Goal: Task Accomplishment & Management: Manage account settings

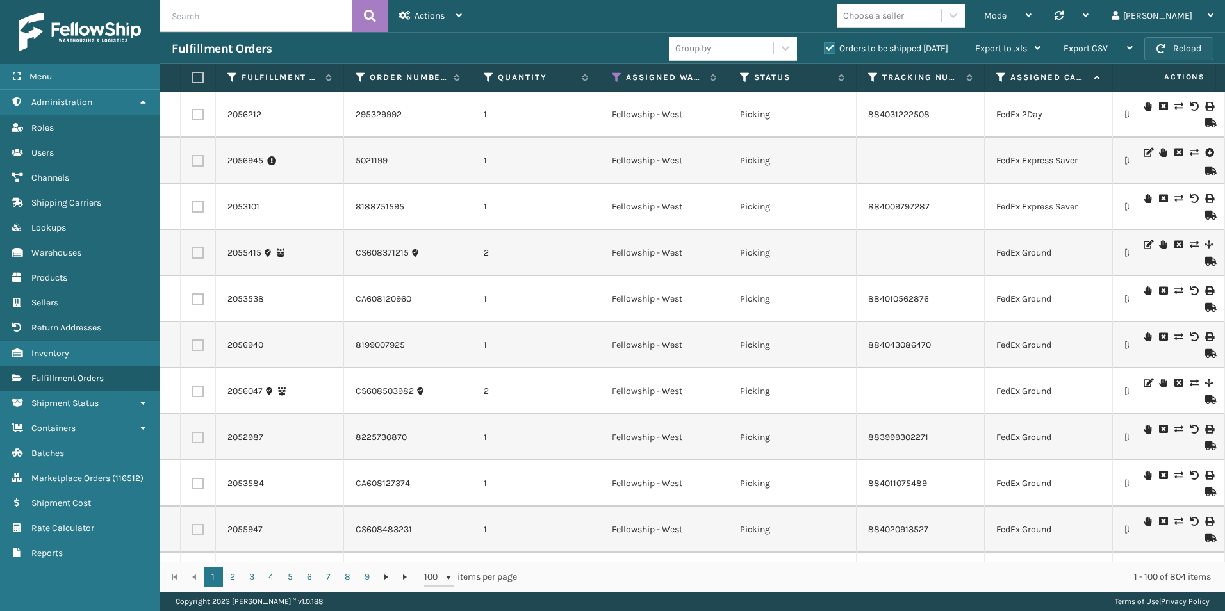
click at [1198, 47] on button "Reload" at bounding box center [1178, 48] width 69 height 23
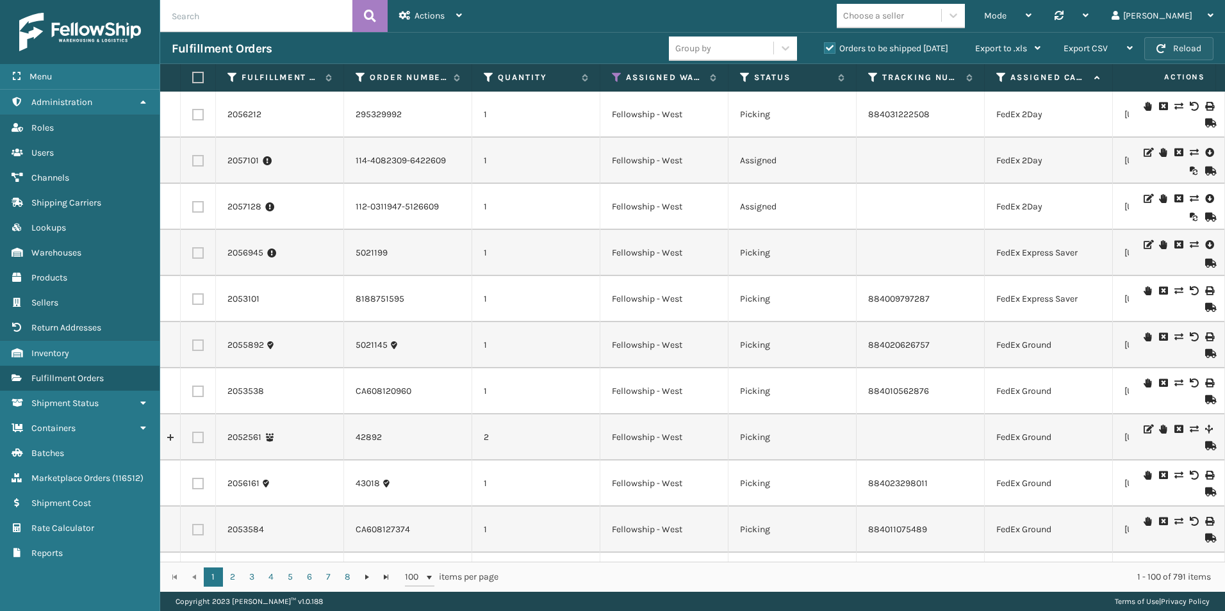
click at [1172, 49] on button "Reload" at bounding box center [1178, 48] width 69 height 23
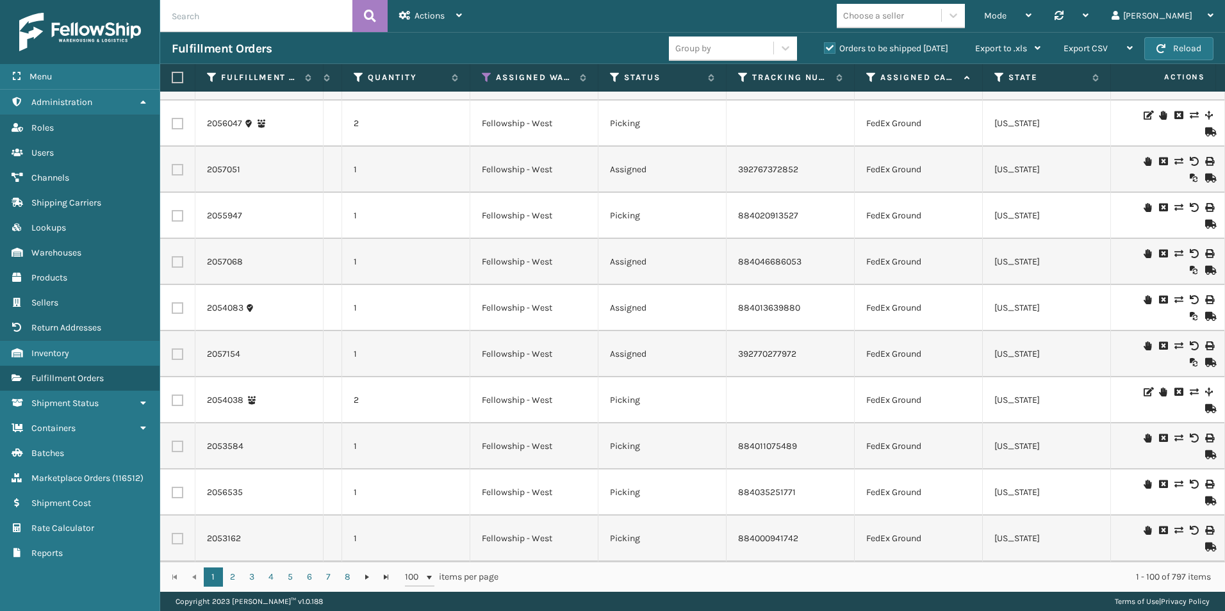
scroll to position [2114, 130]
click at [1180, 48] on button "Reload" at bounding box center [1178, 48] width 69 height 23
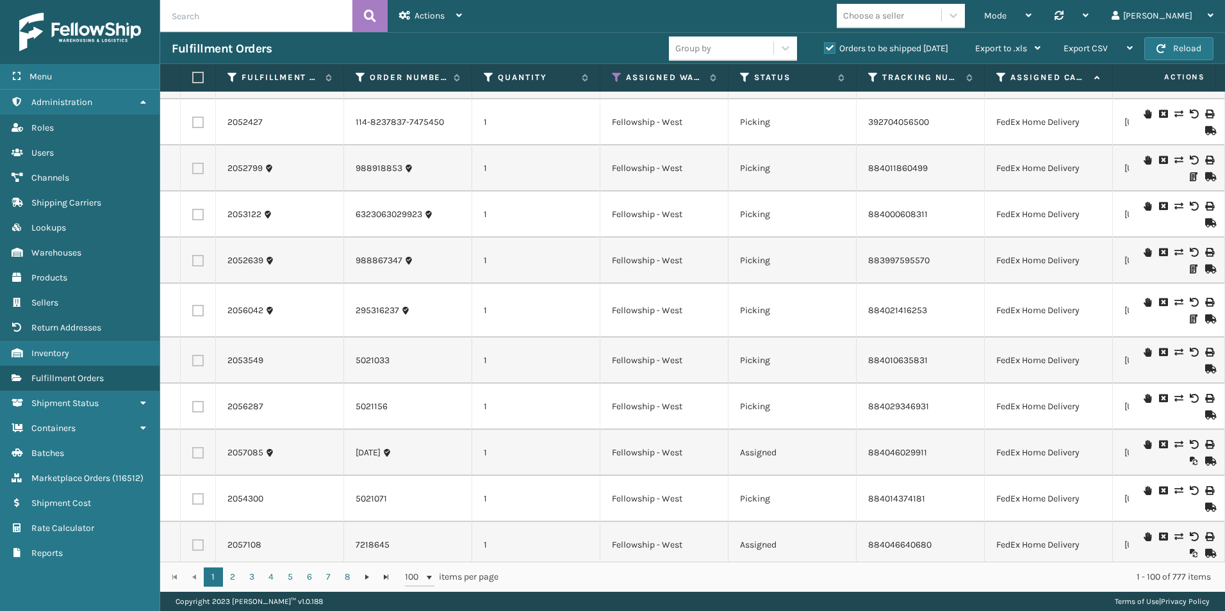
scroll to position [4187, 0]
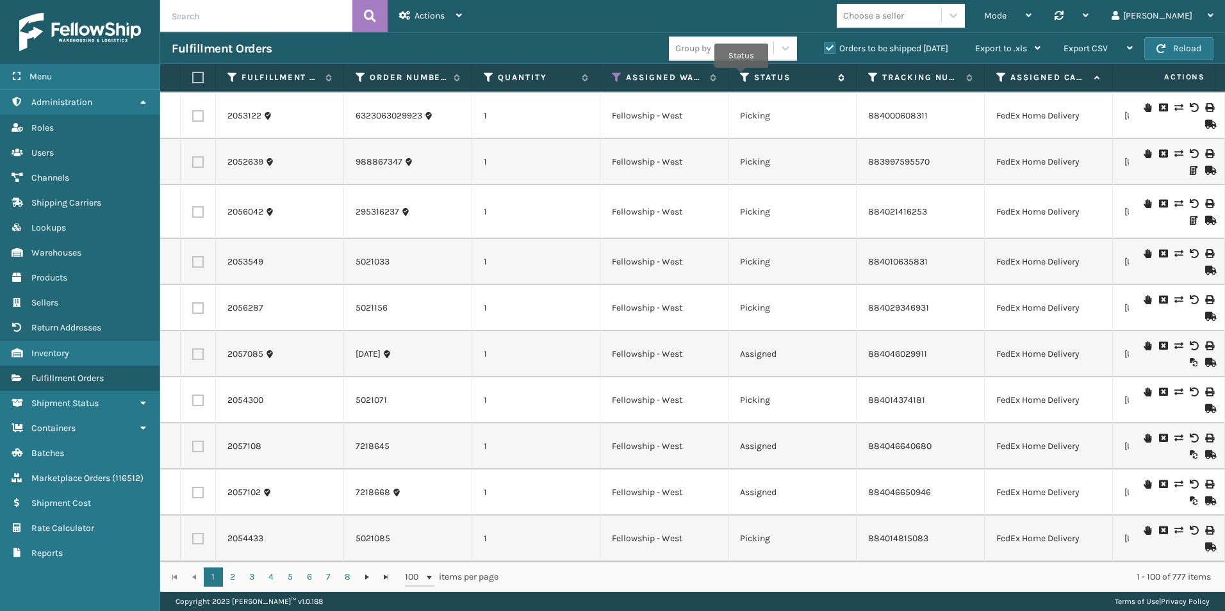
click at [741, 77] on icon at bounding box center [745, 78] width 10 height 12
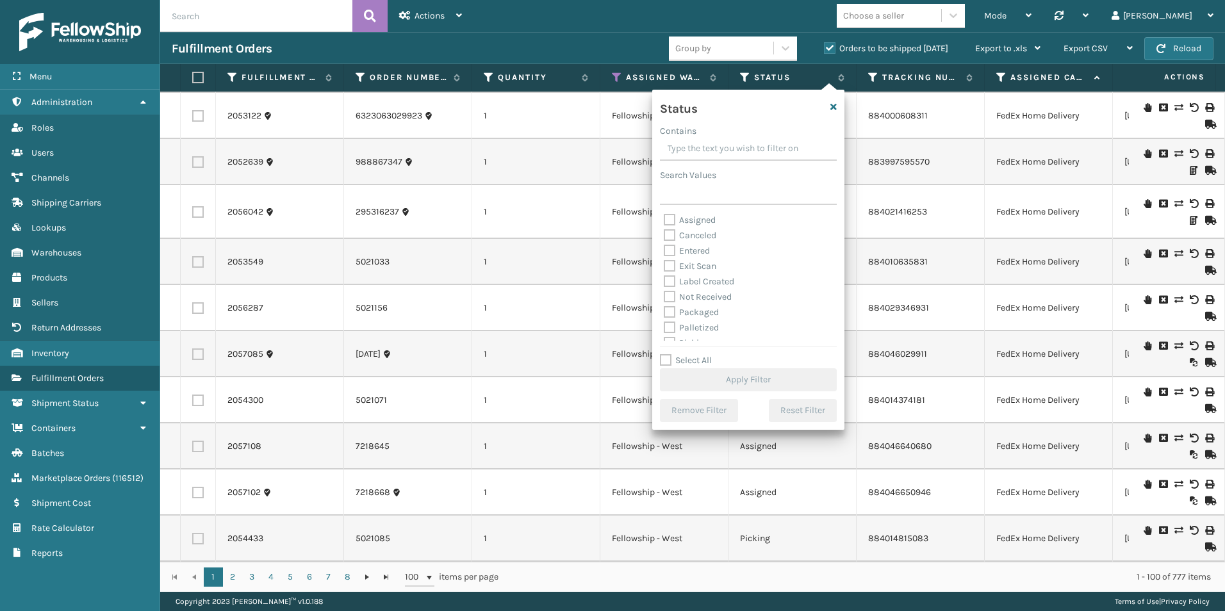
click at [668, 220] on label "Assigned" at bounding box center [690, 220] width 52 height 11
click at [664, 220] on input "Assigned" at bounding box center [664, 217] width 1 height 8
checkbox input "true"
click at [759, 381] on button "Apply Filter" at bounding box center [748, 379] width 177 height 23
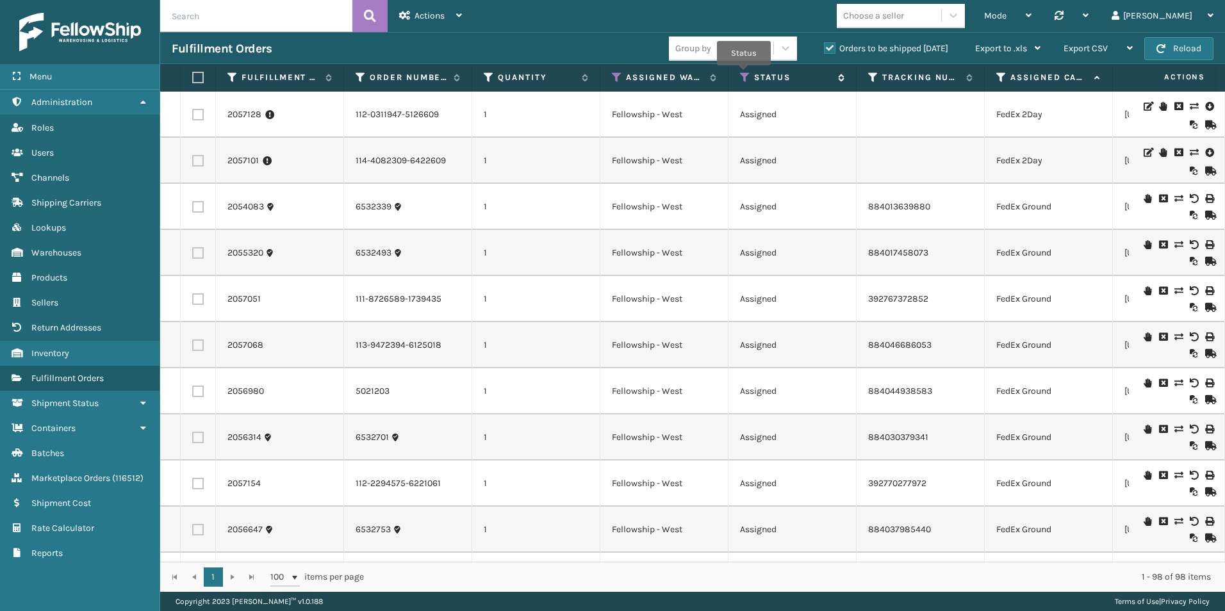
click at [744, 74] on icon at bounding box center [745, 78] width 10 height 12
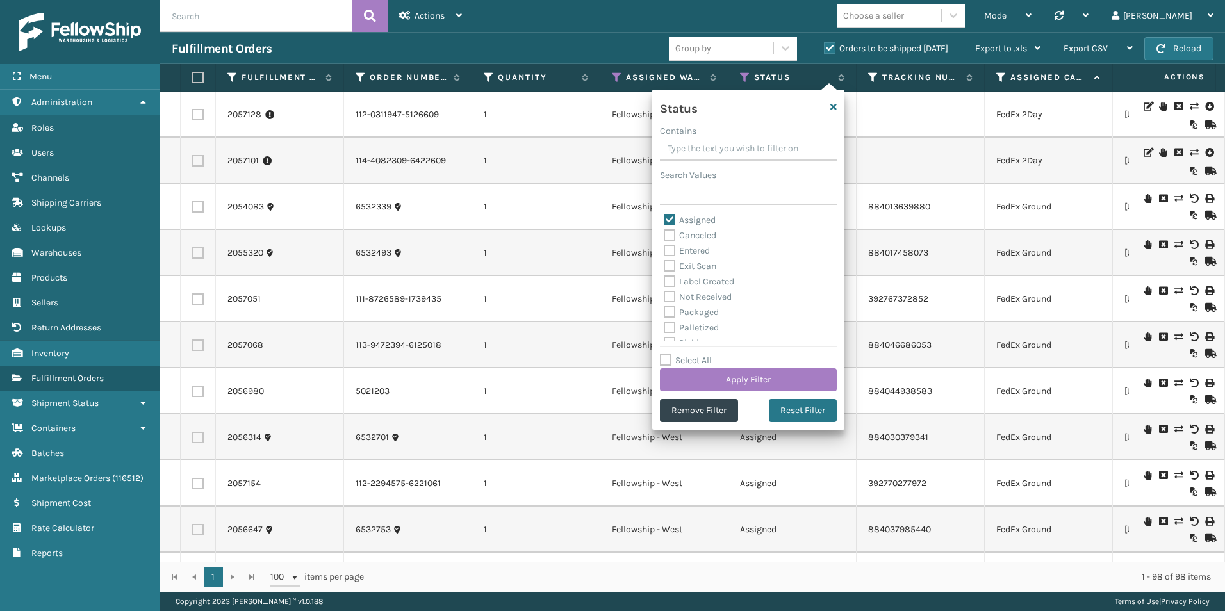
click at [671, 216] on label "Assigned" at bounding box center [690, 220] width 52 height 11
click at [664, 216] on input "Assigned" at bounding box center [664, 217] width 1 height 8
click at [670, 217] on label "Assigned" at bounding box center [690, 220] width 52 height 11
click at [664, 217] on input "Assigned" at bounding box center [664, 217] width 1 height 8
checkbox input "true"
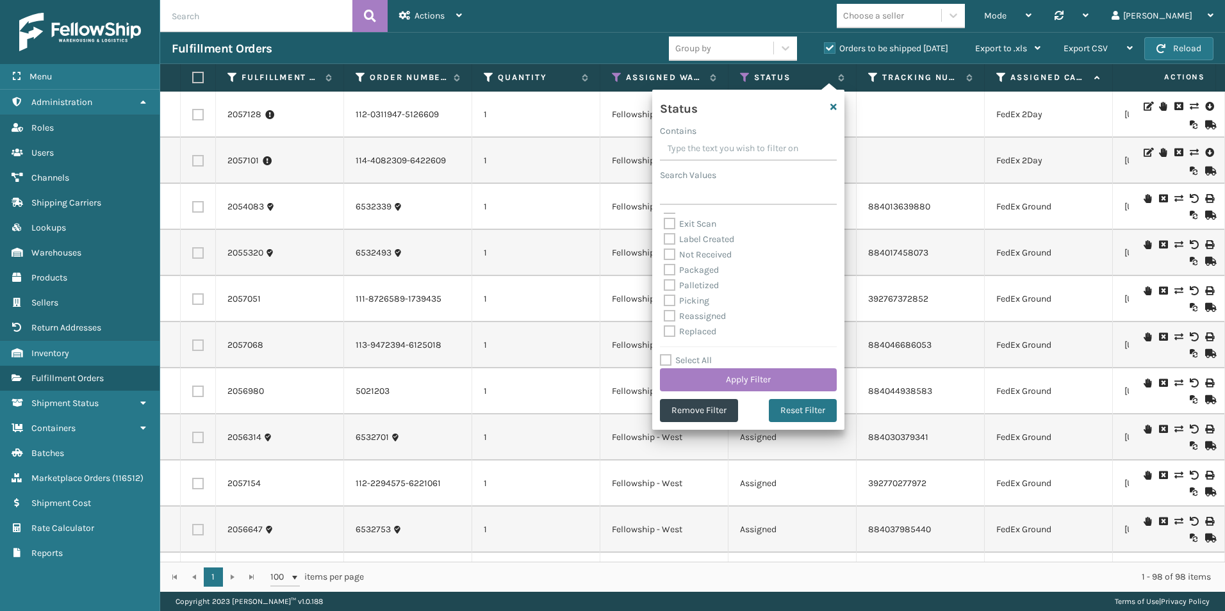
scroll to position [64, 0]
click at [668, 276] on label "Picking" at bounding box center [686, 279] width 45 height 11
click at [664, 276] on input "Picking" at bounding box center [664, 276] width 1 height 8
checkbox input "true"
click at [755, 378] on button "Apply Filter" at bounding box center [748, 379] width 177 height 23
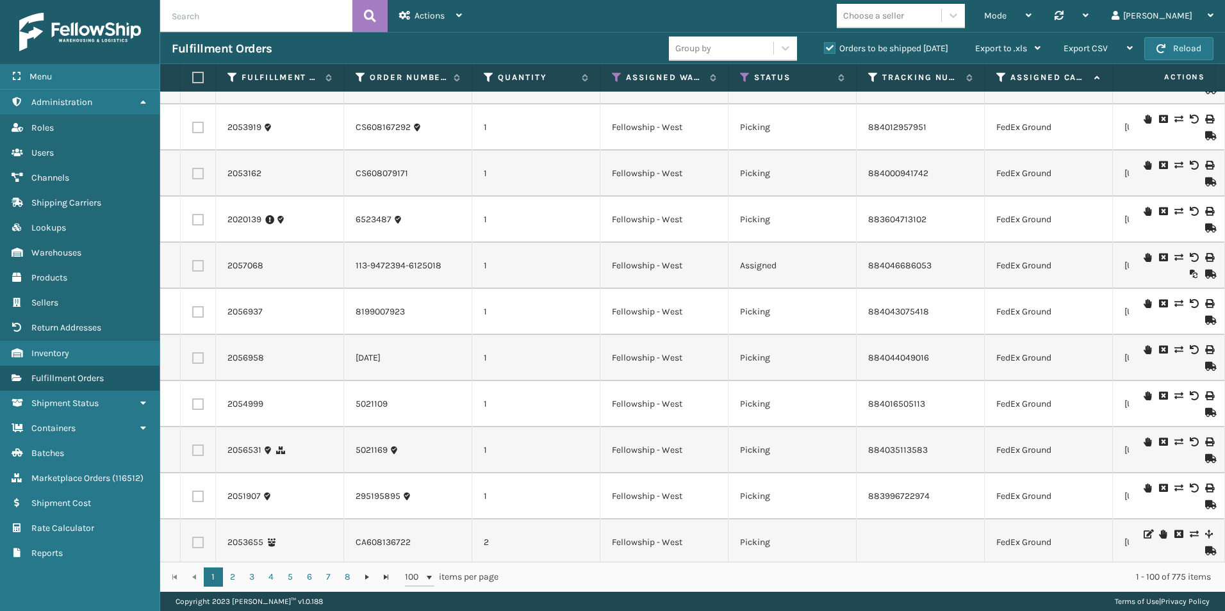
scroll to position [641, 0]
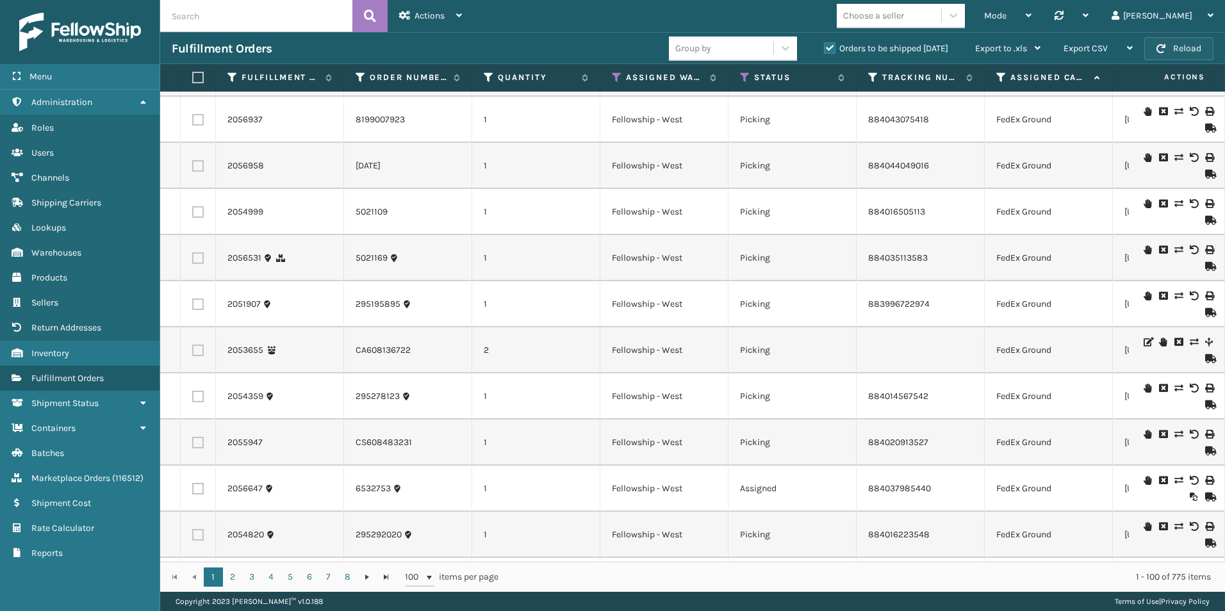
click at [1165, 50] on span "button" at bounding box center [1160, 48] width 9 height 9
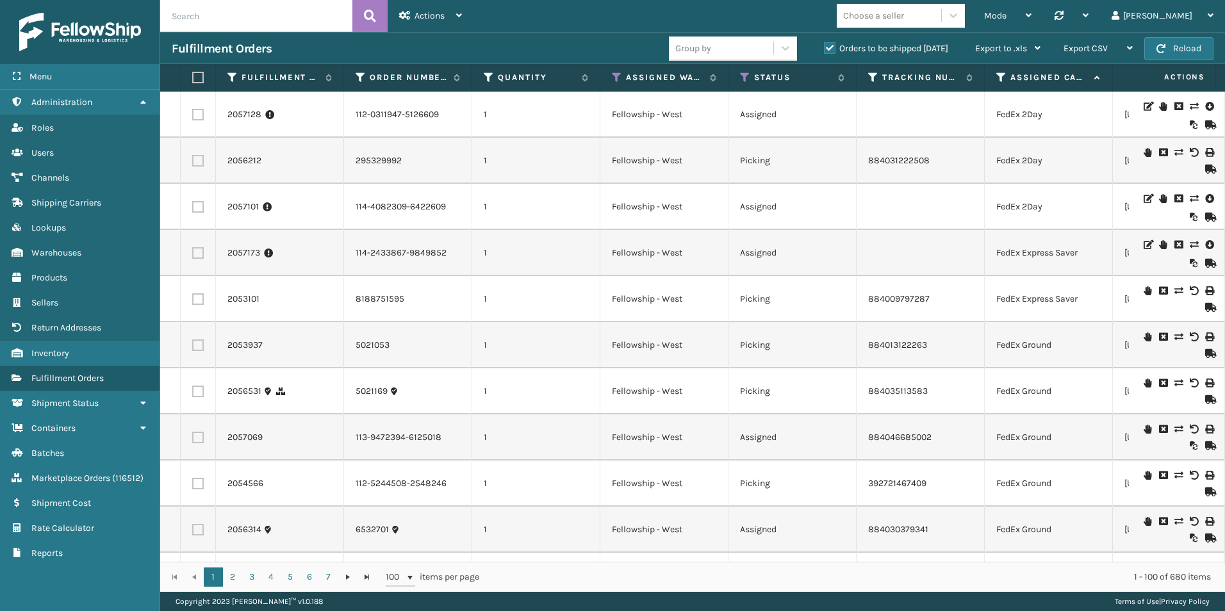
paste input "MIL-HK612-6"
type input "MIL-HK612-6"
click at [614, 75] on icon at bounding box center [617, 78] width 10 height 12
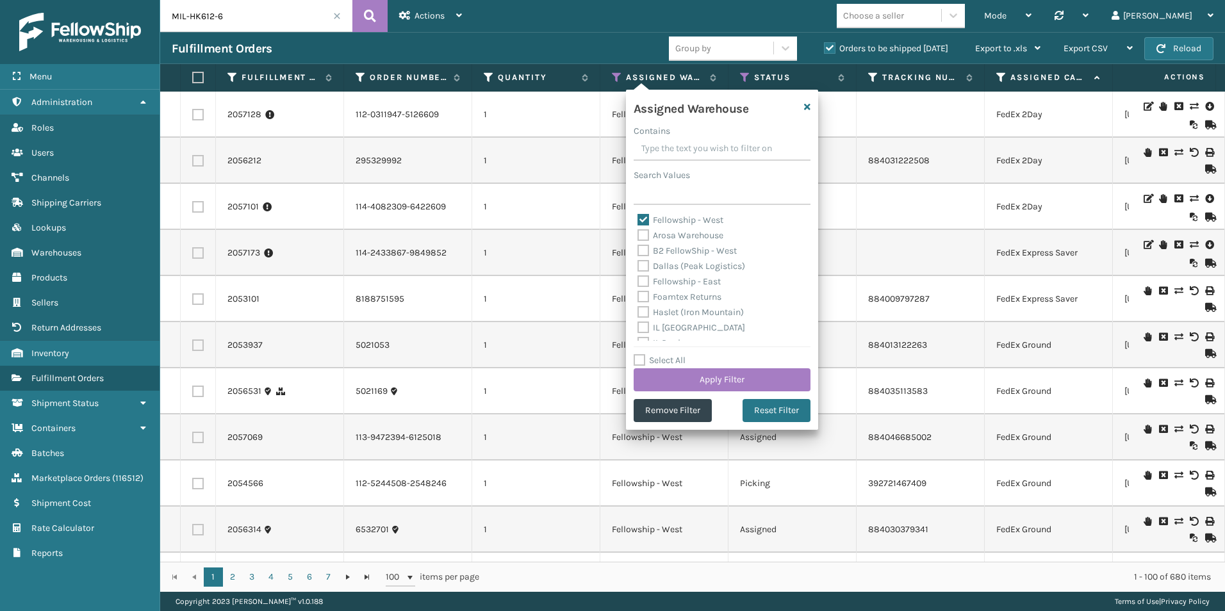
click at [642, 218] on label "Fellowship - West" at bounding box center [680, 220] width 86 height 11
click at [638, 218] on input "Fellowship - West" at bounding box center [637, 217] width 1 height 8
checkbox input "false"
click at [641, 309] on label "Haslet (Iron Mountain)" at bounding box center [690, 312] width 106 height 11
click at [638, 309] on input "Haslet (Iron Mountain)" at bounding box center [637, 309] width 1 height 8
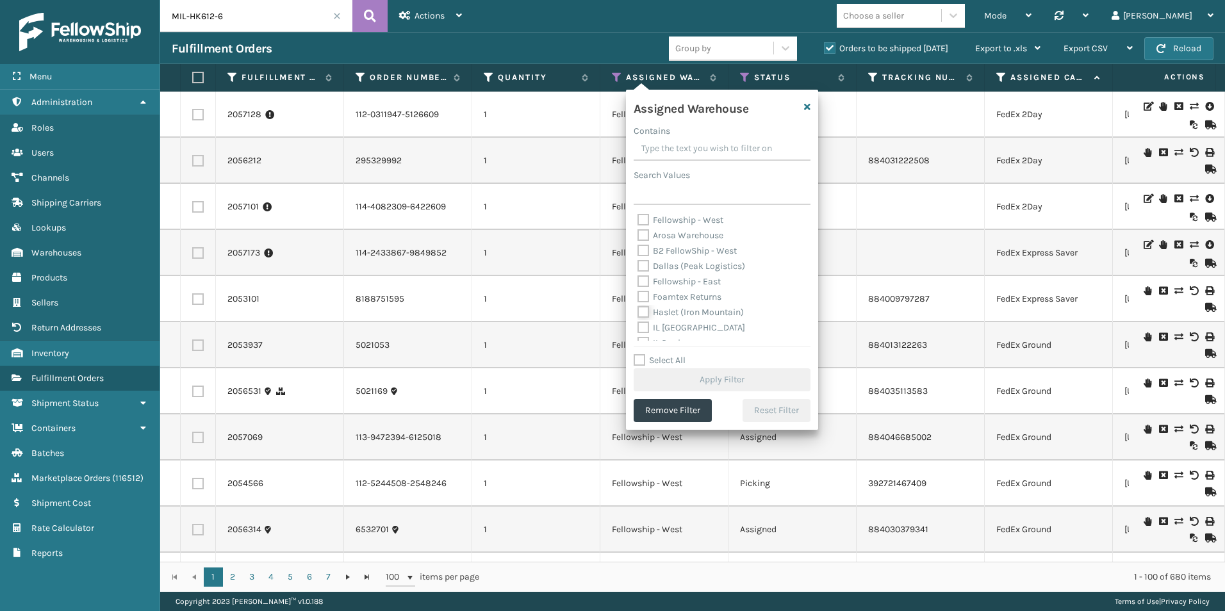
checkbox input "true"
click at [726, 379] on button "Apply Filter" at bounding box center [722, 379] width 177 height 23
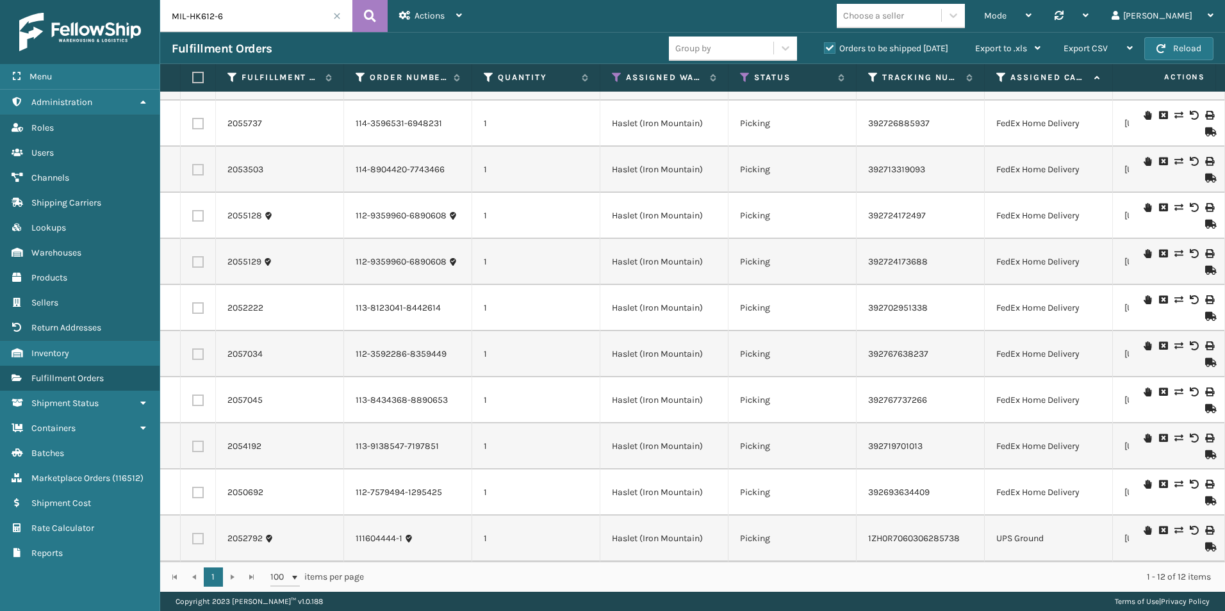
scroll to position [93, 0]
click at [375, 15] on icon at bounding box center [370, 15] width 12 height 19
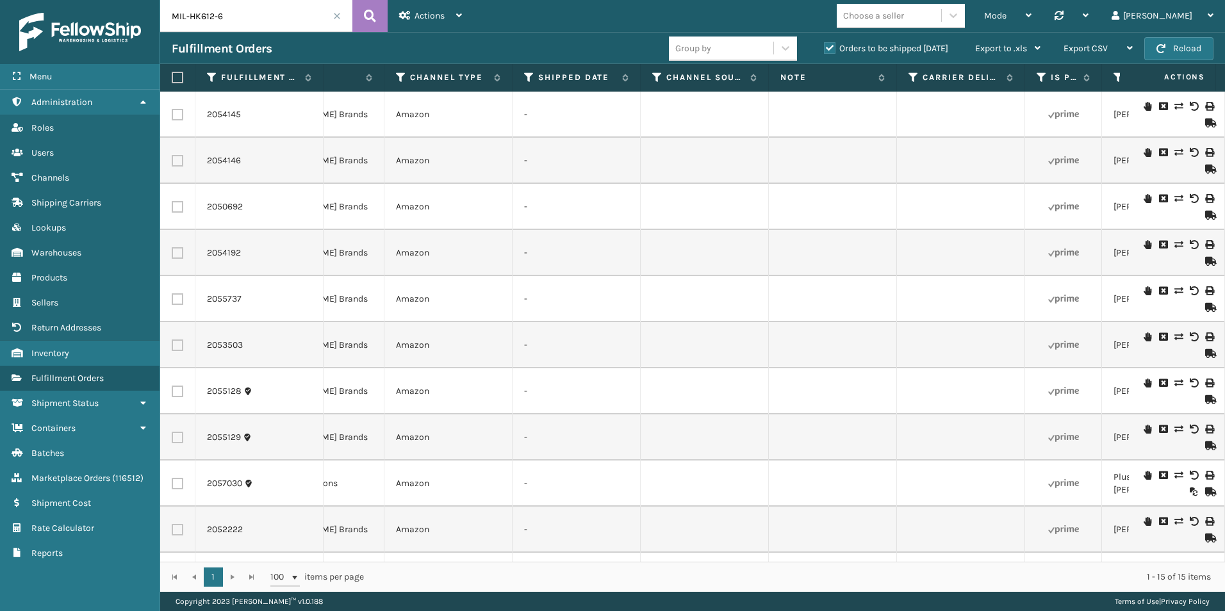
scroll to position [0, 1383]
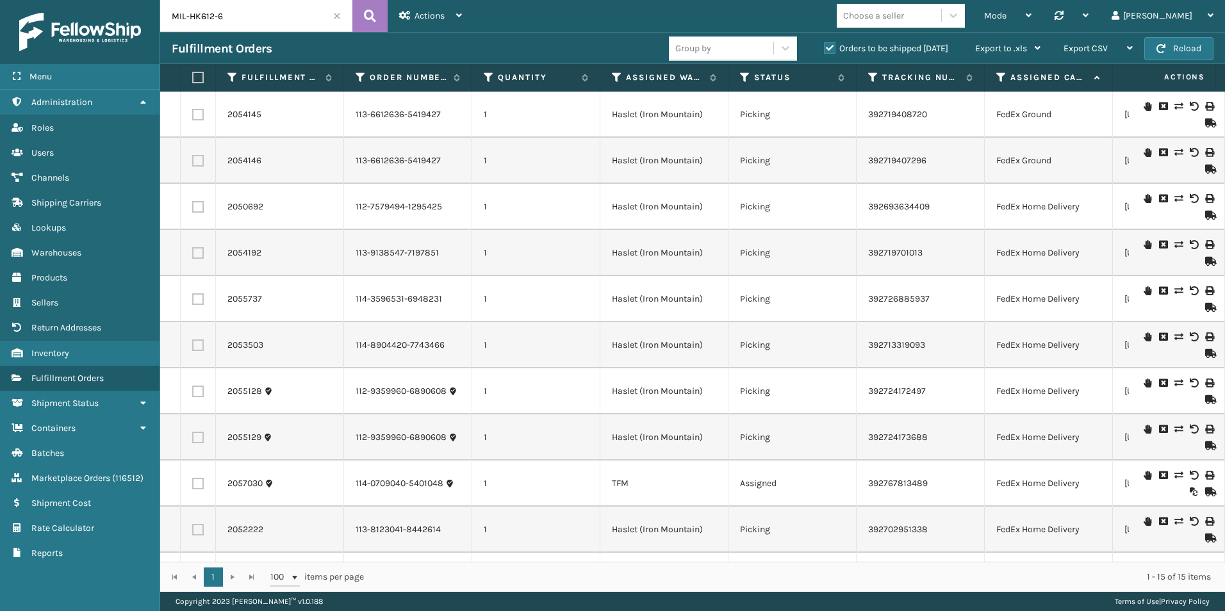
click at [337, 17] on span at bounding box center [337, 16] width 8 height 8
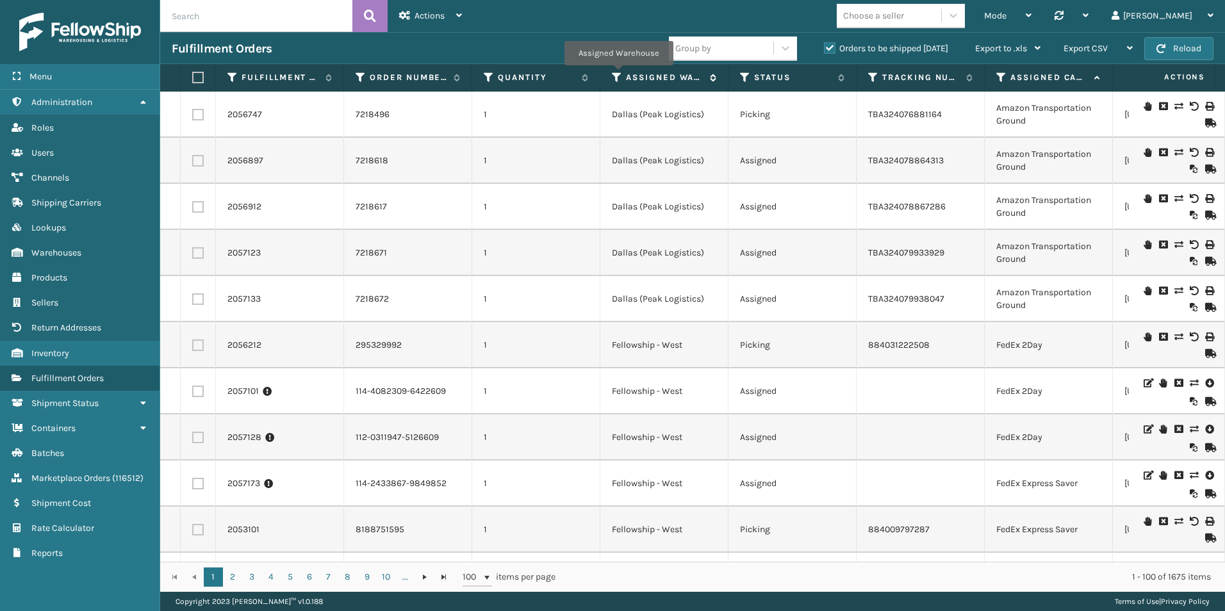
click at [618, 74] on icon at bounding box center [617, 78] width 10 height 12
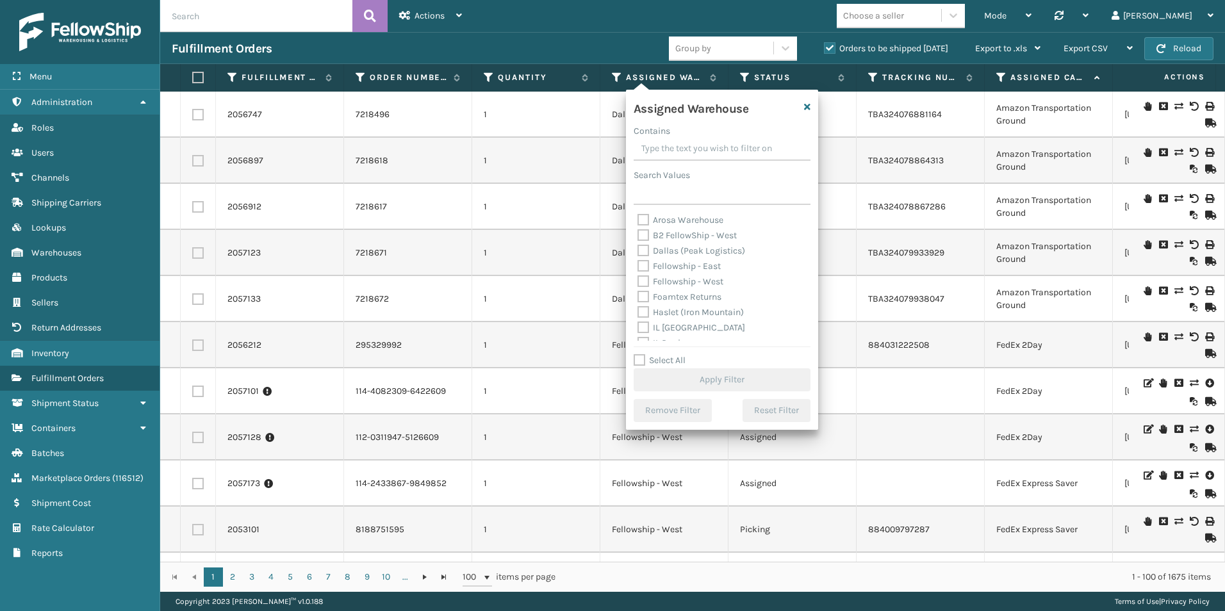
click at [647, 310] on label "Haslet (Iron Mountain)" at bounding box center [690, 312] width 106 height 11
click at [639, 311] on label "Haslet (Iron Mountain)" at bounding box center [690, 312] width 106 height 11
click at [638, 311] on input "Haslet (Iron Mountain)" at bounding box center [637, 309] width 1 height 8
checkbox input "true"
click at [719, 382] on button "Apply Filter" at bounding box center [722, 379] width 177 height 23
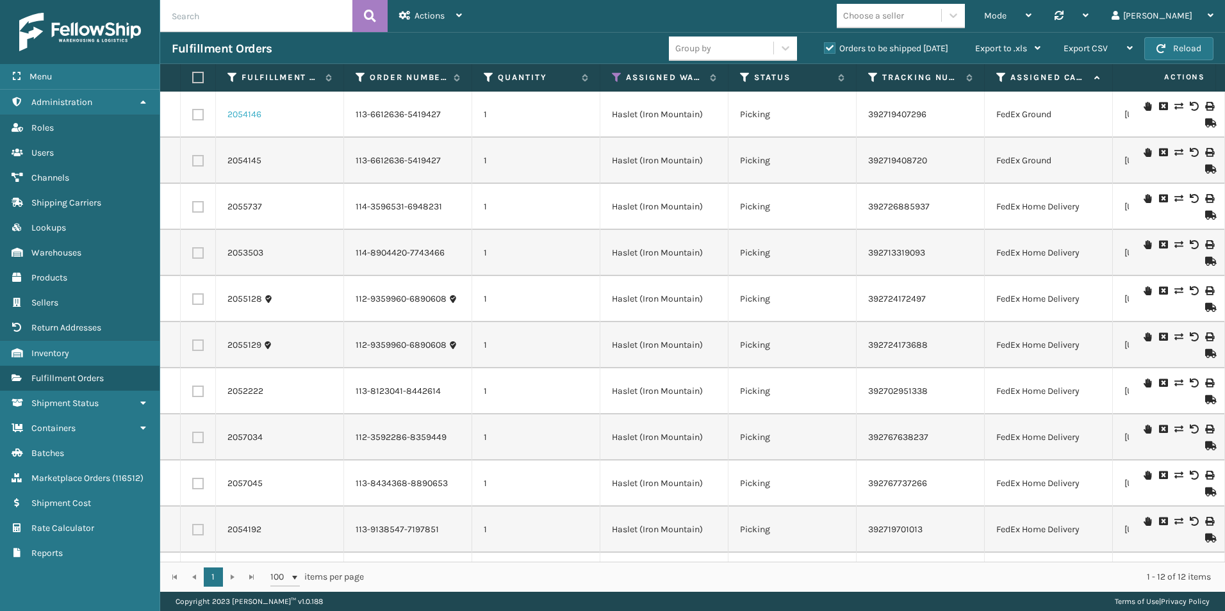
click at [247, 113] on link "2054146" at bounding box center [244, 114] width 34 height 13
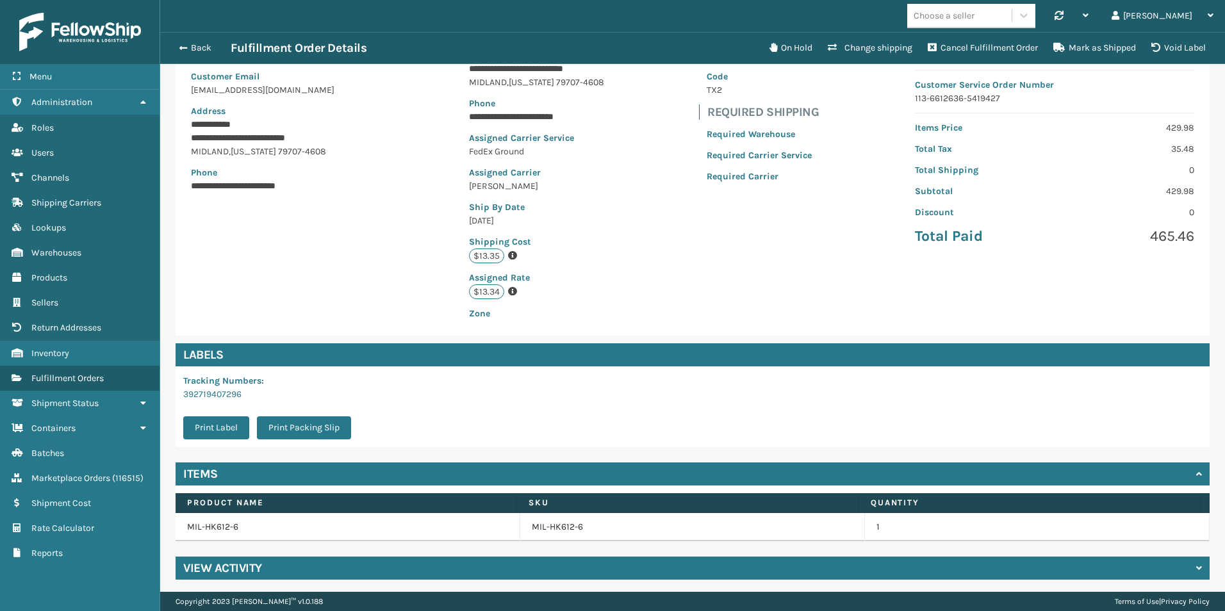
scroll to position [146, 0]
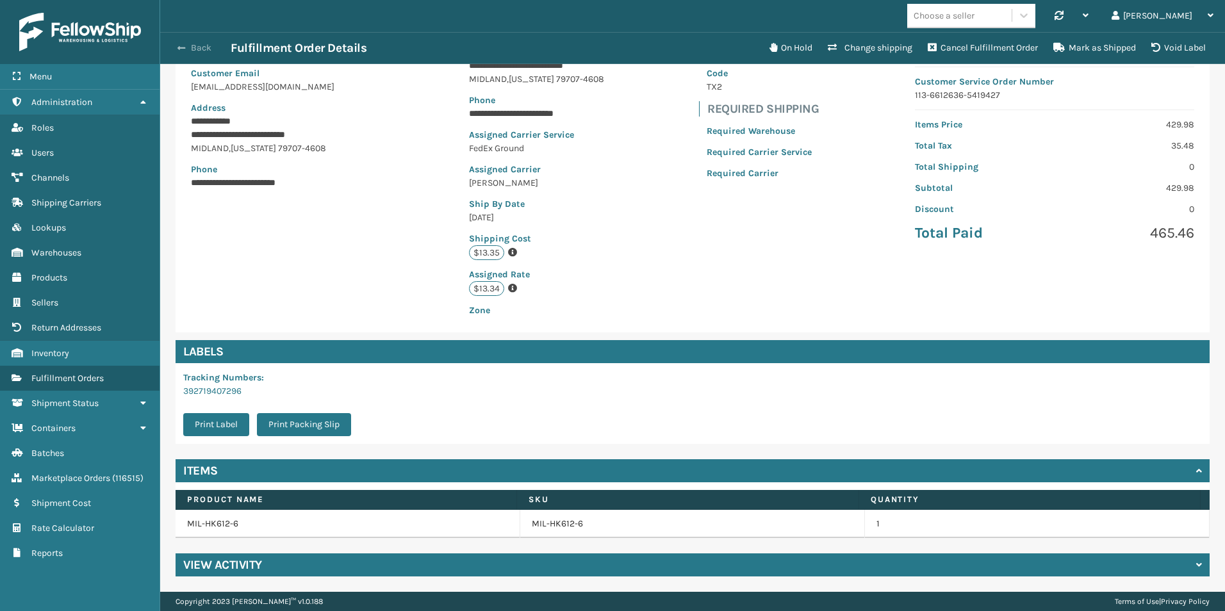
click at [184, 48] on span "button" at bounding box center [181, 48] width 8 height 9
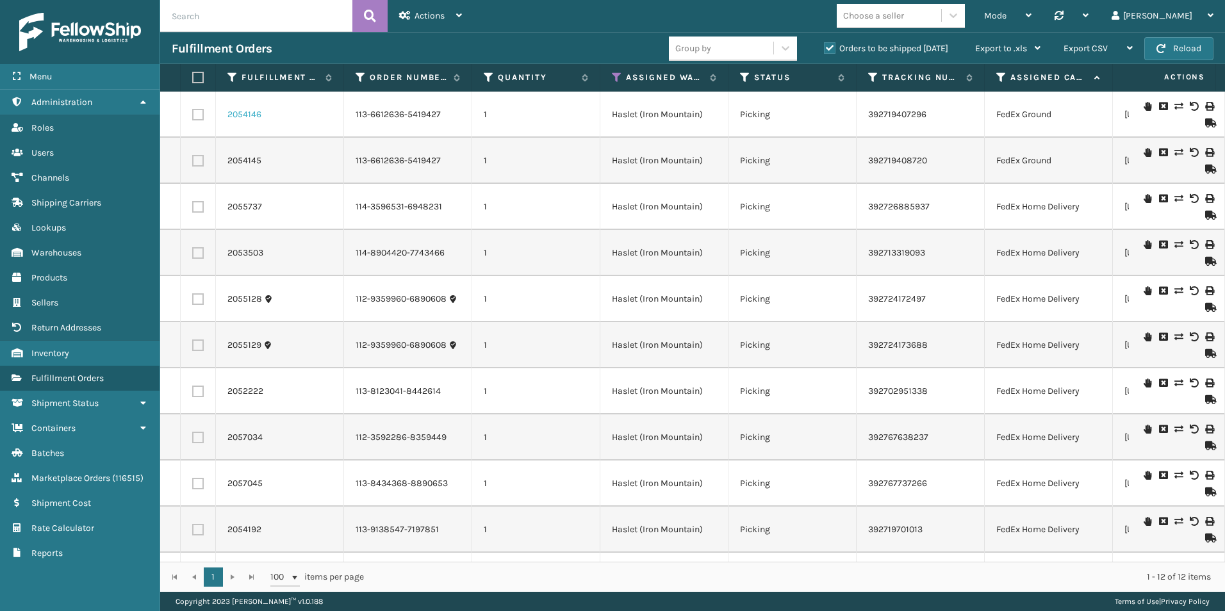
click at [245, 114] on link "2054146" at bounding box center [244, 114] width 34 height 13
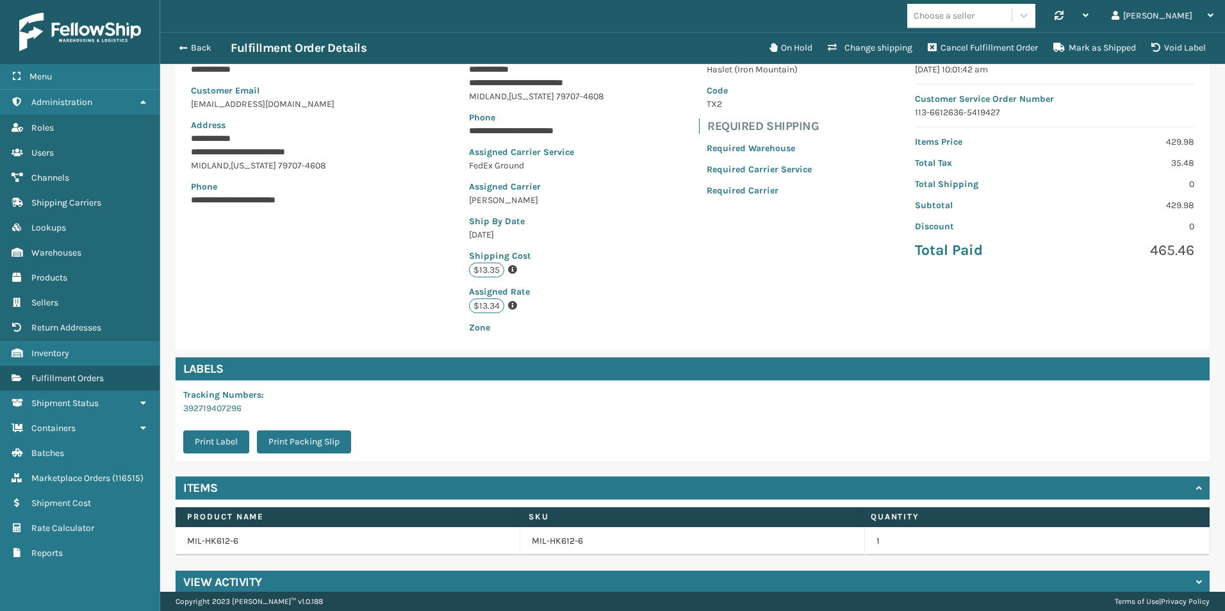
scroll to position [146, 0]
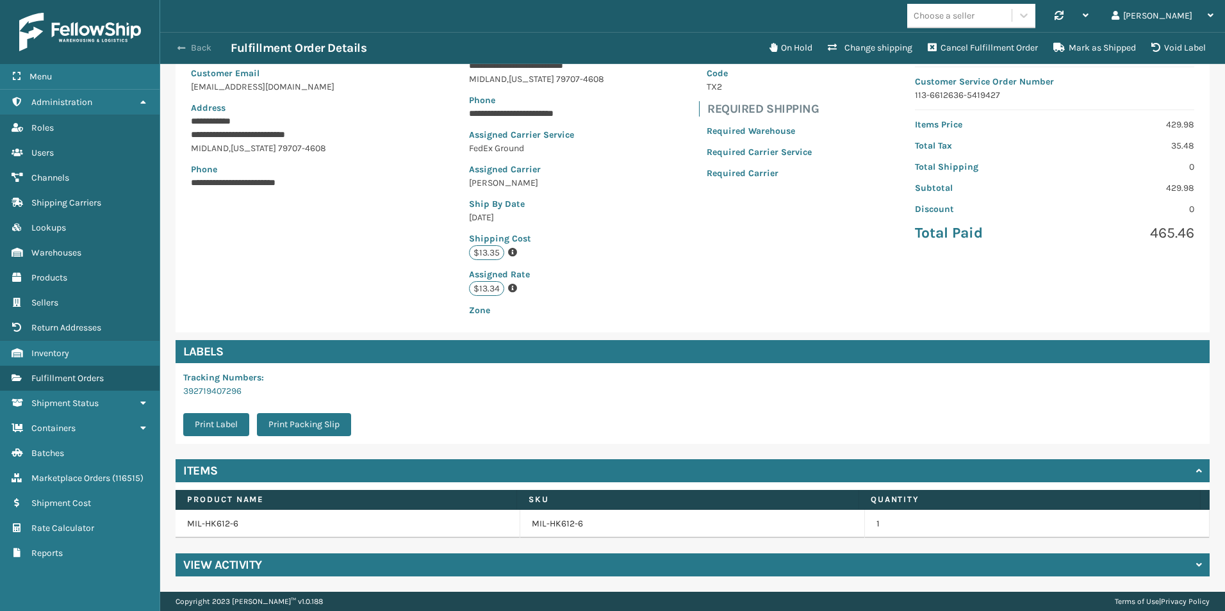
click at [177, 49] on button "Back" at bounding box center [201, 48] width 59 height 12
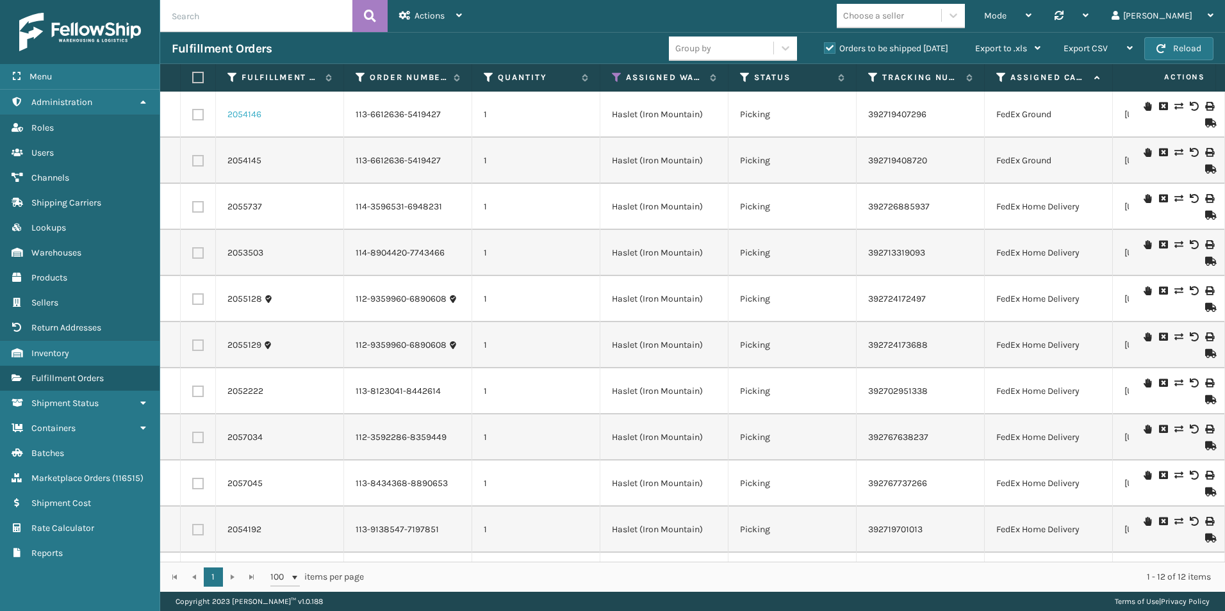
click at [253, 111] on link "2054146" at bounding box center [244, 114] width 34 height 13
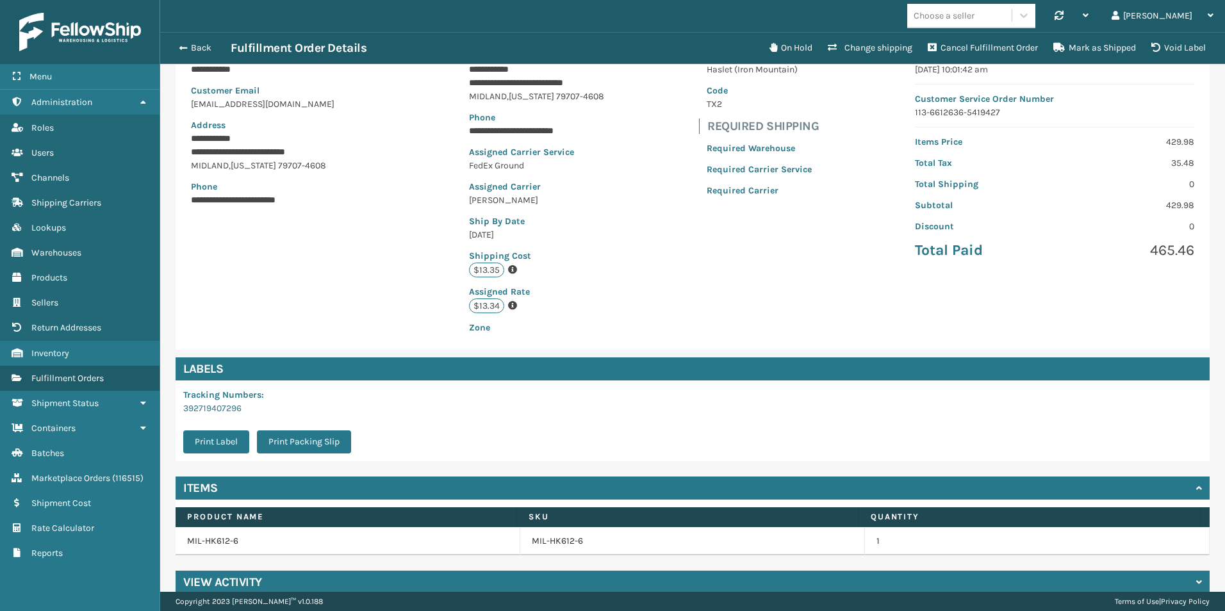
scroll to position [146, 0]
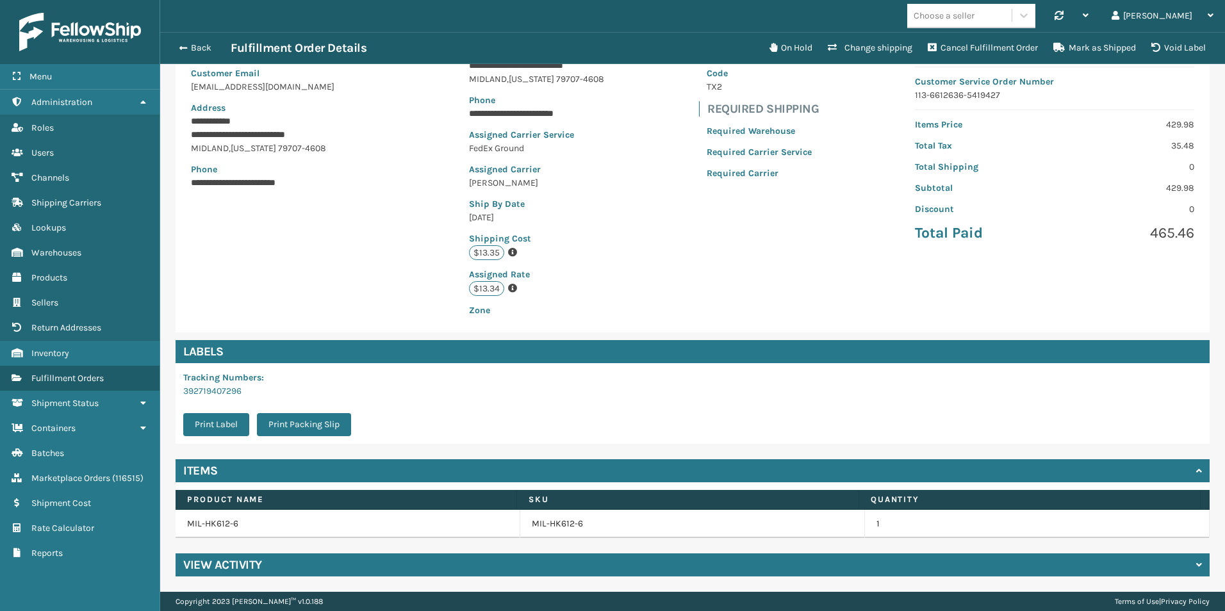
click at [222, 522] on td "MIL-HK612-6" at bounding box center [348, 524] width 345 height 28
drag, startPoint x: 206, startPoint y: 468, endPoint x: 360, endPoint y: 503, distance: 158.4
click at [360, 503] on div "Items Product Name SKU Quantity MIL-HK612-6 MIL-HK612-6 1" at bounding box center [693, 498] width 1034 height 79
click at [584, 523] on div "MIL-HK612-6" at bounding box center [692, 524] width 321 height 13
click at [559, 523] on link "MIL-HK612-6" at bounding box center [557, 524] width 51 height 13
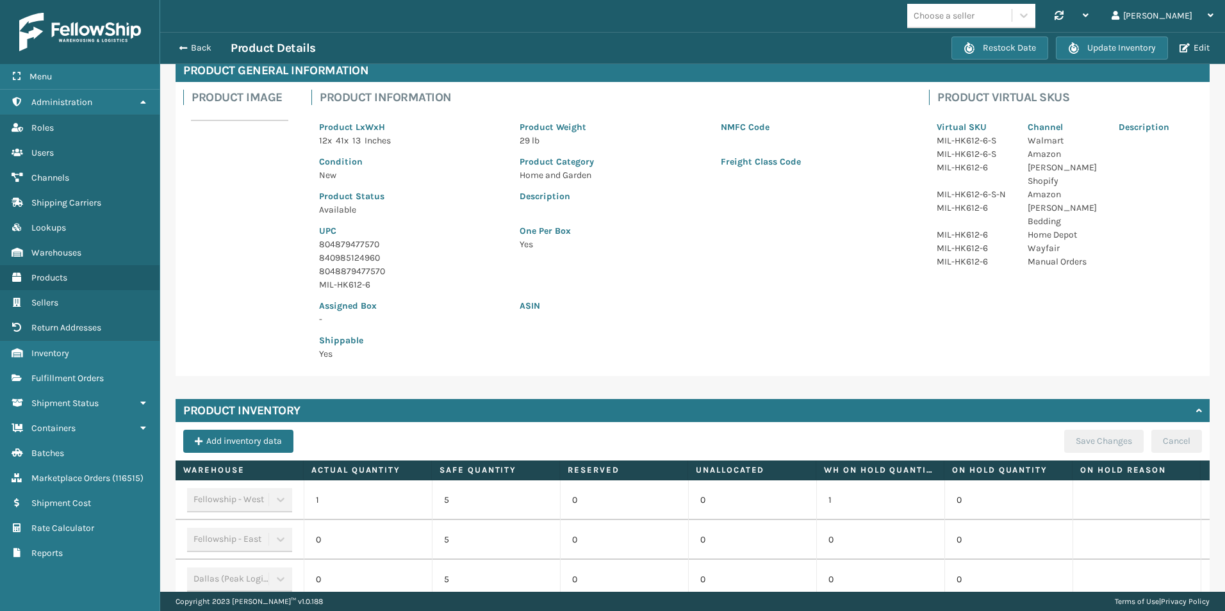
scroll to position [64, 0]
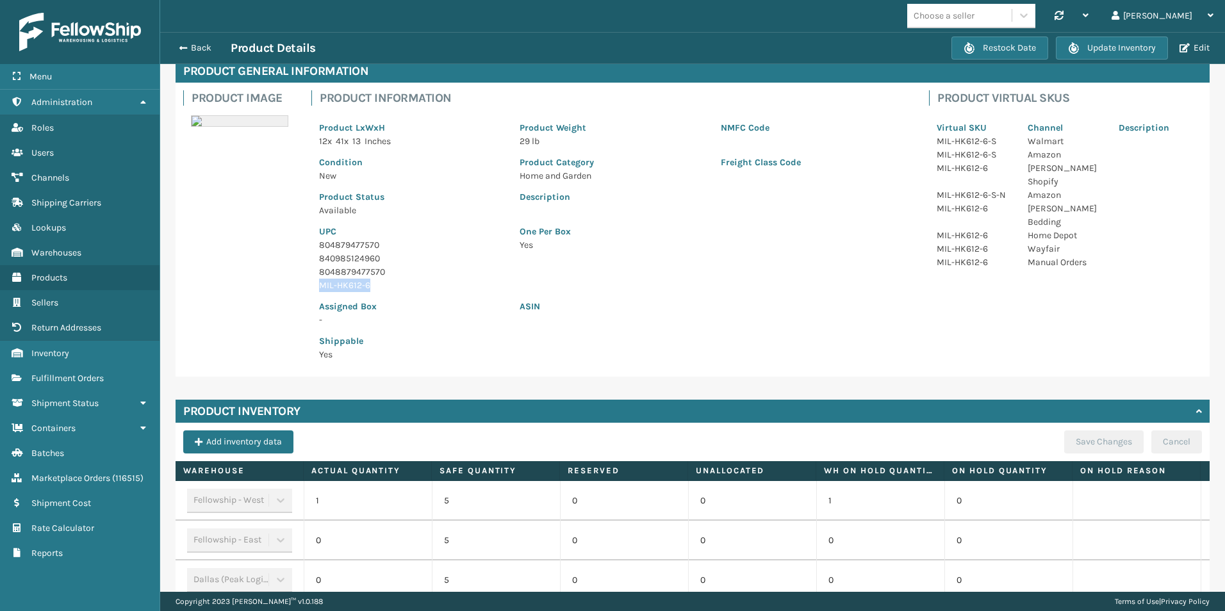
drag, startPoint x: 319, startPoint y: 283, endPoint x: 372, endPoint y: 284, distance: 52.6
click at [372, 284] on p "MIL-HK612-6" at bounding box center [411, 285] width 185 height 13
drag, startPoint x: 372, startPoint y: 284, endPoint x: 356, endPoint y: 284, distance: 16.0
copy p "MIL-HK612-6"
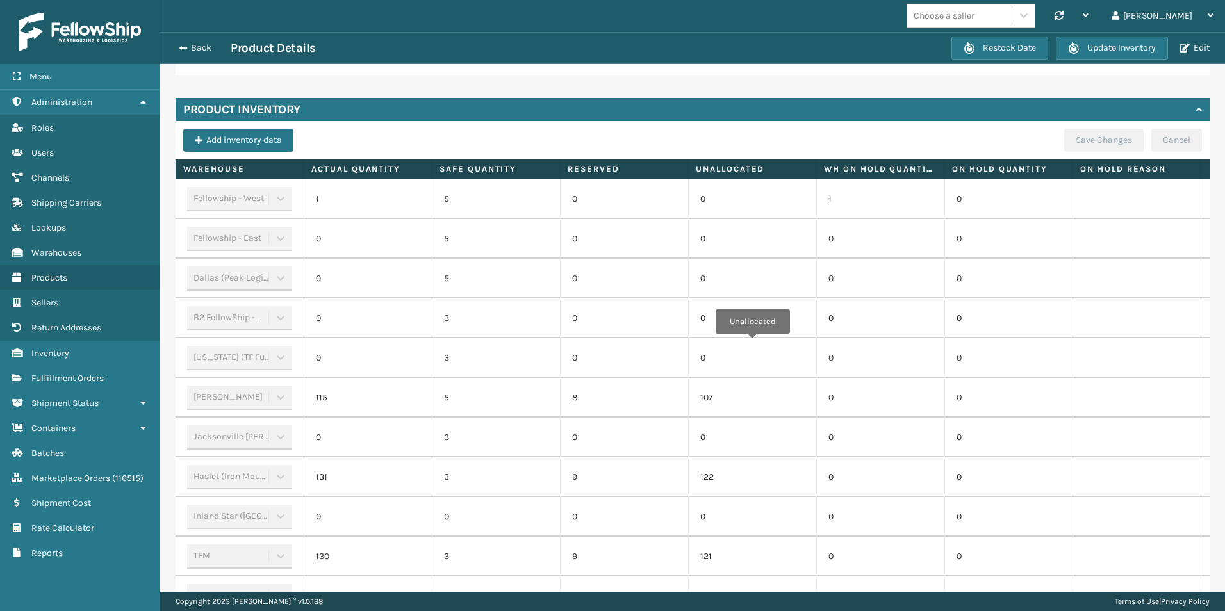
scroll to position [384, 0]
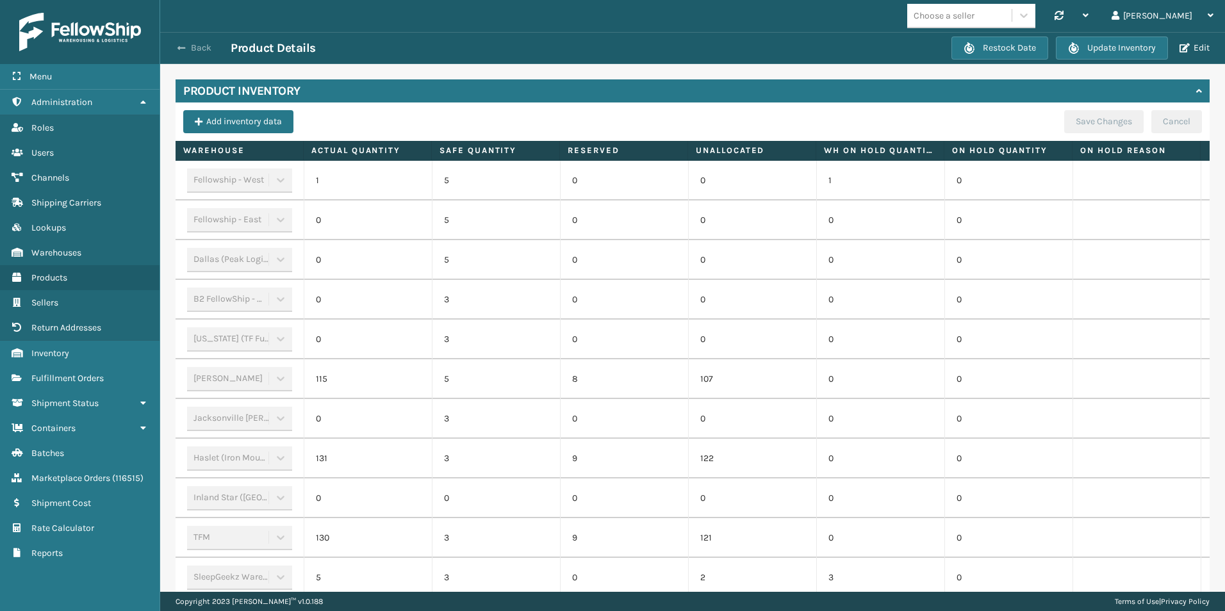
click at [190, 51] on button "Back" at bounding box center [201, 48] width 59 height 12
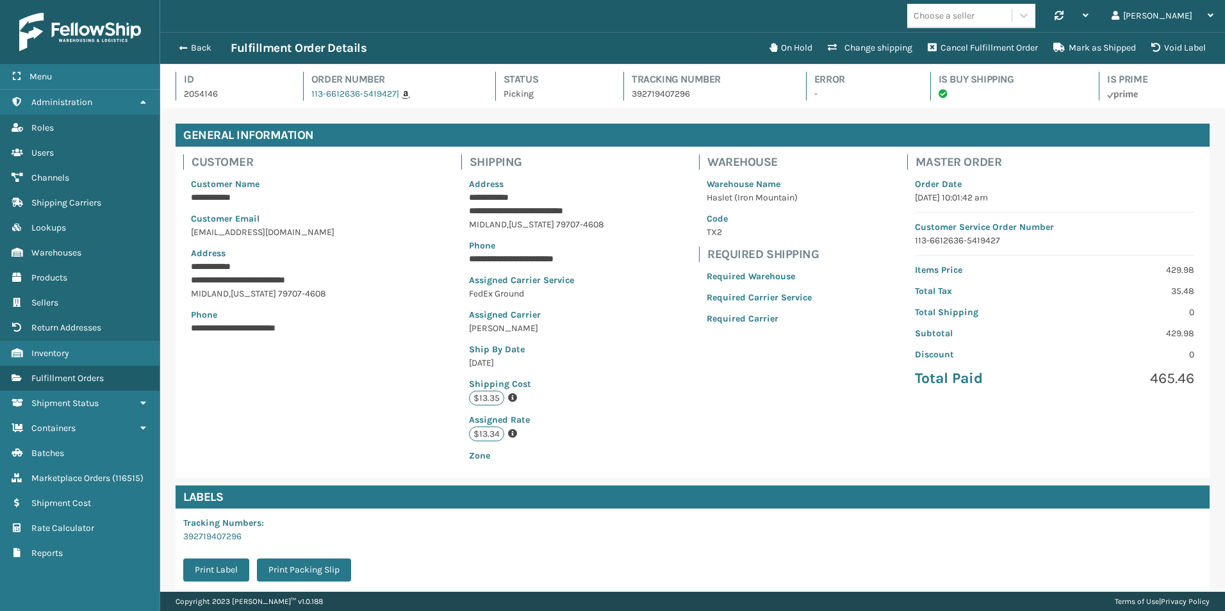
scroll to position [31, 1065]
click at [183, 44] on span "button" at bounding box center [181, 48] width 8 height 9
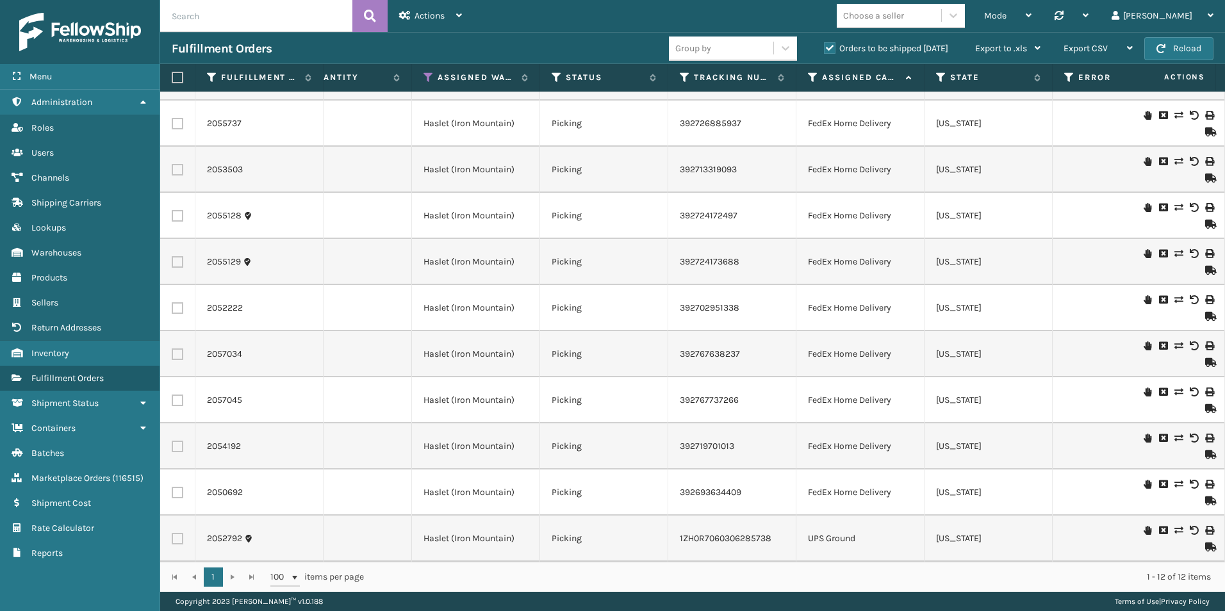
scroll to position [0, 136]
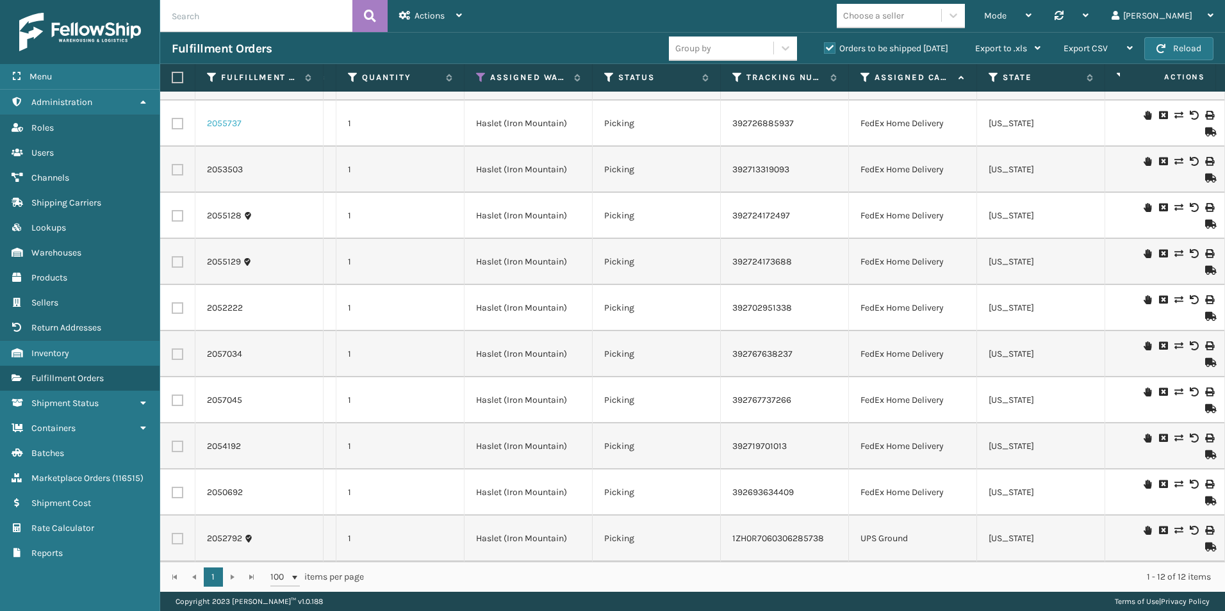
click at [217, 117] on link "2055737" at bounding box center [224, 123] width 35 height 13
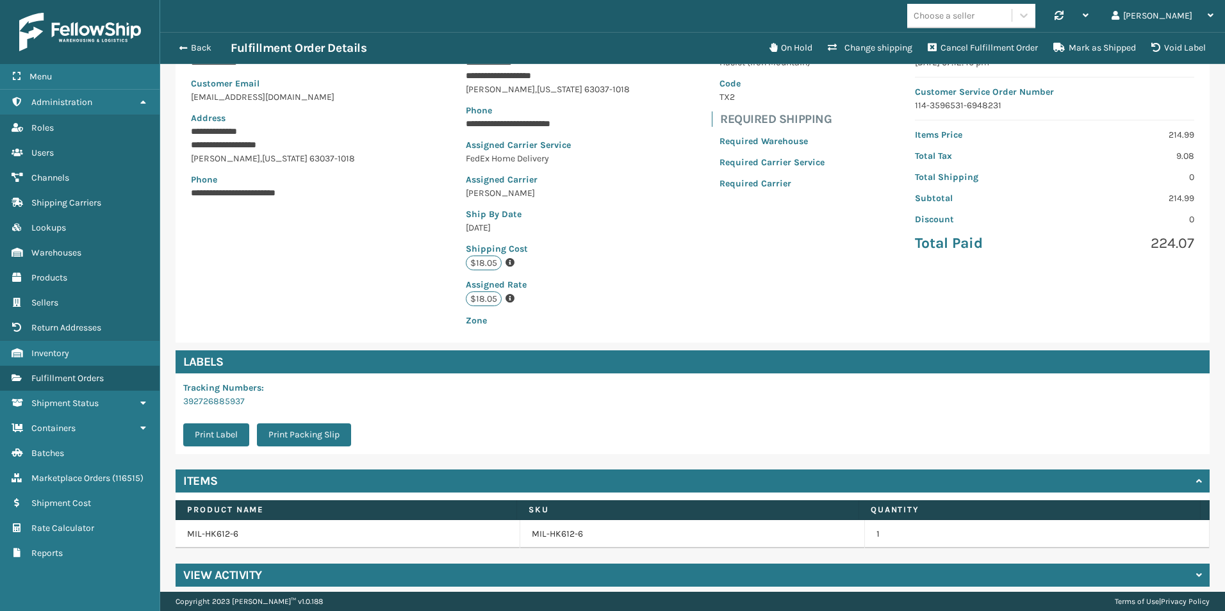
scroll to position [146, 0]
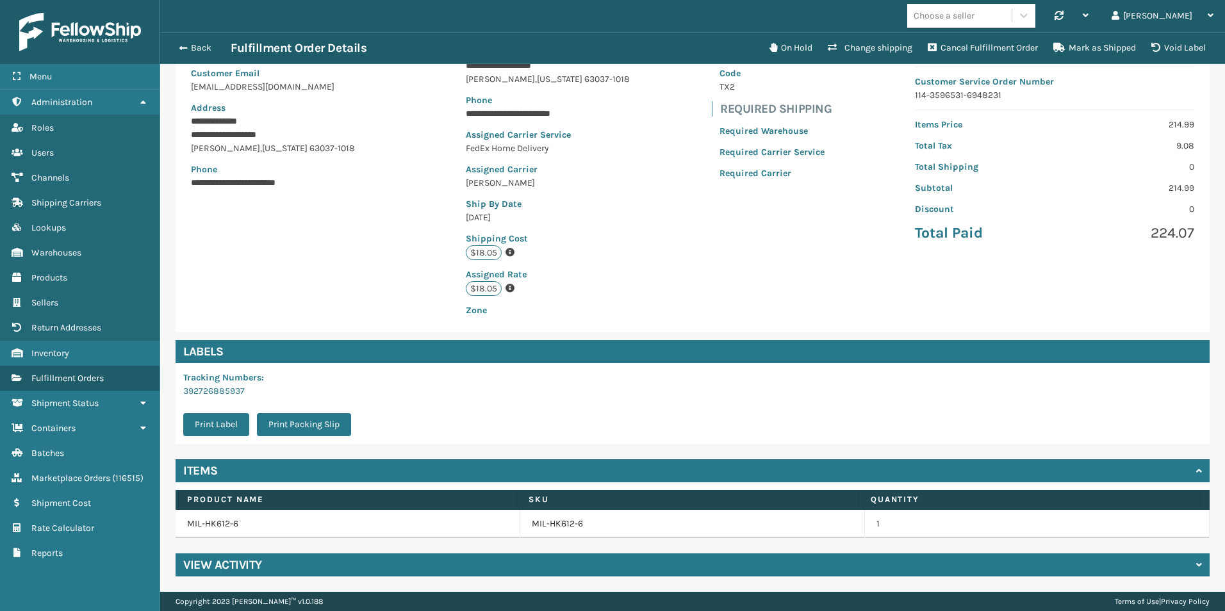
click at [548, 514] on td "MIL-HK612-6" at bounding box center [692, 524] width 345 height 28
click at [552, 521] on link "MIL-HK612-6" at bounding box center [557, 524] width 51 height 13
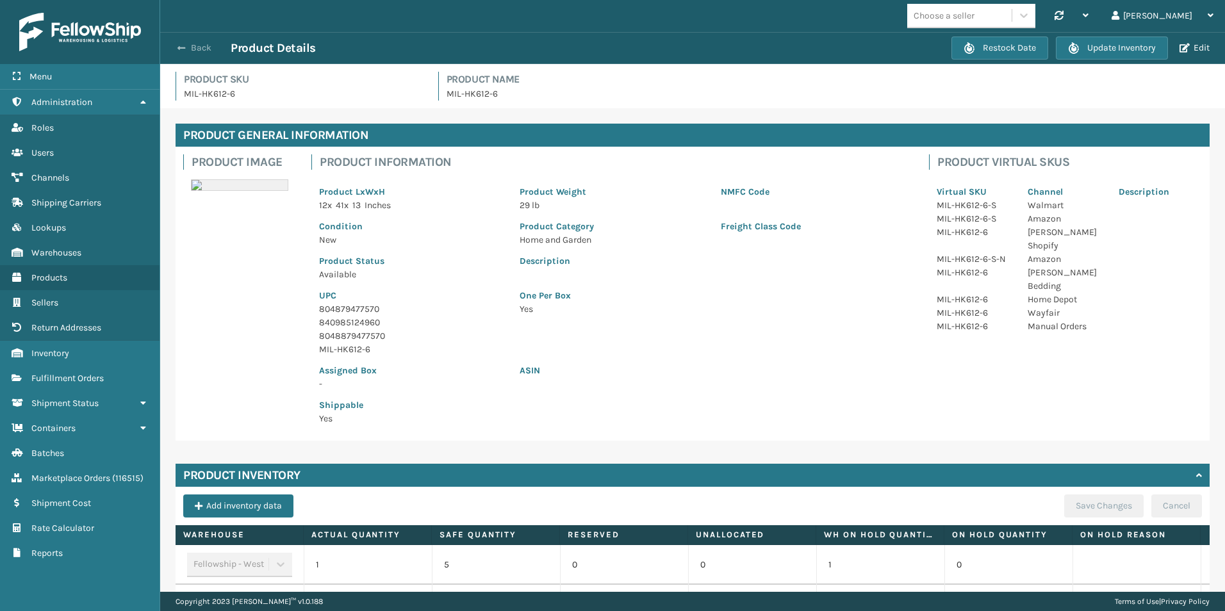
click at [183, 49] on span "button" at bounding box center [181, 48] width 8 height 9
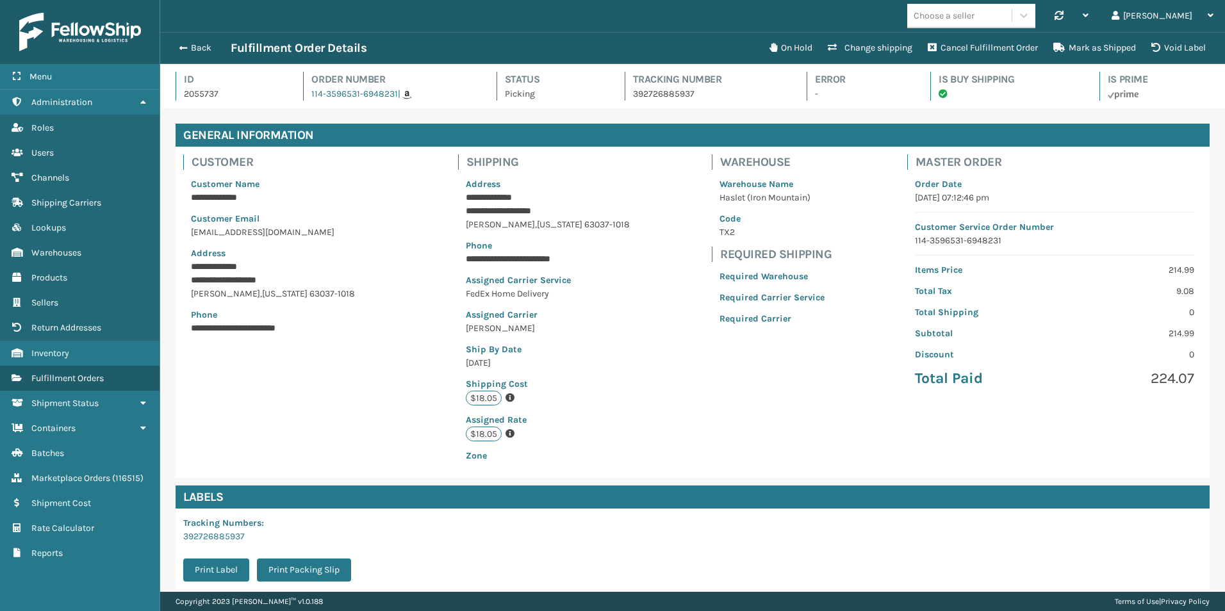
drag, startPoint x: 191, startPoint y: 46, endPoint x: 186, endPoint y: 41, distance: 7.2
click at [186, 41] on div "Back Fulfillment Order Details" at bounding box center [467, 47] width 590 height 15
click at [180, 47] on span "button" at bounding box center [181, 48] width 8 height 9
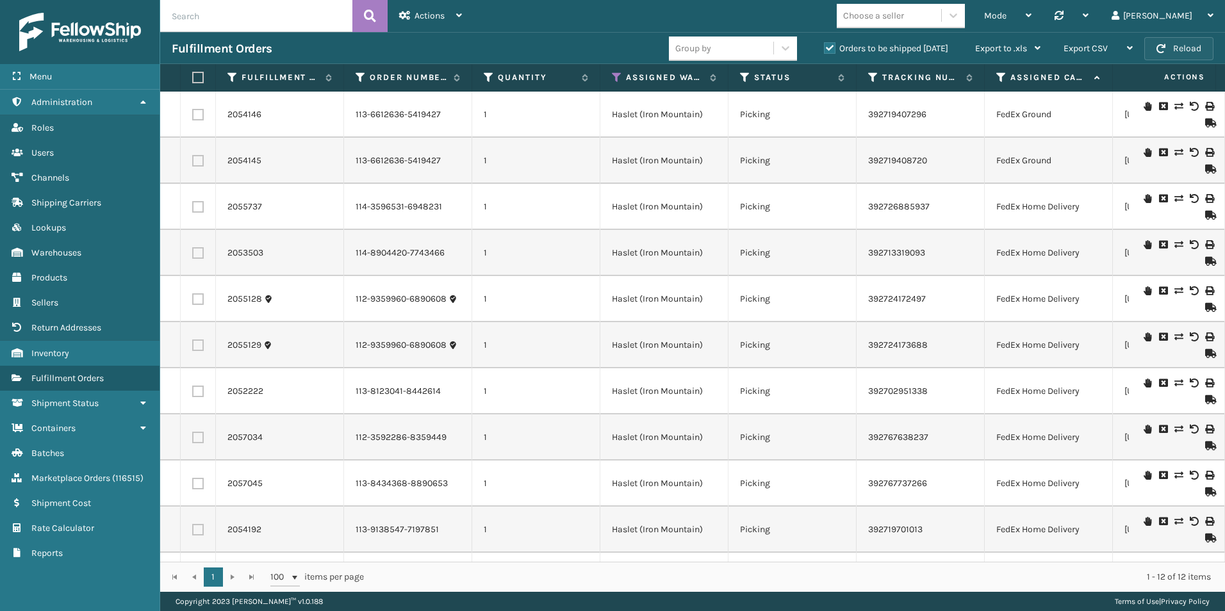
click at [1181, 53] on button "Reload" at bounding box center [1178, 48] width 69 height 23
click at [1165, 53] on button "Reload" at bounding box center [1178, 48] width 69 height 23
click at [1165, 49] on span "button" at bounding box center [1160, 48] width 9 height 9
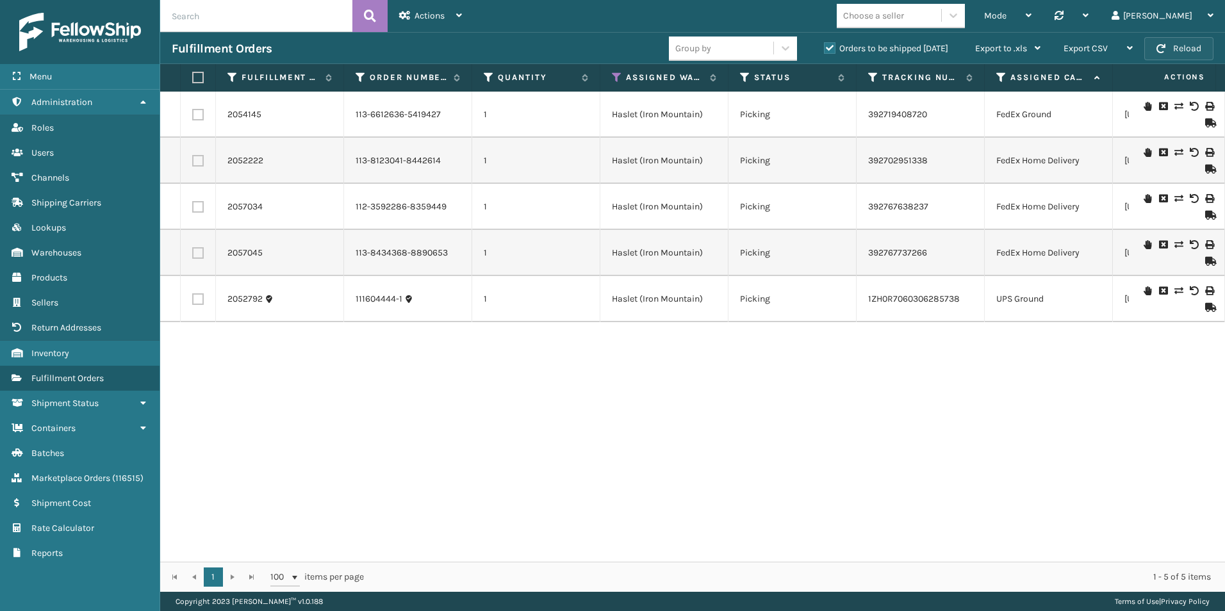
click at [1190, 50] on button "Reload" at bounding box center [1178, 48] width 69 height 23
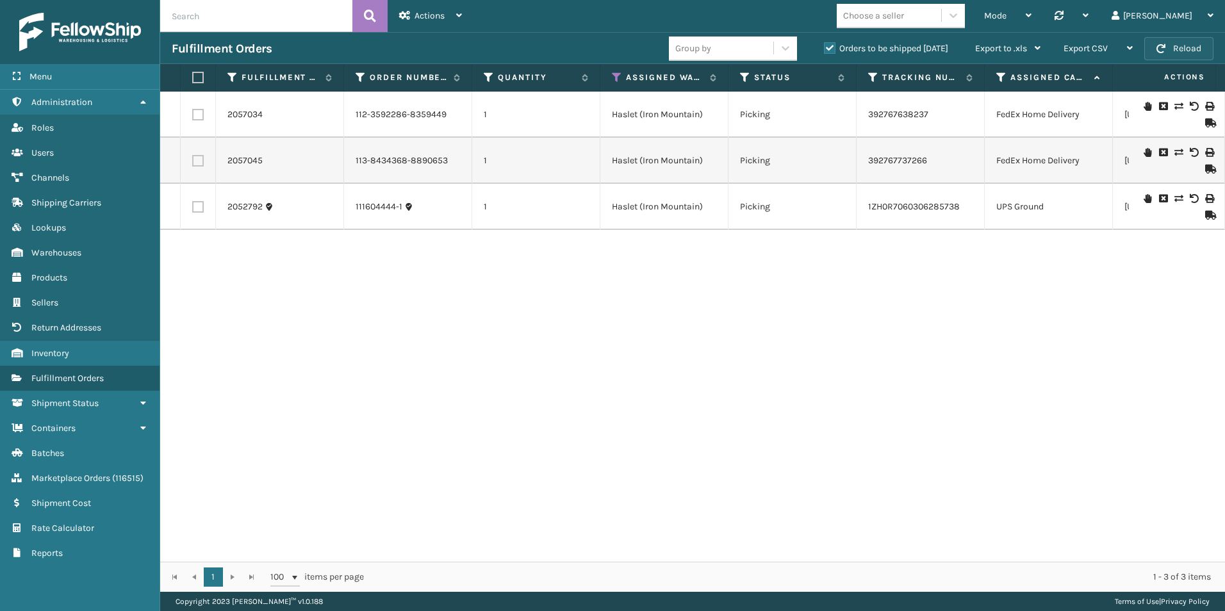
click at [1169, 51] on button "Reload" at bounding box center [1178, 48] width 69 height 23
click at [1163, 49] on span "button" at bounding box center [1160, 48] width 9 height 9
click at [1168, 53] on button "Reload" at bounding box center [1178, 48] width 69 height 23
click at [612, 78] on icon at bounding box center [617, 78] width 10 height 12
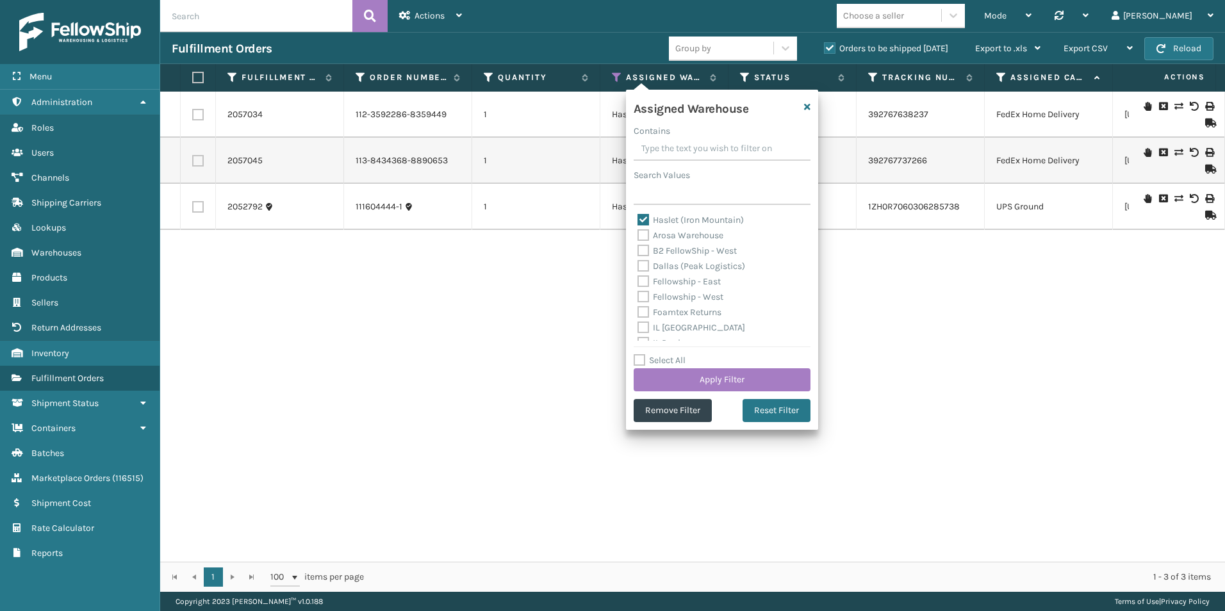
click at [644, 217] on label "Haslet (Iron Mountain)" at bounding box center [690, 220] width 106 height 11
click at [638, 217] on input "Haslet (Iron Mountain)" at bounding box center [637, 217] width 1 height 8
checkbox input "false"
click at [645, 298] on label "Fellowship - West" at bounding box center [680, 297] width 86 height 11
click at [638, 298] on input "Fellowship - West" at bounding box center [637, 294] width 1 height 8
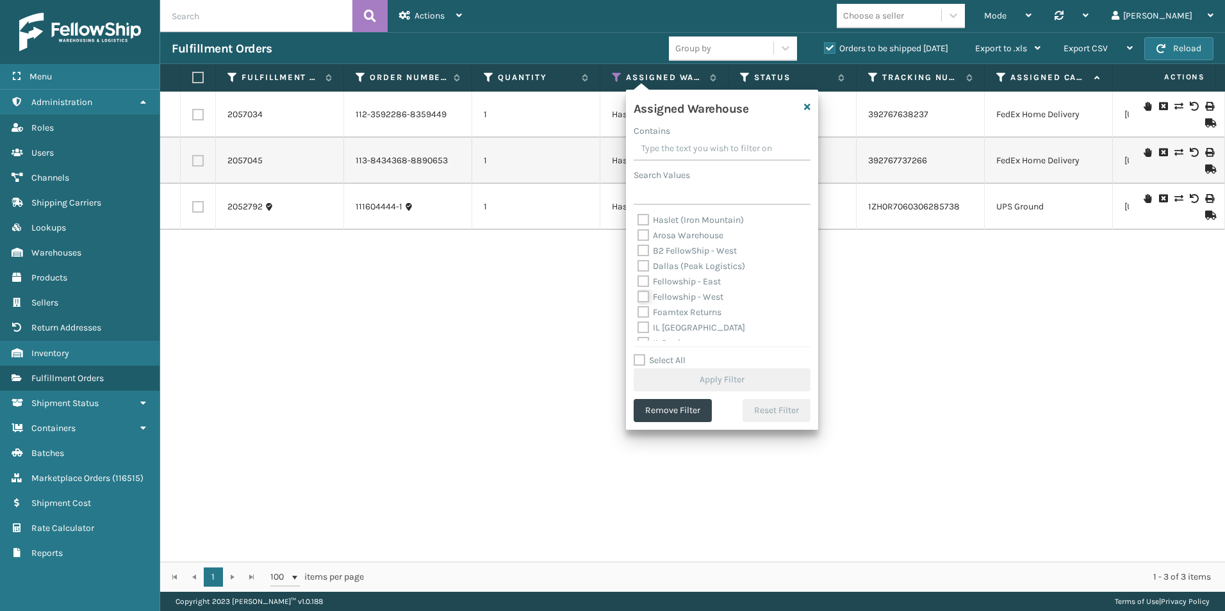
checkbox input "true"
click at [711, 377] on button "Apply Filter" at bounding box center [722, 379] width 177 height 23
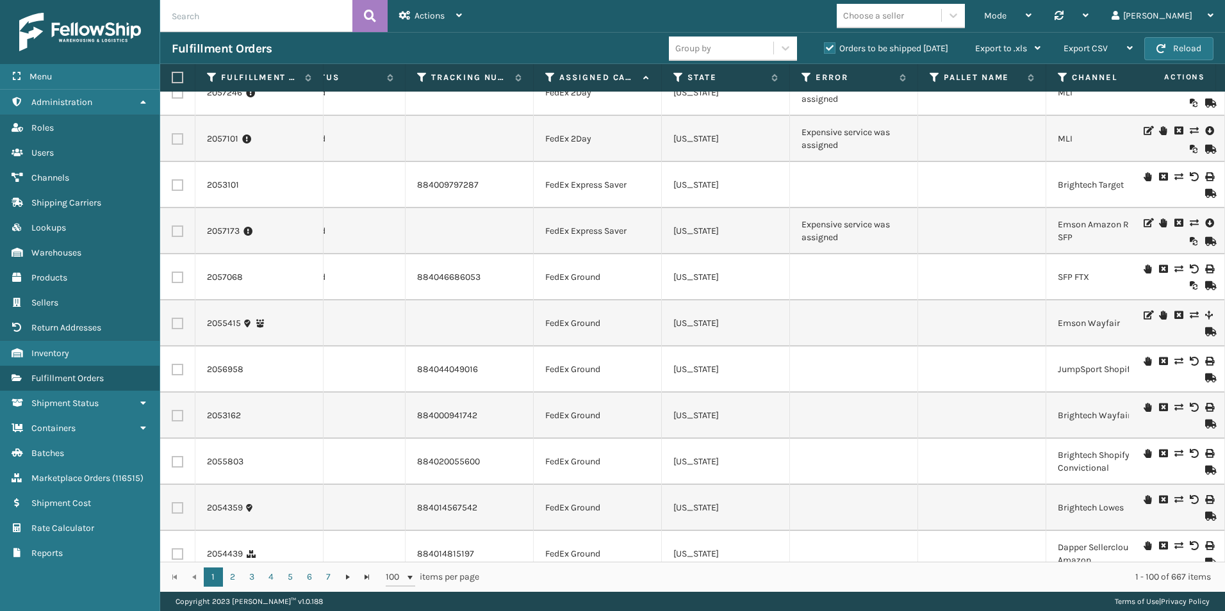
scroll to position [897, 451]
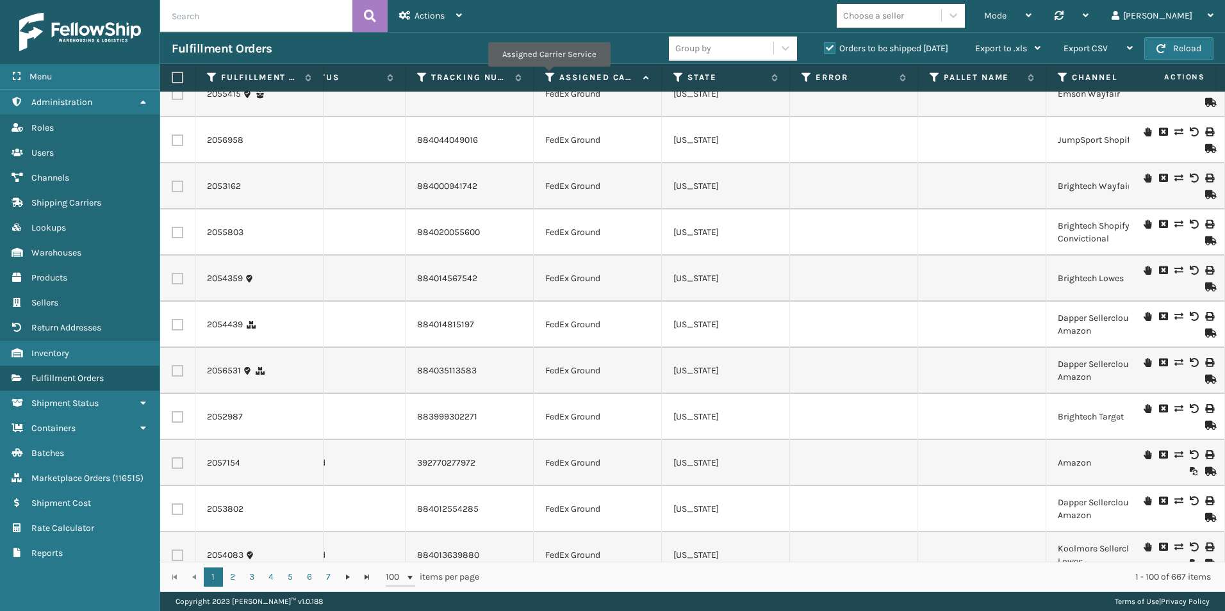
click at [548, 76] on icon at bounding box center [550, 78] width 10 height 12
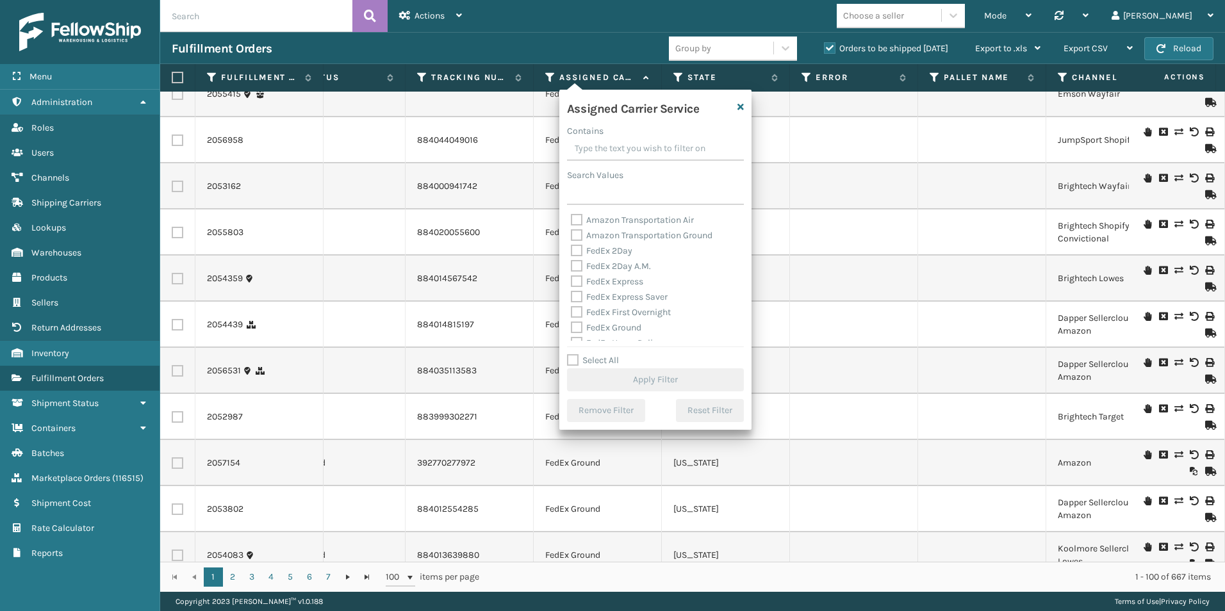
click at [575, 357] on label "Select All" at bounding box center [593, 360] width 52 height 11
click at [575, 354] on input "Select All" at bounding box center [663, 353] width 192 height 1
checkbox input "true"
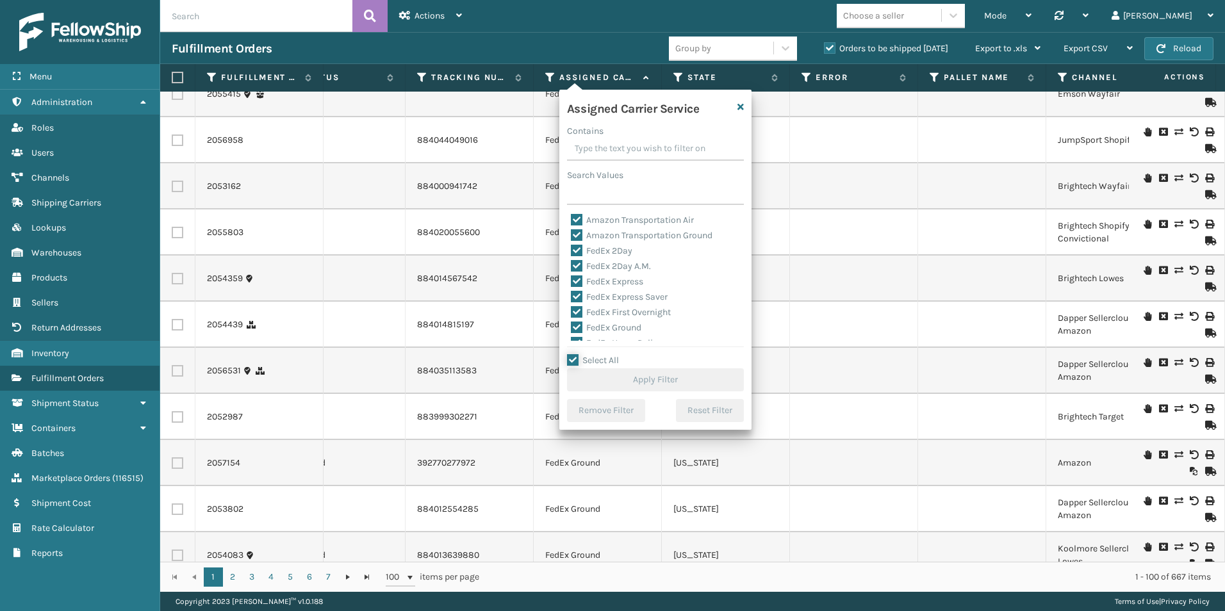
checkbox input "true"
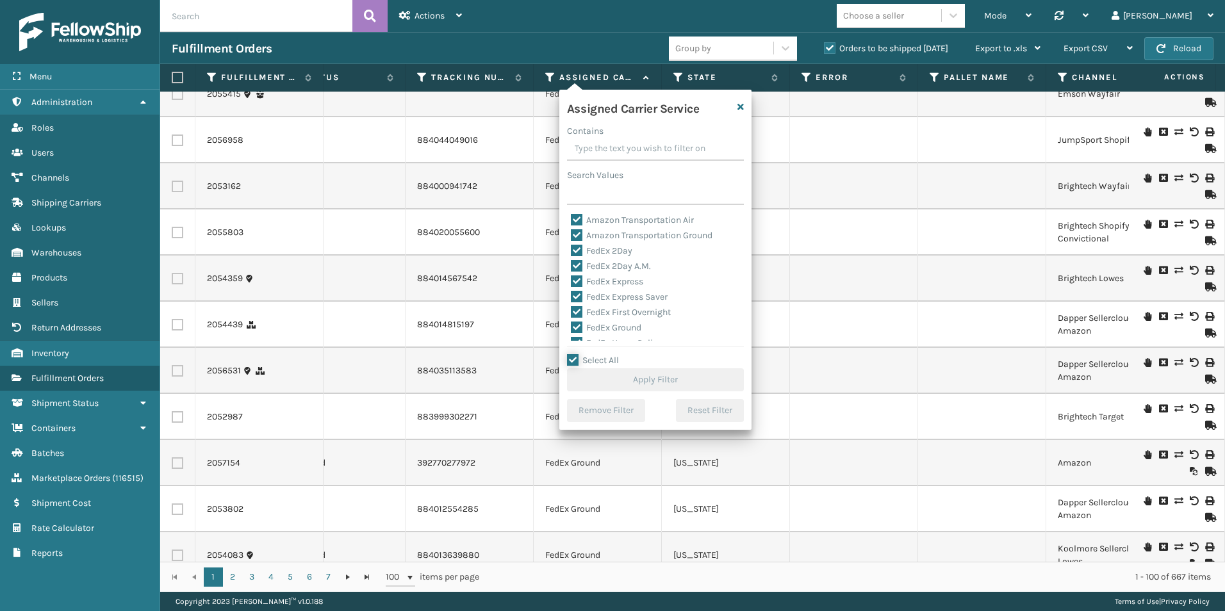
checkbox input "true"
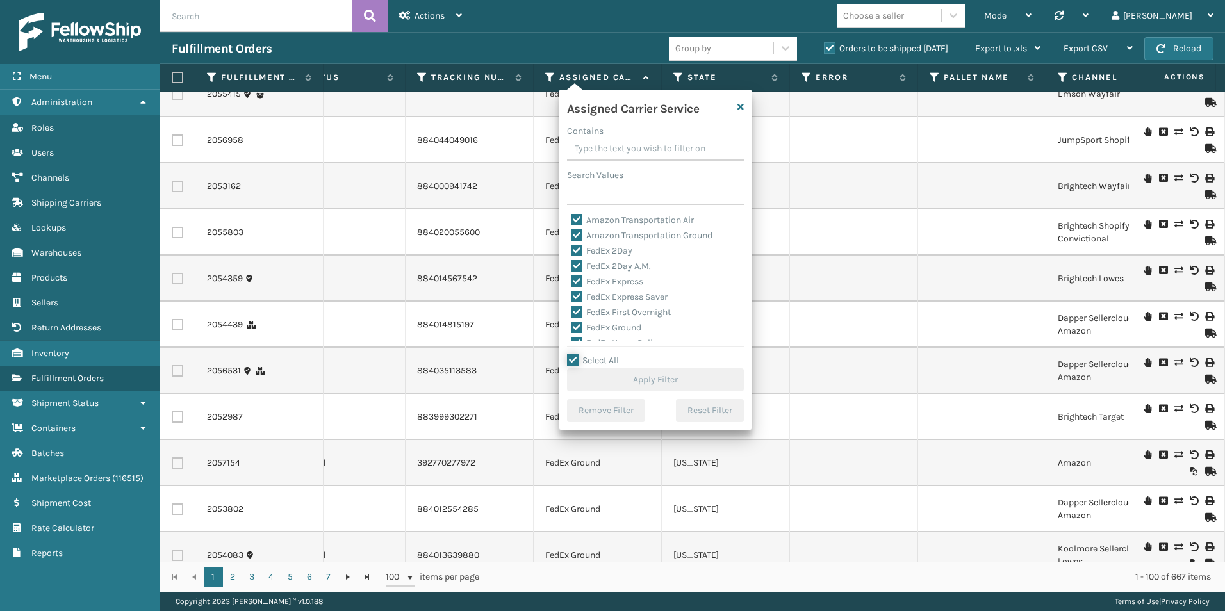
checkbox input "true"
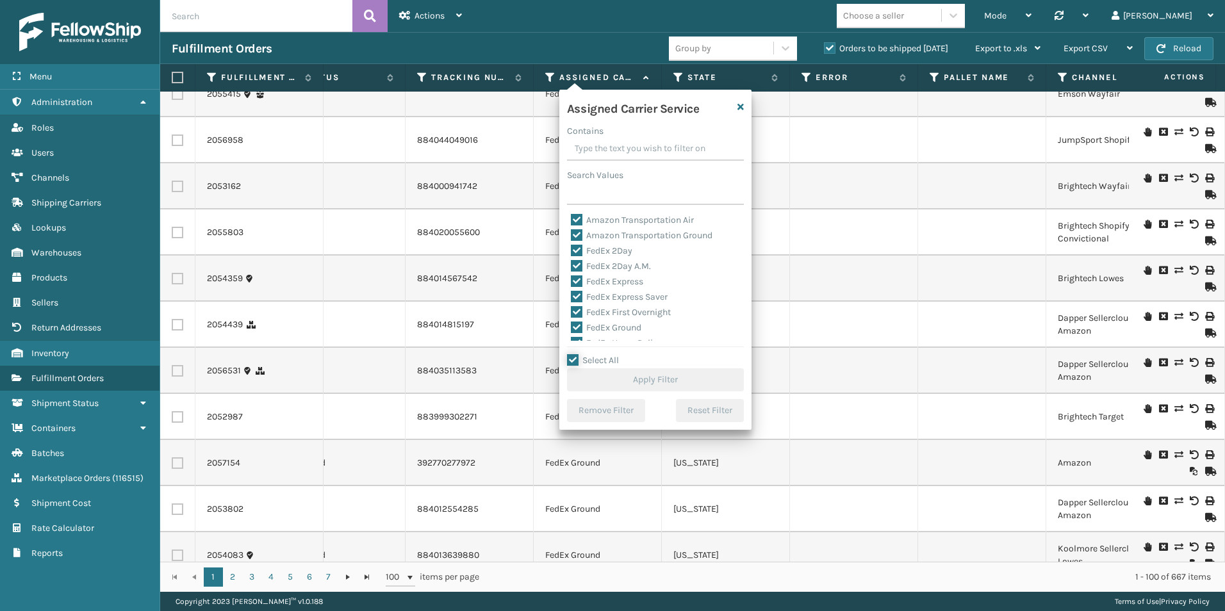
checkbox input "true"
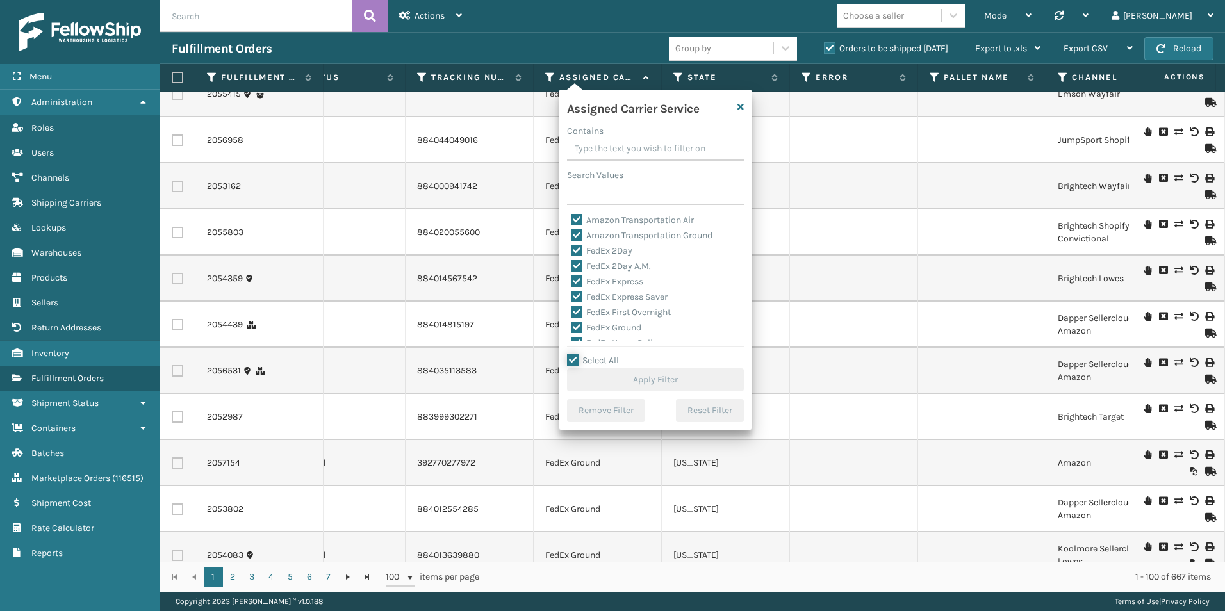
checkbox input "true"
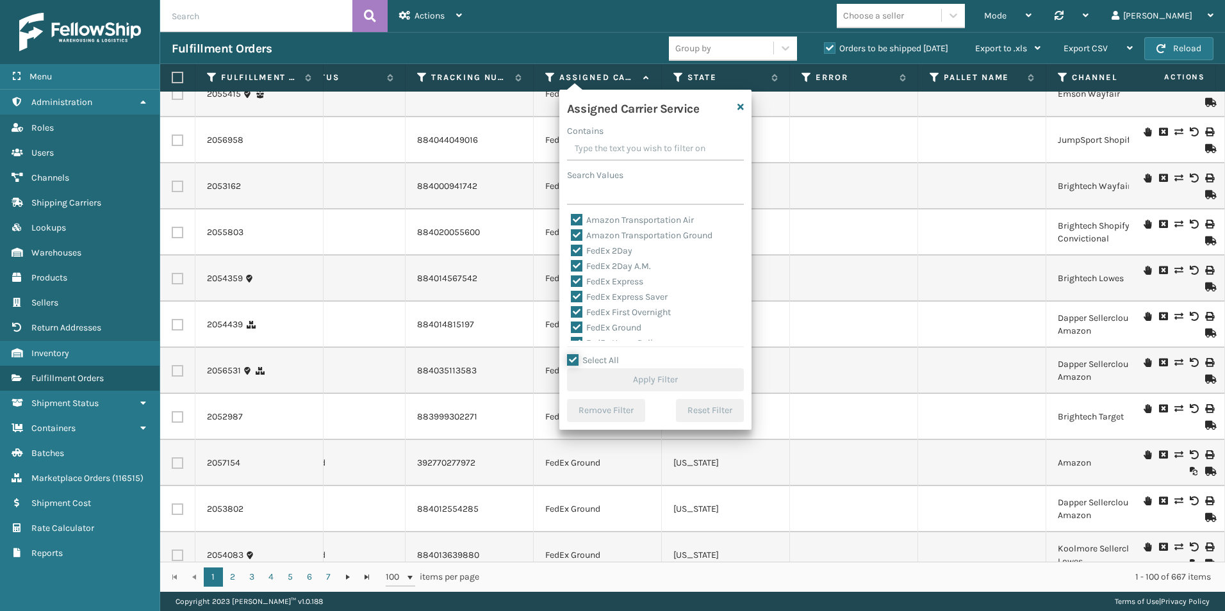
checkbox input "true"
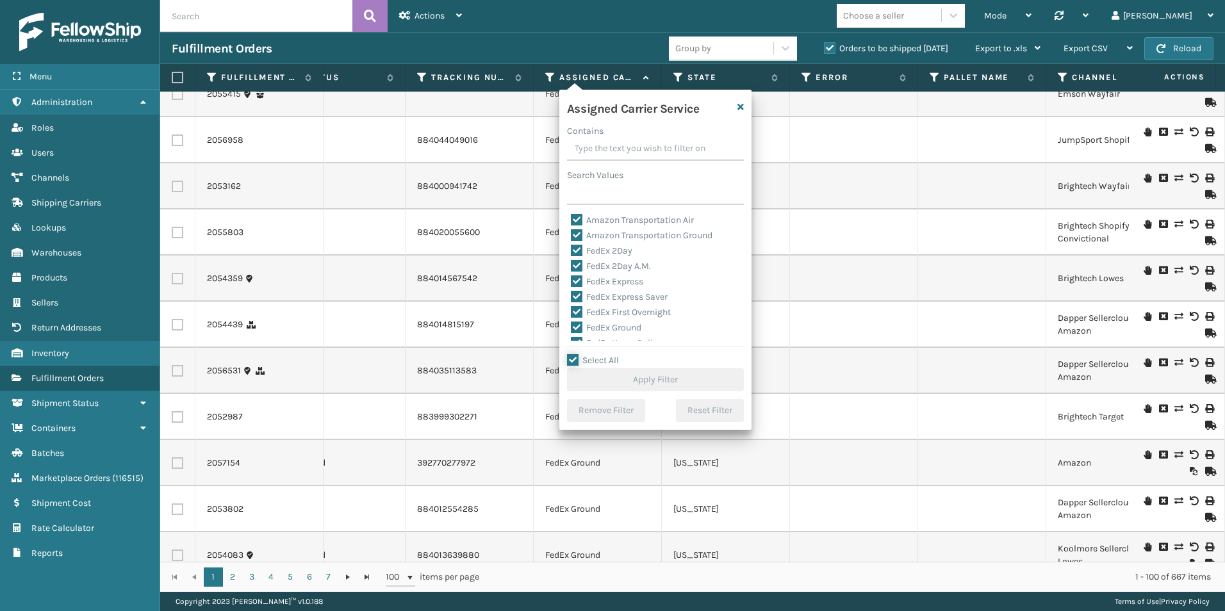
checkbox input "true"
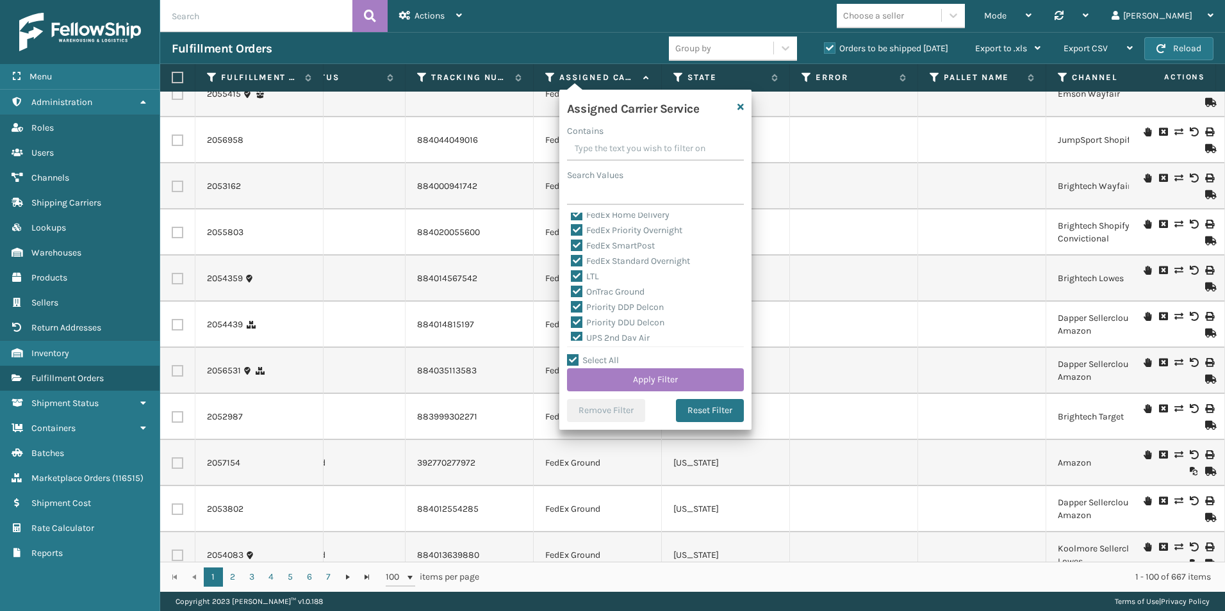
click at [579, 275] on label "LTL" at bounding box center [585, 276] width 28 height 11
click at [571, 275] on input "LTL" at bounding box center [571, 273] width 1 height 8
checkbox input "false"
click at [652, 379] on button "Apply Filter" at bounding box center [655, 379] width 177 height 23
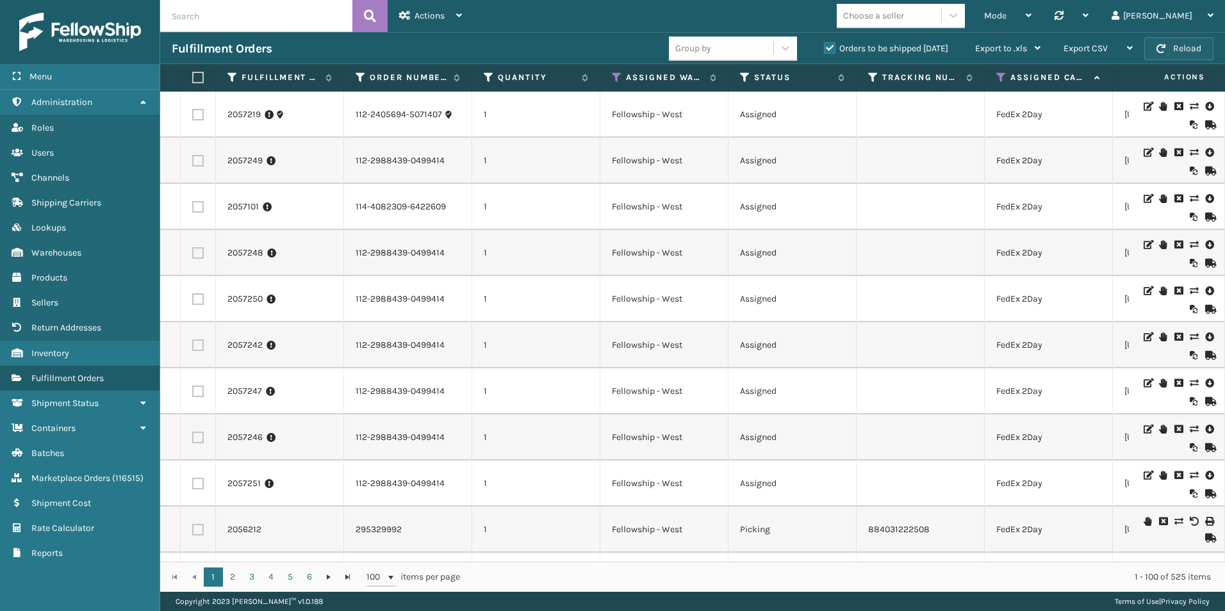
click at [1170, 49] on button "Reload" at bounding box center [1178, 48] width 69 height 23
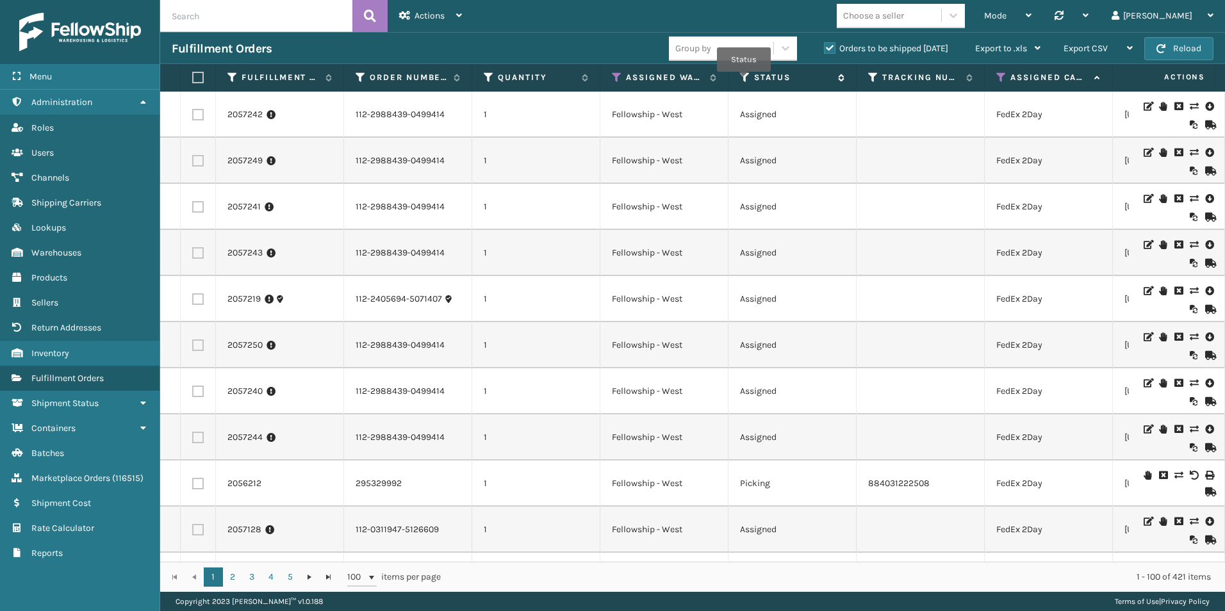
click at [744, 81] on icon at bounding box center [745, 78] width 10 height 12
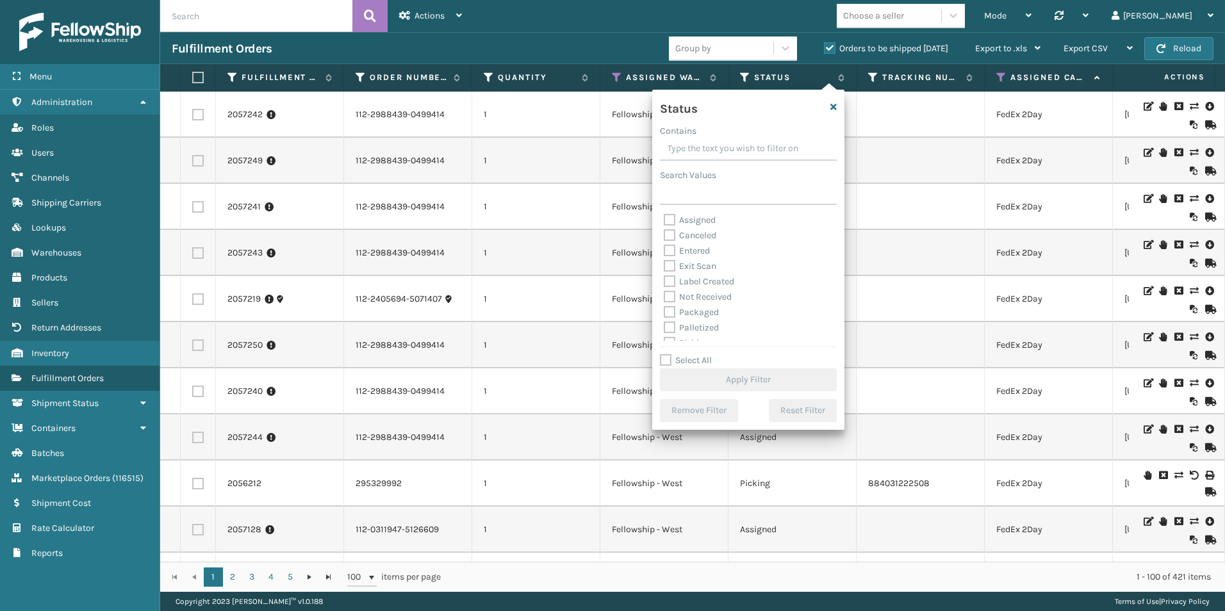
click at [671, 222] on label "Assigned" at bounding box center [690, 220] width 52 height 11
click at [664, 221] on input "Assigned" at bounding box center [664, 217] width 1 height 8
checkbox input "true"
click at [764, 379] on button "Apply Filter" at bounding box center [748, 379] width 177 height 23
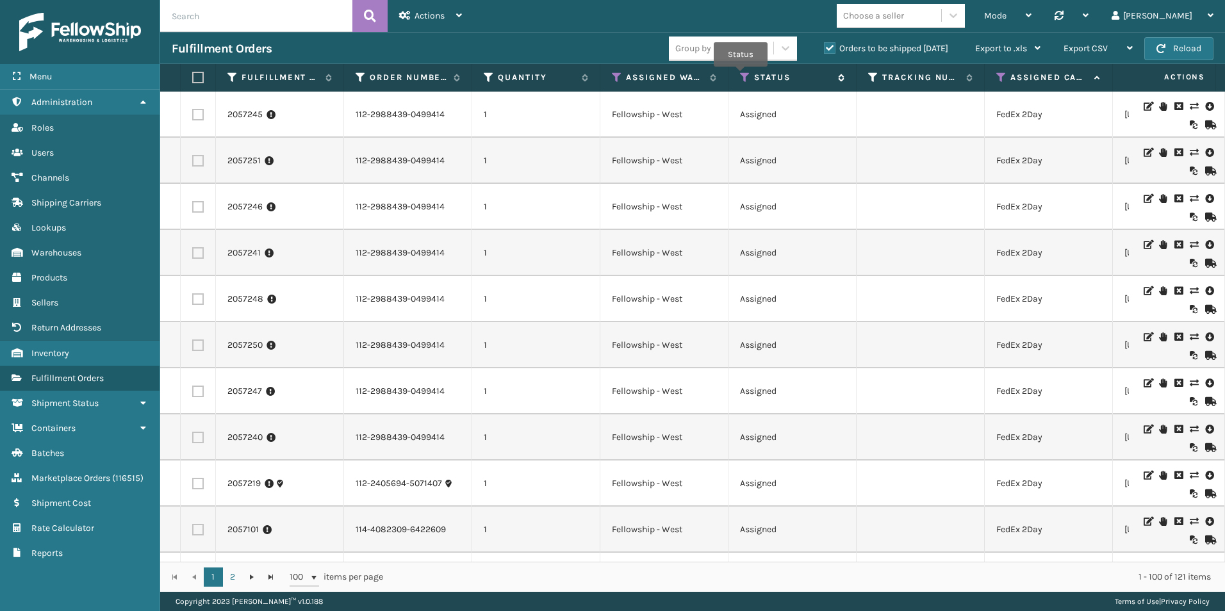
click at [741, 76] on icon at bounding box center [745, 78] width 10 height 12
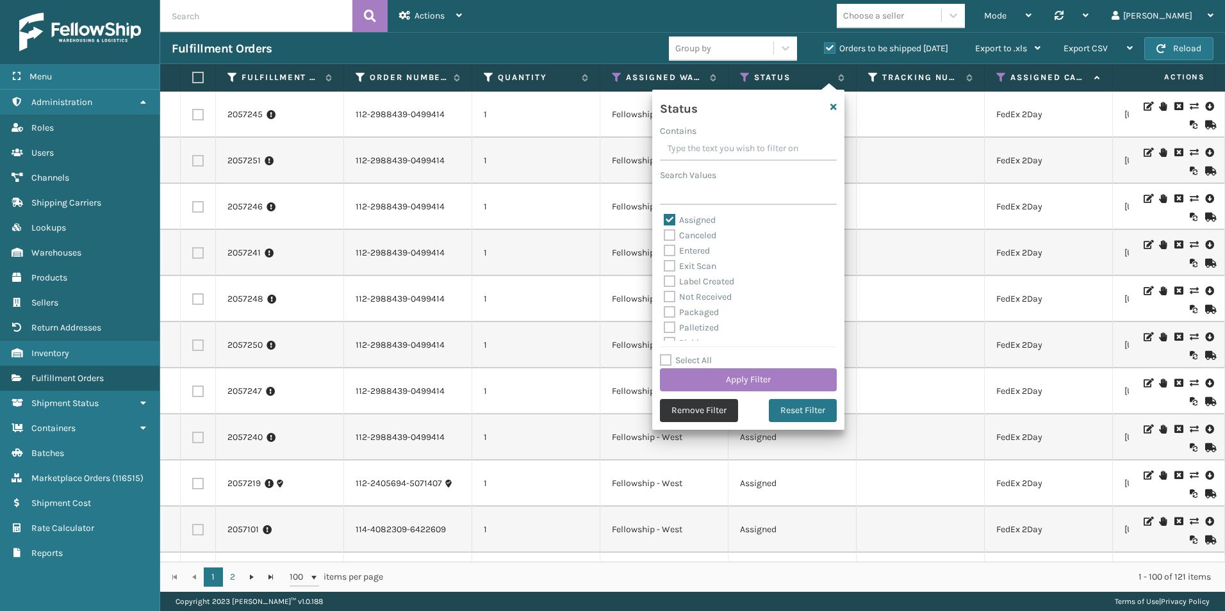
click at [723, 413] on button "Remove Filter" at bounding box center [699, 410] width 78 height 23
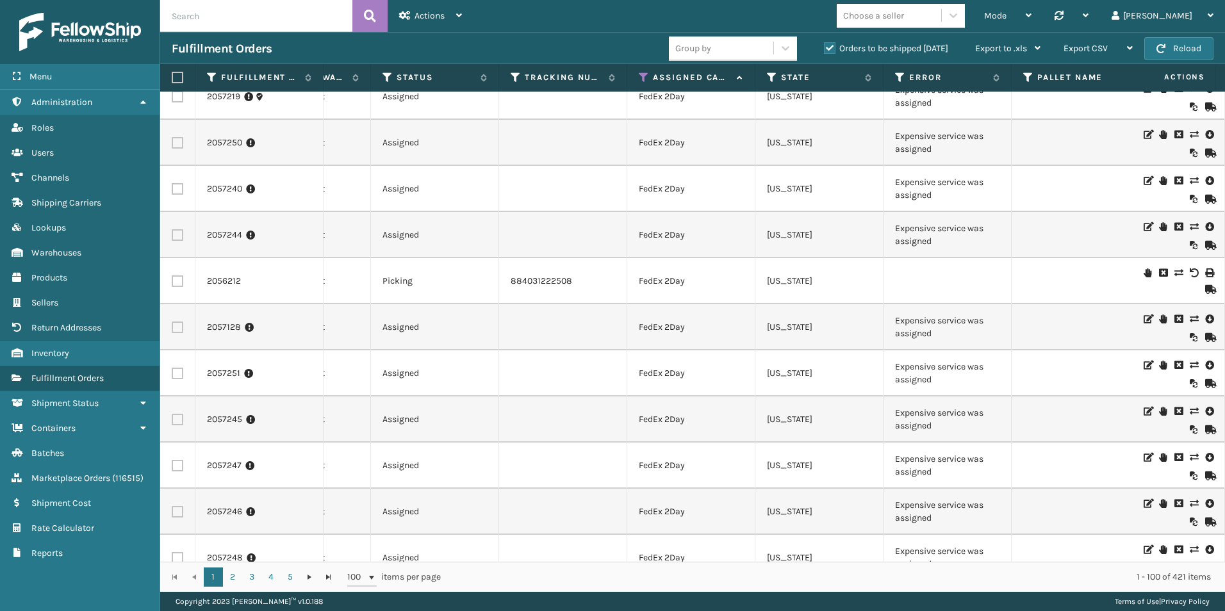
scroll to position [128, 358]
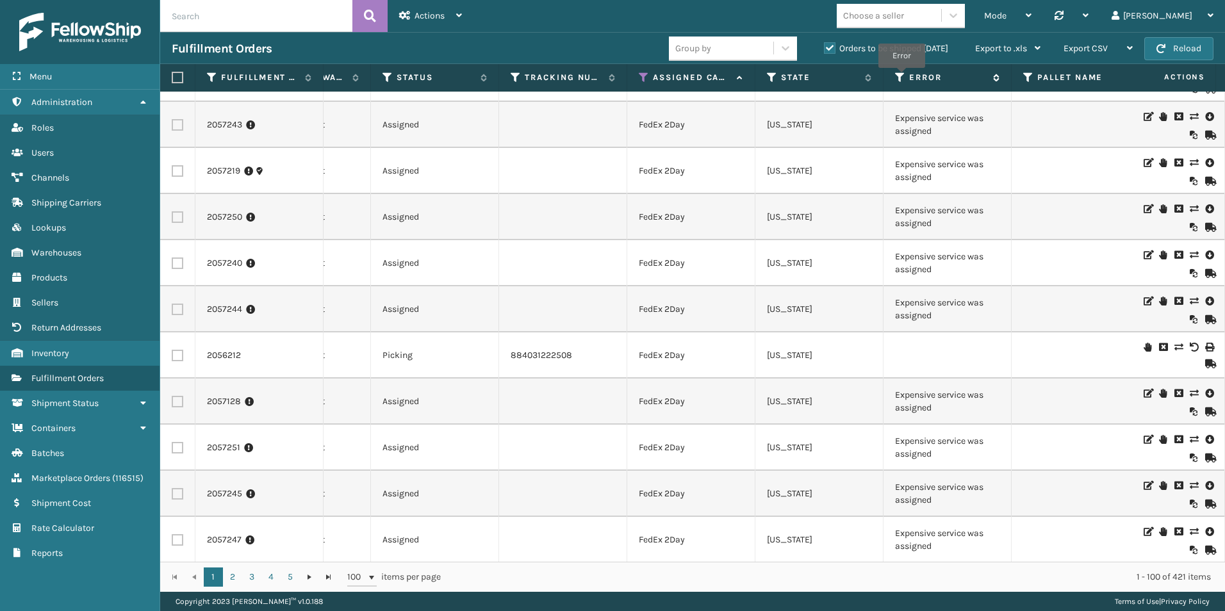
click at [900, 77] on icon at bounding box center [900, 78] width 10 height 12
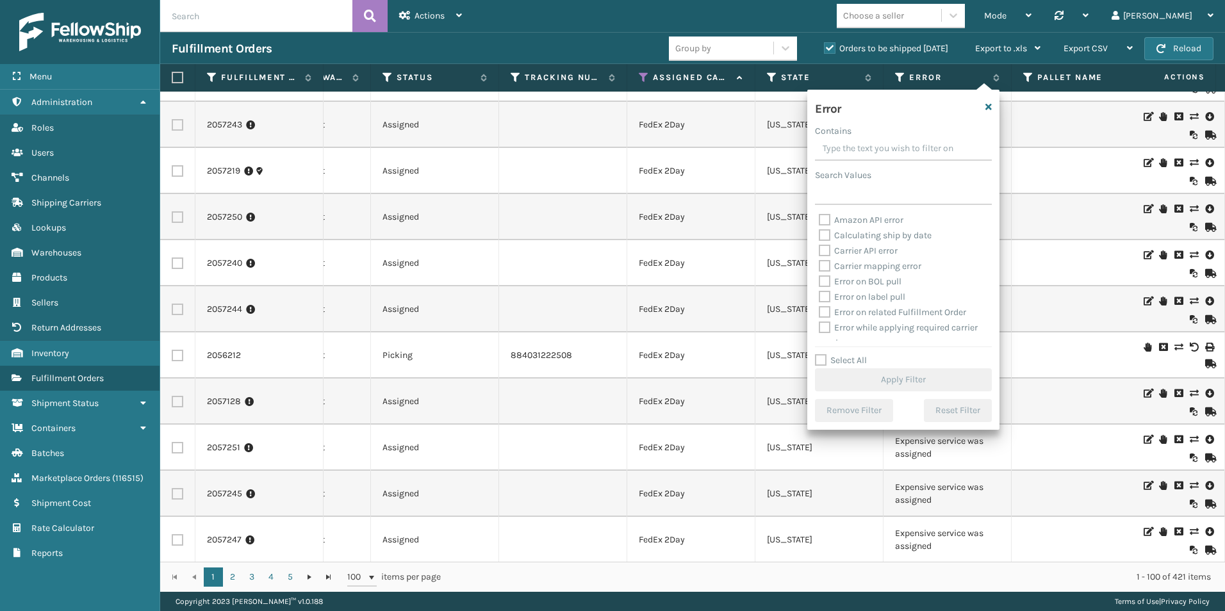
scroll to position [64, 0]
click at [825, 325] on label "Expensive service was assigned" at bounding box center [890, 325] width 142 height 11
click at [819, 325] on input "Expensive service was assigned" at bounding box center [819, 322] width 1 height 8
checkbox input "true"
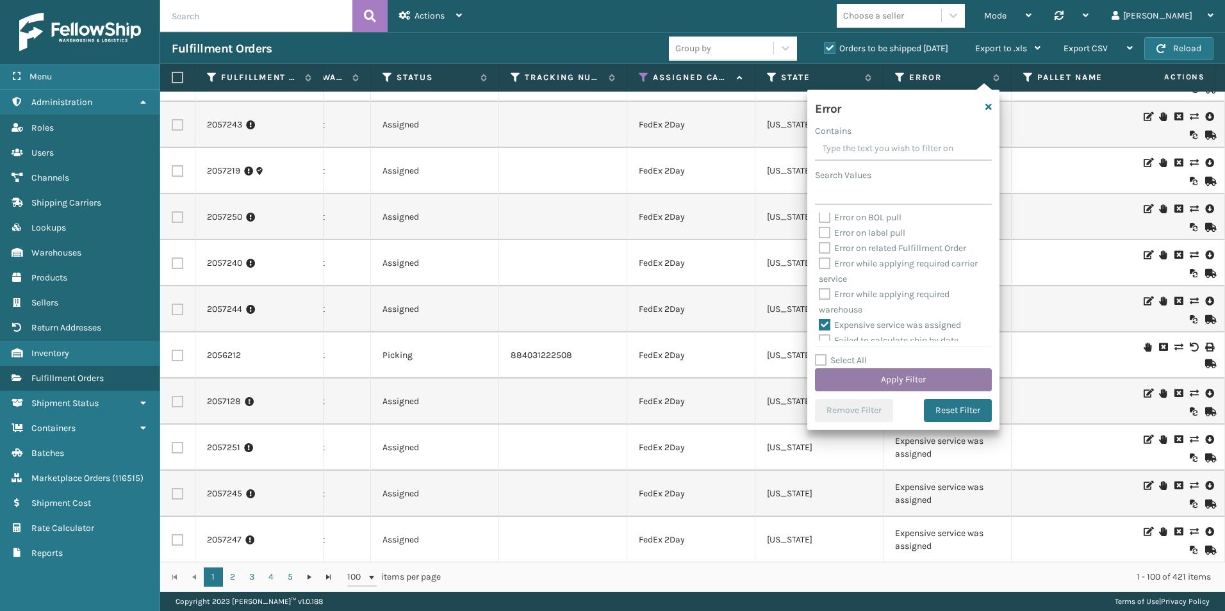
click at [916, 378] on button "Apply Filter" at bounding box center [903, 379] width 177 height 23
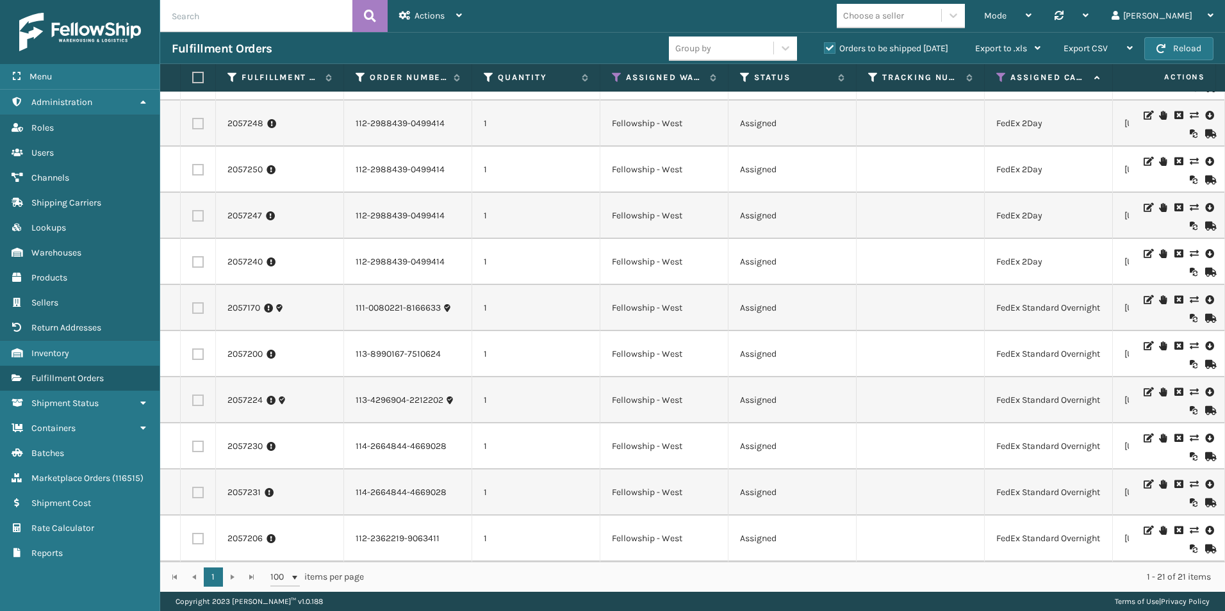
scroll to position [670, 0]
click at [780, 49] on icon at bounding box center [785, 48] width 13 height 13
click at [708, 107] on div "SKU" at bounding box center [733, 104] width 128 height 24
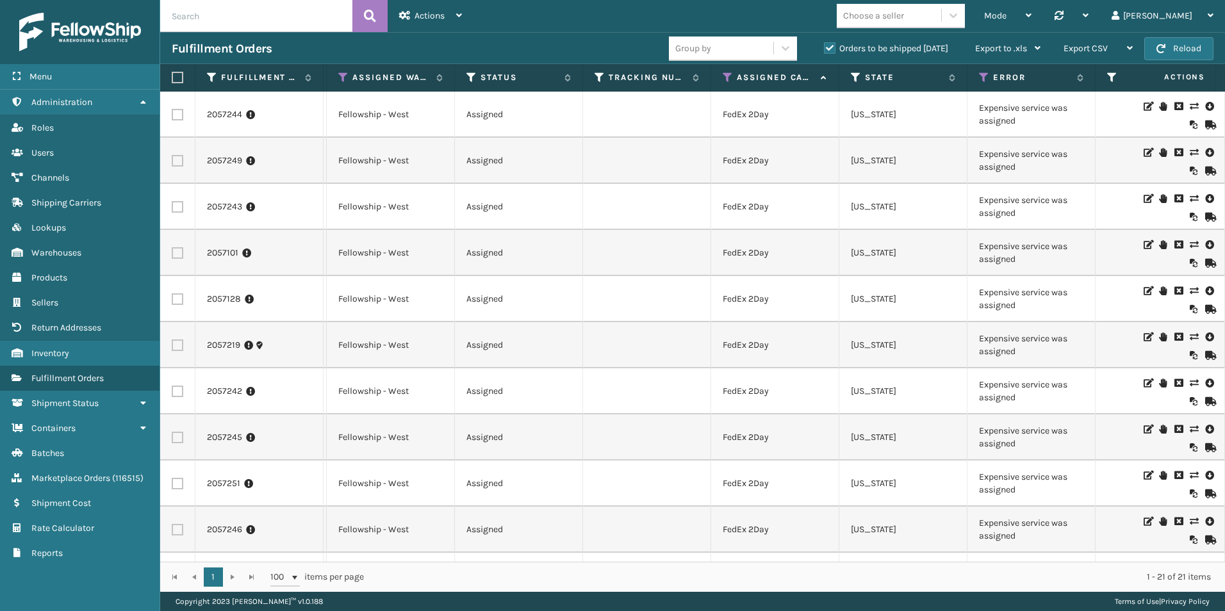
scroll to position [0, 467]
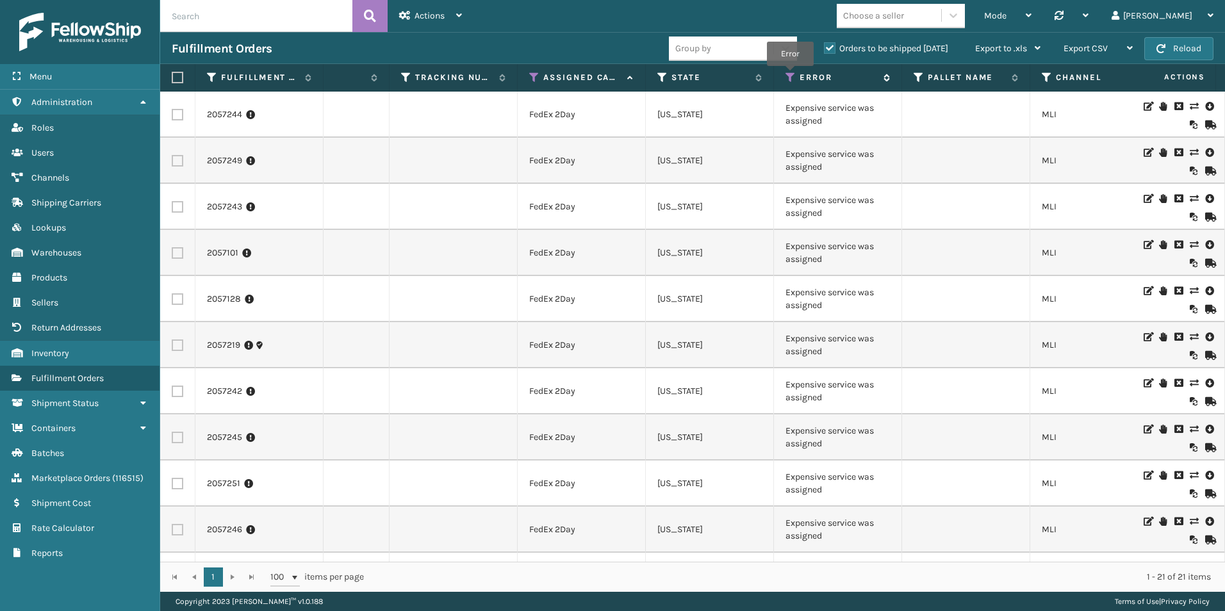
click at [790, 74] on icon at bounding box center [790, 78] width 10 height 12
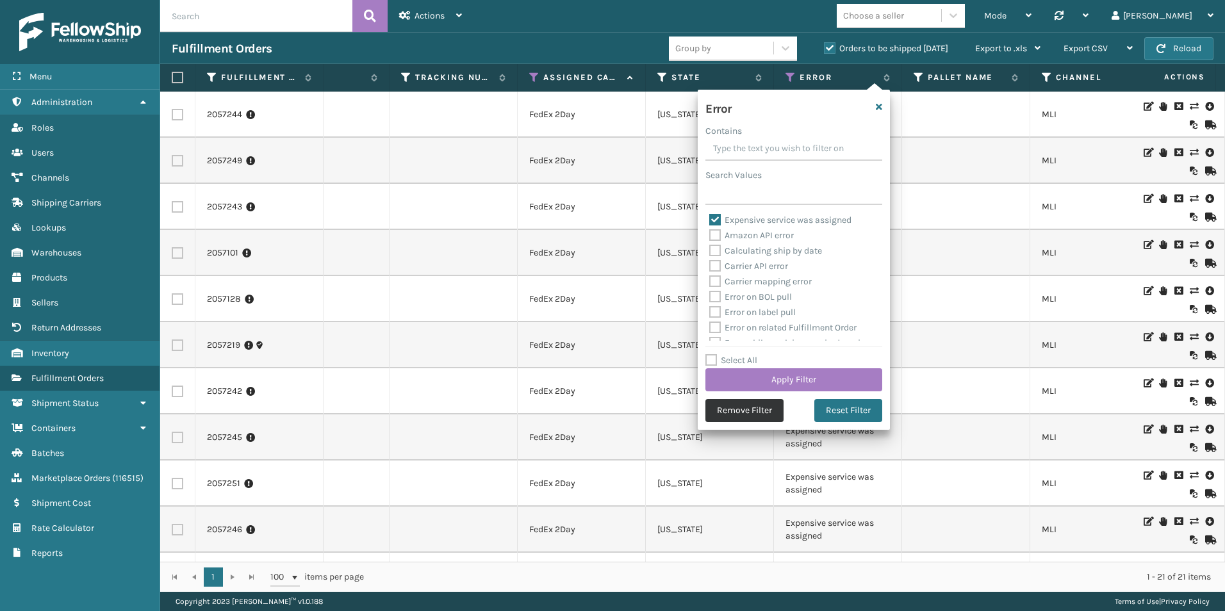
click at [741, 409] on button "Remove Filter" at bounding box center [744, 410] width 78 height 23
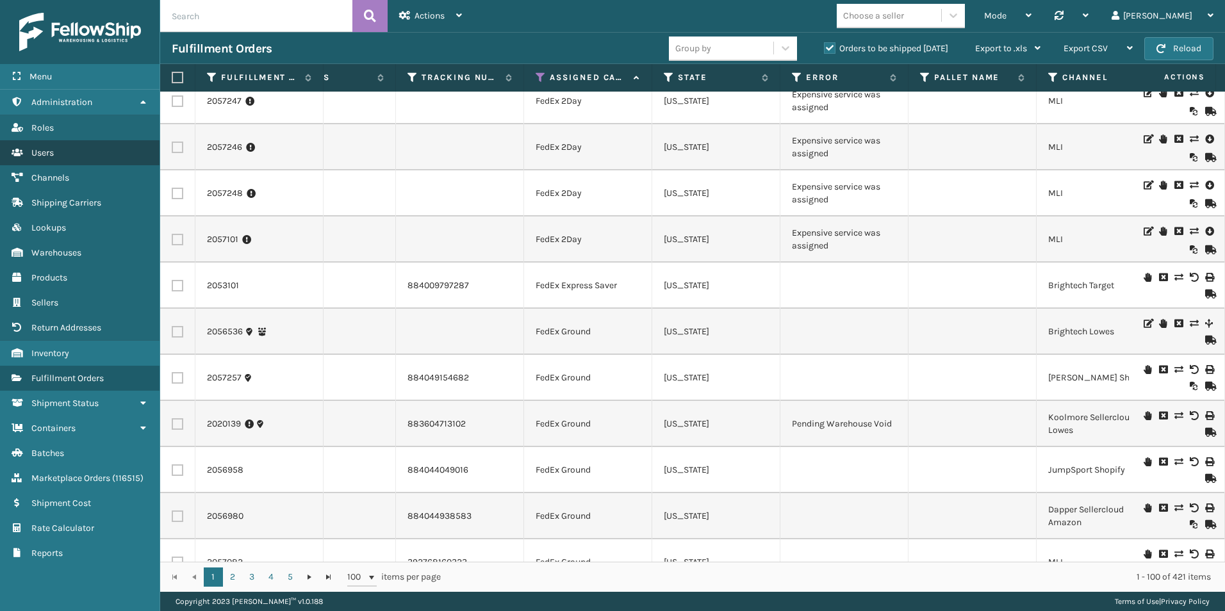
scroll to position [641, 461]
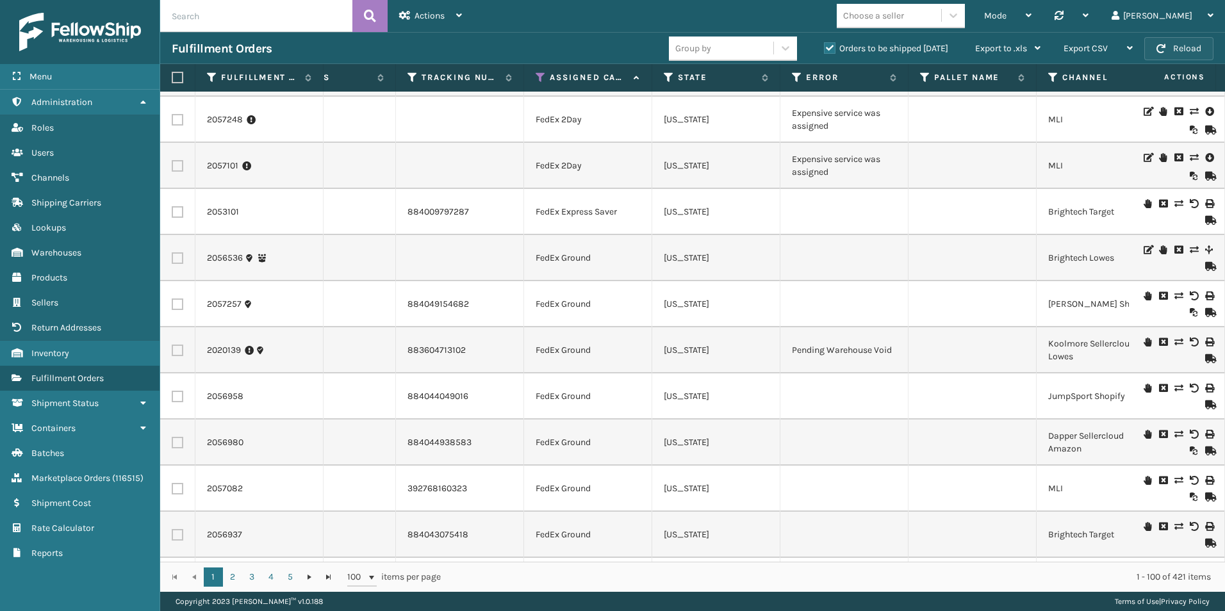
click at [1196, 49] on button "Reload" at bounding box center [1178, 48] width 69 height 23
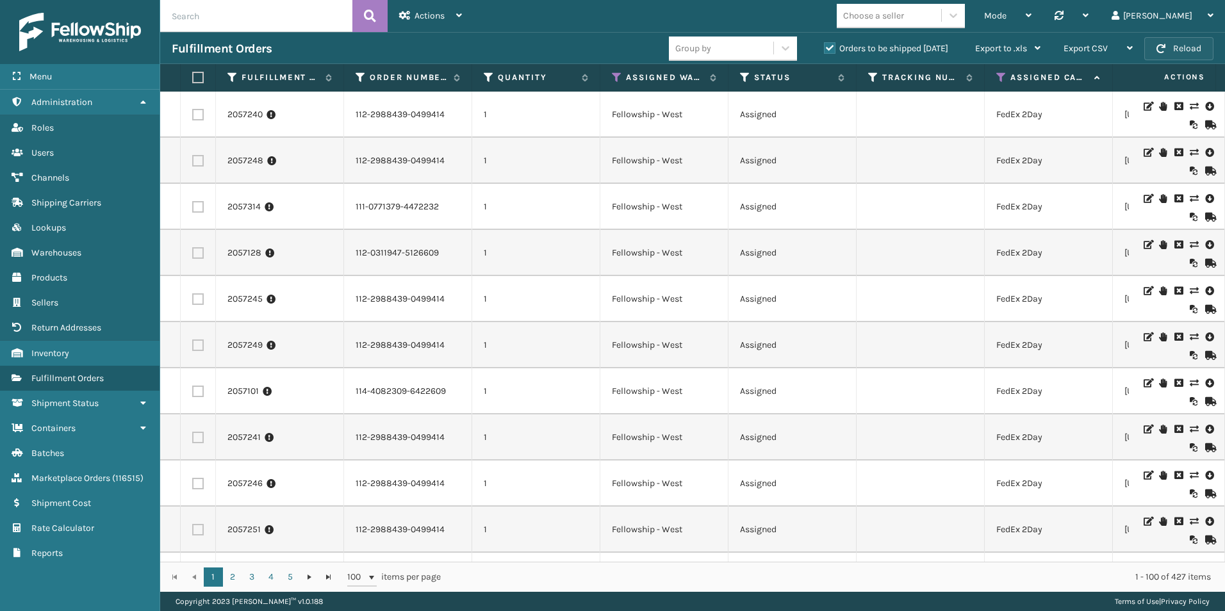
click at [1178, 51] on button "Reload" at bounding box center [1178, 48] width 69 height 23
click at [616, 81] on icon at bounding box center [617, 78] width 10 height 12
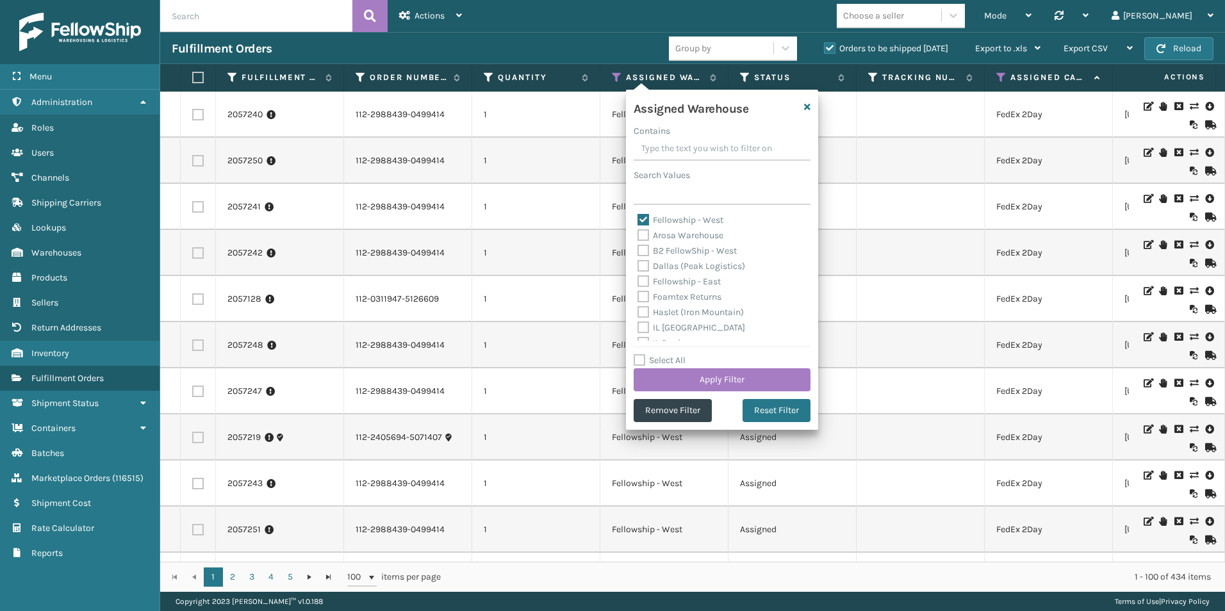
click at [646, 219] on label "Fellowship - West" at bounding box center [680, 220] width 86 height 11
click at [638, 219] on input "Fellowship - West" at bounding box center [637, 217] width 1 height 8
checkbox input "false"
drag, startPoint x: 645, startPoint y: 281, endPoint x: 682, endPoint y: 302, distance: 42.8
click at [645, 280] on label "Fellowship - East" at bounding box center [678, 281] width 83 height 11
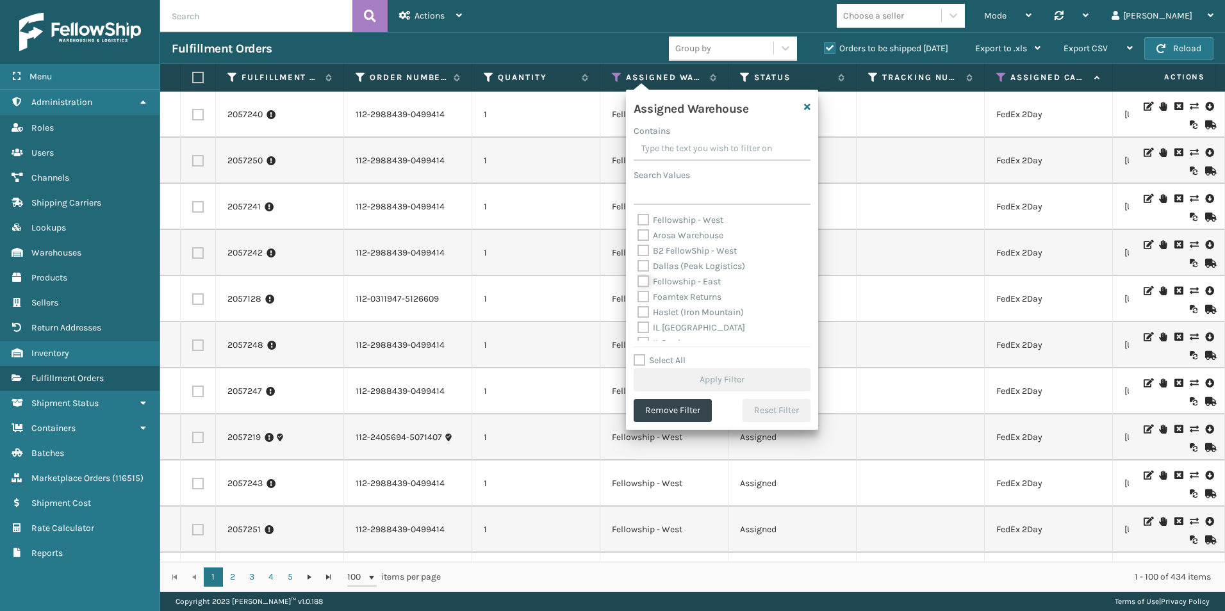
click at [638, 280] on input "Fellowship - East" at bounding box center [637, 278] width 1 height 8
checkbox input "true"
click at [728, 384] on button "Apply Filter" at bounding box center [722, 379] width 177 height 23
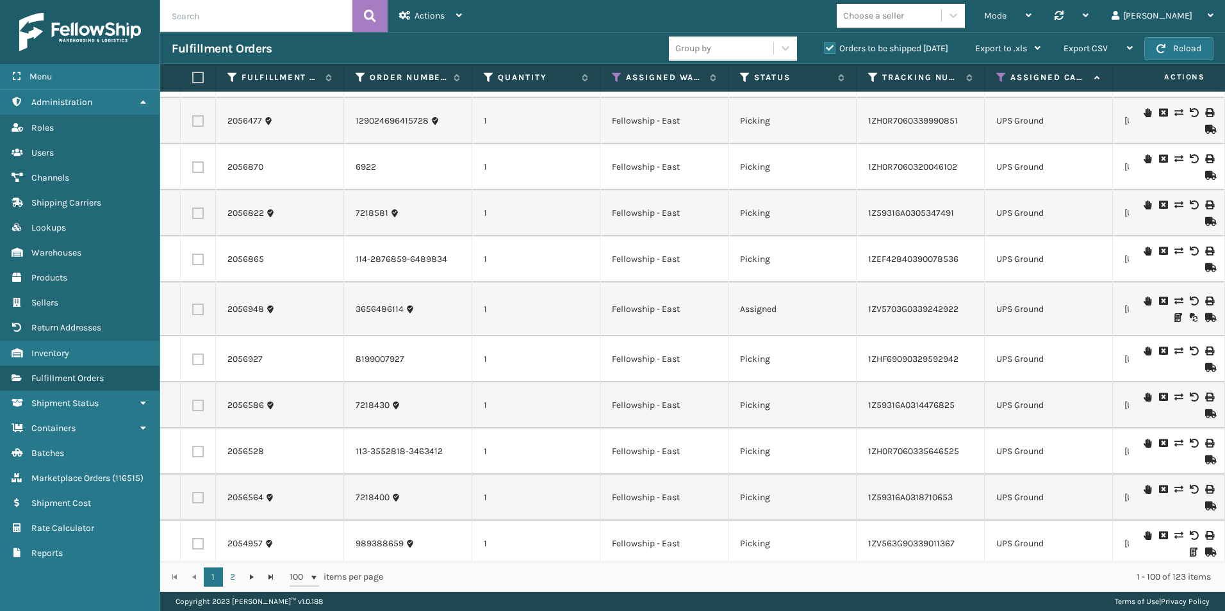
scroll to position [4164, 0]
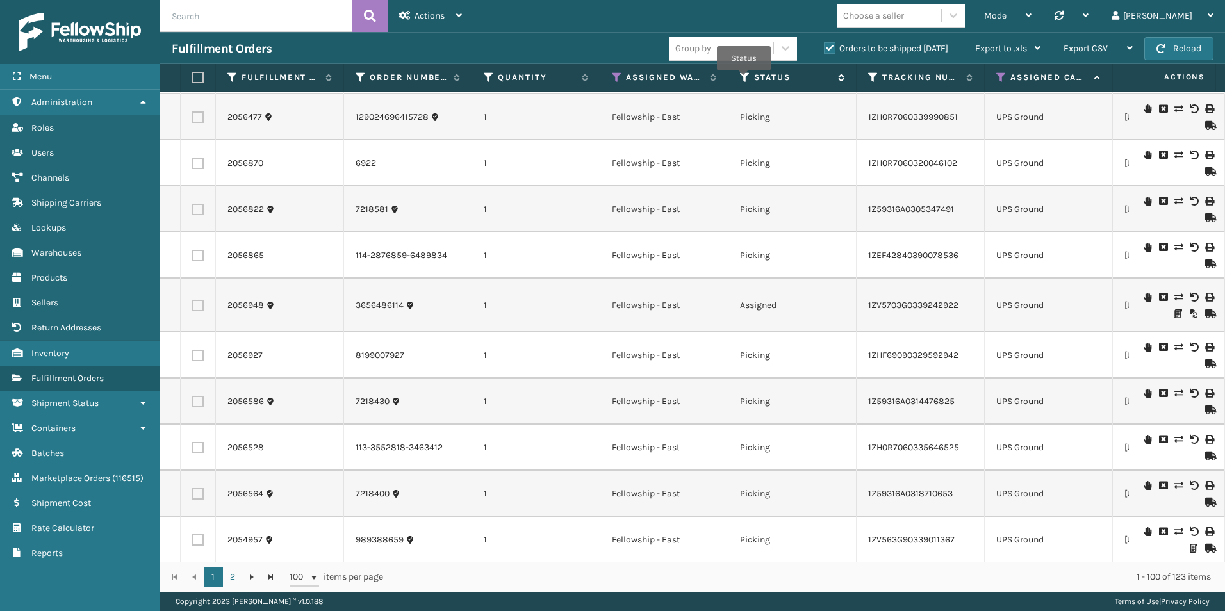
click at [744, 79] on icon at bounding box center [745, 78] width 10 height 12
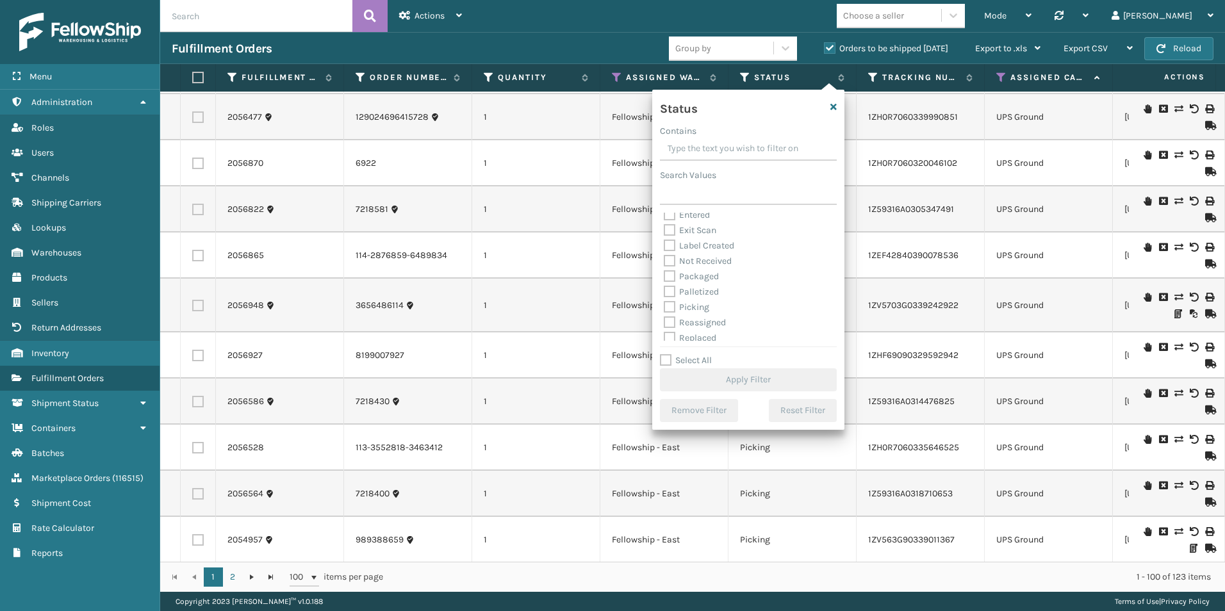
scroll to position [72, 0]
click at [666, 270] on label "Picking" at bounding box center [686, 271] width 45 height 11
click at [664, 270] on input "Picking" at bounding box center [664, 268] width 1 height 8
checkbox input "true"
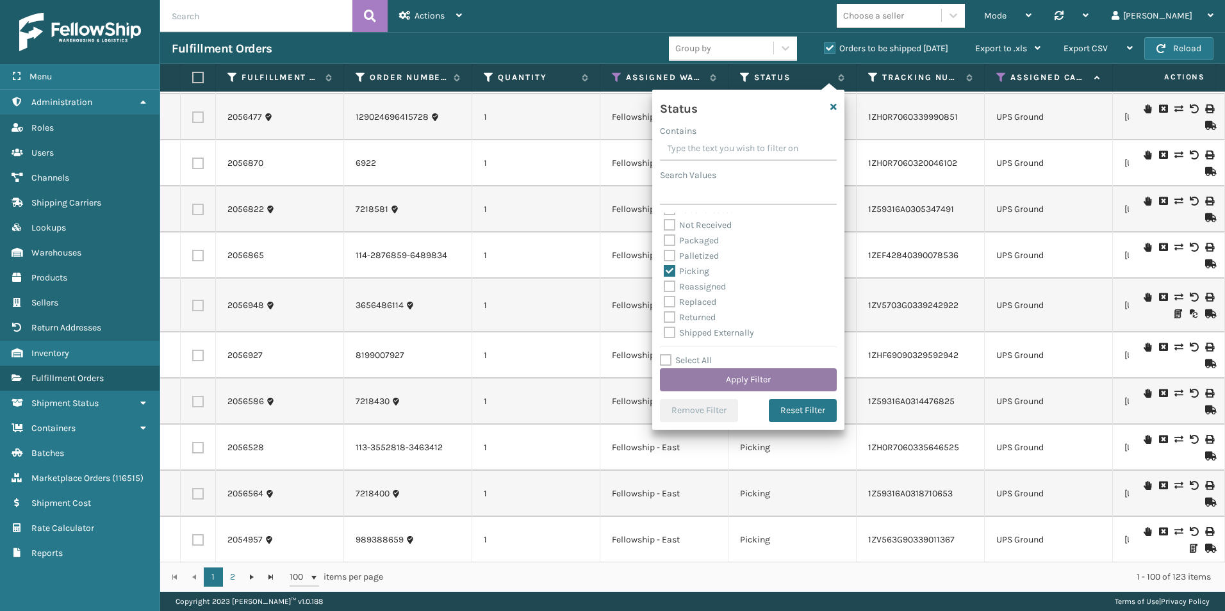
click at [752, 375] on button "Apply Filter" at bounding box center [748, 379] width 177 height 23
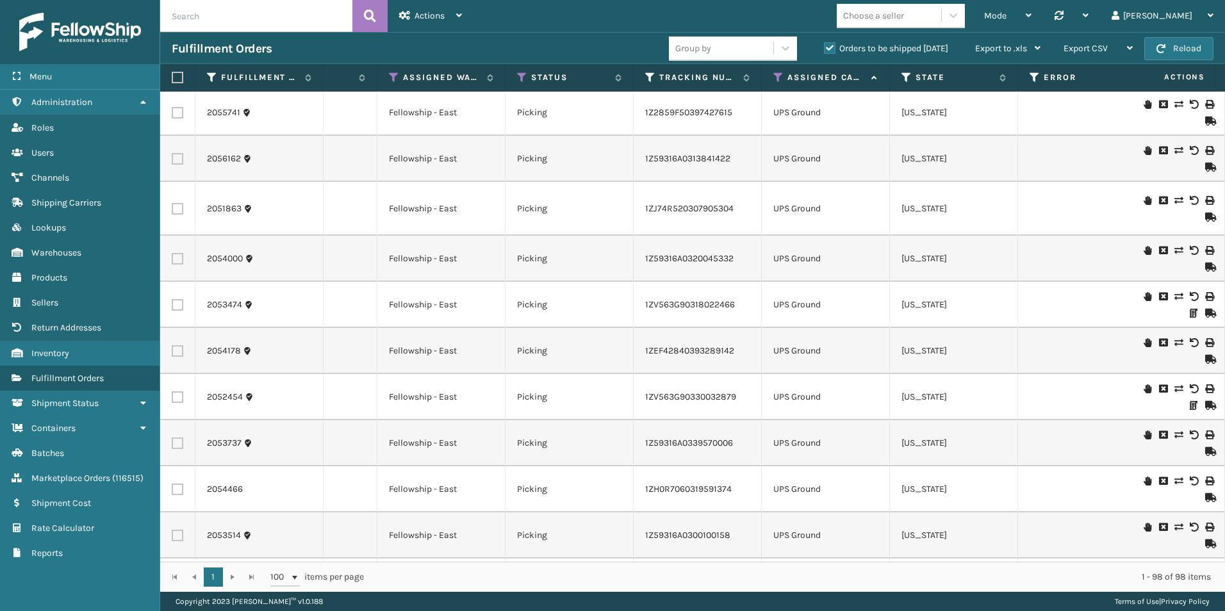
scroll to position [3203, 223]
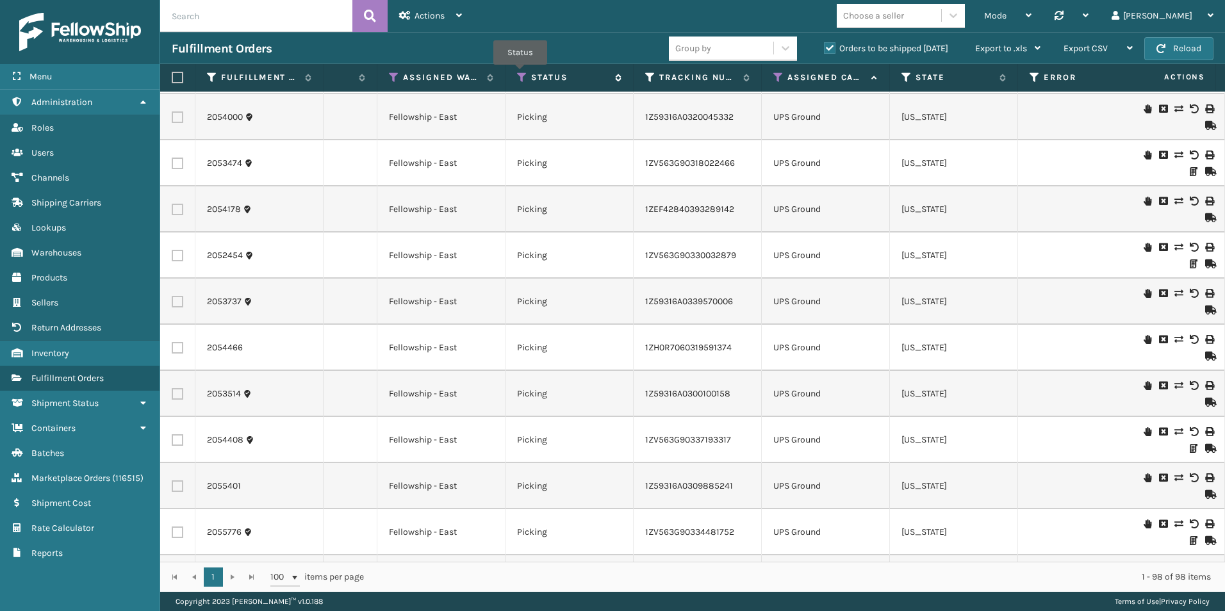
click at [520, 74] on icon at bounding box center [522, 78] width 10 height 12
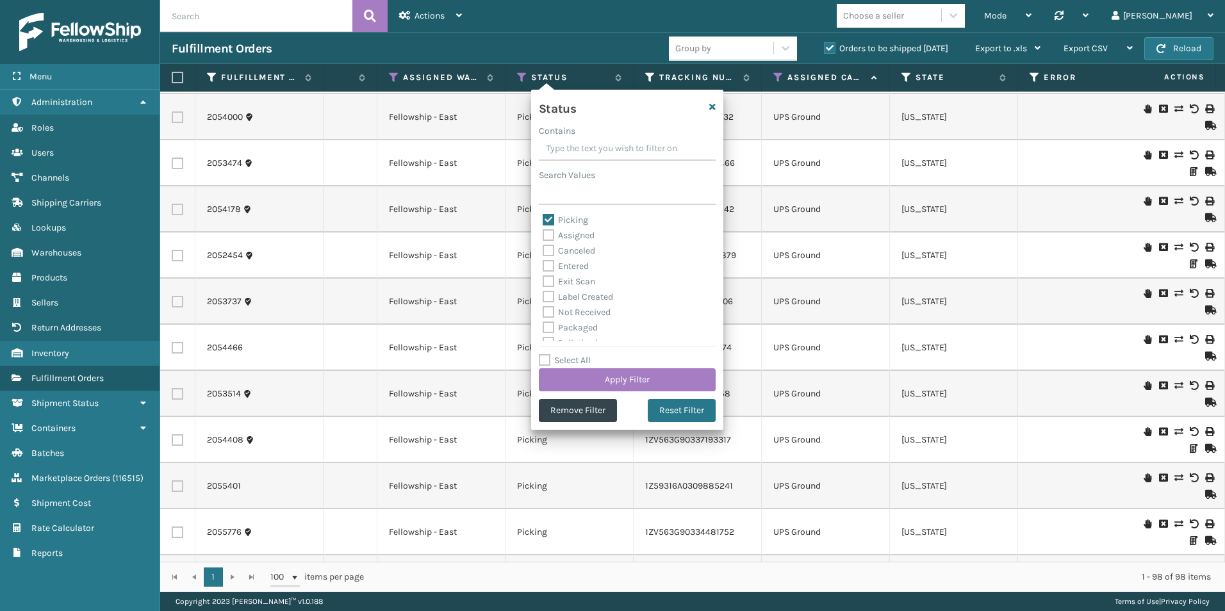
click at [610, 467] on td "Picking" at bounding box center [570, 486] width 128 height 46
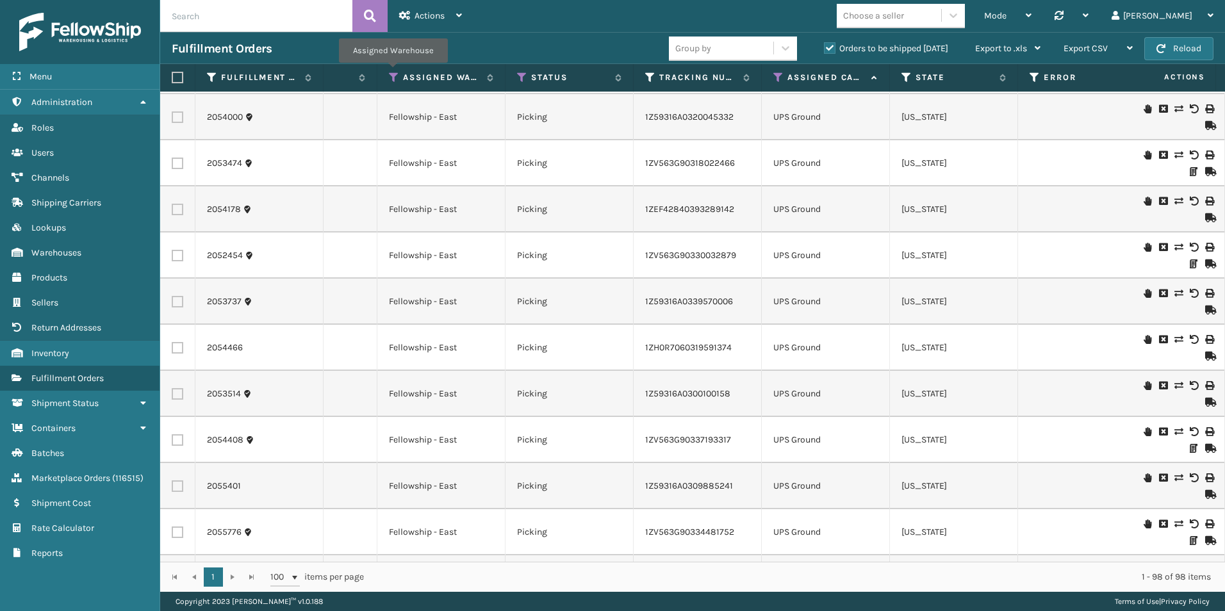
click at [393, 71] on th "Assigned Warehouse" at bounding box center [441, 78] width 128 height 28
click at [393, 78] on icon at bounding box center [394, 78] width 10 height 12
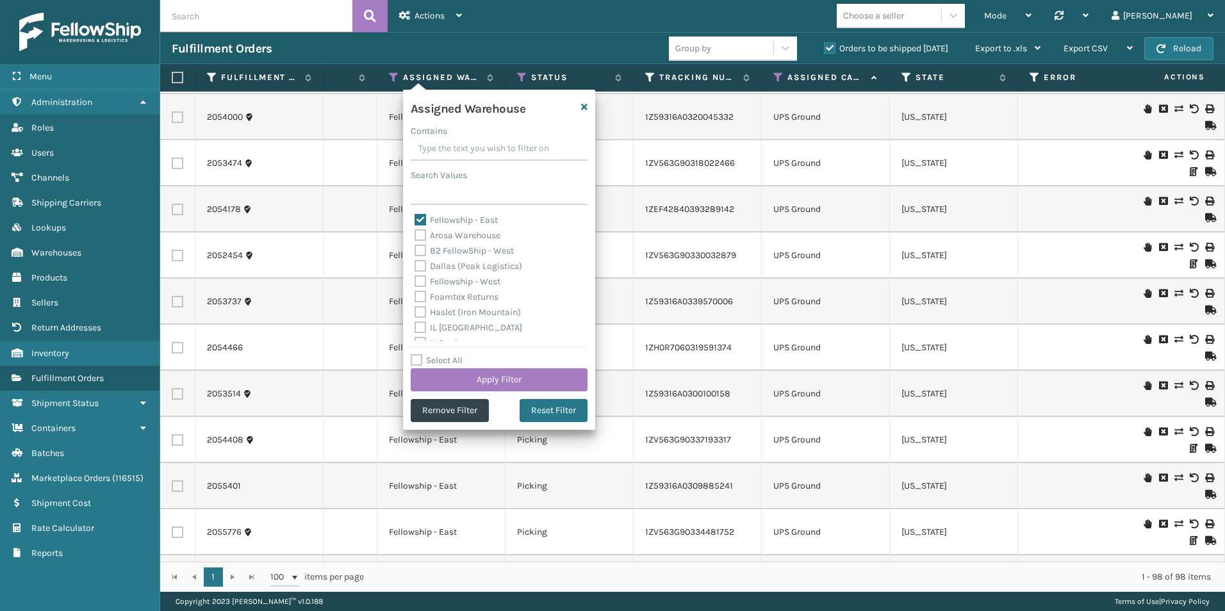
click at [418, 218] on label "Fellowship - East" at bounding box center [456, 220] width 83 height 11
click at [415, 218] on input "Fellowship - East" at bounding box center [415, 217] width 1 height 8
checkbox input "false"
click at [420, 277] on label "Fellowship - West" at bounding box center [458, 281] width 86 height 11
click at [415, 277] on input "Fellowship - West" at bounding box center [415, 278] width 1 height 8
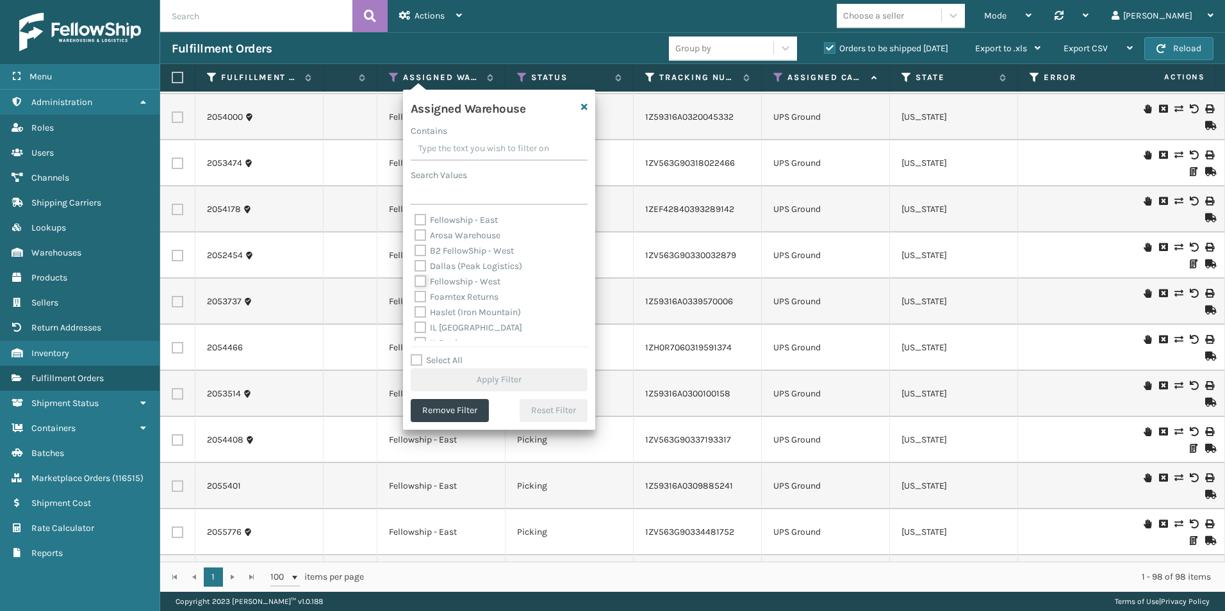
checkbox input "true"
click at [496, 377] on button "Apply Filter" at bounding box center [499, 379] width 177 height 23
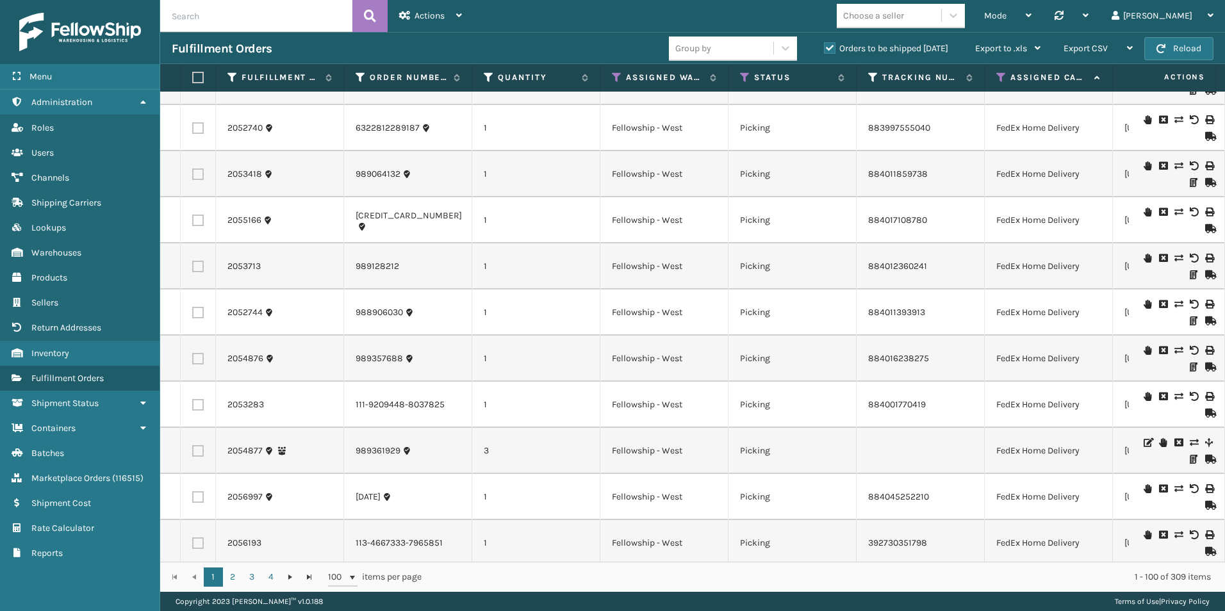
scroll to position [4152, 0]
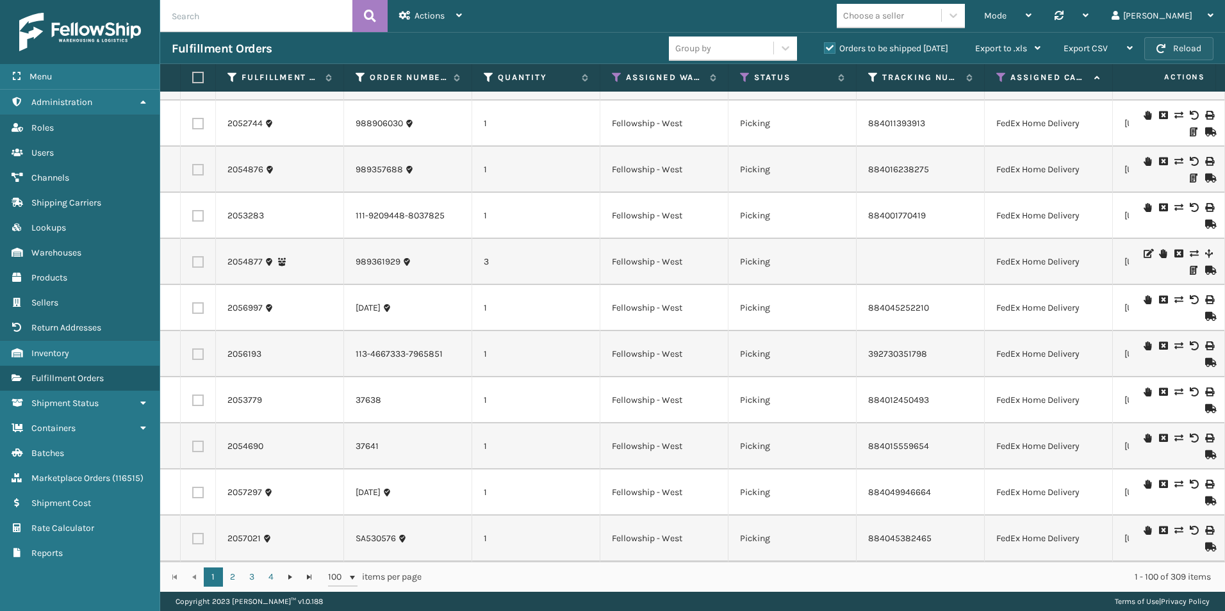
click at [1184, 51] on button "Reload" at bounding box center [1178, 48] width 69 height 23
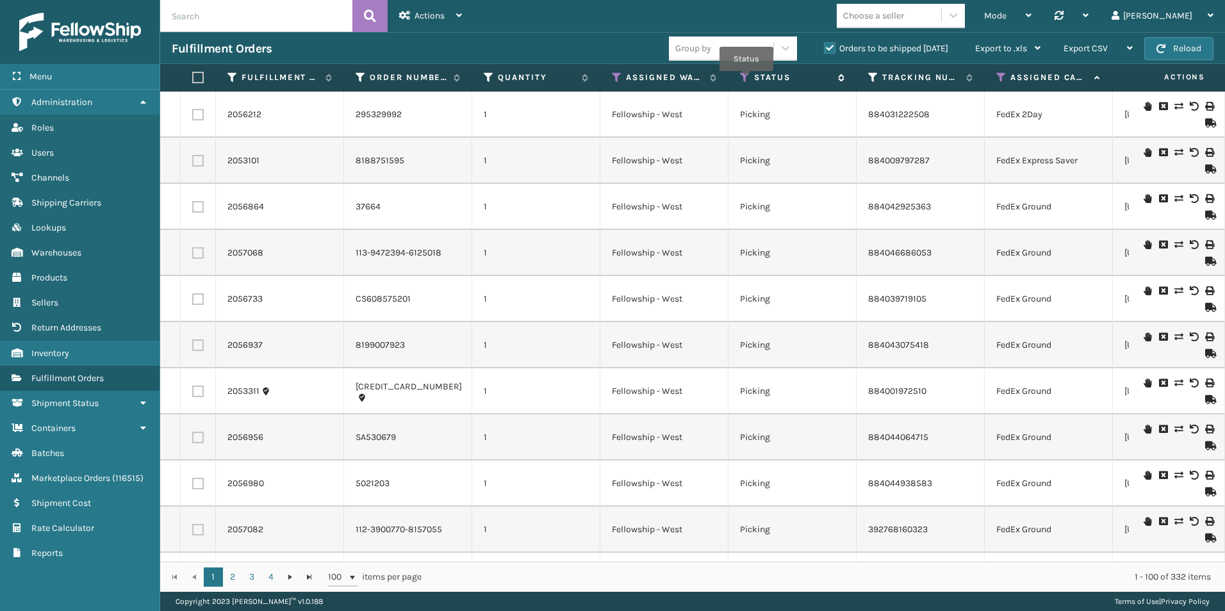
click at [746, 79] on icon at bounding box center [745, 78] width 10 height 12
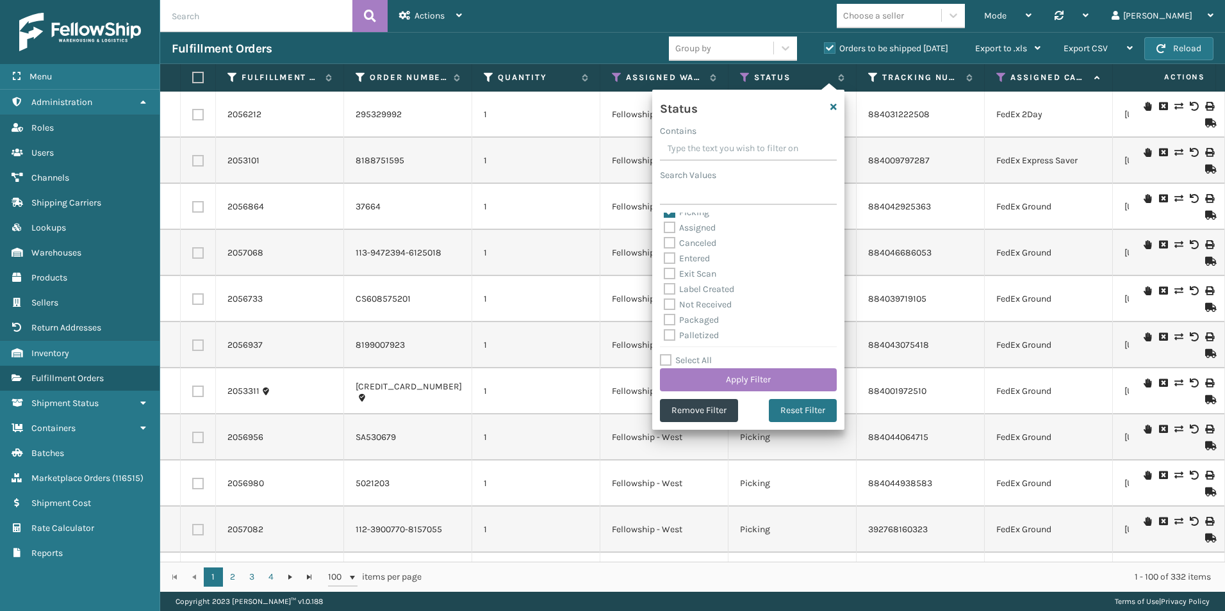
scroll to position [0, 0]
click at [671, 233] on label "Assigned" at bounding box center [690, 235] width 52 height 11
click at [664, 233] on input "Assigned" at bounding box center [664, 232] width 1 height 8
checkbox input "true"
click at [735, 374] on button "Apply Filter" at bounding box center [748, 379] width 177 height 23
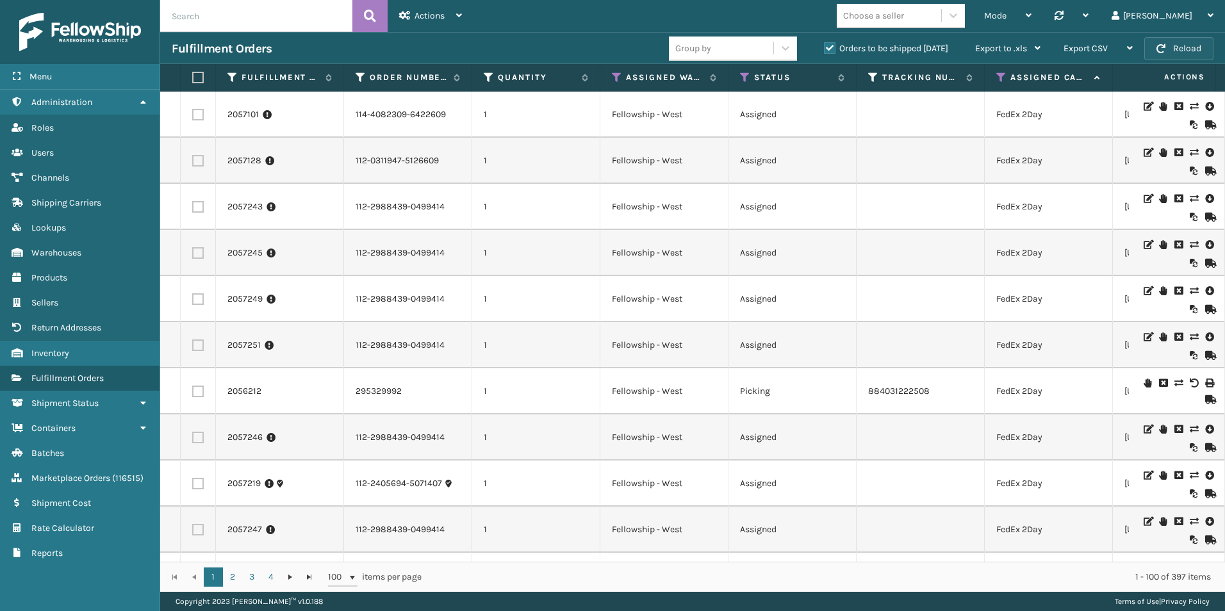
click at [1190, 47] on button "Reload" at bounding box center [1178, 48] width 69 height 23
drag, startPoint x: 744, startPoint y: 75, endPoint x: 611, endPoint y: 206, distance: 187.1
click at [744, 75] on icon at bounding box center [745, 78] width 10 height 12
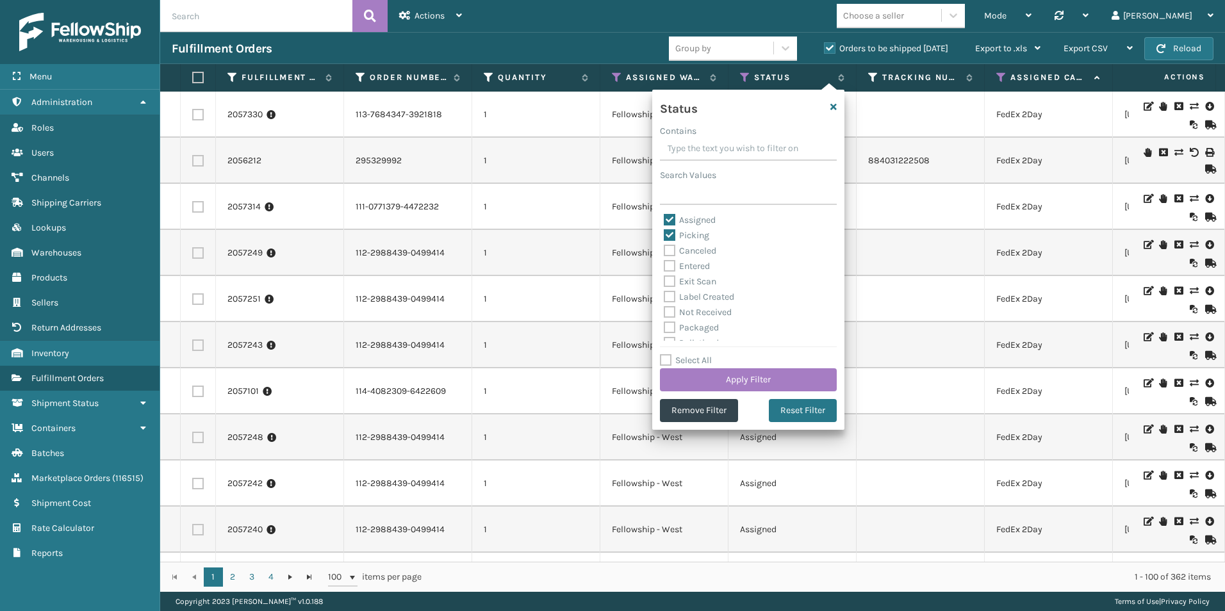
drag, startPoint x: 669, startPoint y: 234, endPoint x: 784, endPoint y: 395, distance: 198.0
click at [670, 234] on label "Picking" at bounding box center [686, 235] width 45 height 11
click at [664, 234] on input "Picking" at bounding box center [664, 232] width 1 height 8
checkbox input "false"
click at [737, 378] on button "Apply Filter" at bounding box center [748, 379] width 177 height 23
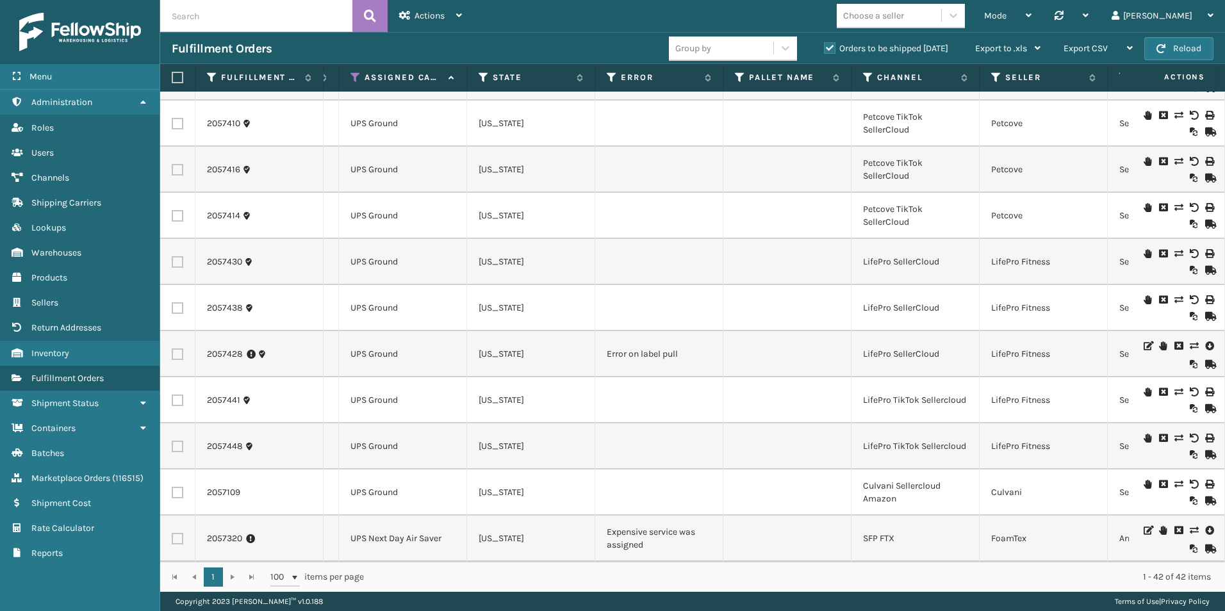
scroll to position [0, 733]
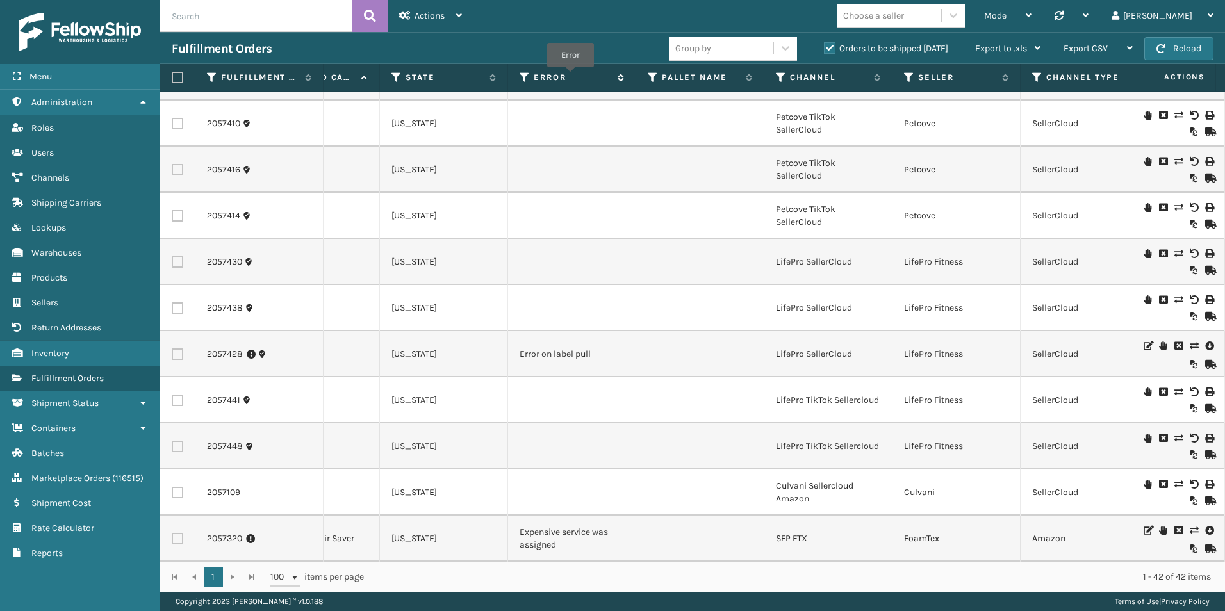
click at [575, 78] on label "Error" at bounding box center [573, 78] width 78 height 12
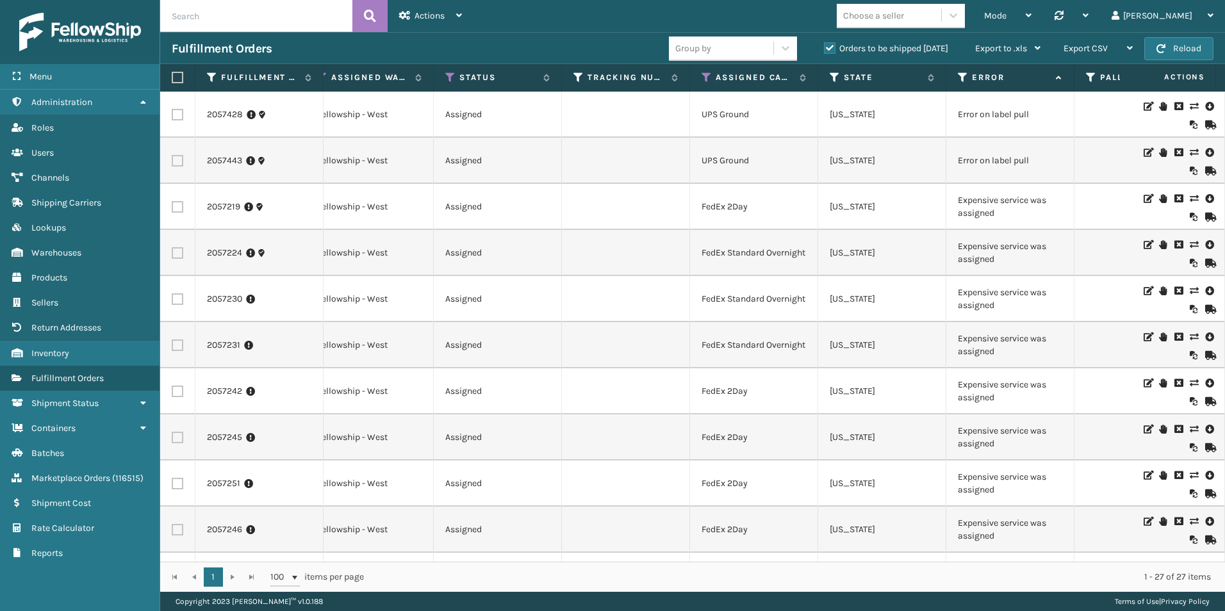
scroll to position [0, 82]
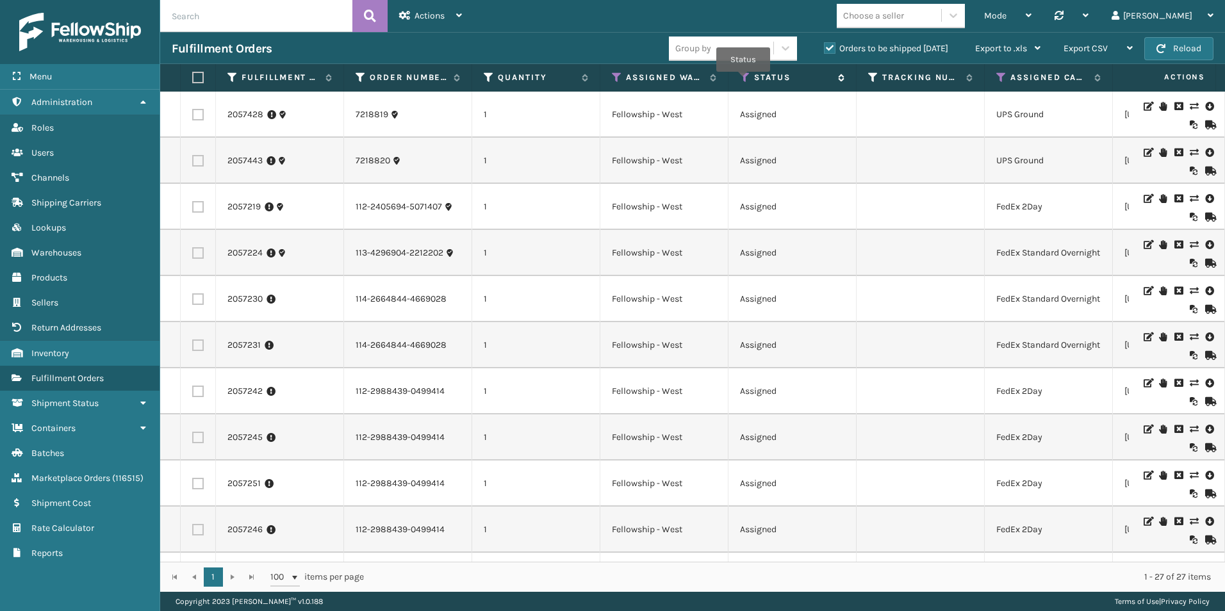
click at [743, 76] on icon at bounding box center [745, 78] width 10 height 12
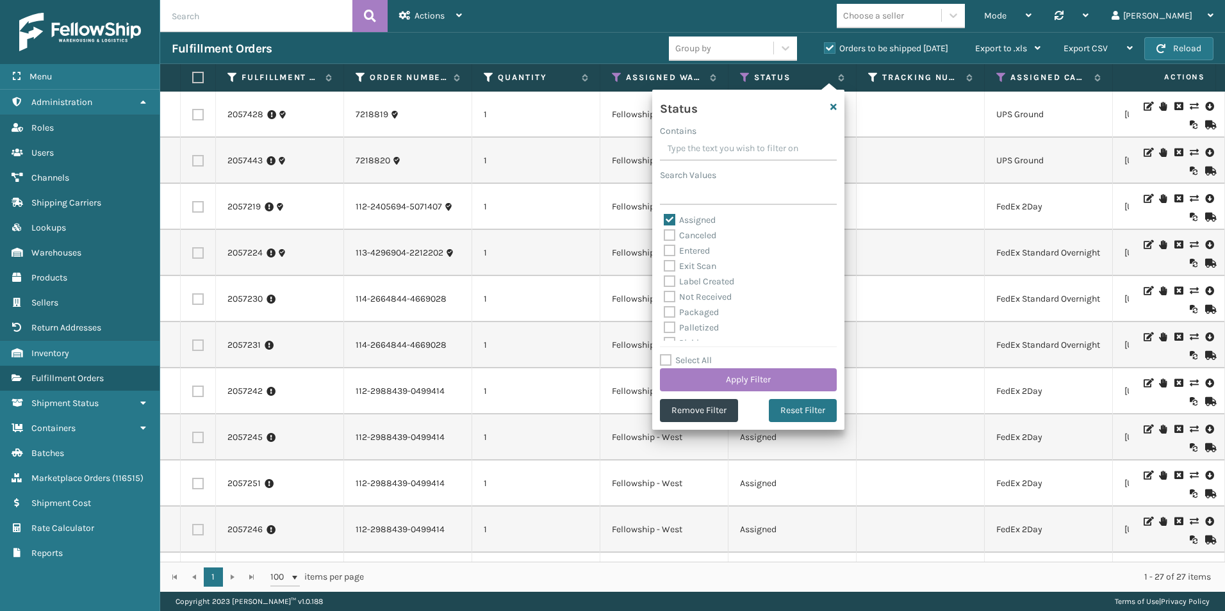
click at [668, 218] on label "Assigned" at bounding box center [690, 220] width 52 height 11
click at [664, 218] on input "Assigned" at bounding box center [664, 217] width 1 height 8
checkbox input "false"
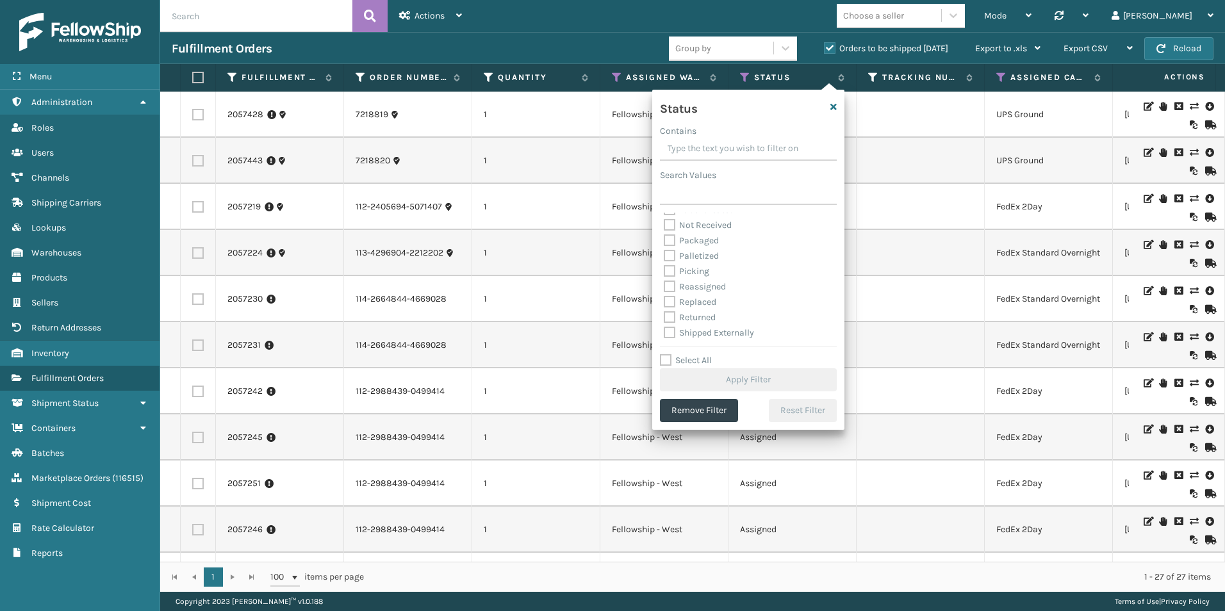
click at [671, 268] on label "Picking" at bounding box center [686, 271] width 45 height 11
click at [664, 268] on input "Picking" at bounding box center [664, 268] width 1 height 8
checkbox input "true"
drag, startPoint x: 746, startPoint y: 381, endPoint x: 763, endPoint y: 372, distance: 19.2
click at [763, 372] on button "Apply Filter" at bounding box center [748, 379] width 177 height 23
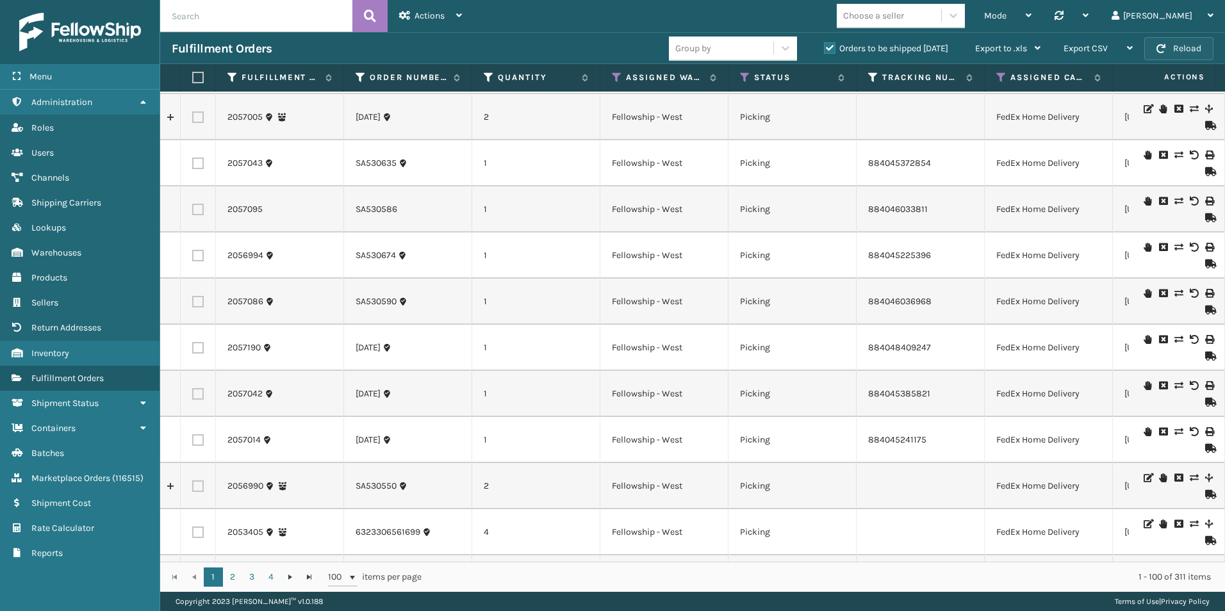
click at [1168, 45] on button "Reload" at bounding box center [1178, 48] width 69 height 23
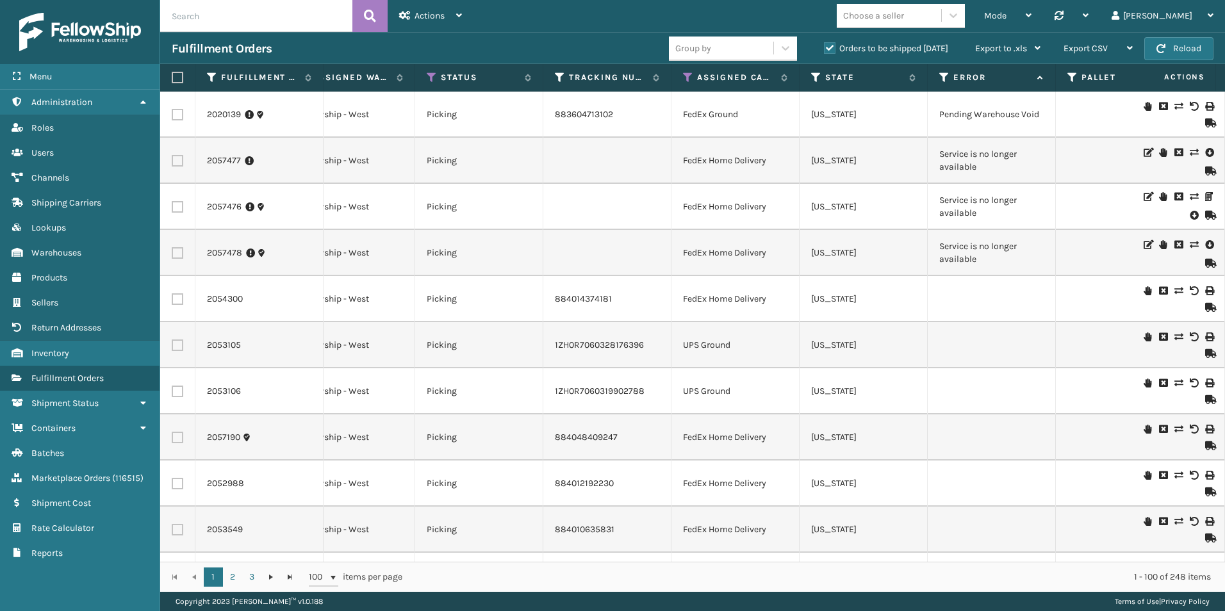
scroll to position [0, 315]
click at [996, 87] on th "Error" at bounding box center [990, 78] width 128 height 28
click at [1032, 78] on icon at bounding box center [1037, 78] width 10 height 8
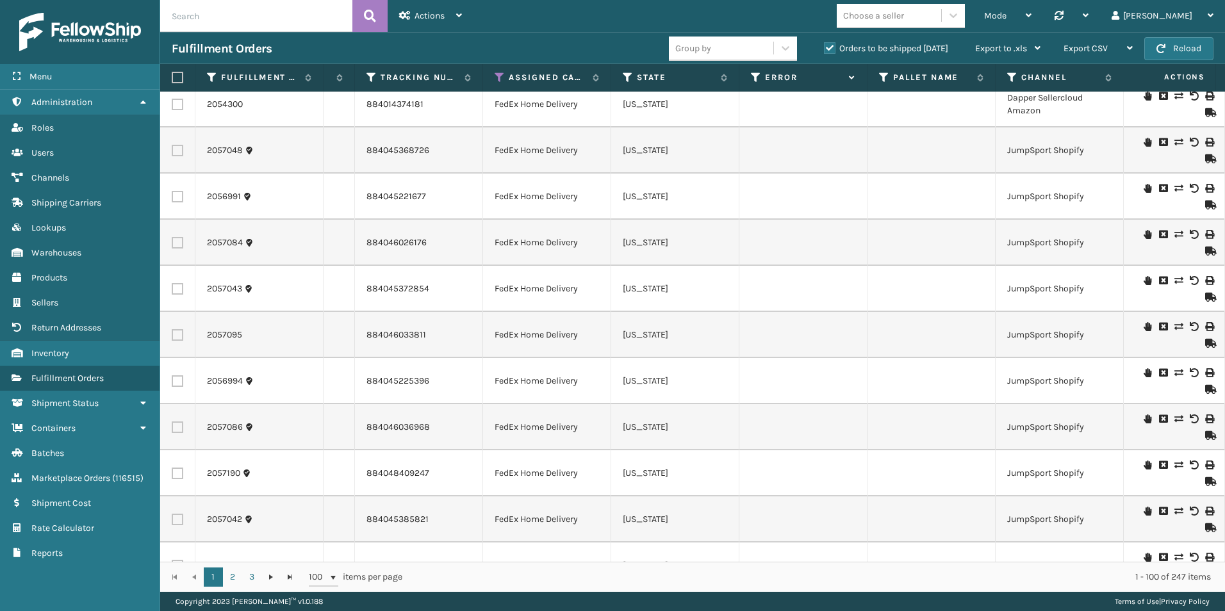
scroll to position [448, 502]
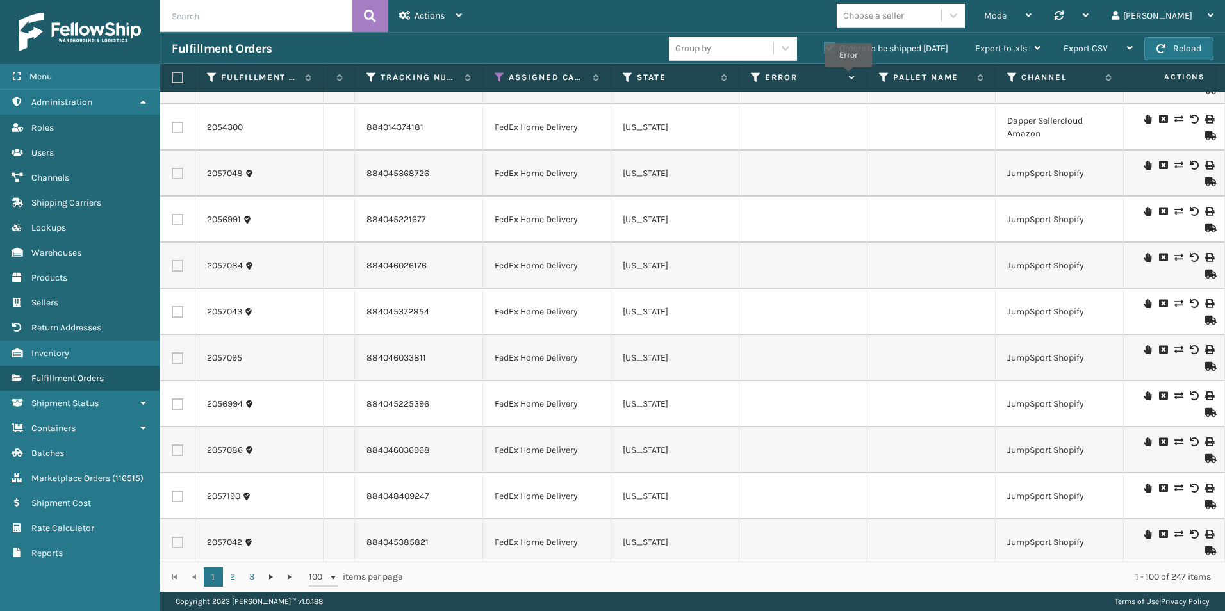
click at [848, 76] on icon at bounding box center [850, 78] width 10 height 8
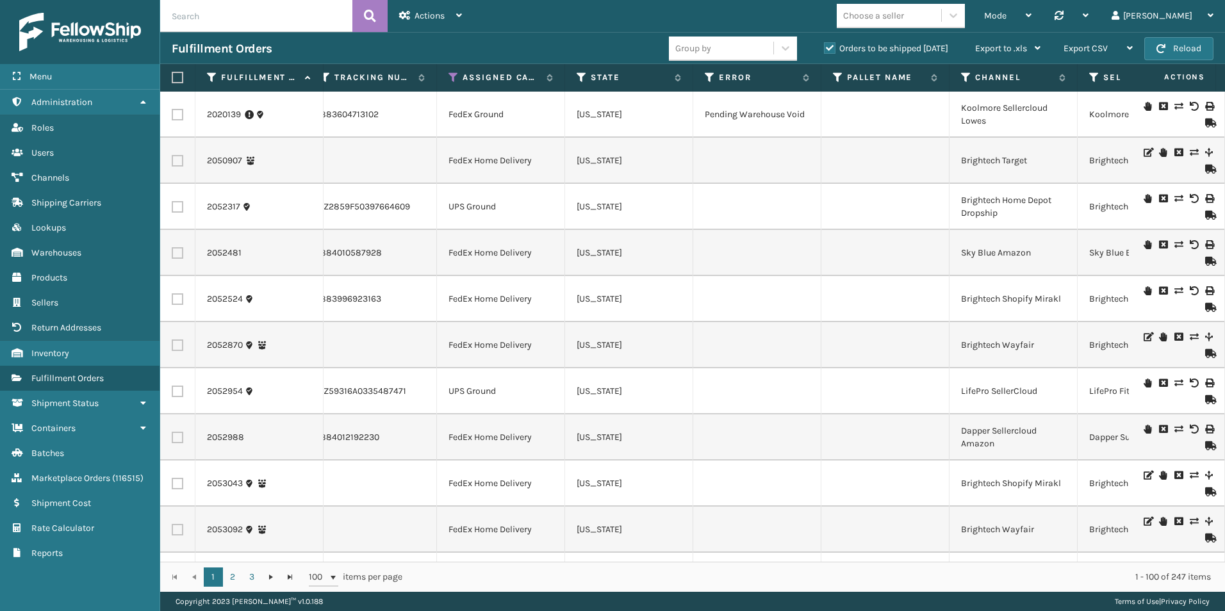
scroll to position [0, 611]
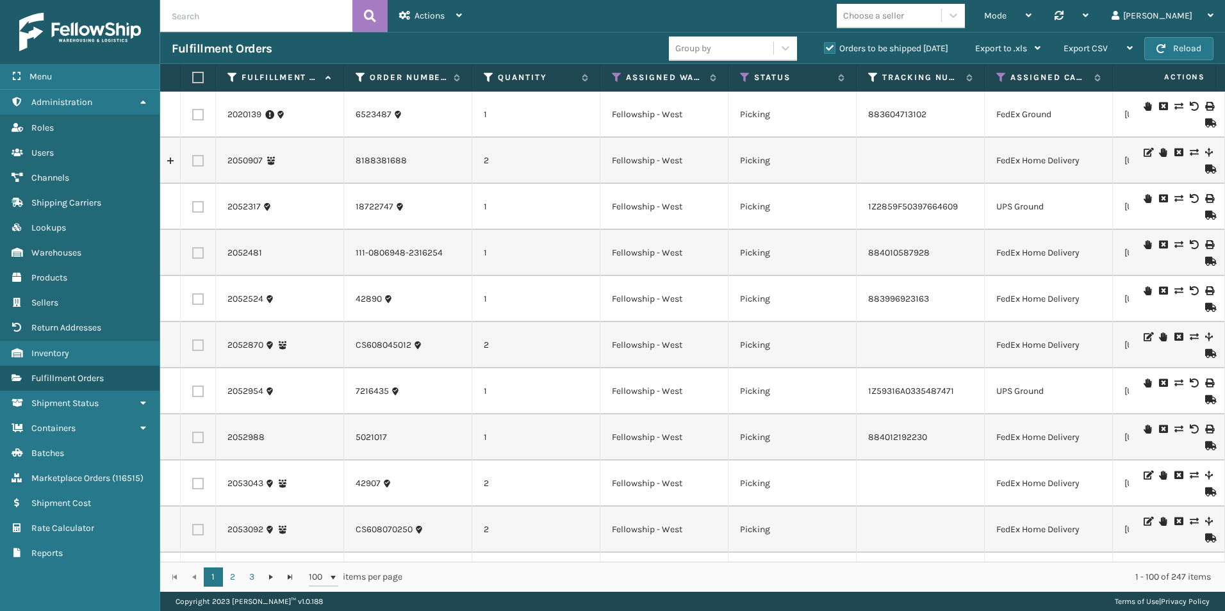
click at [551, 20] on div "Mode Regular Mode Picking Mode Labeling Mode Palletizing Mode Exit Scan Mode Ch…" at bounding box center [849, 16] width 752 height 32
click at [1202, 49] on button "Reload" at bounding box center [1178, 48] width 69 height 23
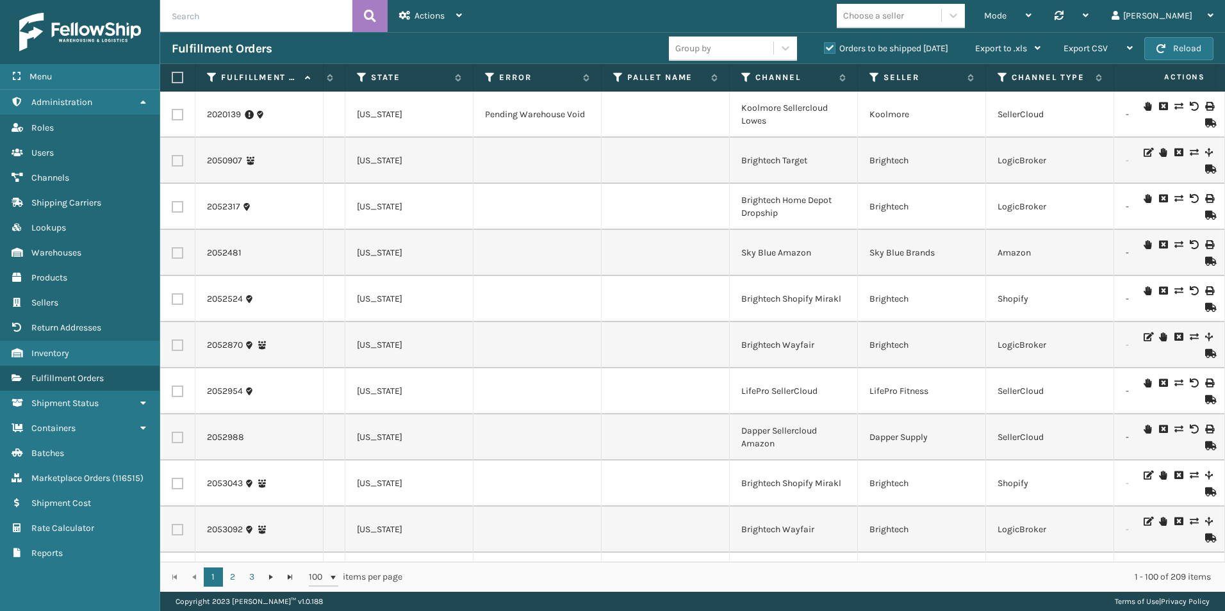
scroll to position [0, 716]
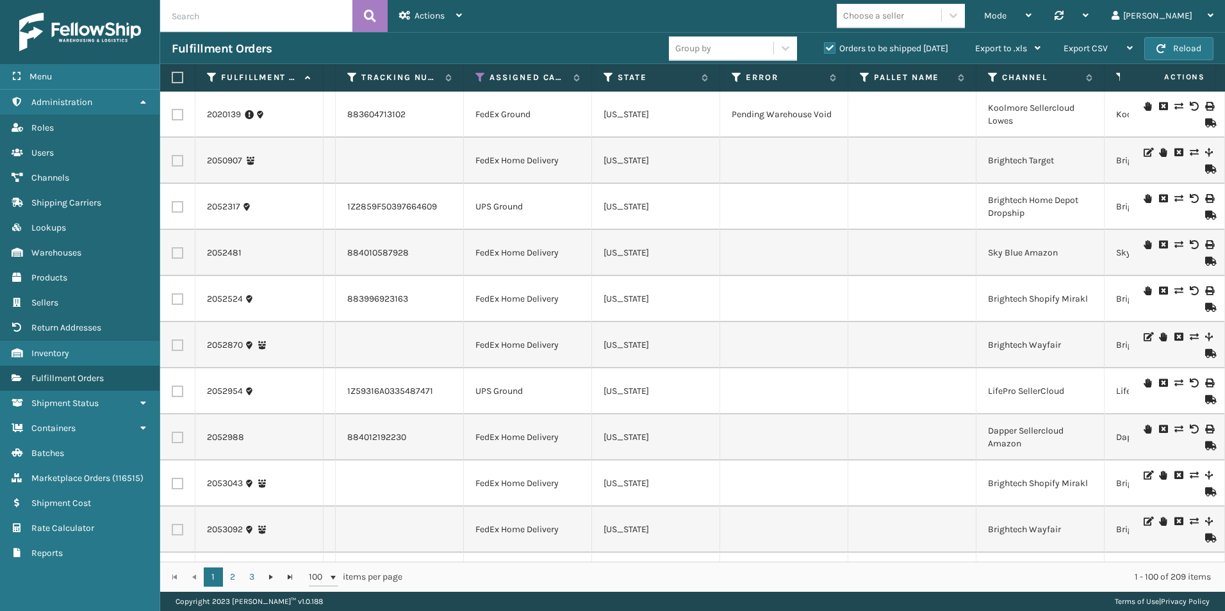
paste input "DP-CVC1118"
type input "DP-CVC1118"
click at [374, 21] on icon at bounding box center [370, 15] width 12 height 19
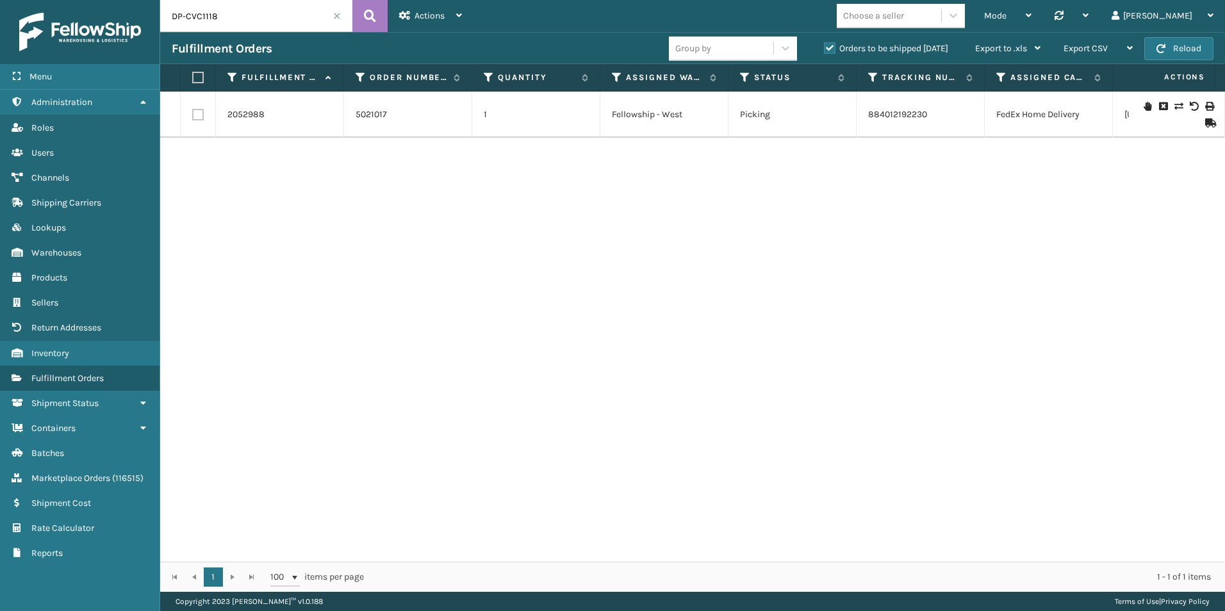
click at [338, 17] on span at bounding box center [337, 16] width 8 height 8
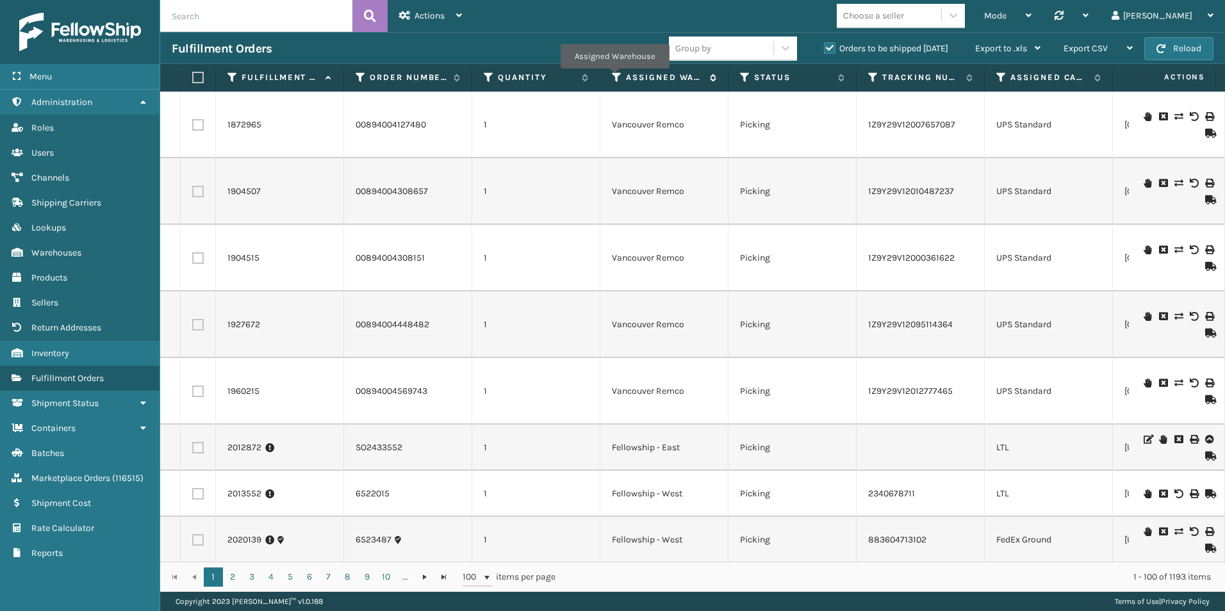
click at [614, 78] on icon at bounding box center [617, 78] width 10 height 12
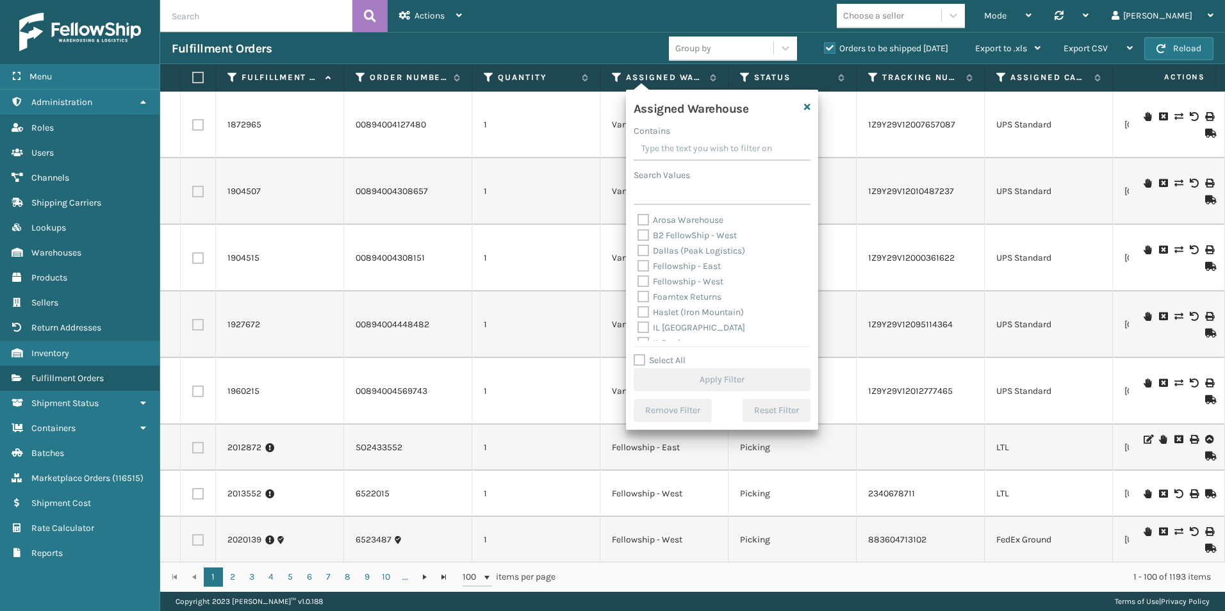
click at [645, 265] on label "Fellowship - East" at bounding box center [678, 266] width 83 height 11
click at [638, 265] on input "Fellowship - East" at bounding box center [637, 263] width 1 height 8
checkbox input "true"
click at [718, 370] on button "Apply Filter" at bounding box center [722, 379] width 177 height 23
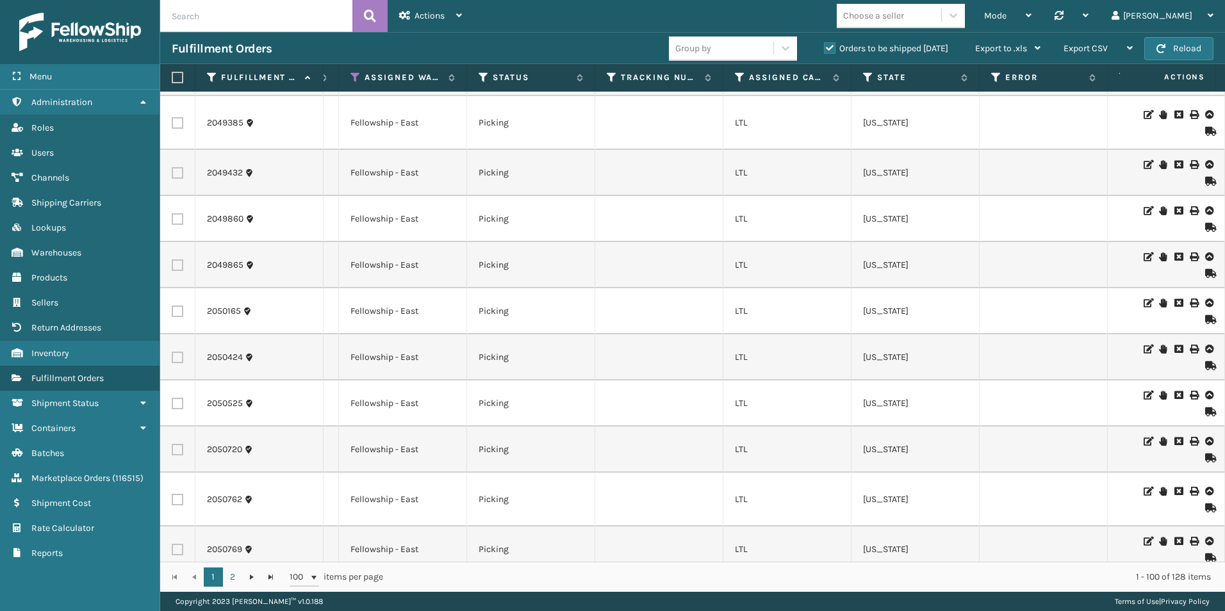
scroll to position [769, 261]
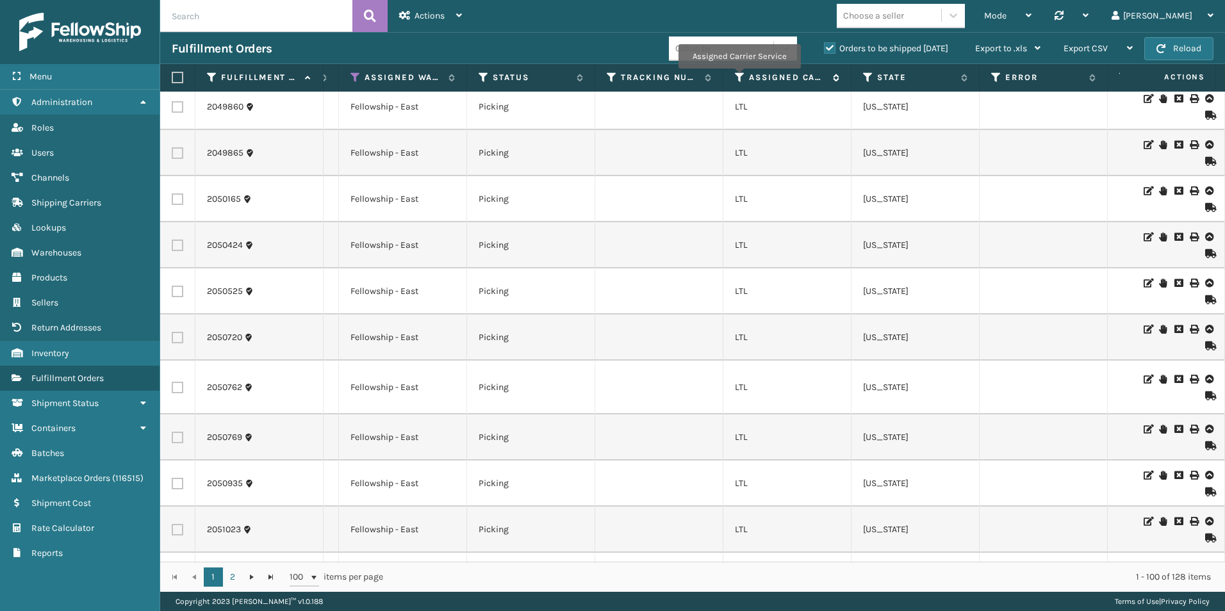
click at [739, 78] on icon at bounding box center [740, 78] width 10 height 12
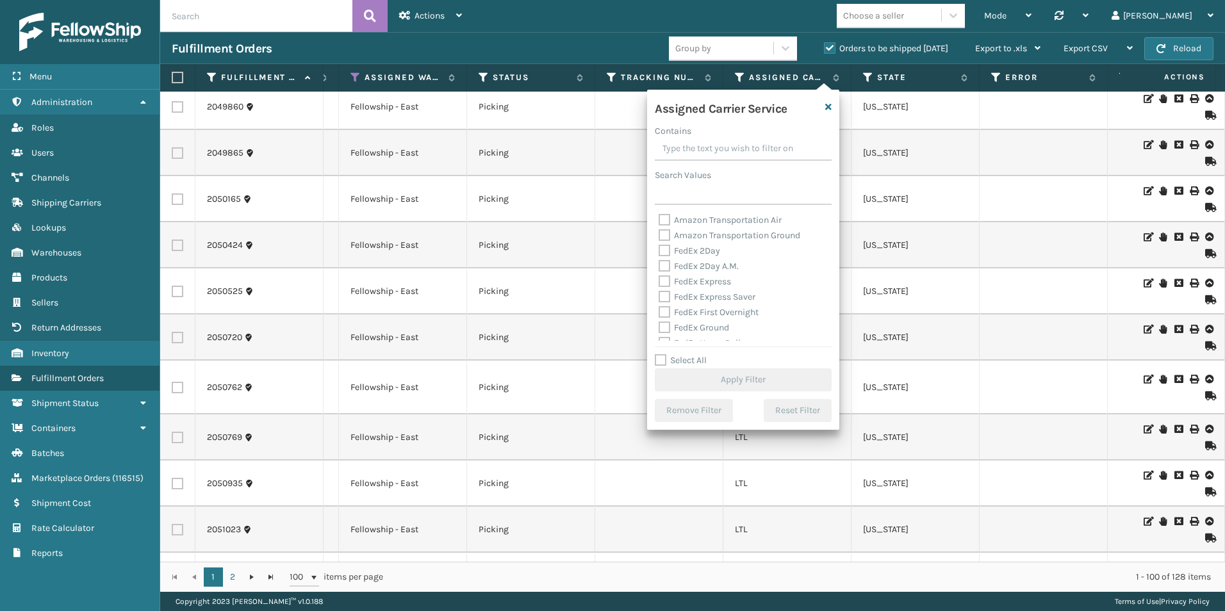
click at [661, 361] on label "Select All" at bounding box center [681, 360] width 52 height 11
click at [661, 354] on input "Select All" at bounding box center [751, 353] width 192 height 1
checkbox input "true"
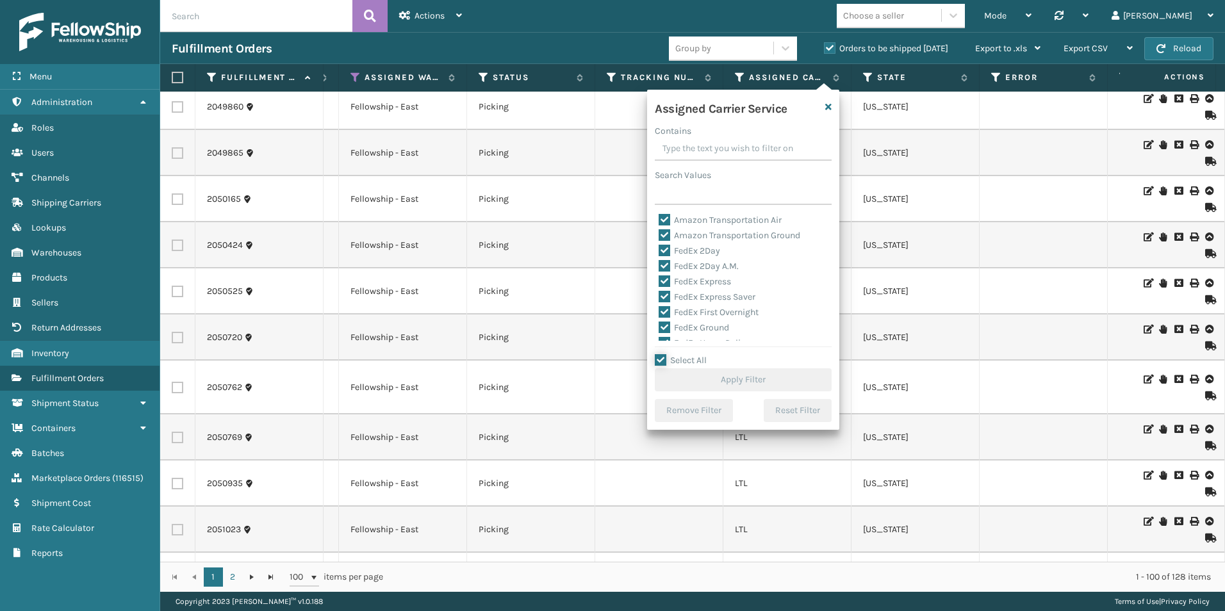
checkbox input "true"
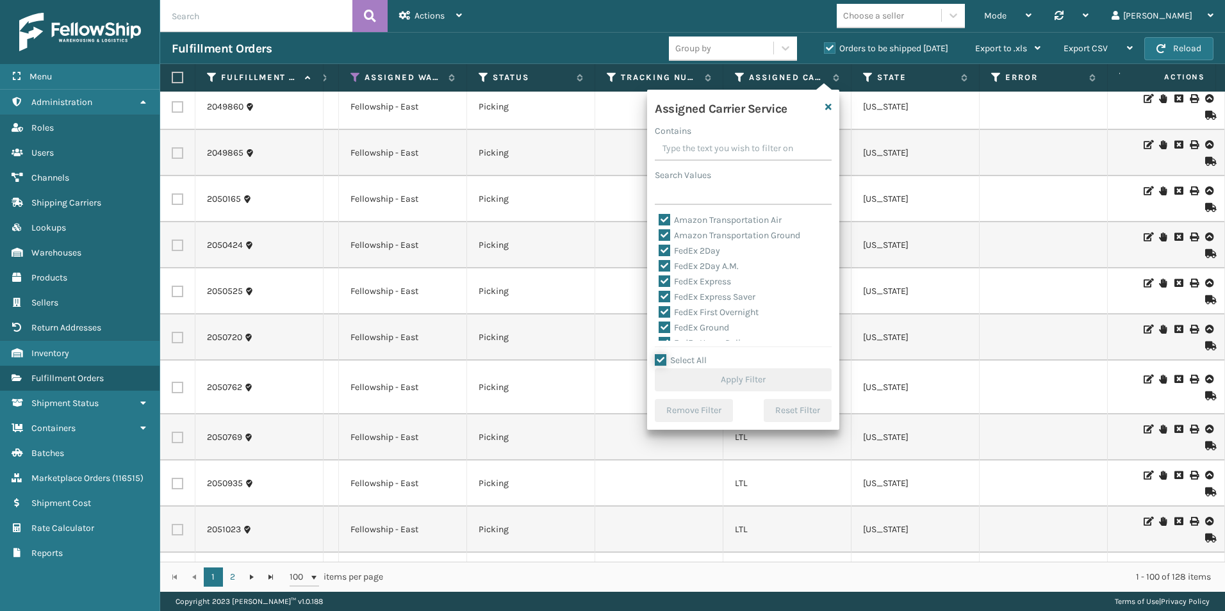
checkbox input "true"
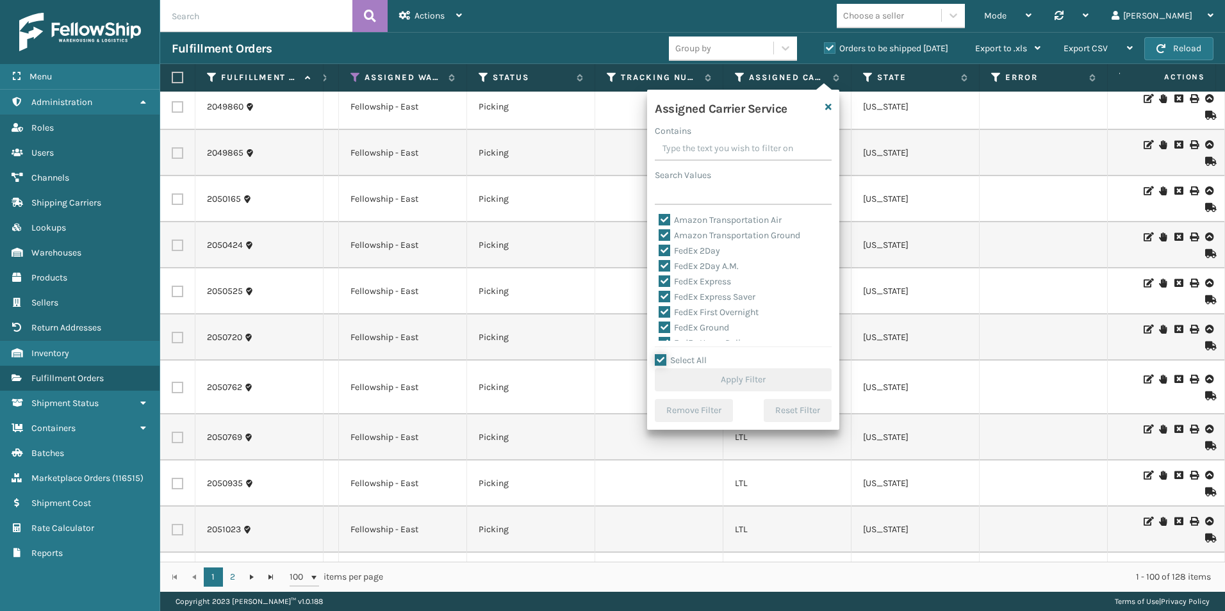
checkbox input "true"
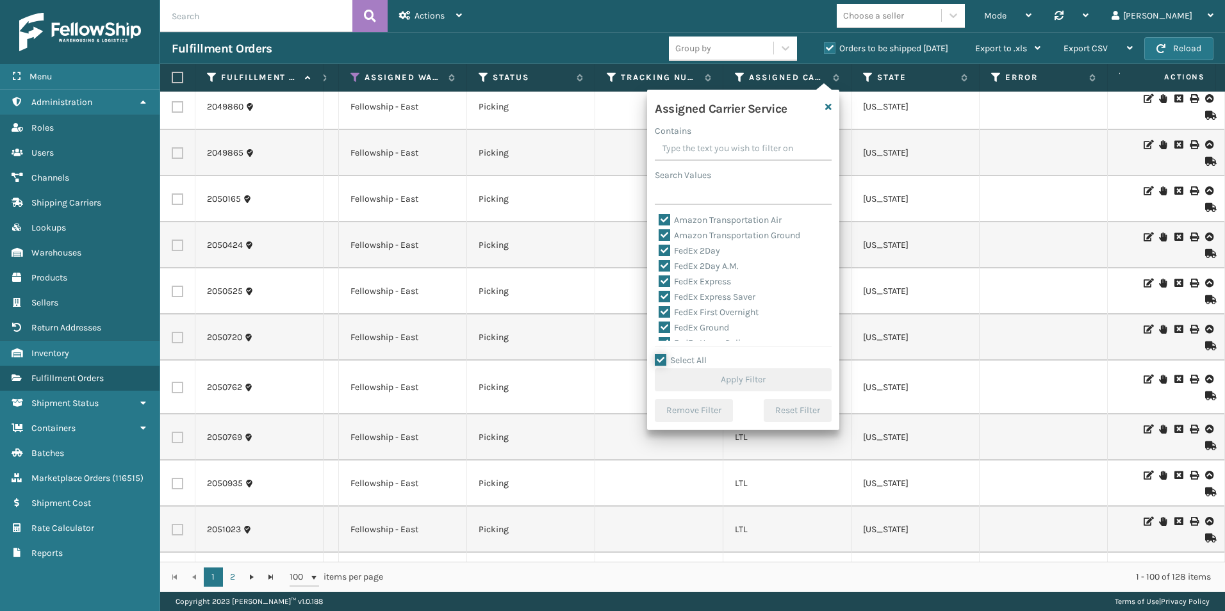
checkbox input "true"
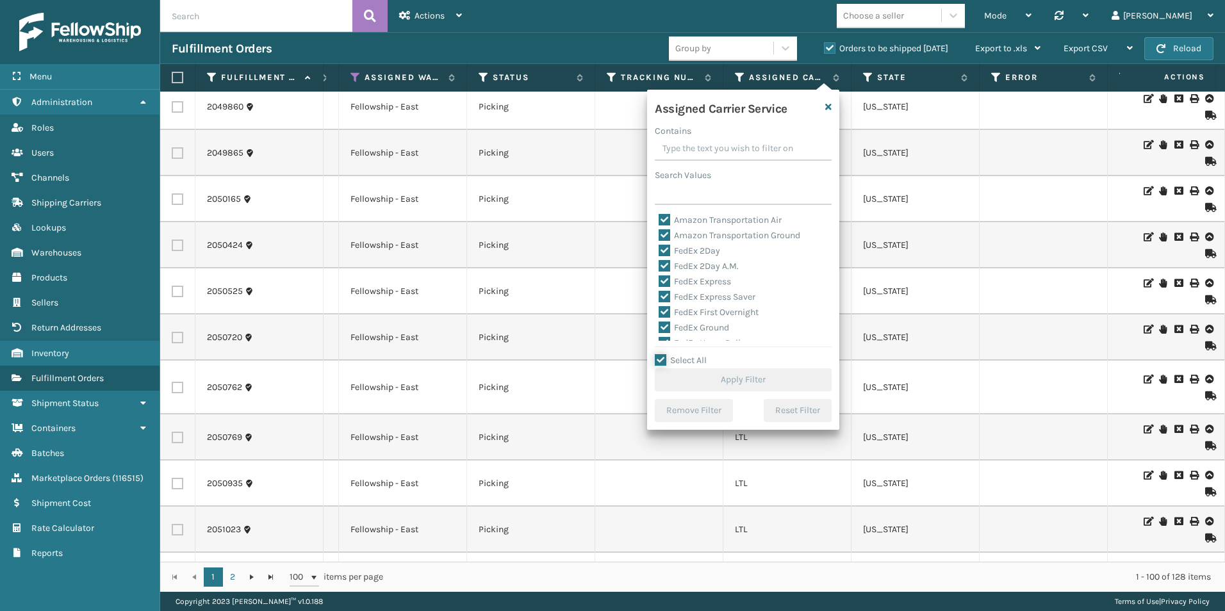
checkbox input "true"
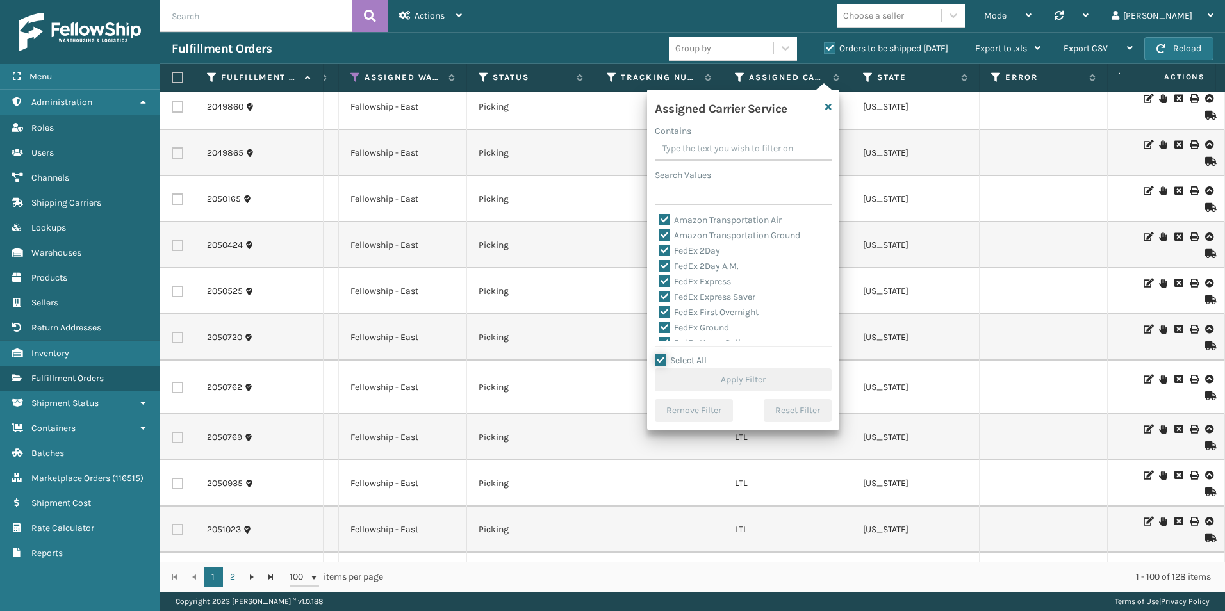
checkbox input "true"
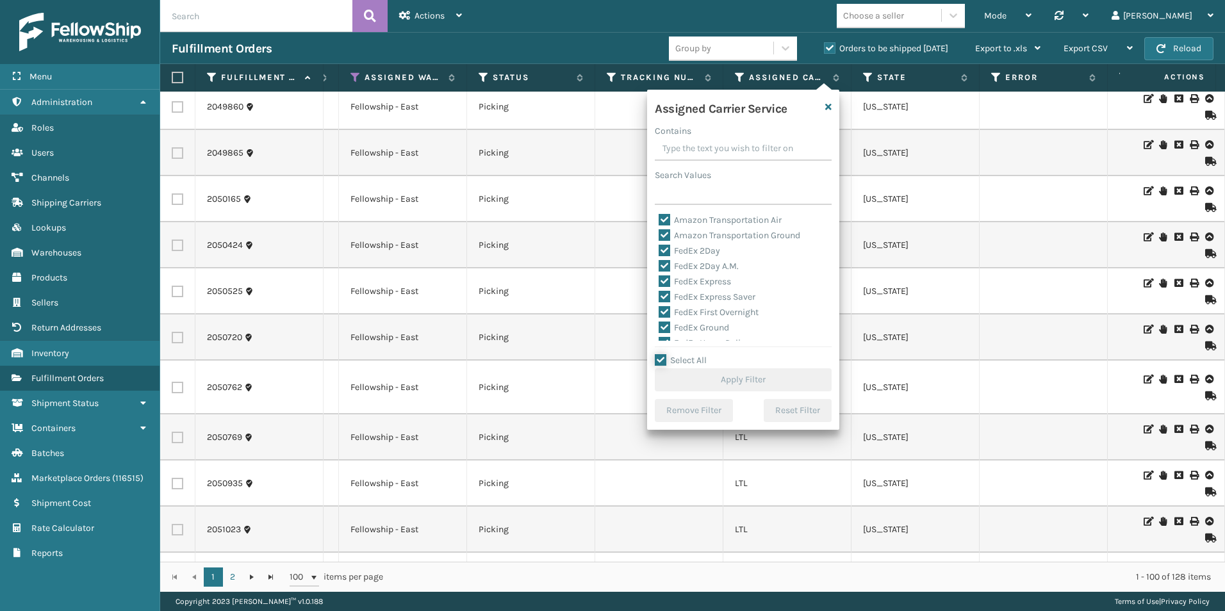
checkbox input "true"
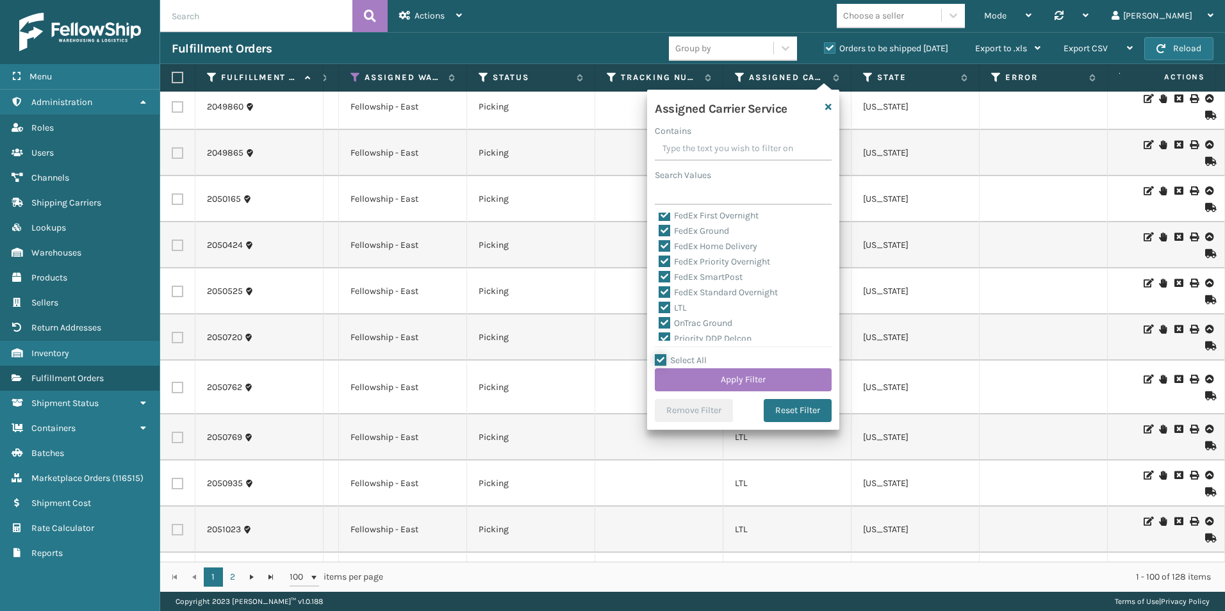
scroll to position [128, 0]
click at [666, 272] on label "LTL" at bounding box center [673, 276] width 28 height 11
click at [659, 272] on input "LTL" at bounding box center [659, 273] width 1 height 8
checkbox input "false"
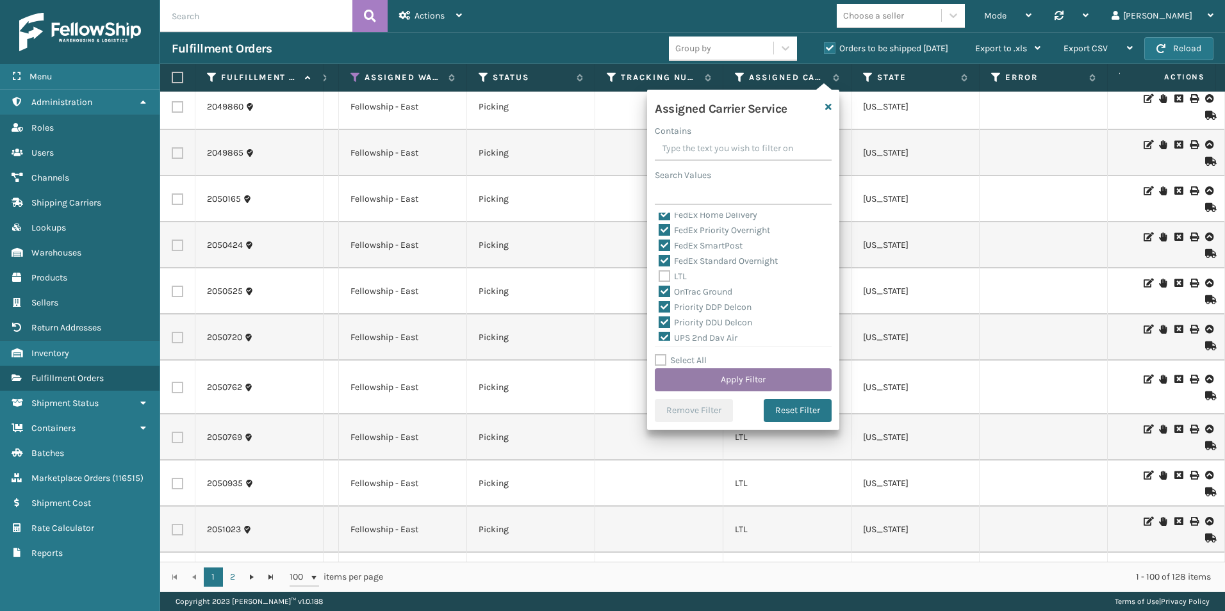
click at [745, 378] on button "Apply Filter" at bounding box center [743, 379] width 177 height 23
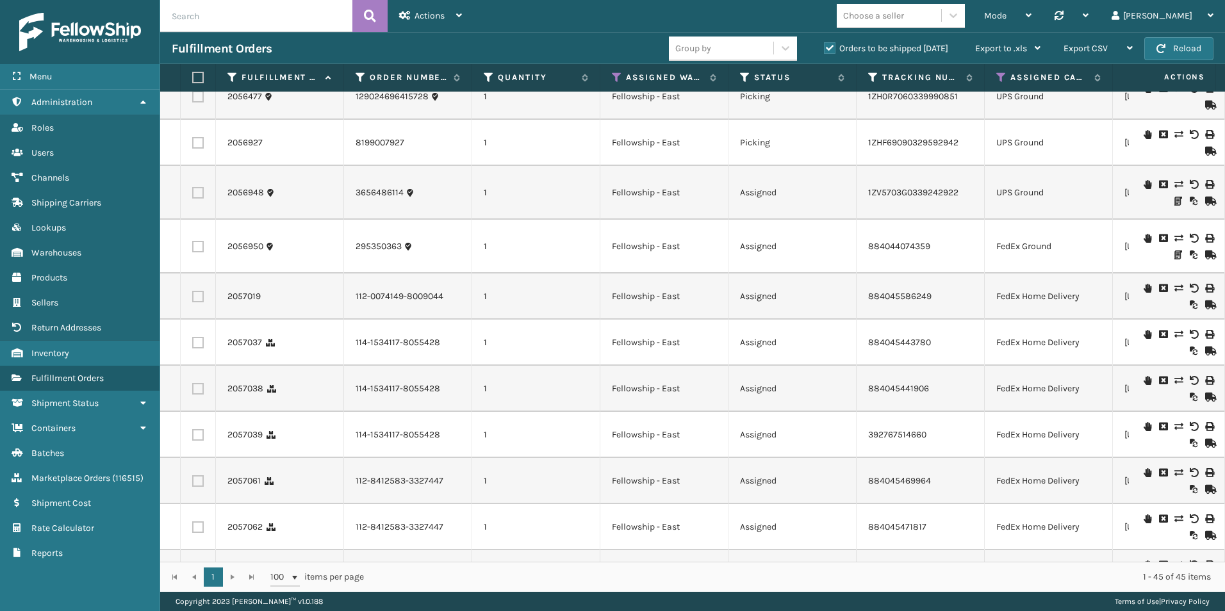
scroll to position [0, 0]
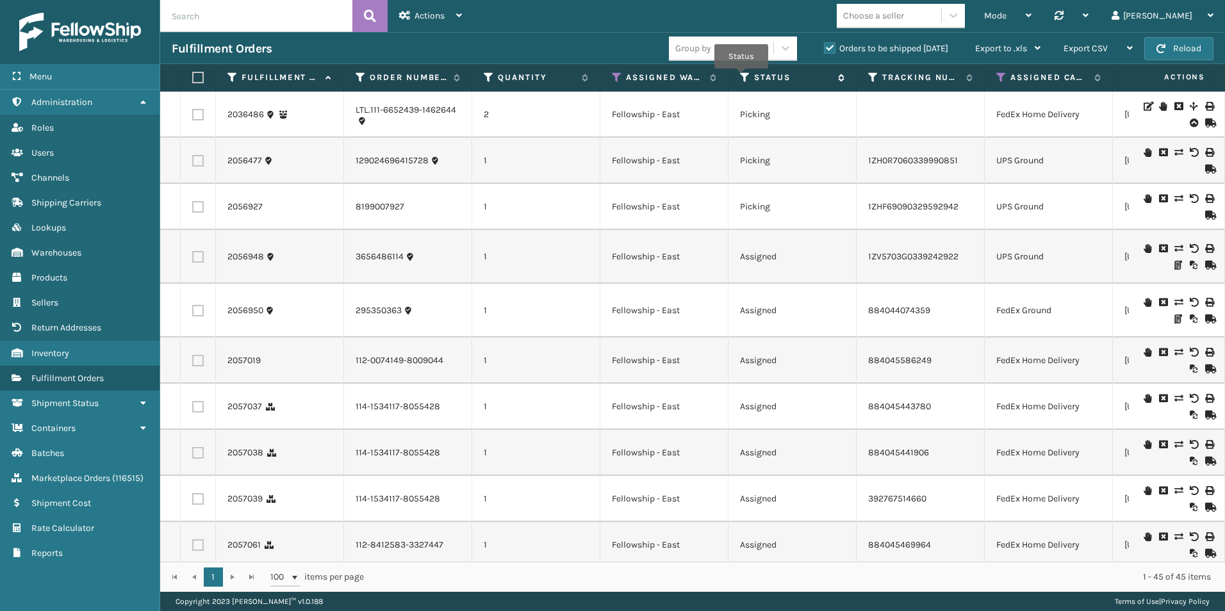
click at [741, 78] on icon at bounding box center [745, 78] width 10 height 12
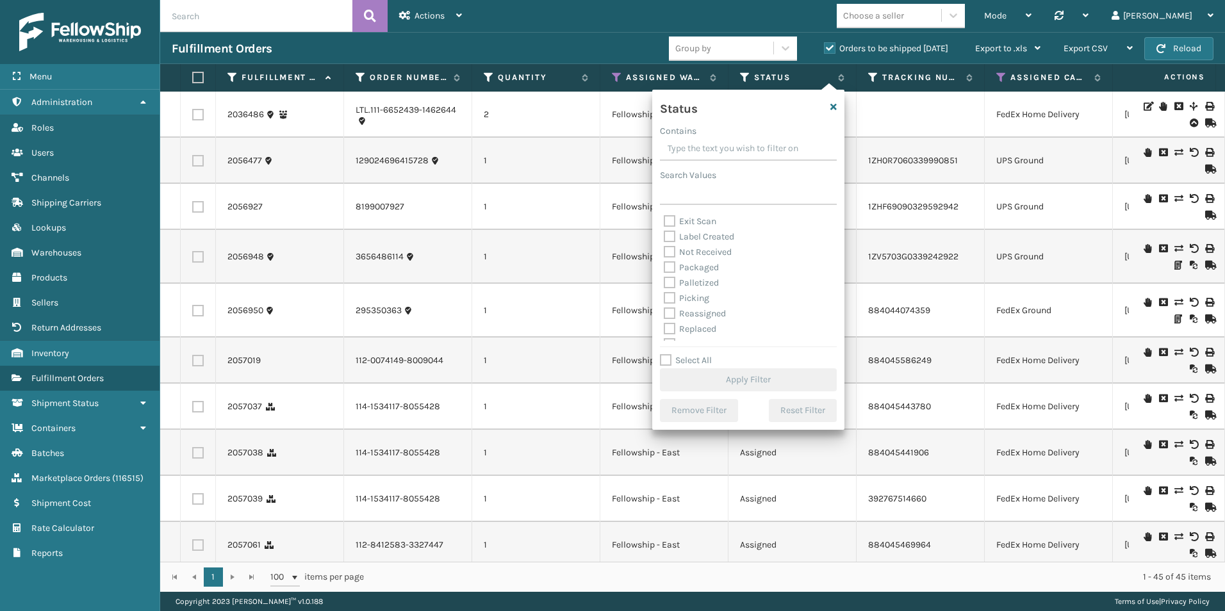
scroll to position [64, 0]
click at [668, 277] on label "Picking" at bounding box center [686, 279] width 45 height 11
click at [664, 277] on input "Picking" at bounding box center [664, 276] width 1 height 8
checkbox input "true"
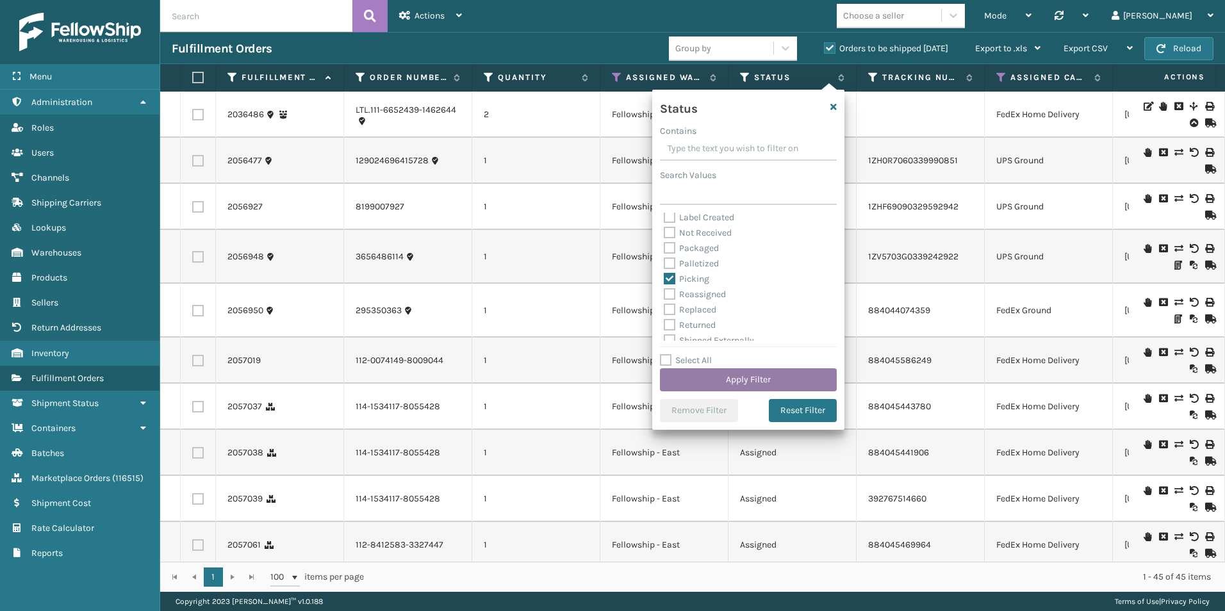
click at [726, 379] on button "Apply Filter" at bounding box center [748, 379] width 177 height 23
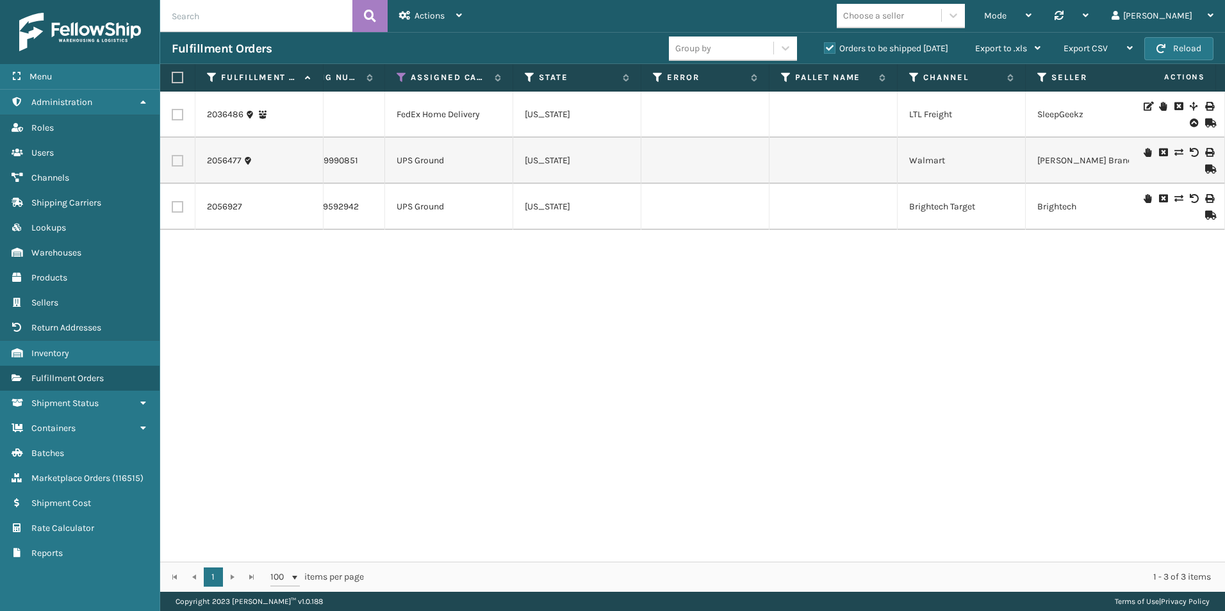
scroll to position [0, 663]
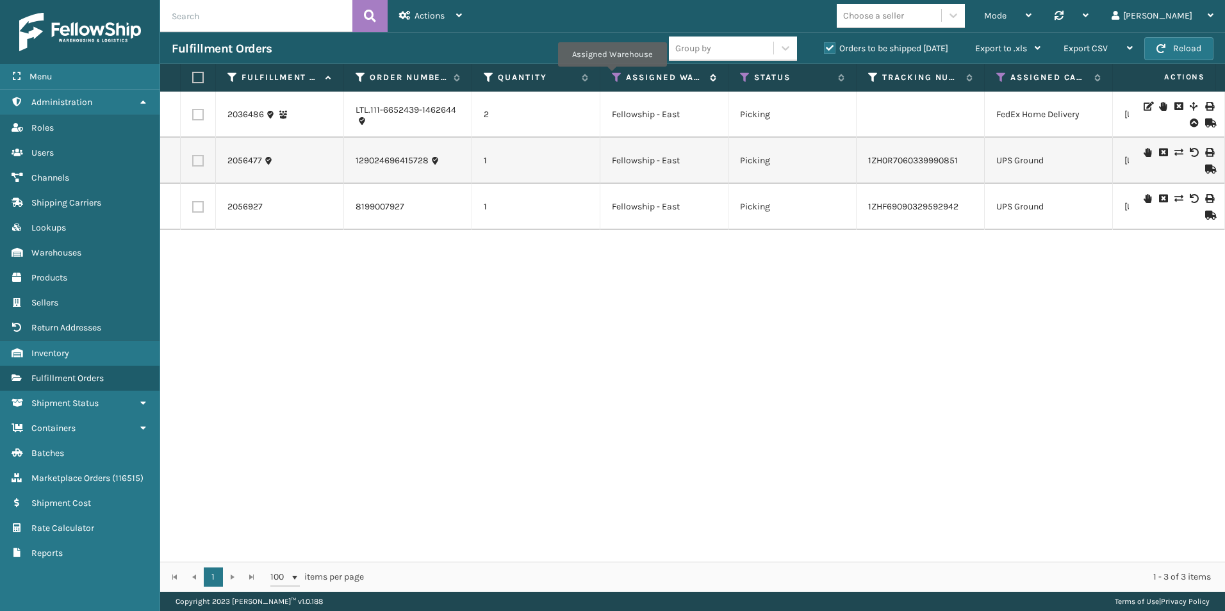
click at [612, 76] on icon at bounding box center [617, 78] width 10 height 12
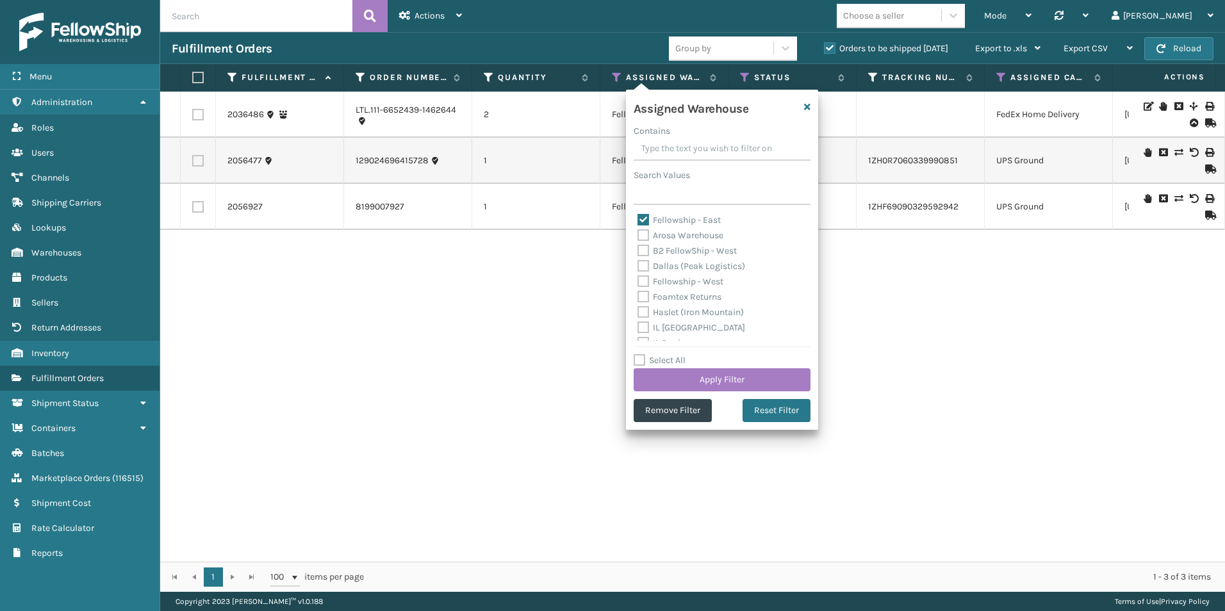
click at [643, 218] on label "Fellowship - East" at bounding box center [678, 220] width 83 height 11
click at [638, 218] on input "Fellowship - East" at bounding box center [637, 217] width 1 height 8
checkbox input "false"
click at [641, 281] on label "Fellowship - West" at bounding box center [680, 281] width 86 height 11
click at [638, 281] on input "Fellowship - West" at bounding box center [637, 278] width 1 height 8
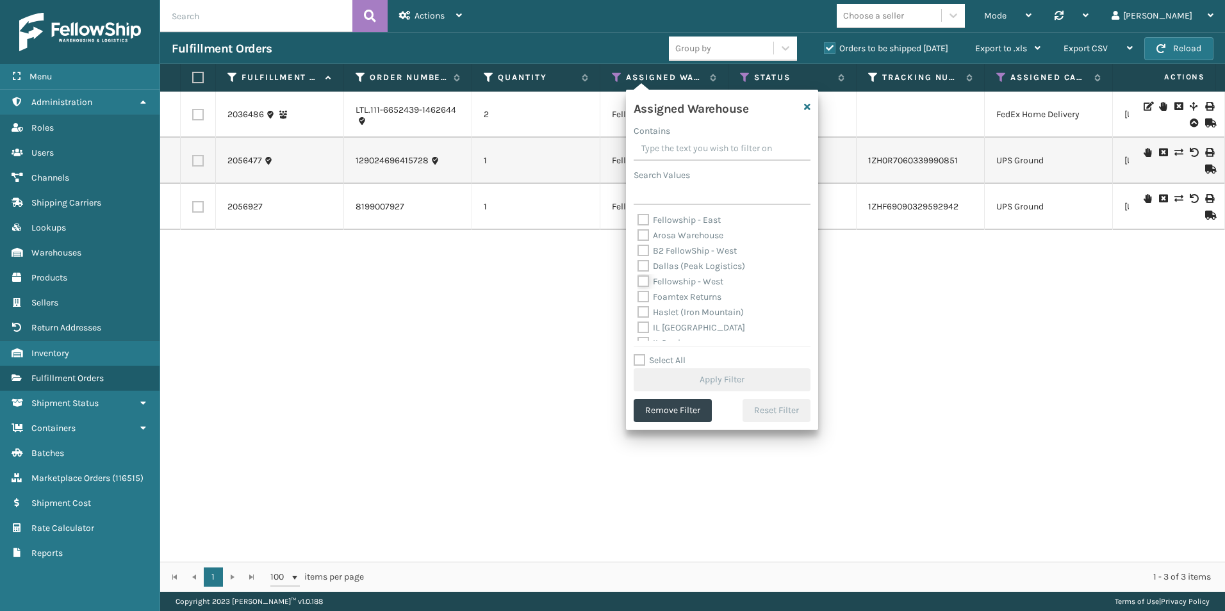
checkbox input "true"
drag, startPoint x: 709, startPoint y: 376, endPoint x: 709, endPoint y: 369, distance: 7.0
click at [709, 369] on button "Apply Filter" at bounding box center [722, 379] width 177 height 23
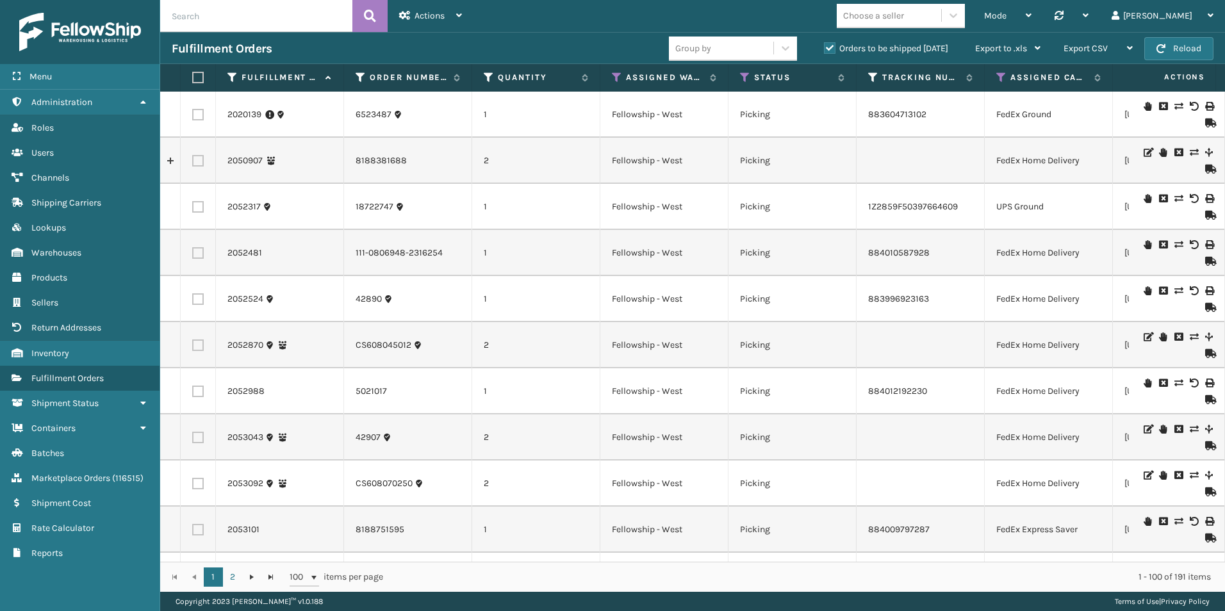
paste input "DP-CVC1118"
type input "DP-CVC1118"
click at [359, 22] on button at bounding box center [369, 16] width 35 height 32
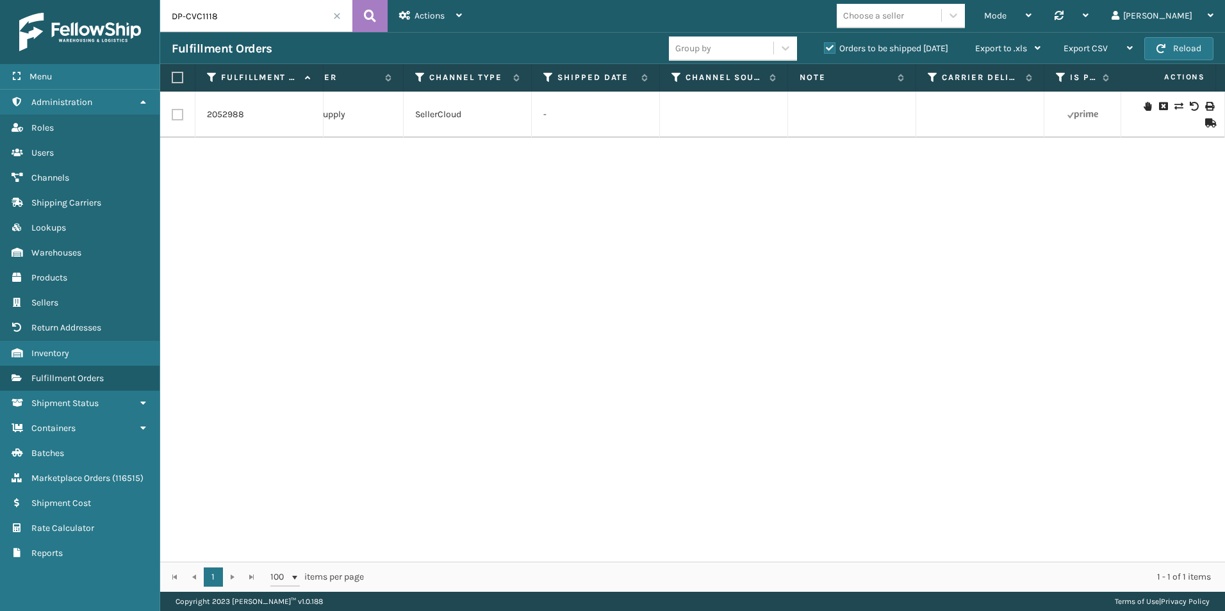
click at [1144, 108] on icon at bounding box center [1148, 106] width 8 height 9
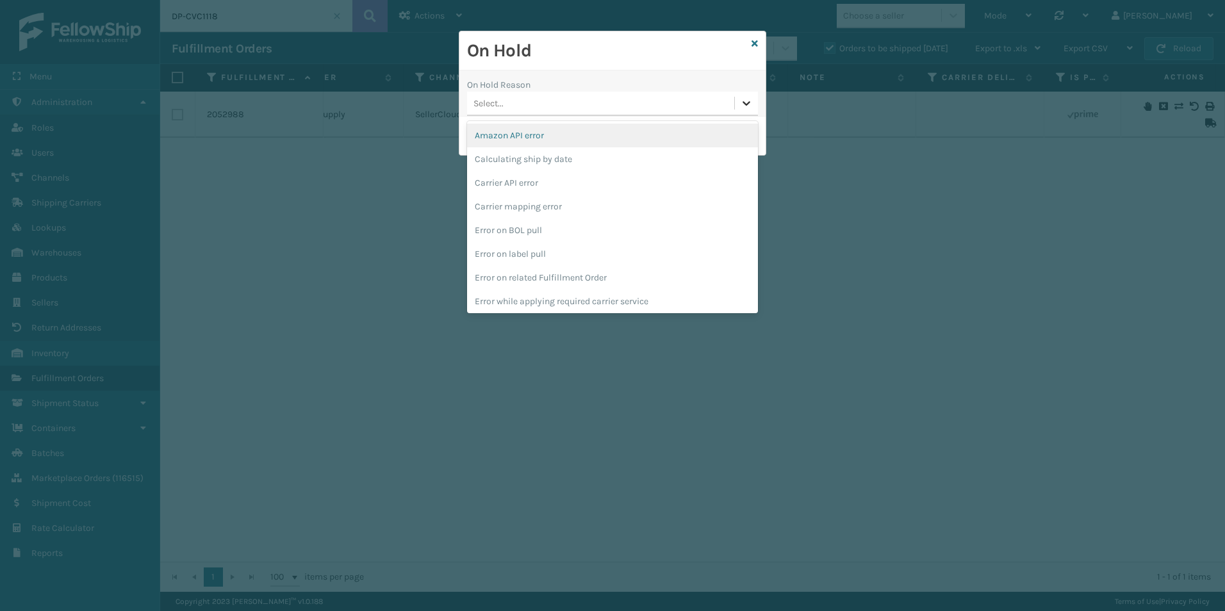
click at [738, 107] on div at bounding box center [746, 103] width 23 height 23
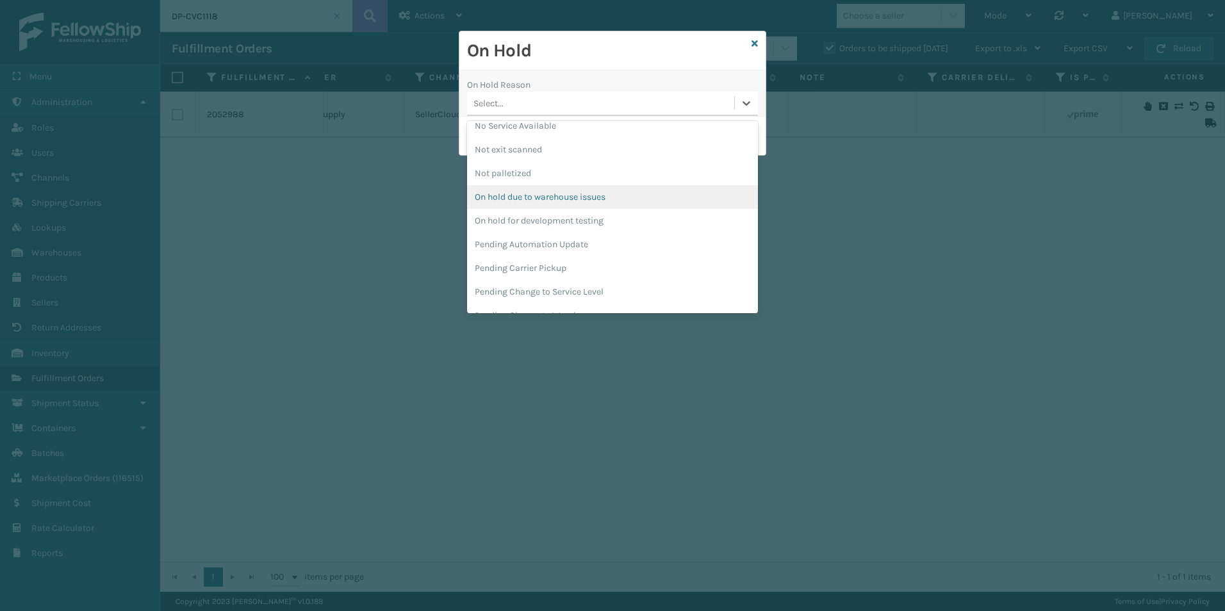
click at [554, 201] on div "On hold due to warehouse issues" at bounding box center [612, 197] width 291 height 24
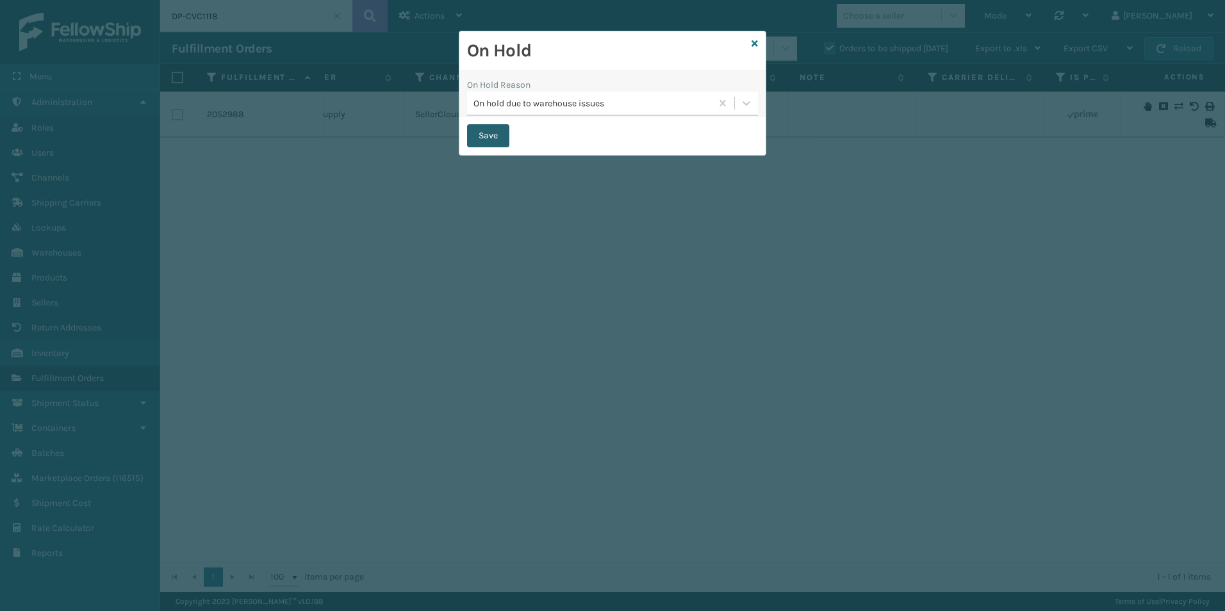
click at [484, 136] on button "Save" at bounding box center [488, 135] width 42 height 23
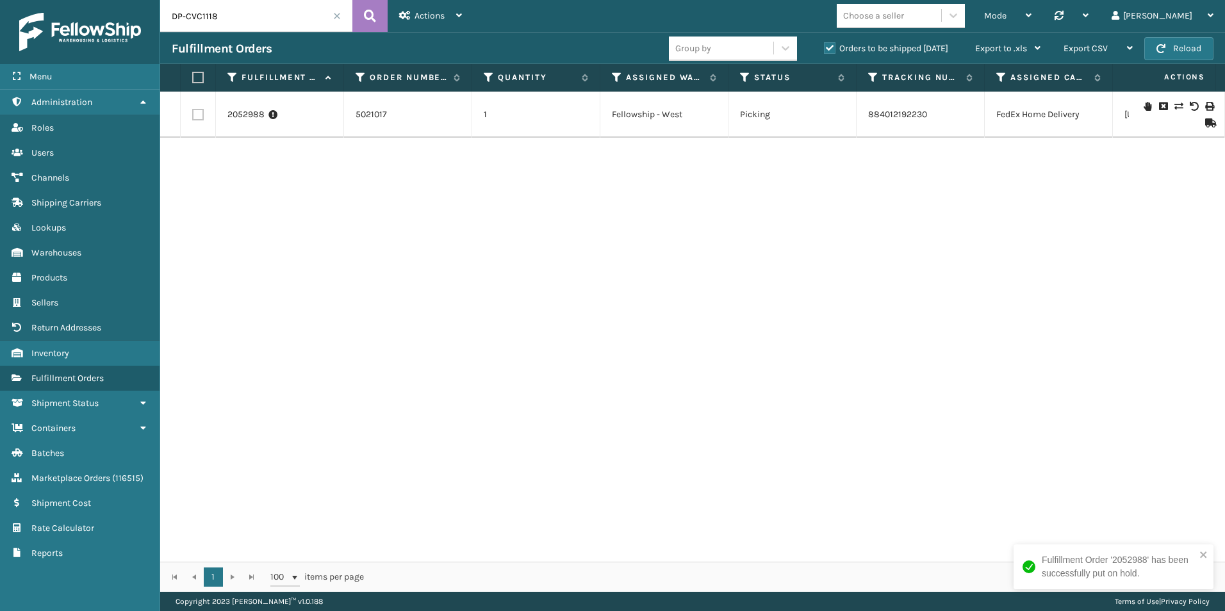
click at [336, 13] on span at bounding box center [337, 16] width 8 height 8
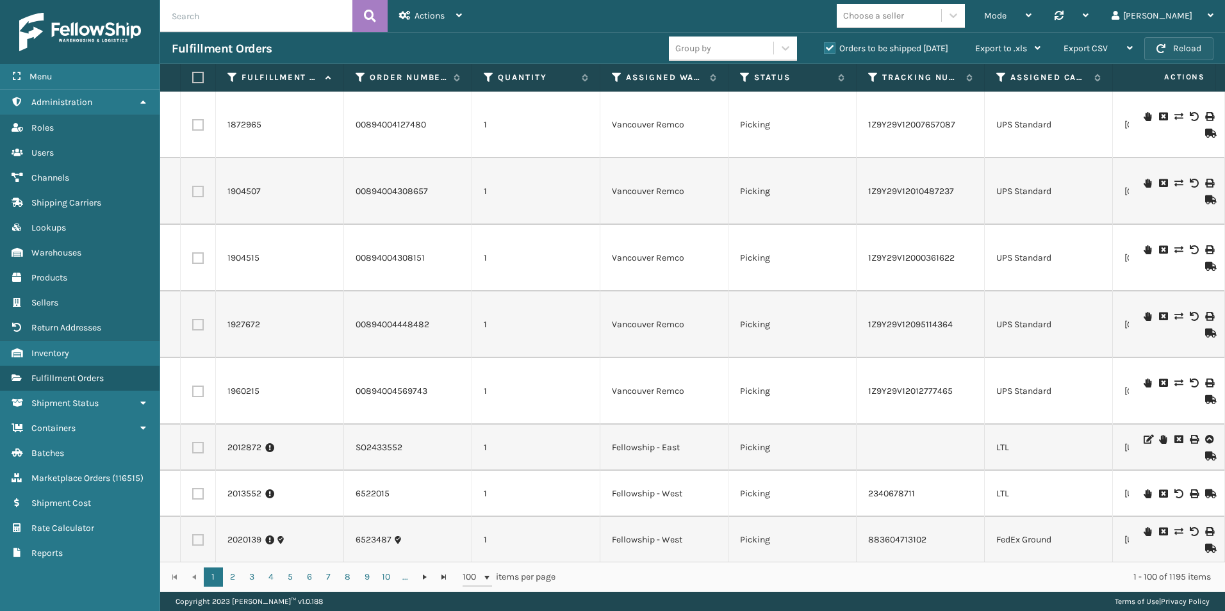
click at [1169, 55] on button "Reload" at bounding box center [1178, 48] width 69 height 23
click at [615, 74] on icon at bounding box center [617, 78] width 10 height 12
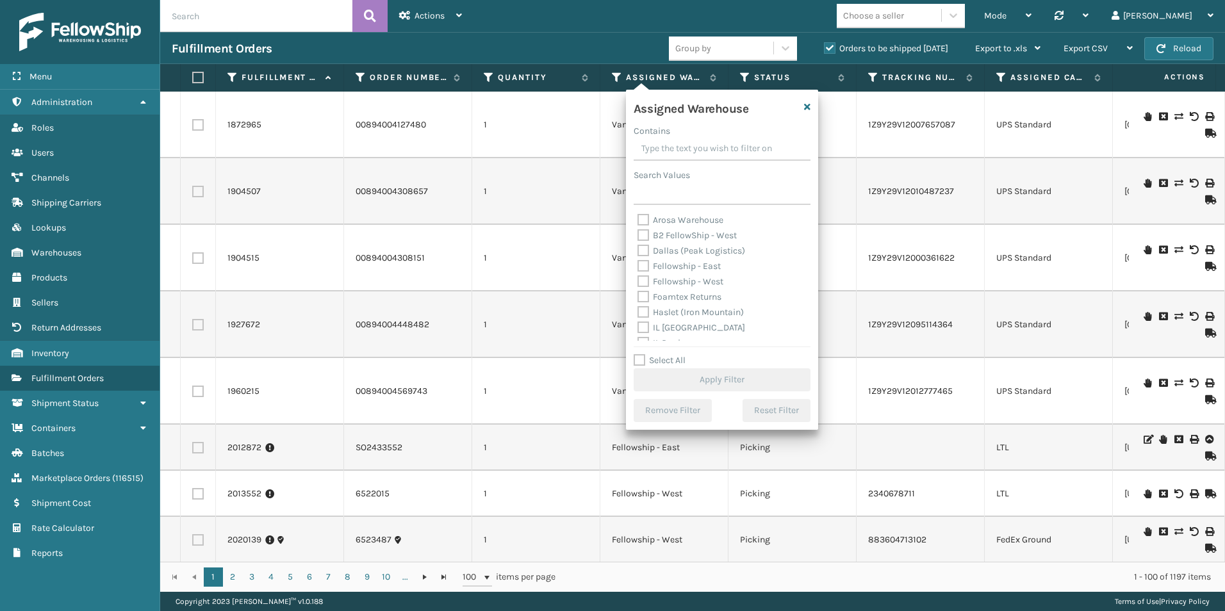
click at [641, 281] on label "Fellowship - West" at bounding box center [680, 281] width 86 height 11
click at [638, 281] on input "Fellowship - West" at bounding box center [637, 278] width 1 height 8
checkbox input "true"
click at [709, 379] on button "Apply Filter" at bounding box center [722, 379] width 177 height 23
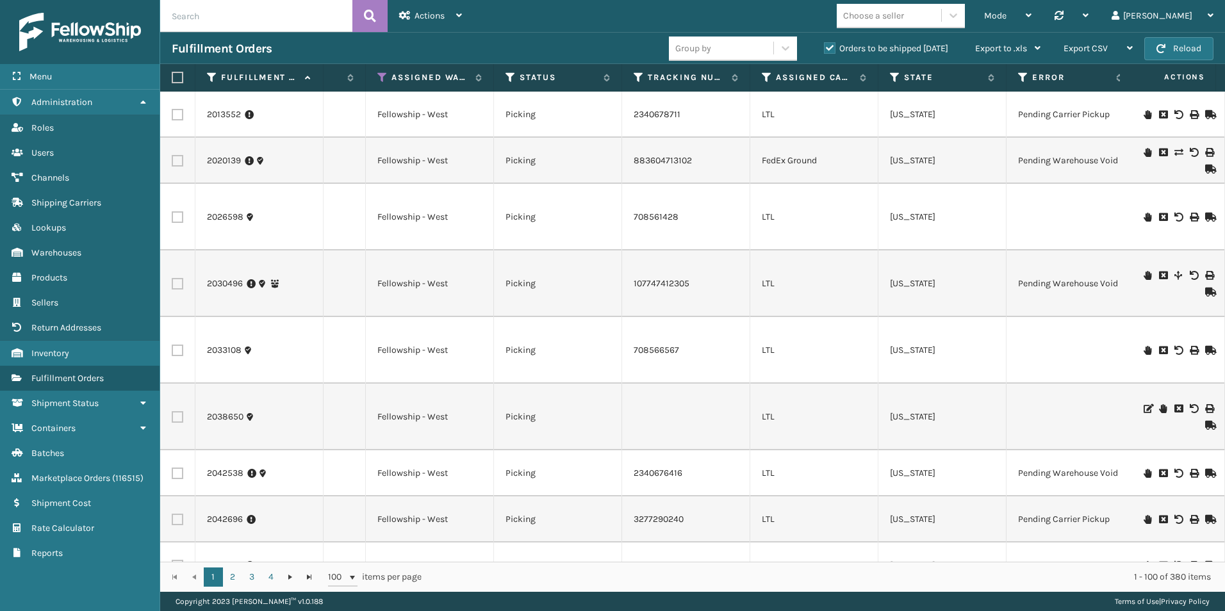
scroll to position [0, 285]
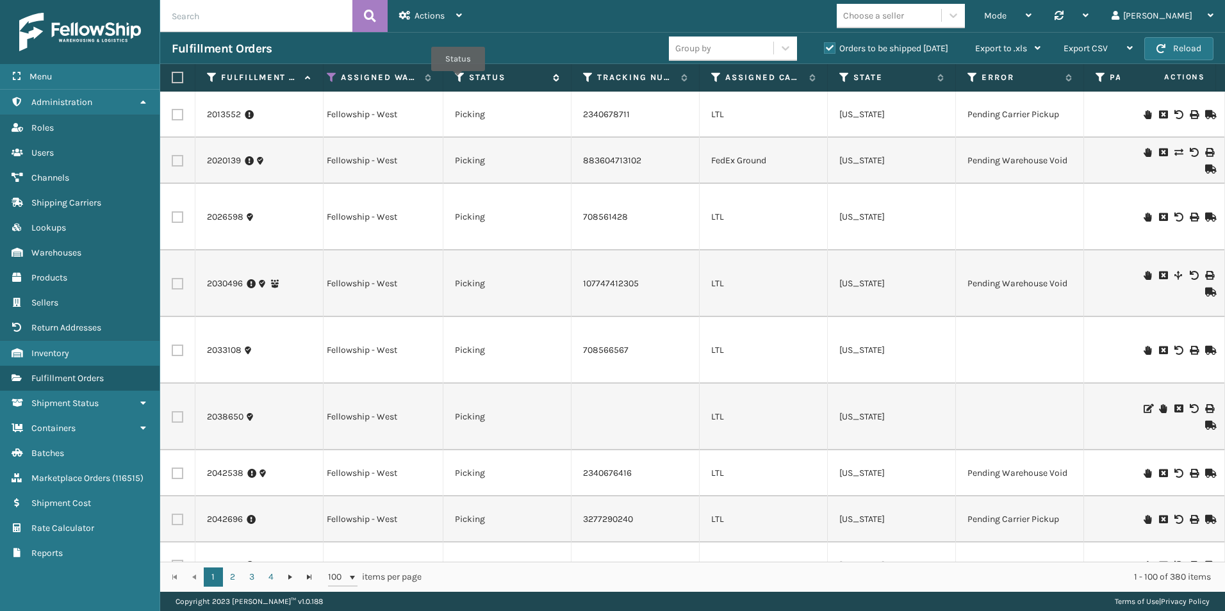
click at [461, 74] on icon at bounding box center [460, 78] width 10 height 12
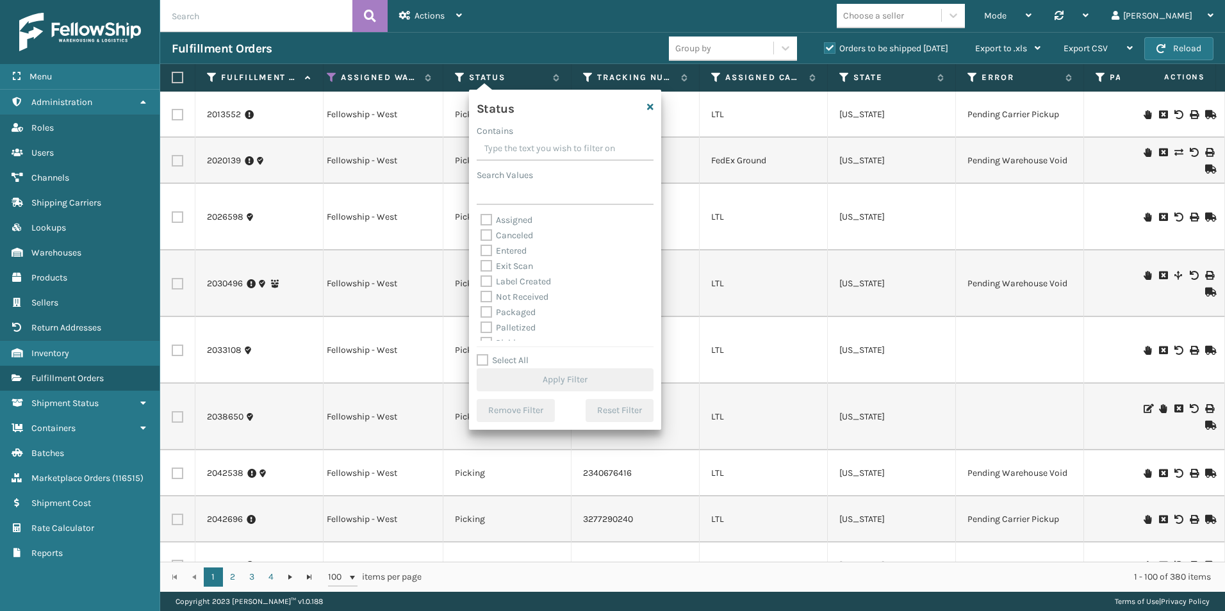
scroll to position [64, 0]
click at [486, 277] on label "Picking" at bounding box center [503, 279] width 45 height 11
click at [481, 277] on input "Picking" at bounding box center [481, 276] width 1 height 8
checkbox input "true"
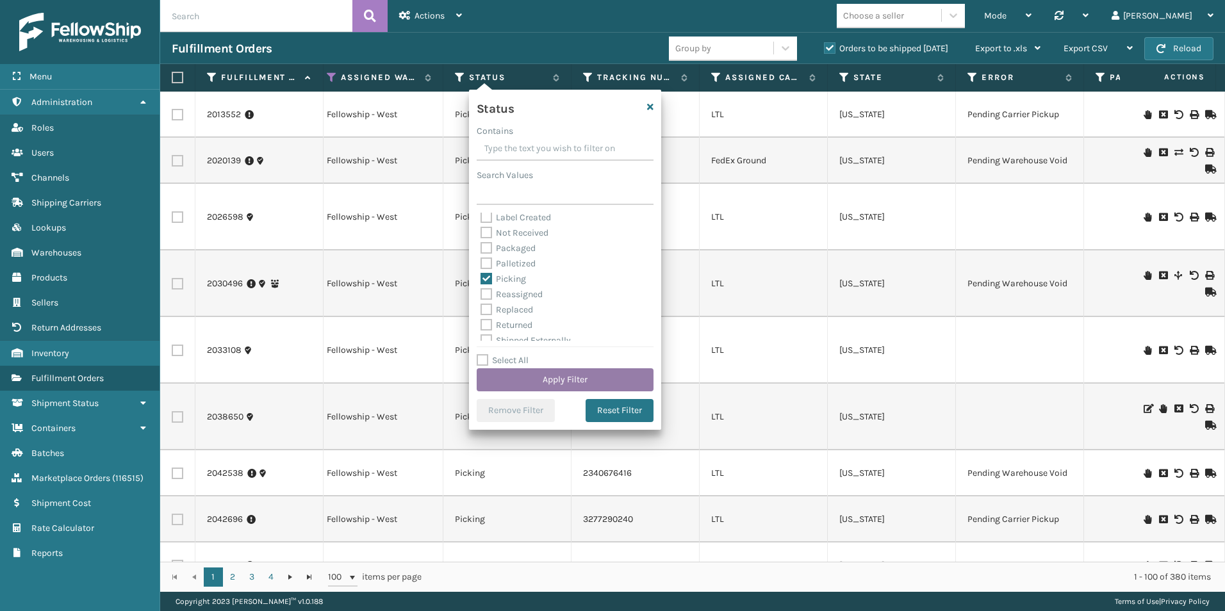
click at [534, 379] on button "Apply Filter" at bounding box center [565, 379] width 177 height 23
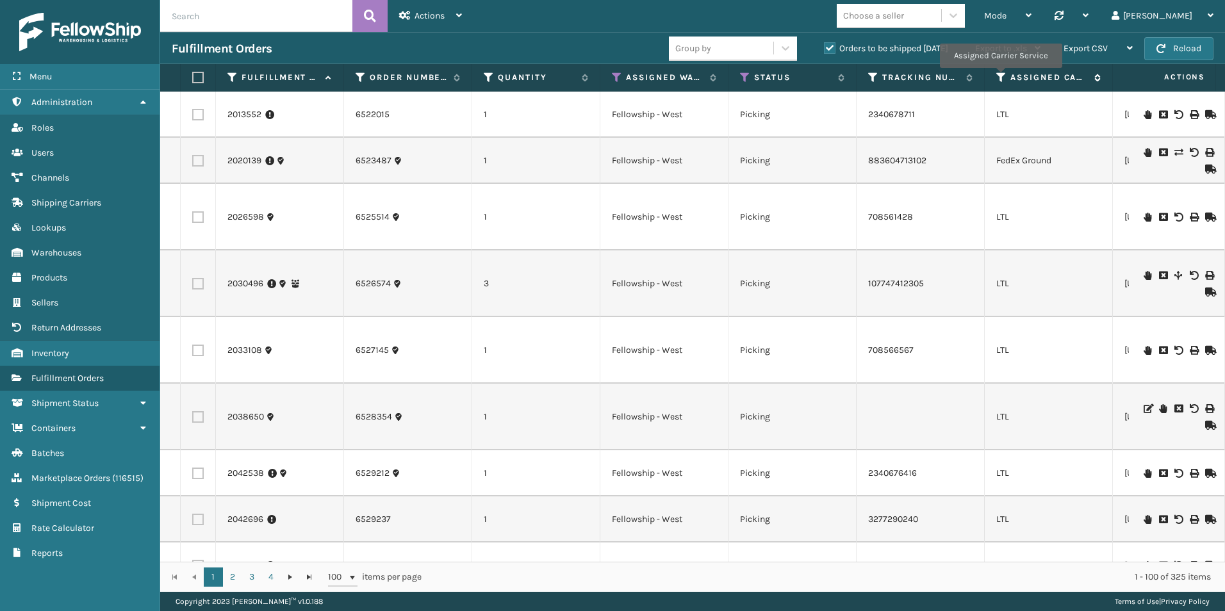
drag, startPoint x: 1000, startPoint y: 77, endPoint x: 1010, endPoint y: 74, distance: 10.7
click at [1000, 76] on icon at bounding box center [1001, 78] width 10 height 12
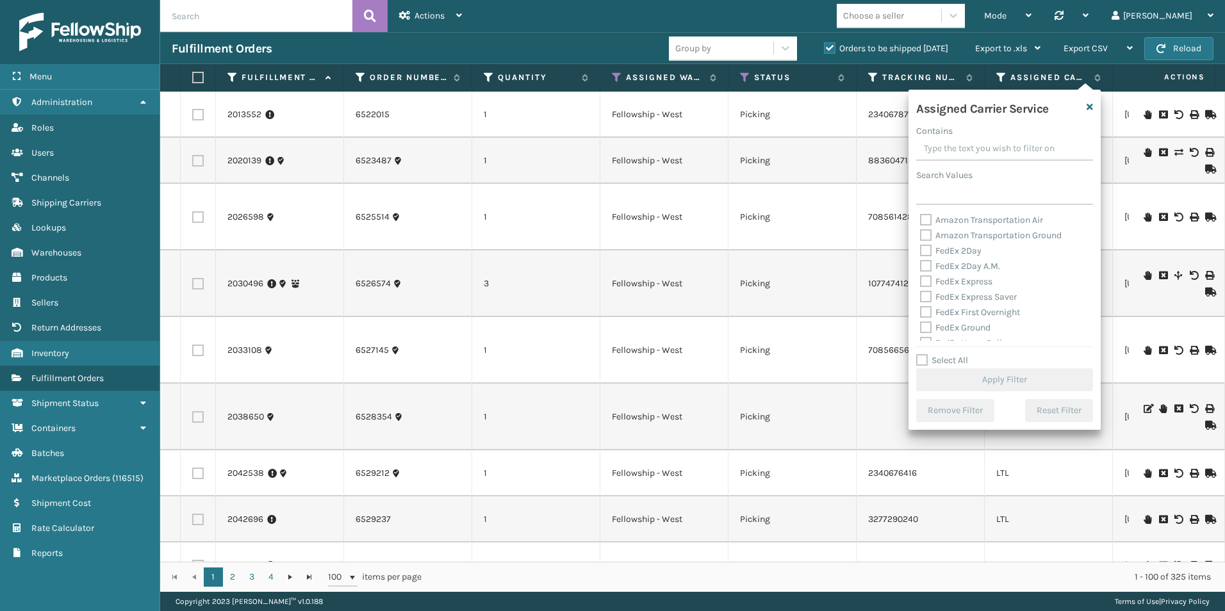
click at [923, 356] on label "Select All" at bounding box center [942, 360] width 52 height 11
click at [923, 354] on input "Select All" at bounding box center [1012, 353] width 192 height 1
checkbox input "true"
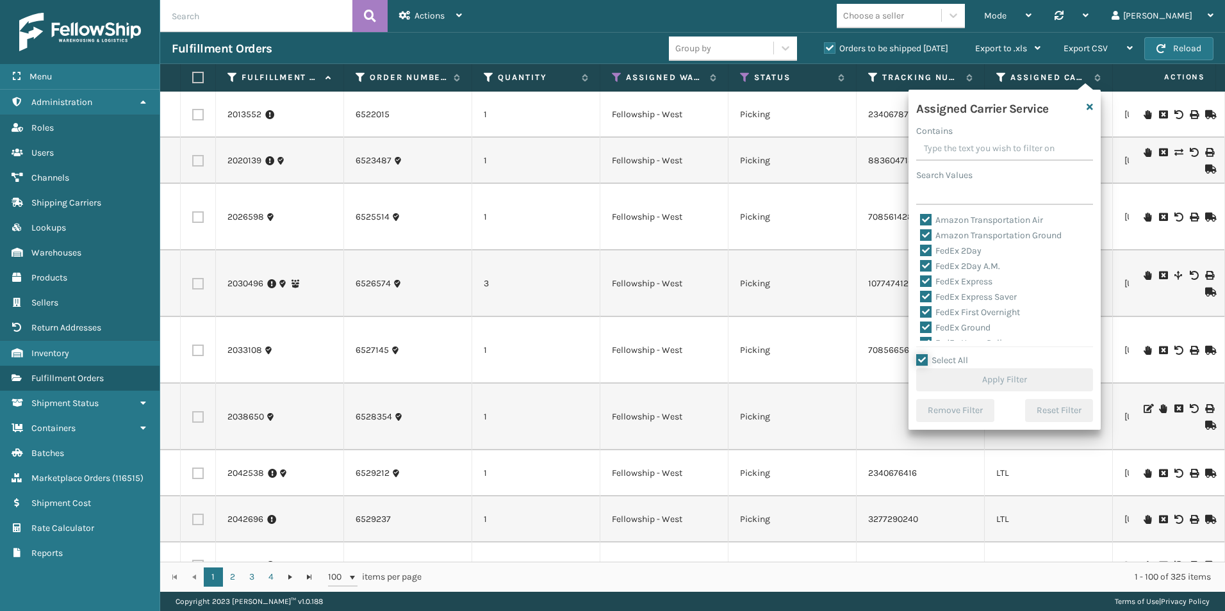
checkbox input "true"
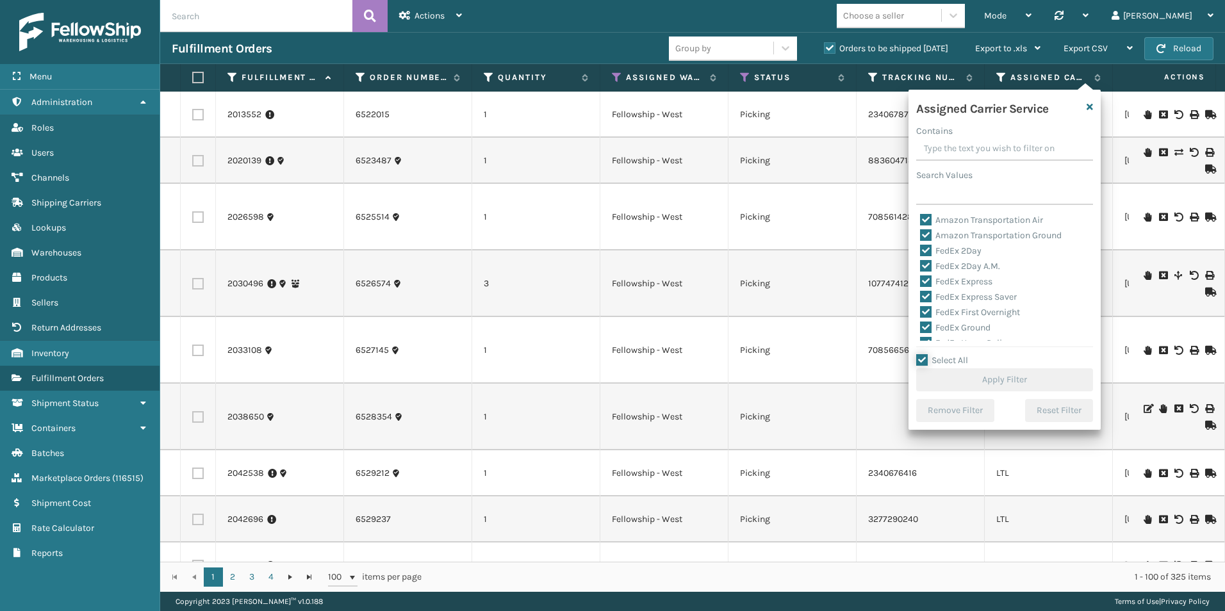
checkbox input "true"
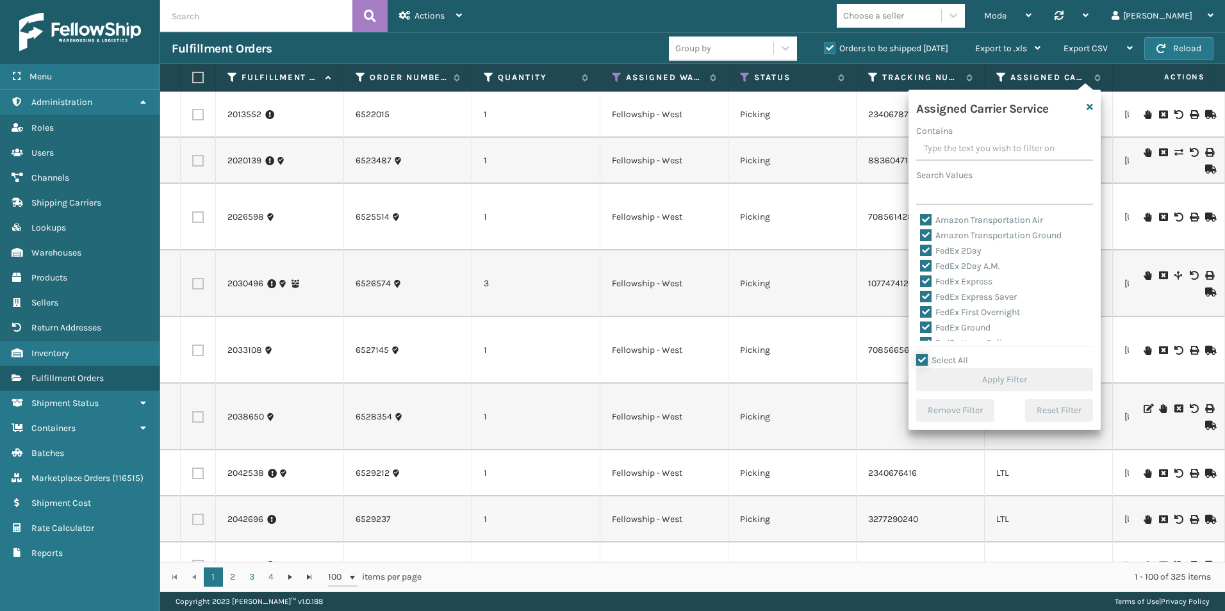
checkbox input "true"
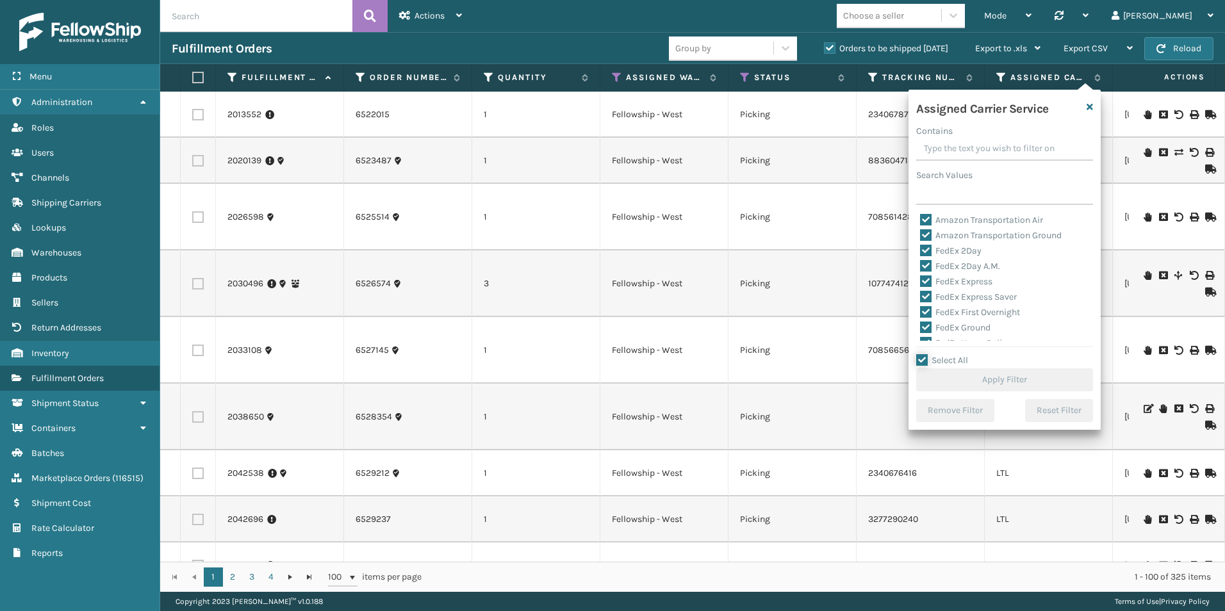
checkbox input "true"
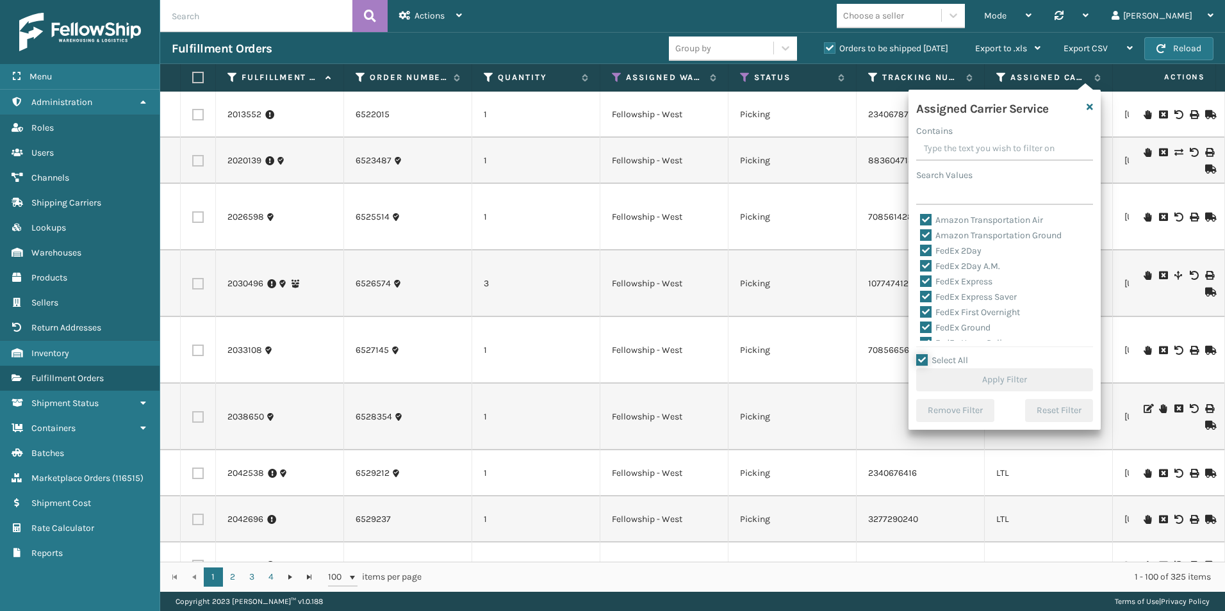
checkbox input "true"
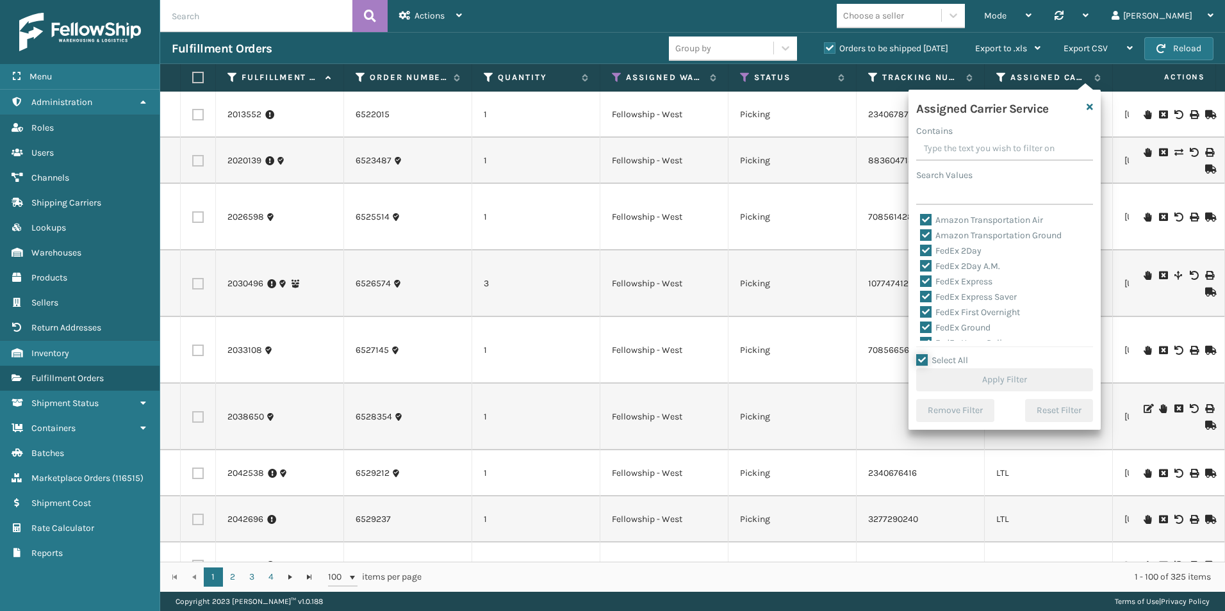
checkbox input "true"
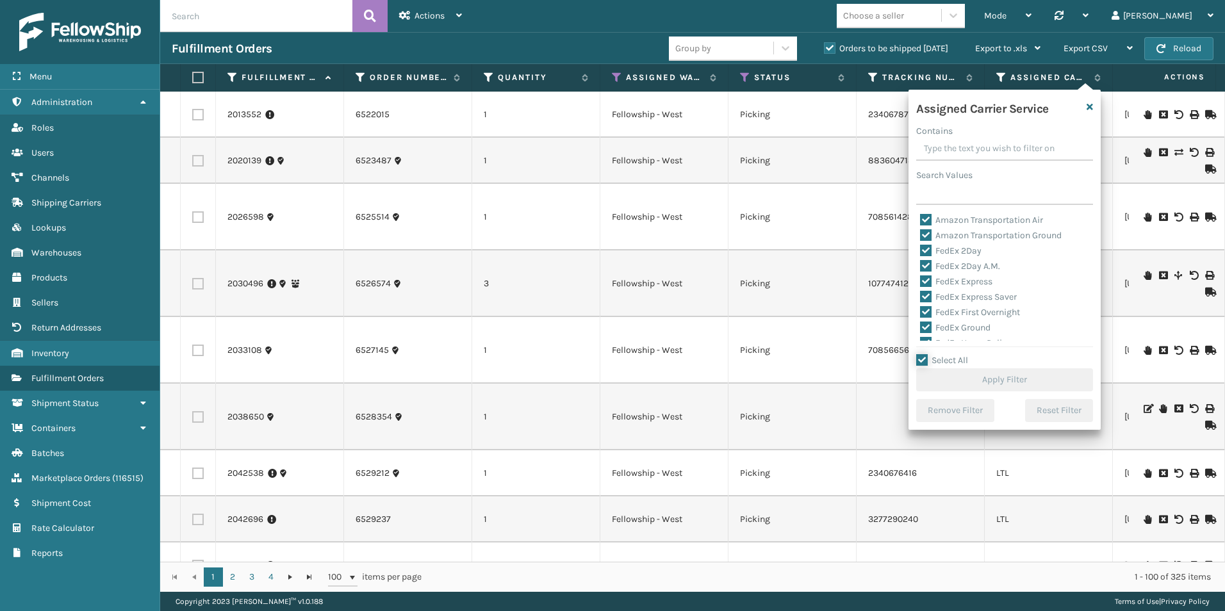
checkbox input "true"
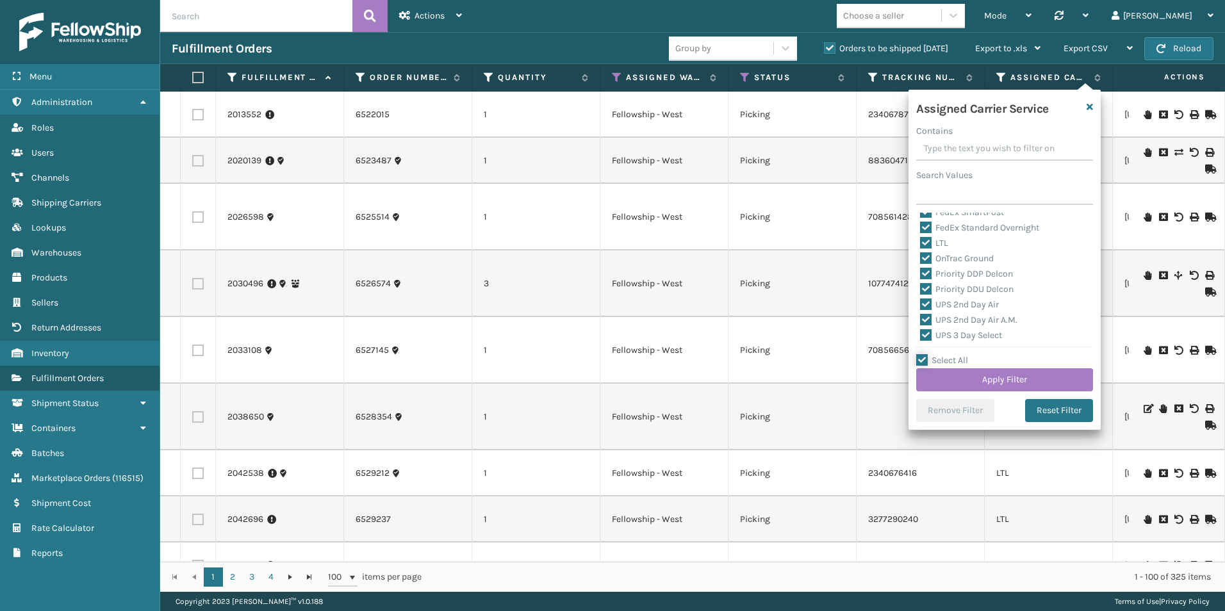
scroll to position [138, 0]
click at [928, 264] on label "LTL" at bounding box center [934, 266] width 28 height 11
click at [921, 264] on input "LTL" at bounding box center [920, 263] width 1 height 8
checkbox input "false"
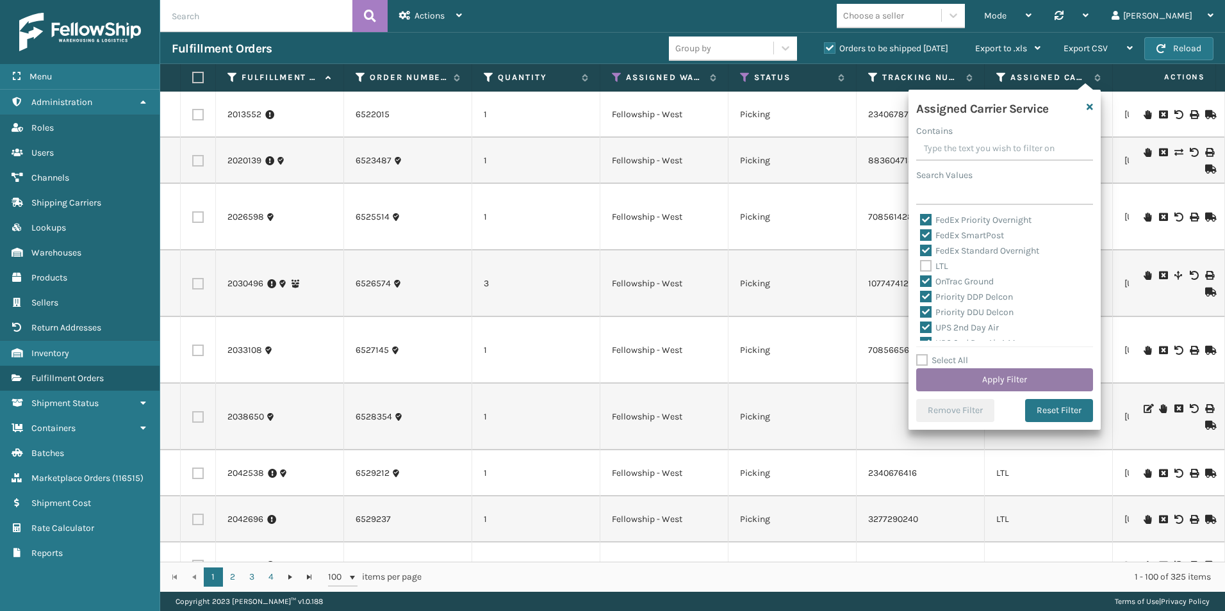
click at [997, 379] on button "Apply Filter" at bounding box center [1004, 379] width 177 height 23
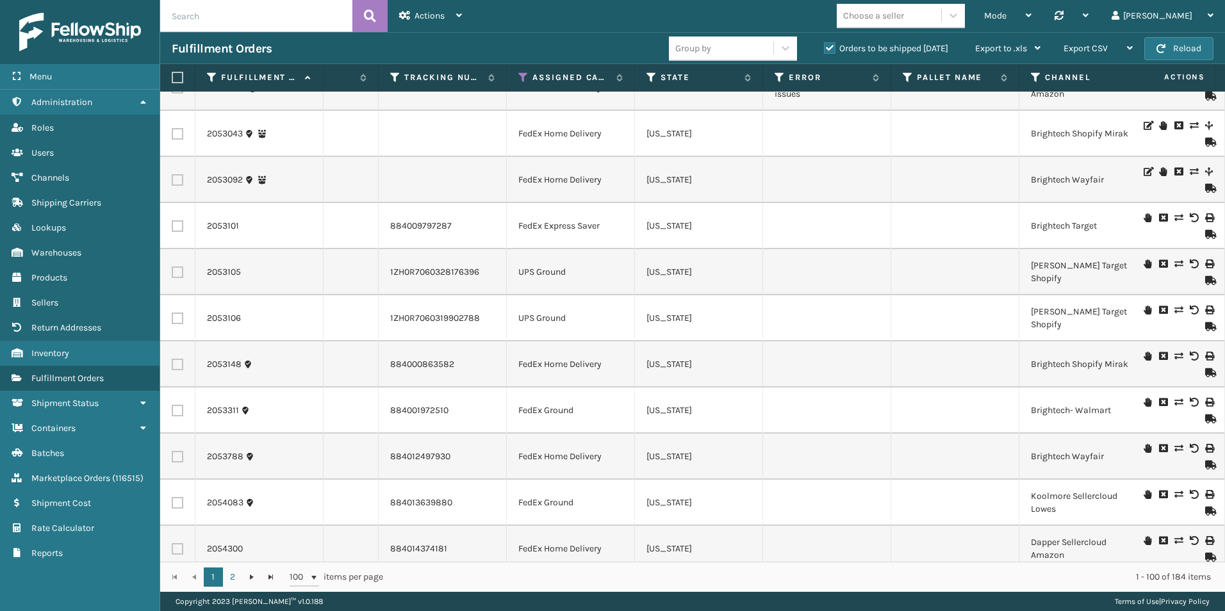
scroll to position [256, 478]
click at [188, 6] on input "text" at bounding box center [256, 16] width 192 height 32
type input "dp-cvc1118"
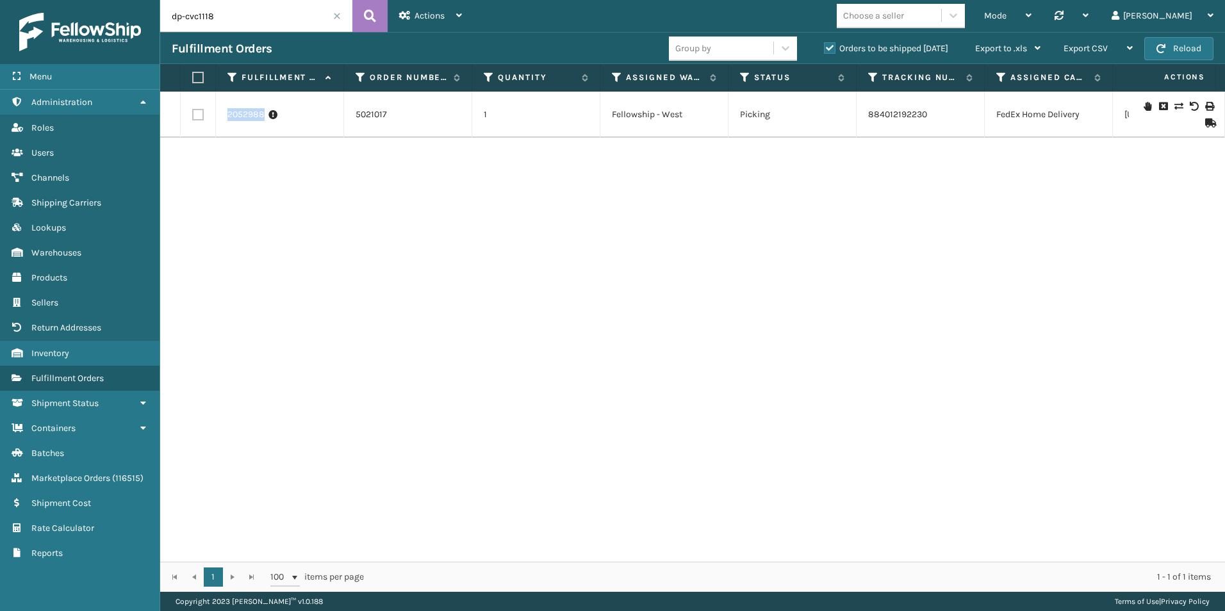
click at [263, 117] on td "2052988" at bounding box center [280, 115] width 128 height 46
drag, startPoint x: 263, startPoint y: 117, endPoint x: 252, endPoint y: 112, distance: 11.5
click at [340, 15] on span at bounding box center [337, 16] width 8 height 8
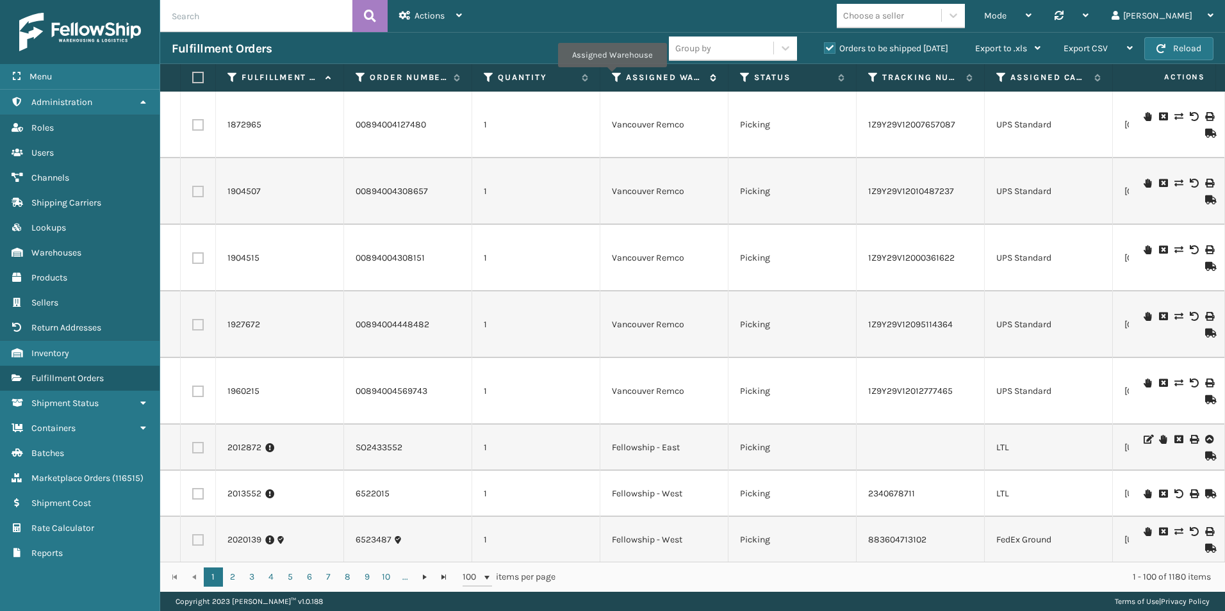
click at [612, 76] on icon at bounding box center [617, 78] width 10 height 12
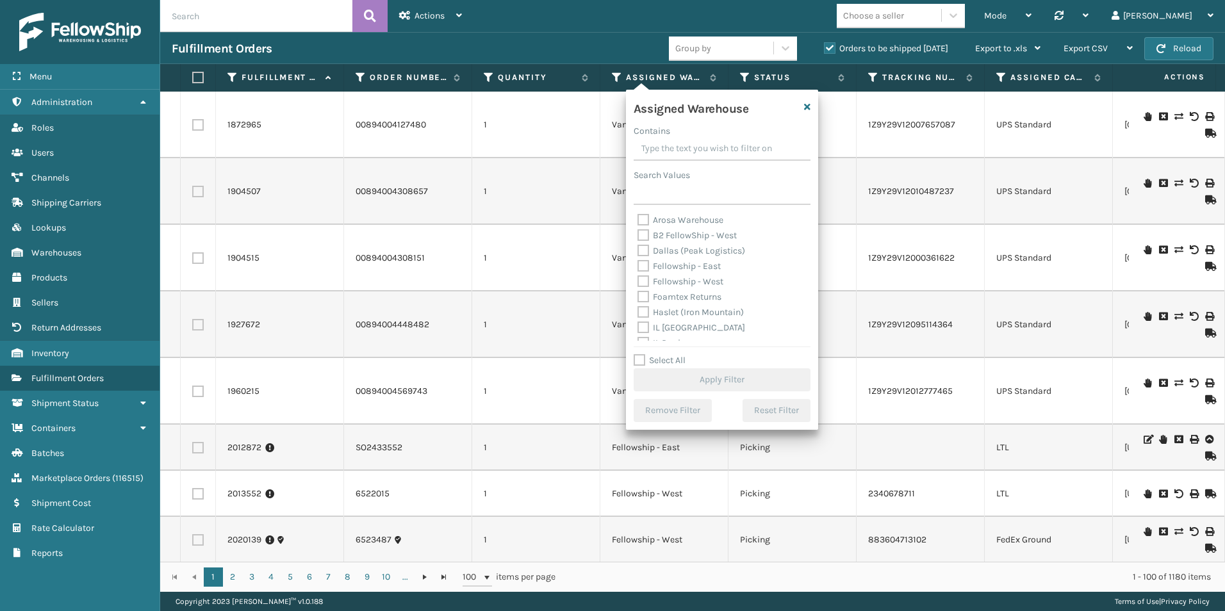
drag, startPoint x: 646, startPoint y: 282, endPoint x: 653, endPoint y: 290, distance: 10.5
click at [646, 281] on label "Fellowship - West" at bounding box center [680, 281] width 86 height 11
click at [638, 281] on input "Fellowship - West" at bounding box center [637, 278] width 1 height 8
checkbox input "true"
click at [709, 386] on button "Apply Filter" at bounding box center [722, 379] width 177 height 23
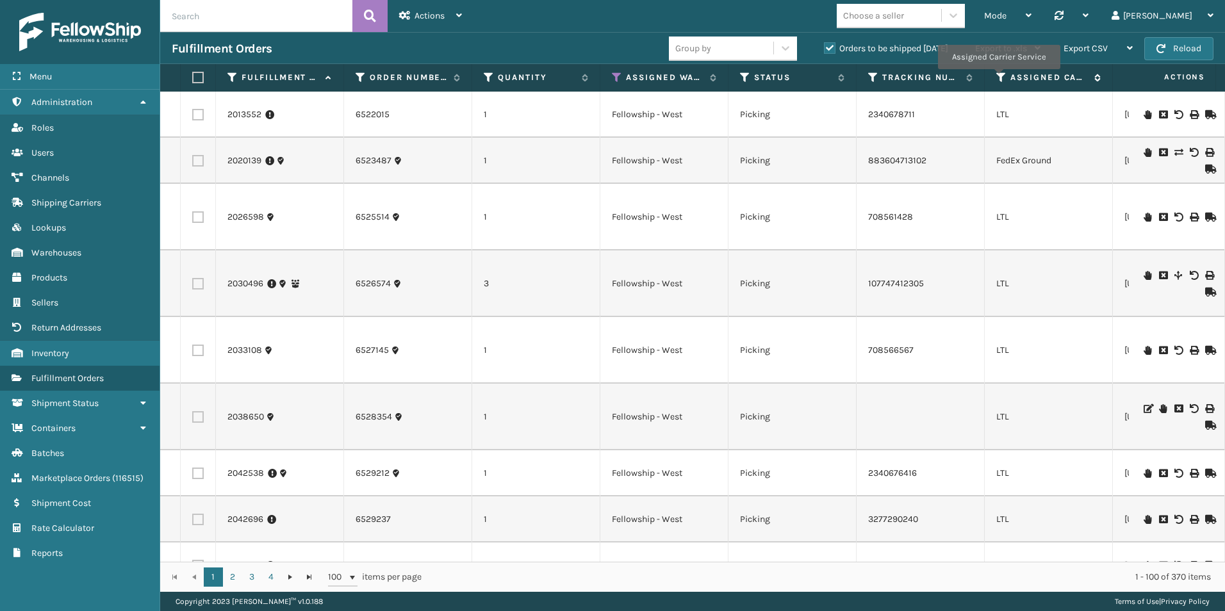
click at [998, 78] on icon at bounding box center [1001, 78] width 10 height 12
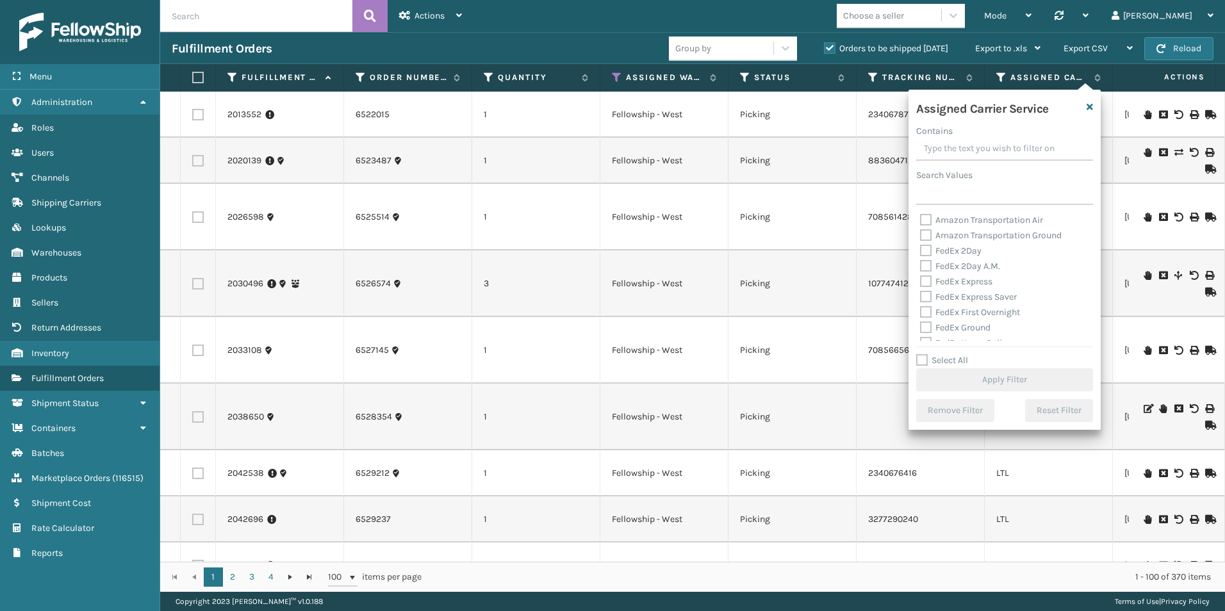
click at [926, 358] on label "Select All" at bounding box center [942, 360] width 52 height 11
click at [926, 354] on input "Select All" at bounding box center [1012, 353] width 192 height 1
checkbox input "true"
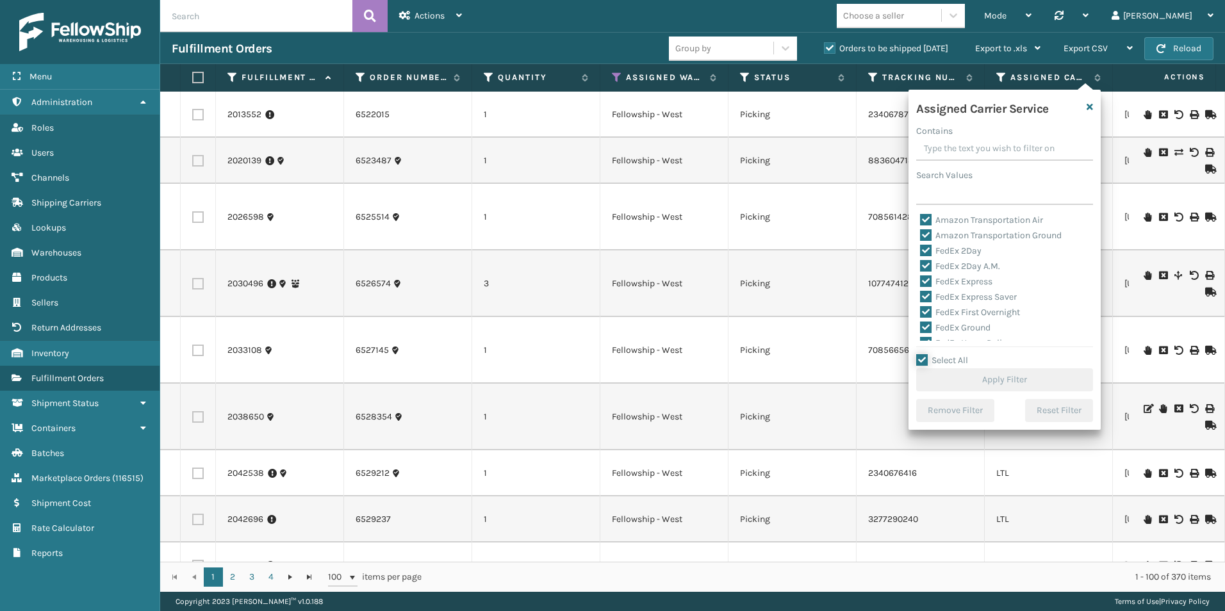
checkbox input "true"
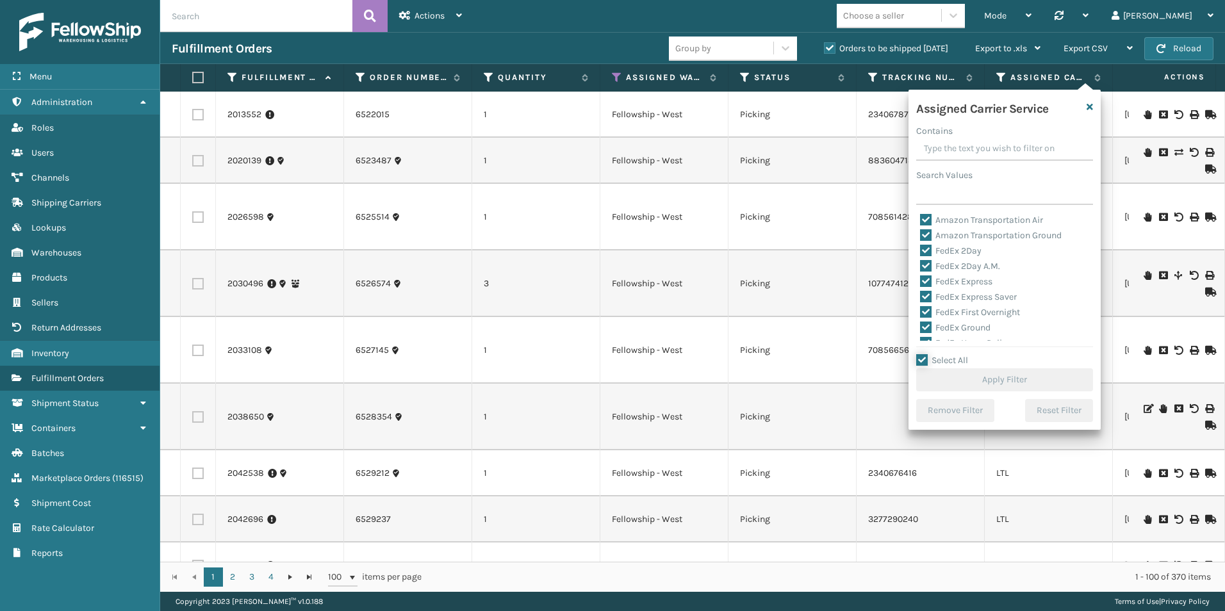
checkbox input "true"
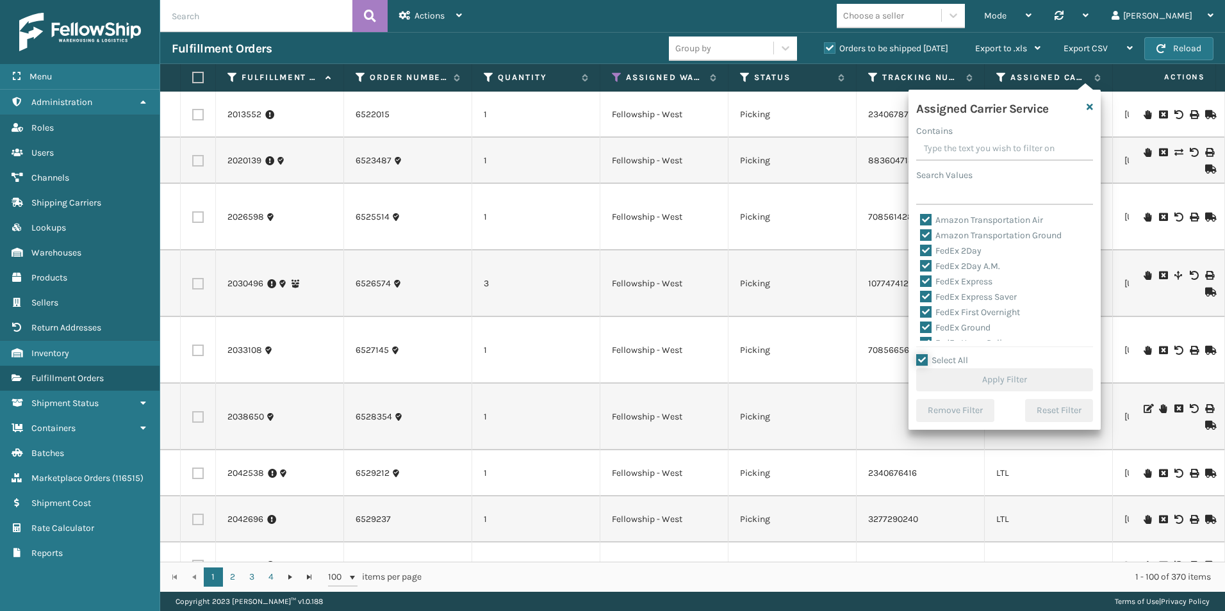
checkbox input "true"
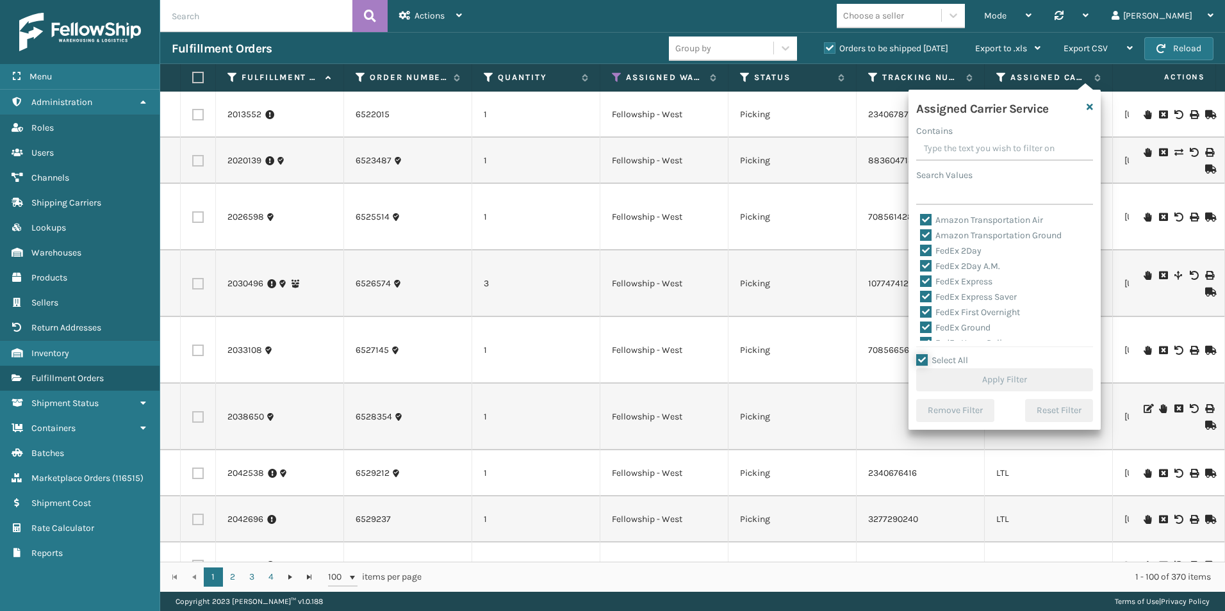
checkbox input "true"
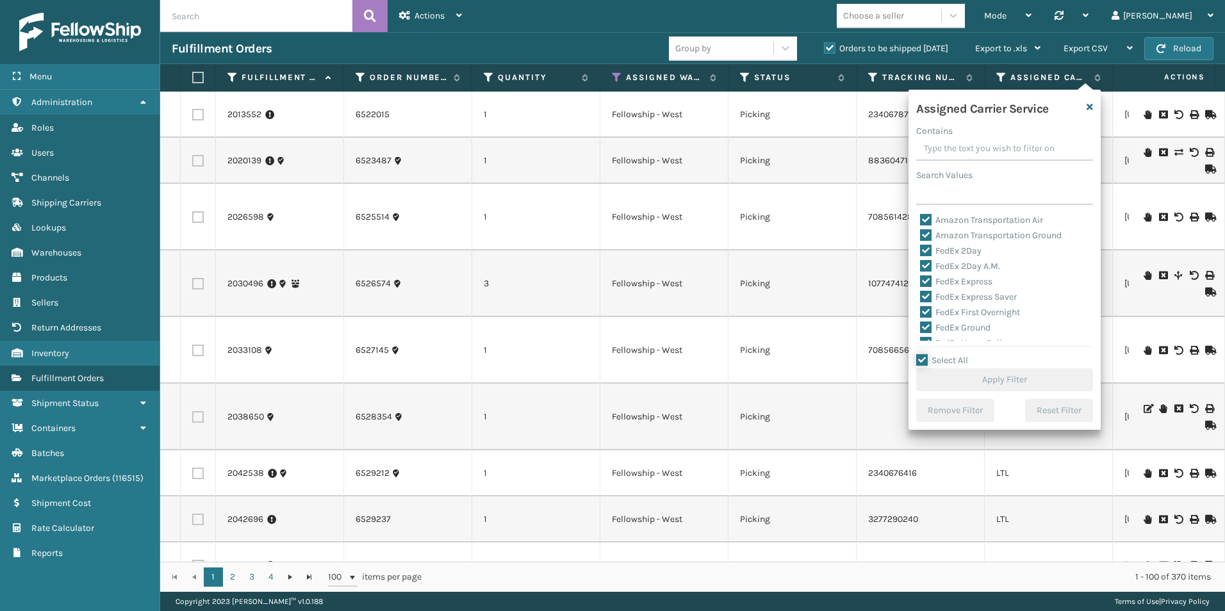
checkbox input "true"
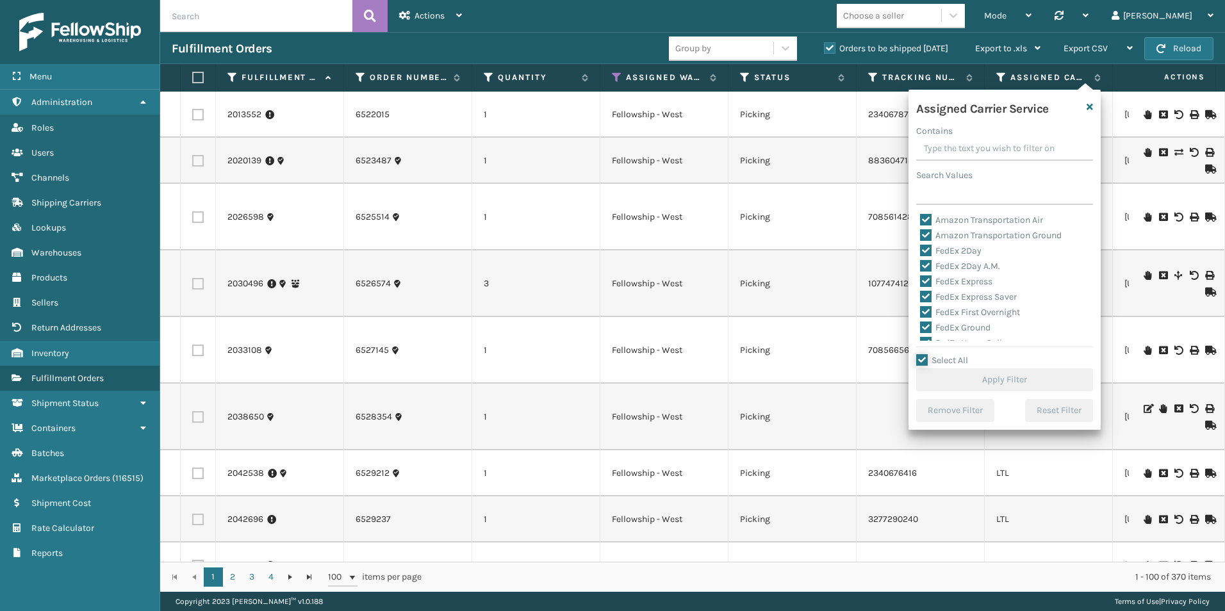
checkbox input "true"
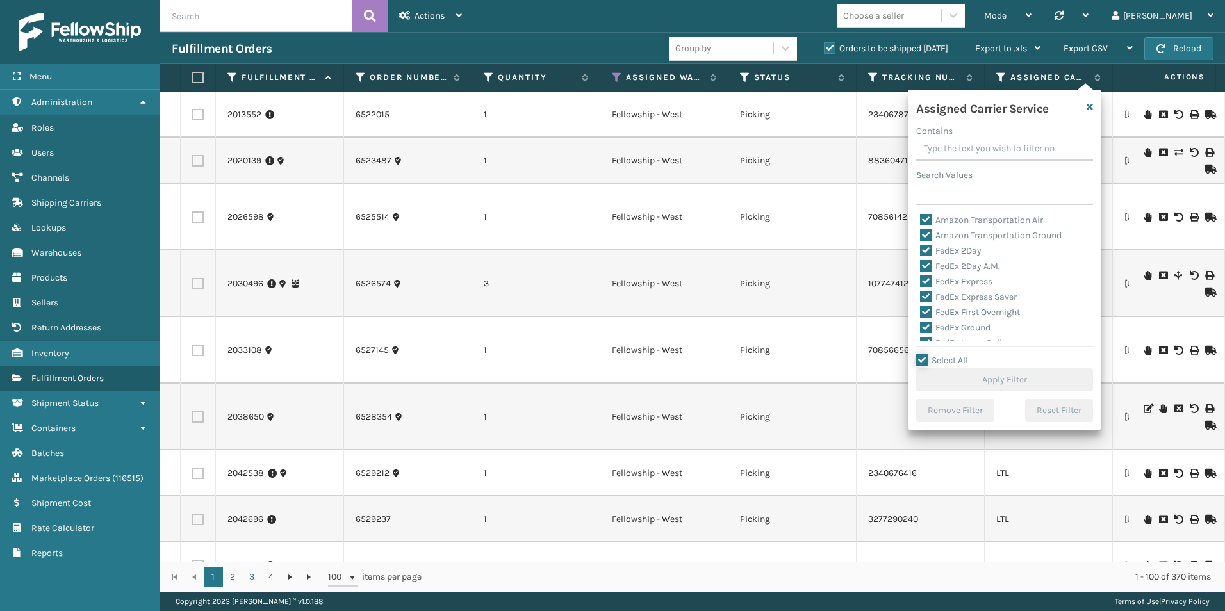
checkbox input "true"
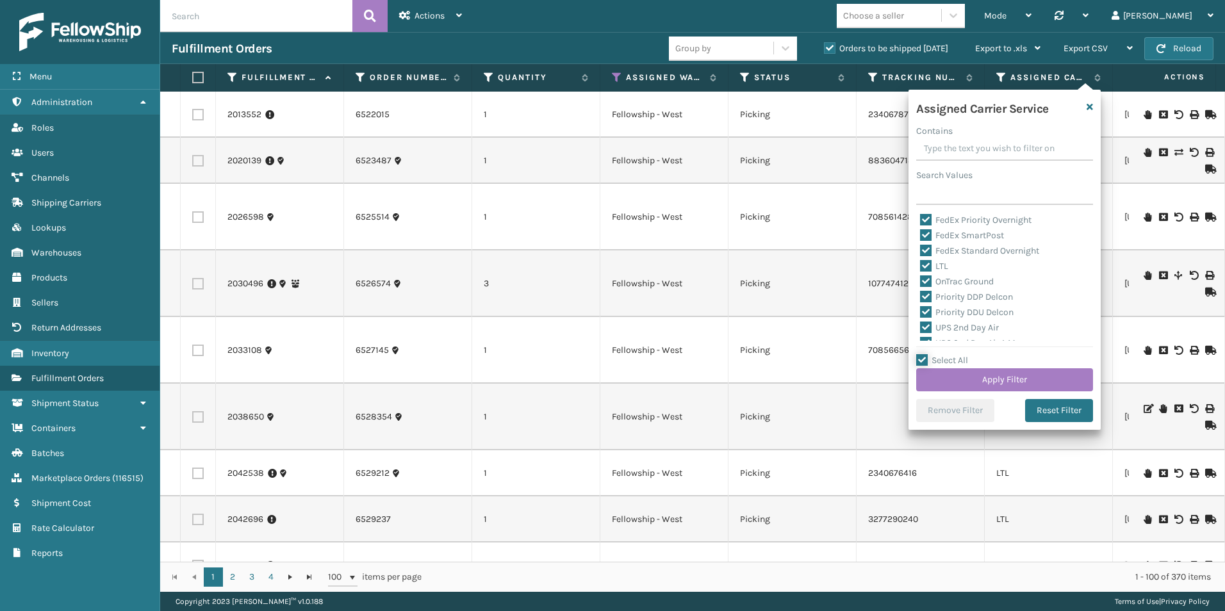
scroll to position [128, 0]
click at [924, 275] on label "LTL" at bounding box center [934, 276] width 28 height 11
click at [921, 275] on input "LTL" at bounding box center [920, 273] width 1 height 8
checkbox input "false"
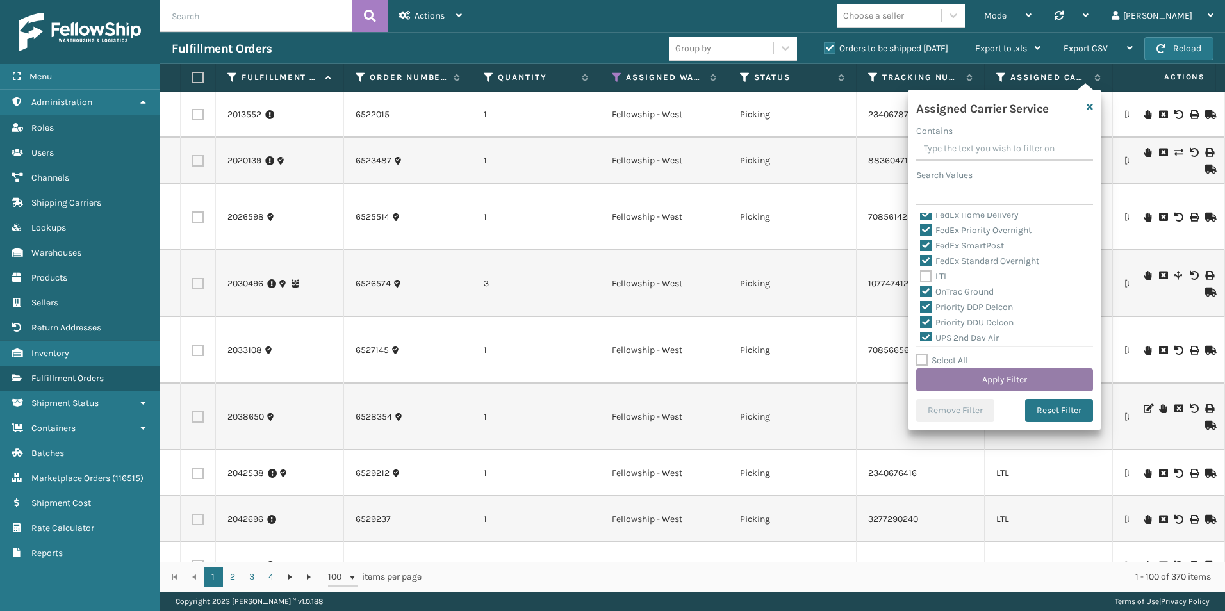
click at [978, 375] on button "Apply Filter" at bounding box center [1004, 379] width 177 height 23
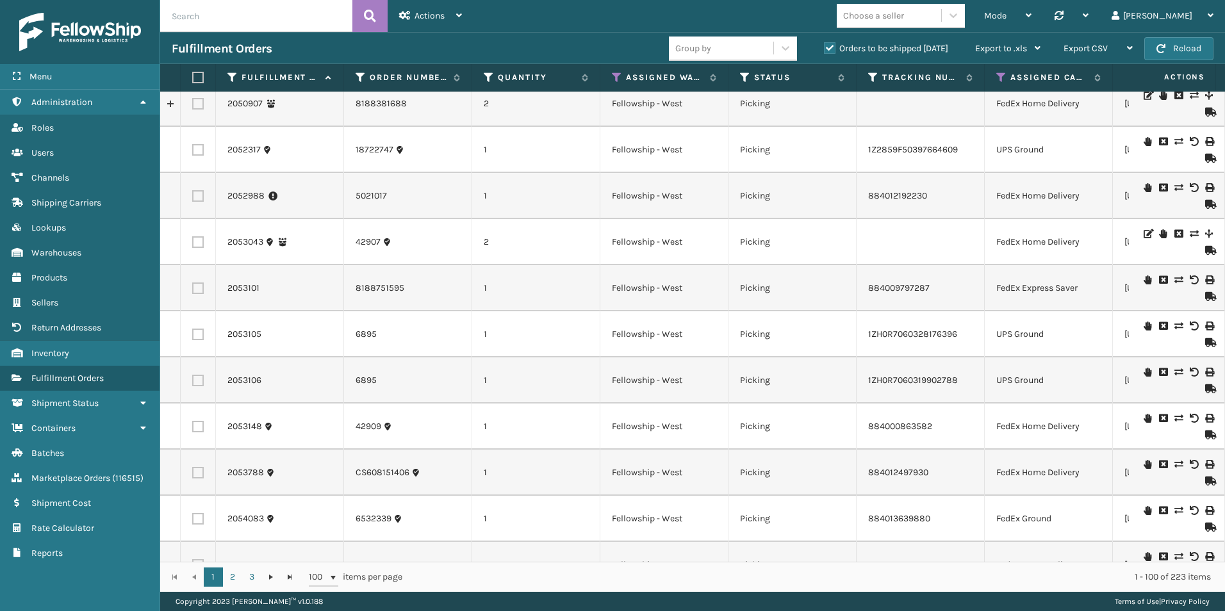
scroll to position [0, 0]
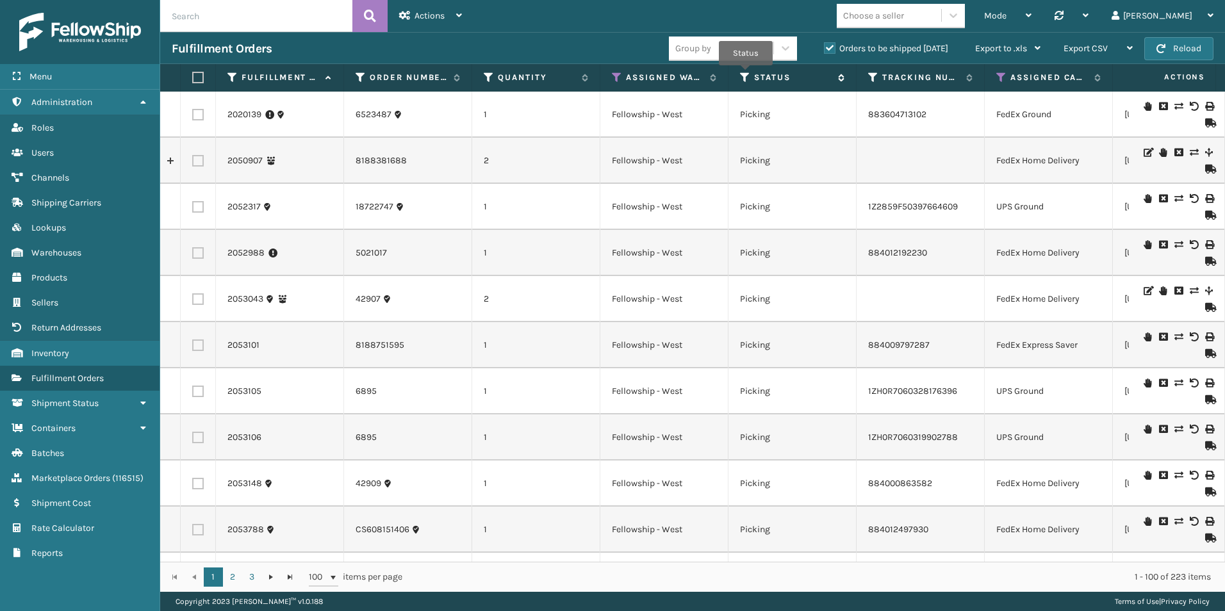
click at [745, 76] on icon at bounding box center [745, 78] width 10 height 12
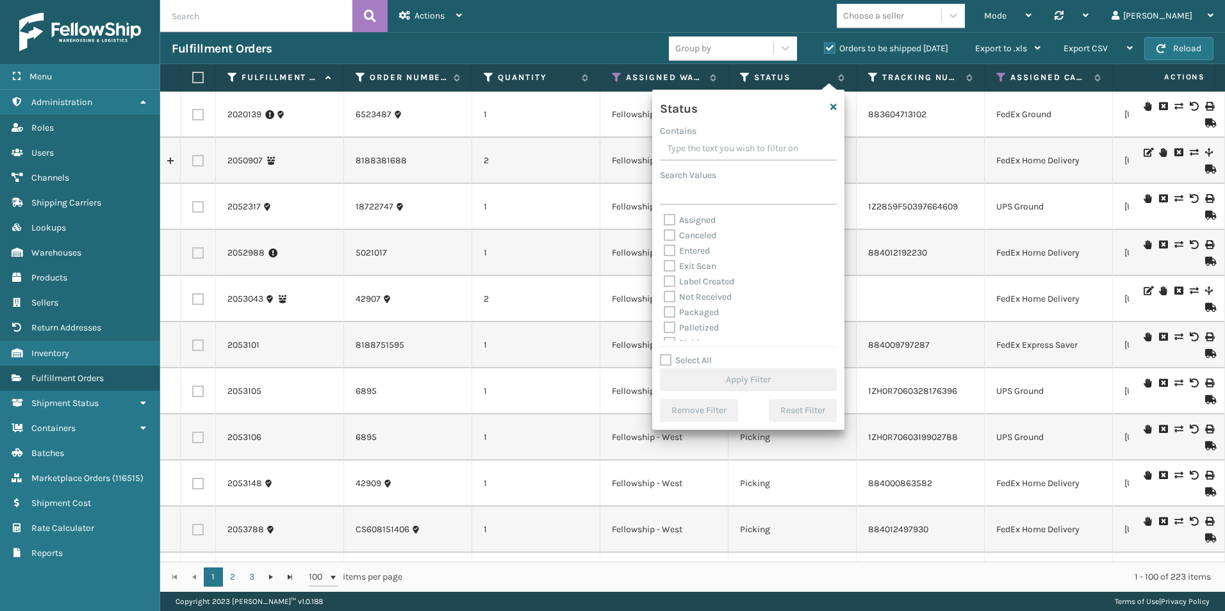
click at [665, 359] on label "Select All" at bounding box center [686, 360] width 52 height 11
click at [665, 354] on input "Select All" at bounding box center [756, 353] width 192 height 1
checkbox input "true"
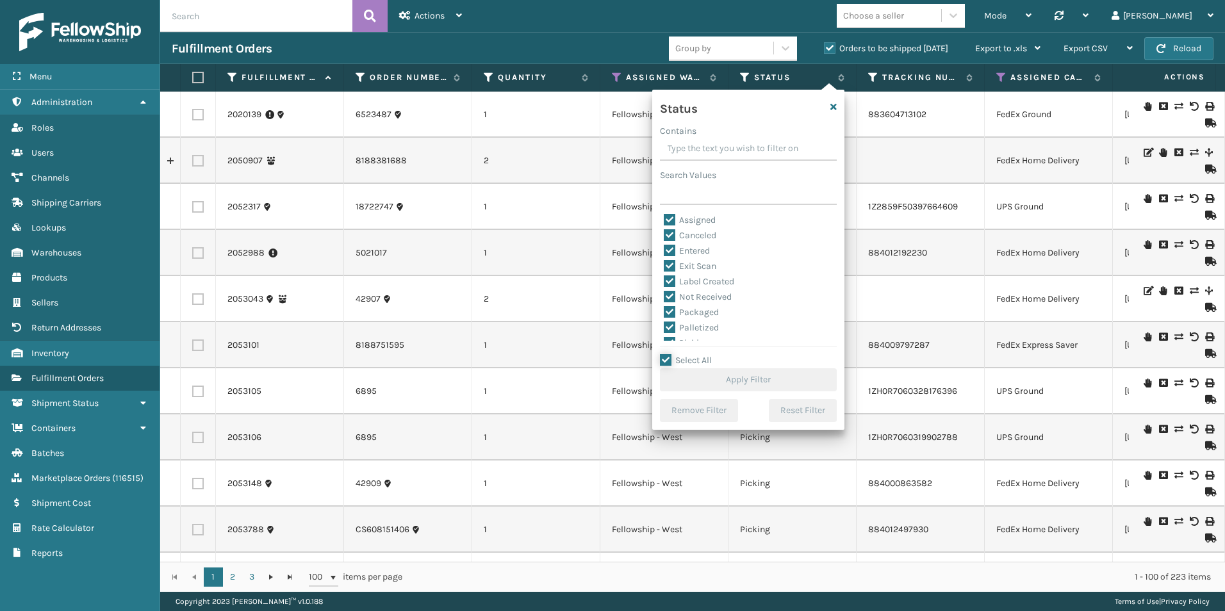
checkbox input "true"
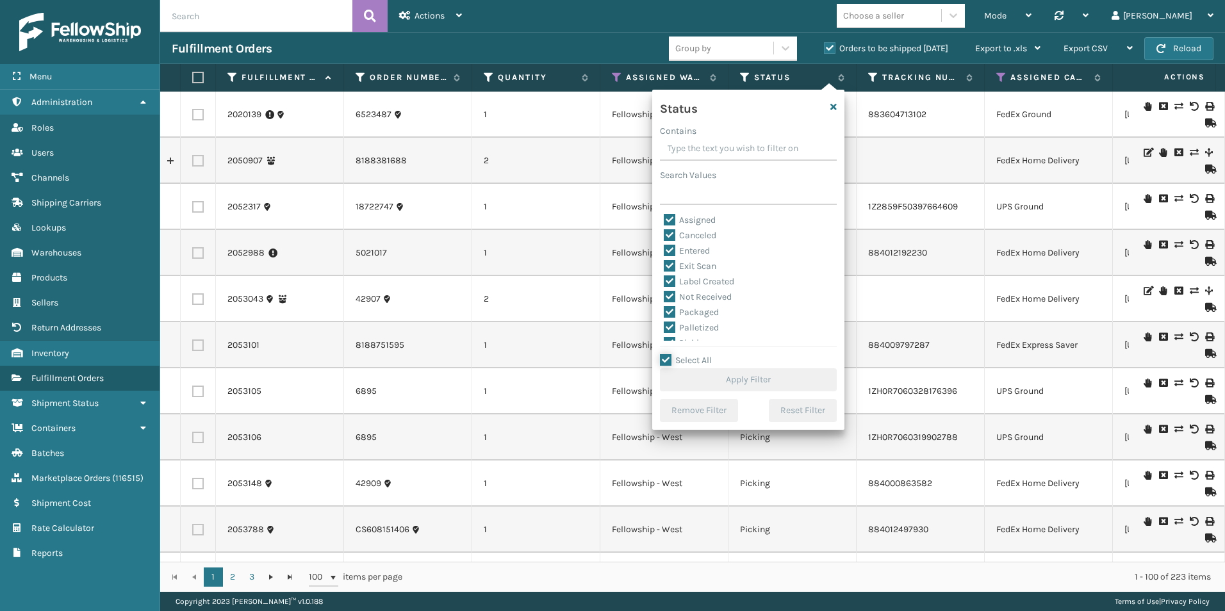
checkbox input "true"
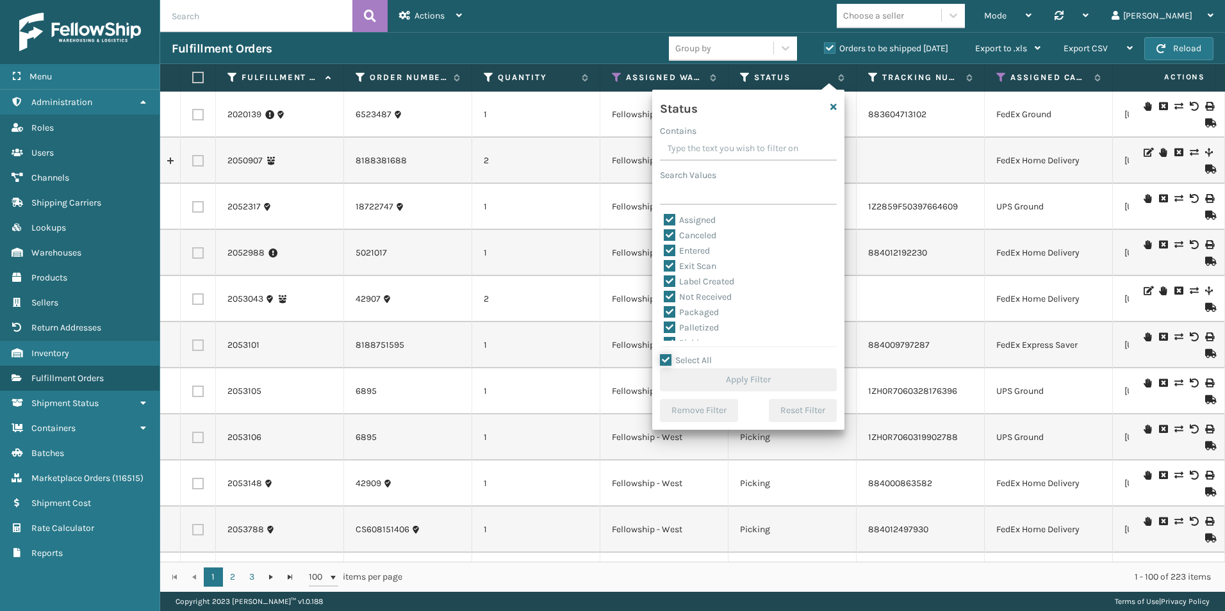
checkbox input "true"
click at [666, 361] on label "Select All" at bounding box center [686, 360] width 52 height 11
click at [666, 354] on input "Select All" at bounding box center [756, 353] width 192 height 1
checkbox input "false"
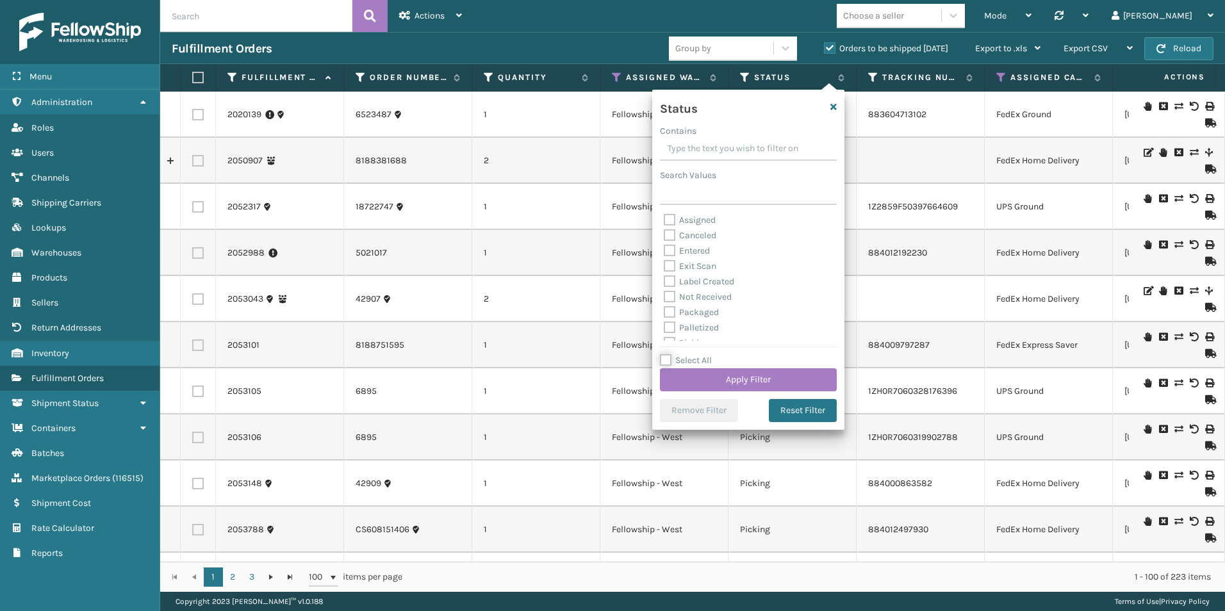
checkbox input "false"
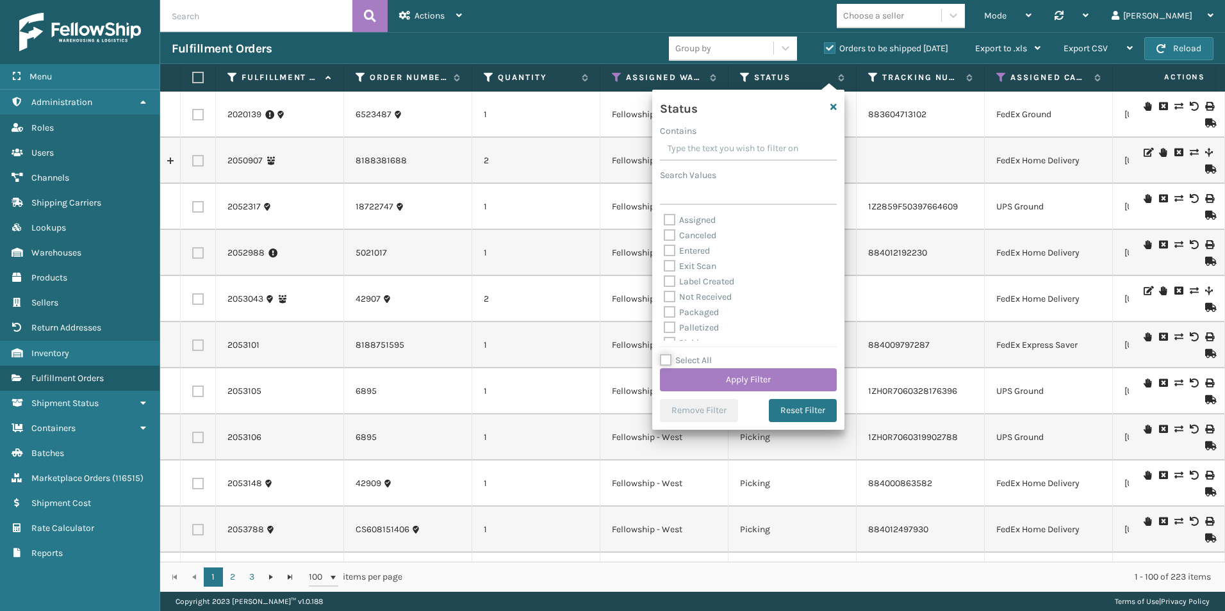
checkbox input "false"
click at [670, 270] on label "Picking" at bounding box center [686, 271] width 45 height 11
click at [664, 270] on input "Picking" at bounding box center [664, 268] width 1 height 8
click at [740, 374] on button "Apply Filter" at bounding box center [748, 379] width 177 height 23
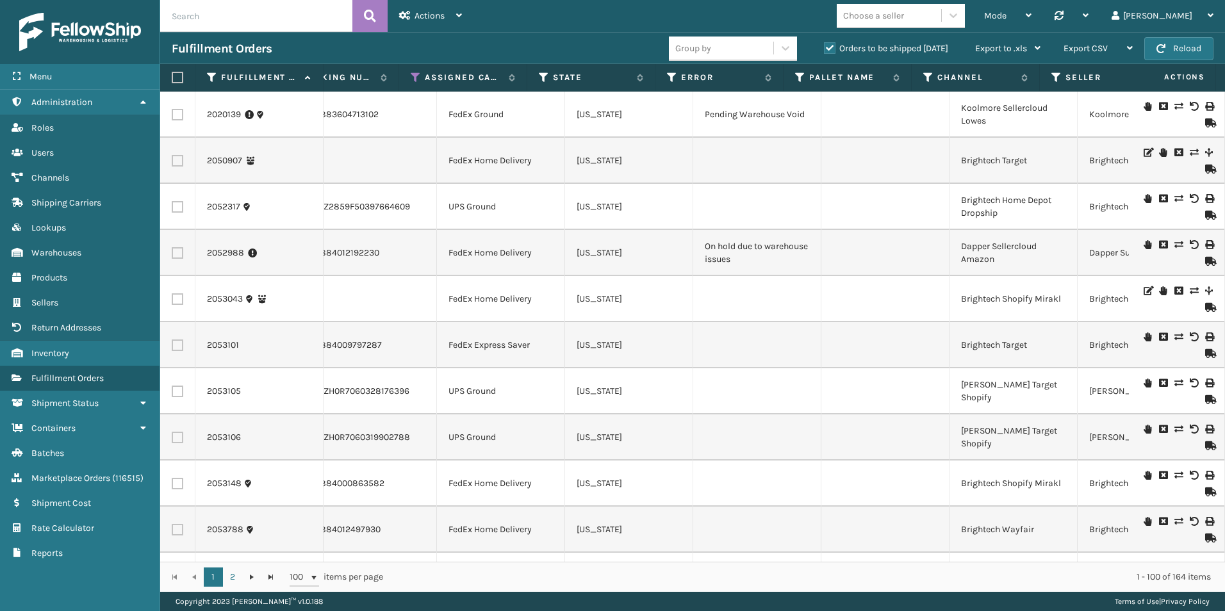
scroll to position [0, 543]
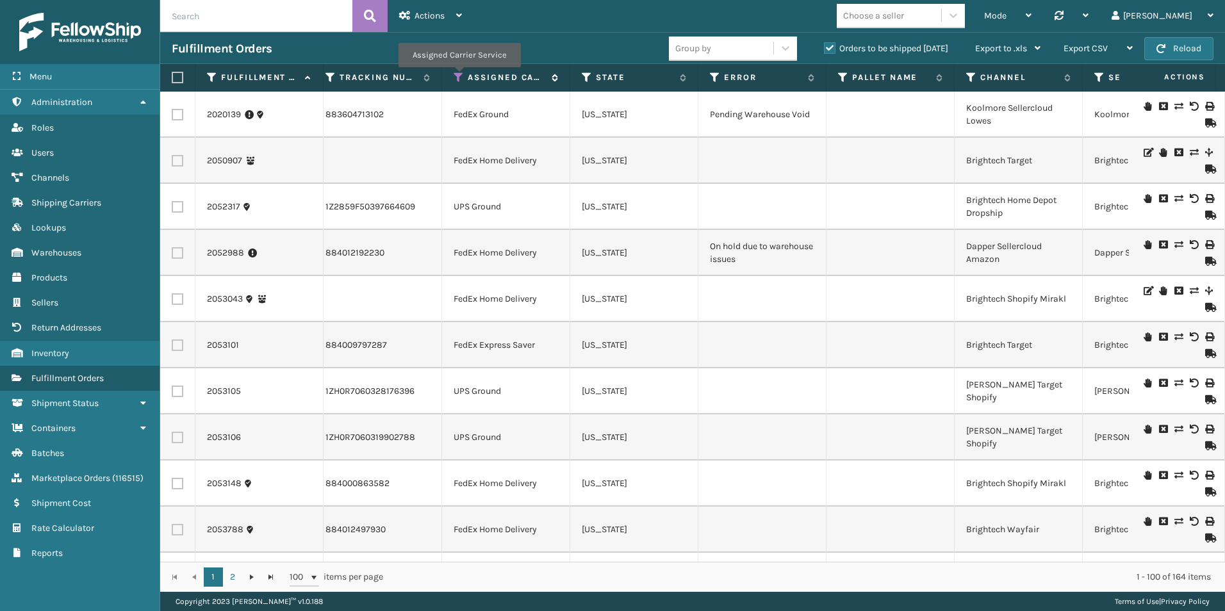
click at [459, 76] on icon at bounding box center [459, 78] width 10 height 12
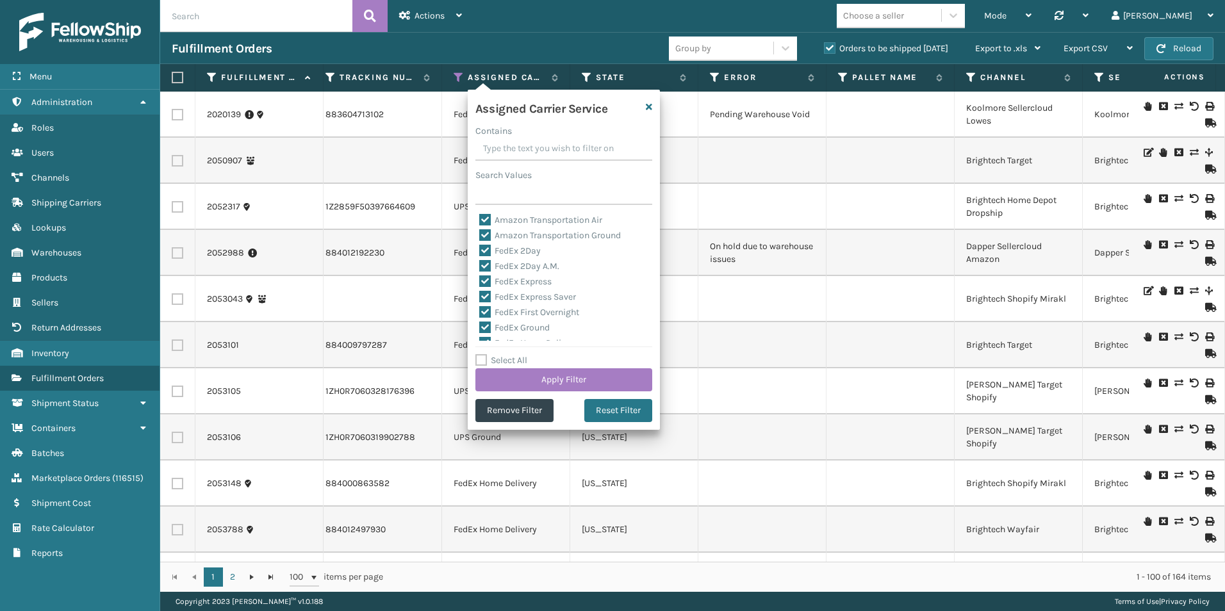
click at [481, 361] on label "Select All" at bounding box center [501, 360] width 52 height 11
click at [481, 354] on input "Select All" at bounding box center [571, 353] width 192 height 1
click at [481, 361] on label "Select All" at bounding box center [501, 360] width 52 height 11
click at [481, 354] on input "Select All" at bounding box center [571, 353] width 192 height 1
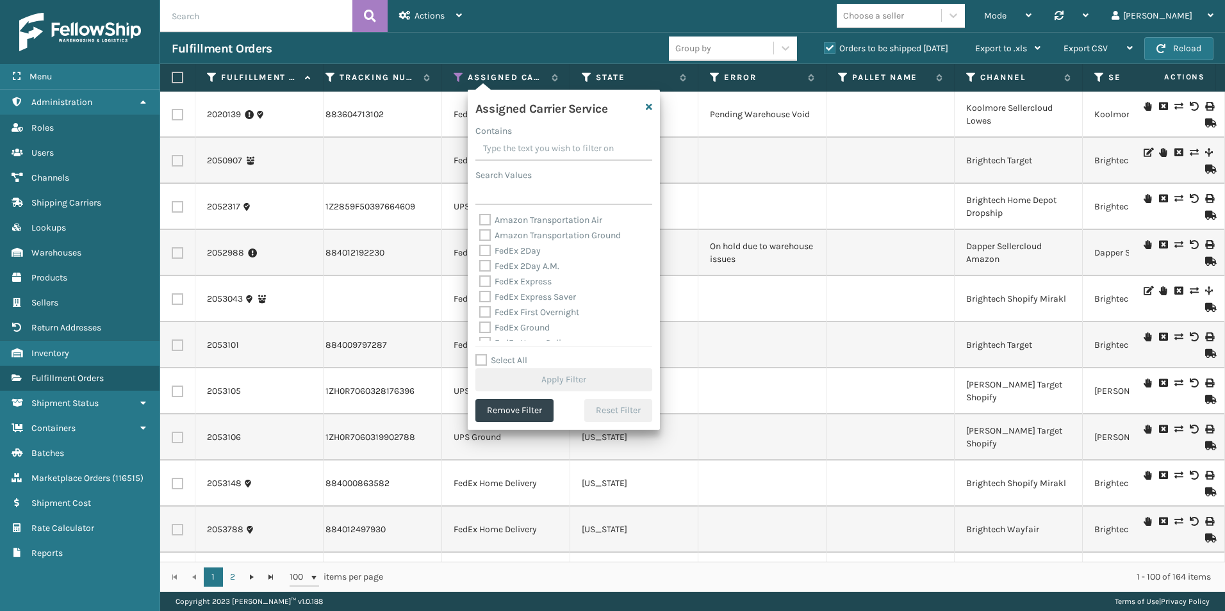
click at [484, 253] on label "FedEx 2Day" at bounding box center [510, 250] width 62 height 11
click at [480, 252] on input "FedEx 2Day" at bounding box center [479, 247] width 1 height 8
click at [489, 263] on label "FedEx 2Day A.M." at bounding box center [519, 266] width 80 height 11
click at [480, 263] on input "FedEx 2Day A.M." at bounding box center [479, 263] width 1 height 8
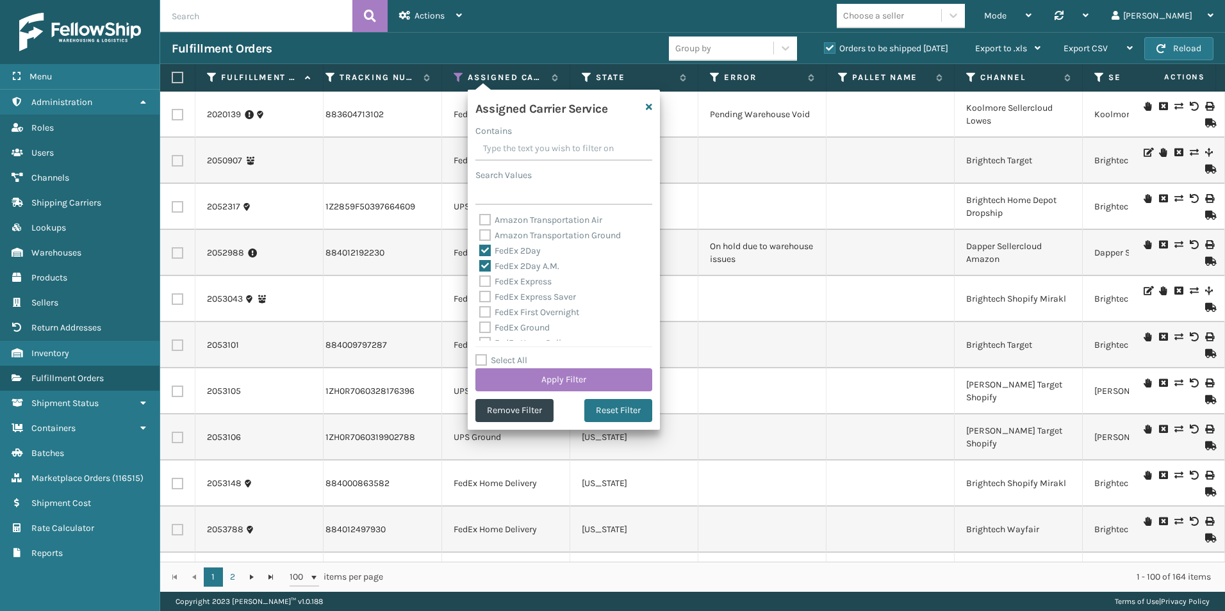
click at [488, 278] on label "FedEx Express" at bounding box center [515, 281] width 72 height 11
click at [480, 278] on input "FedEx Express" at bounding box center [479, 278] width 1 height 8
click at [486, 297] on label "FedEx Express Saver" at bounding box center [527, 297] width 97 height 11
click at [480, 297] on input "FedEx Express Saver" at bounding box center [479, 294] width 1 height 8
click at [486, 311] on label "FedEx First Overnight" at bounding box center [529, 312] width 100 height 11
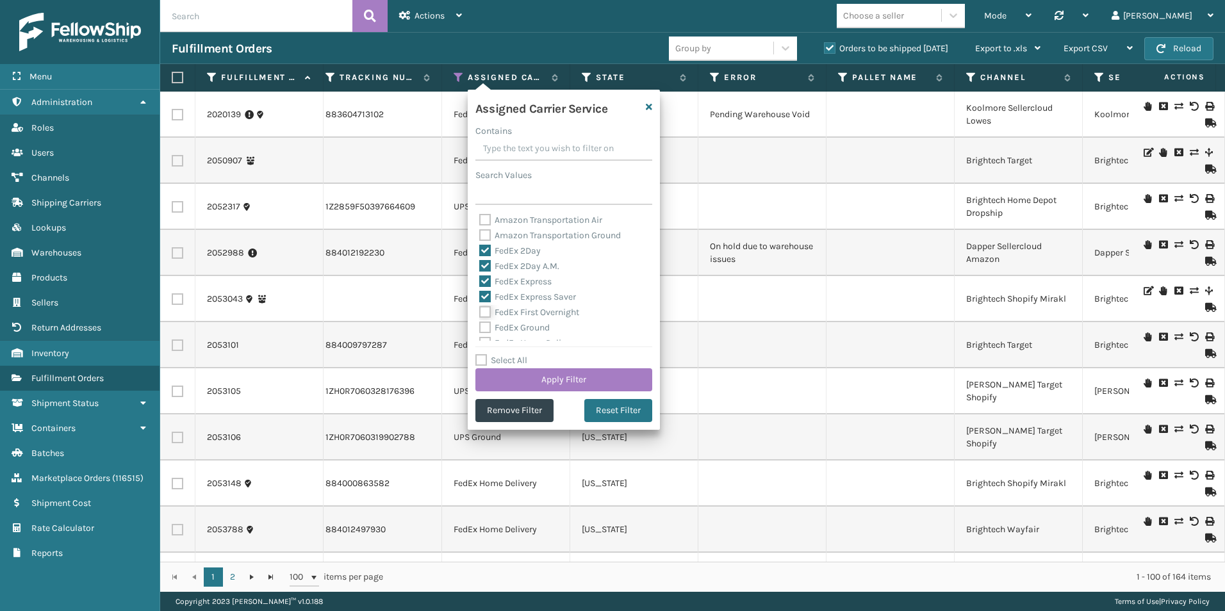
click at [480, 311] on input "FedEx First Overnight" at bounding box center [479, 309] width 1 height 8
click at [575, 375] on button "Apply Filter" at bounding box center [563, 379] width 177 height 23
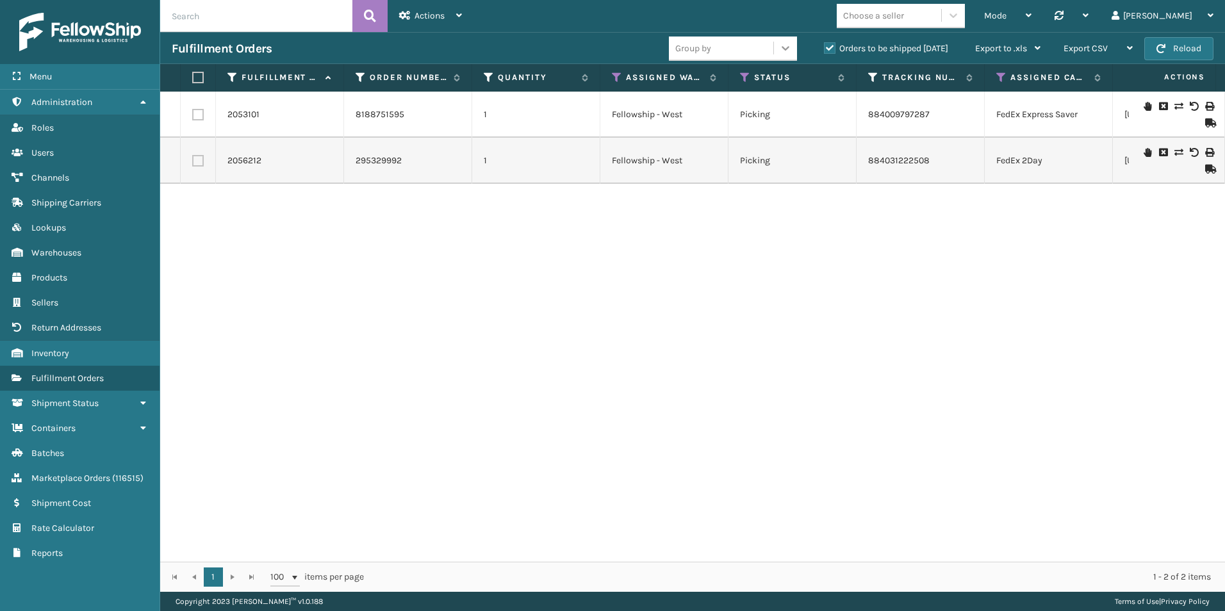
drag, startPoint x: 788, startPoint y: 59, endPoint x: 788, endPoint y: 52, distance: 7.0
click at [788, 54] on div at bounding box center [785, 48] width 23 height 23
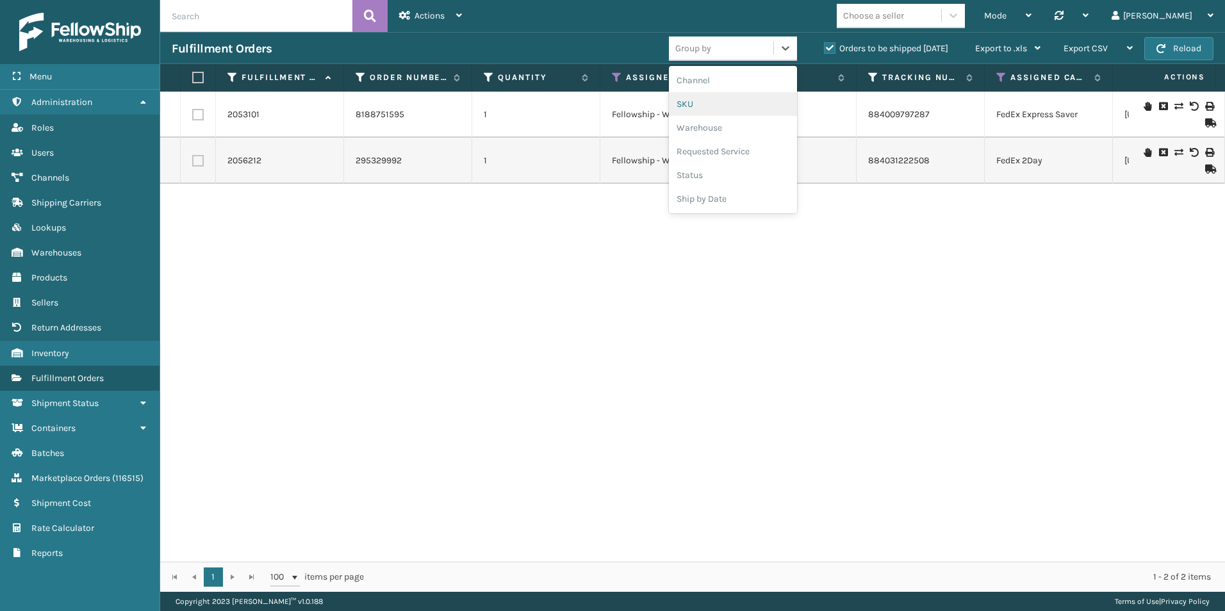
click at [696, 103] on div "SKU" at bounding box center [733, 104] width 128 height 24
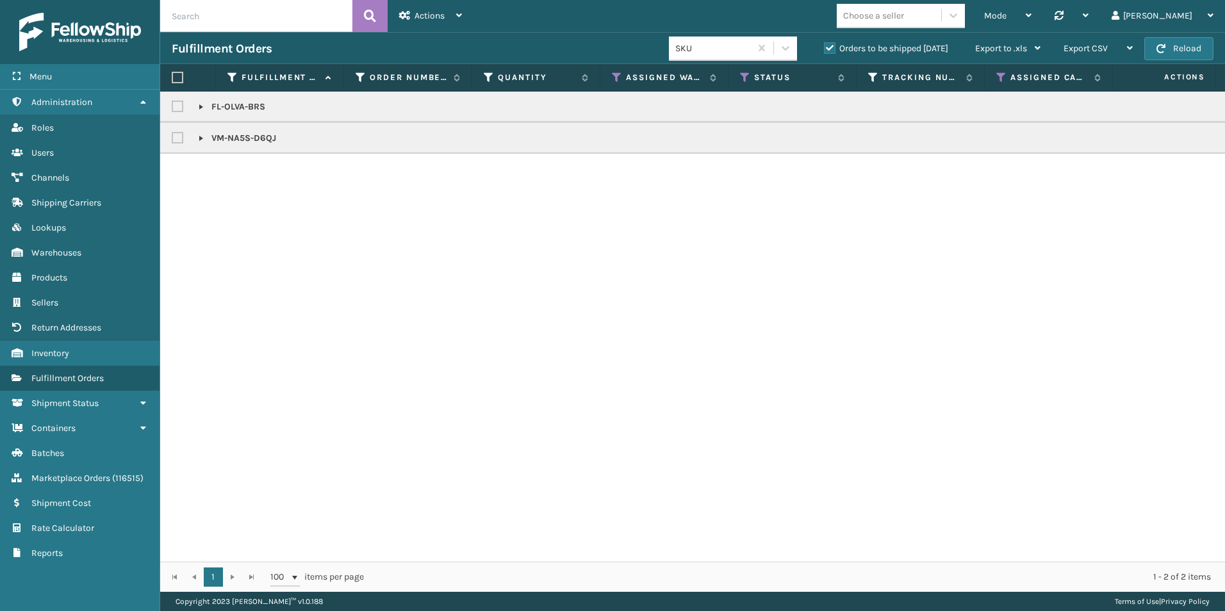
click at [200, 108] on link at bounding box center [201, 107] width 10 height 10
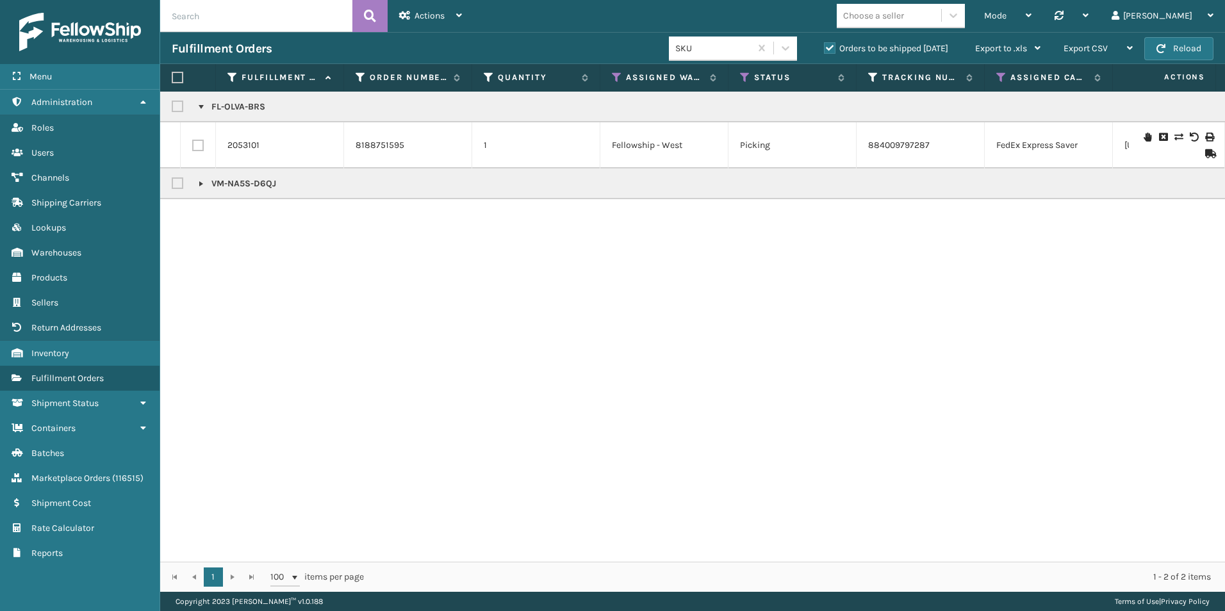
click at [201, 183] on link at bounding box center [201, 184] width 10 height 10
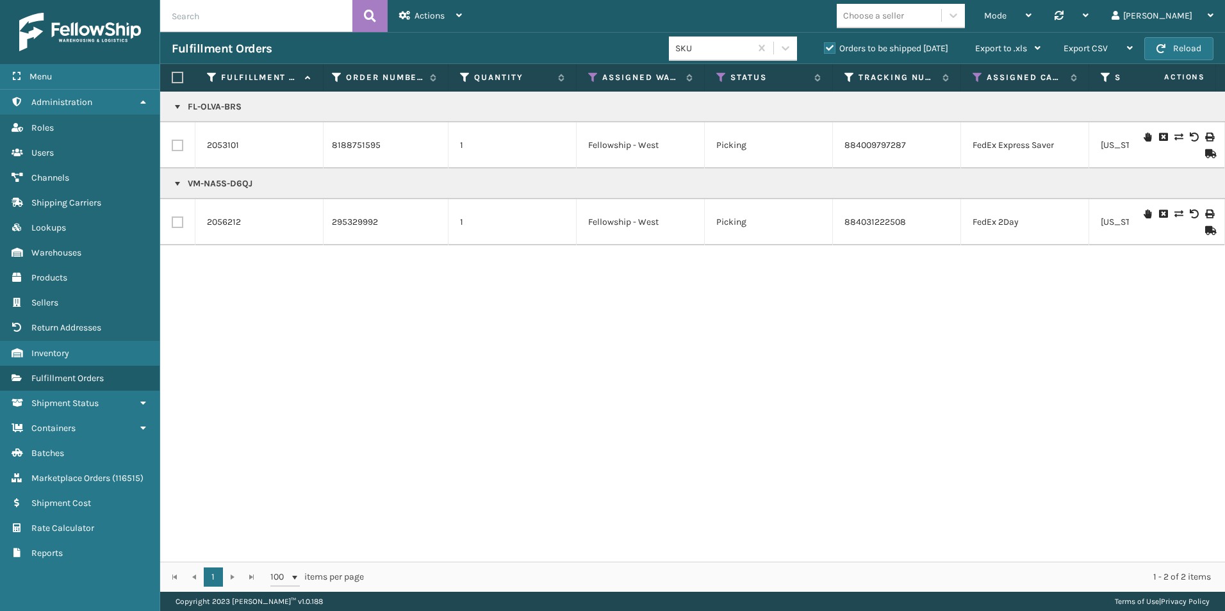
scroll to position [0, 0]
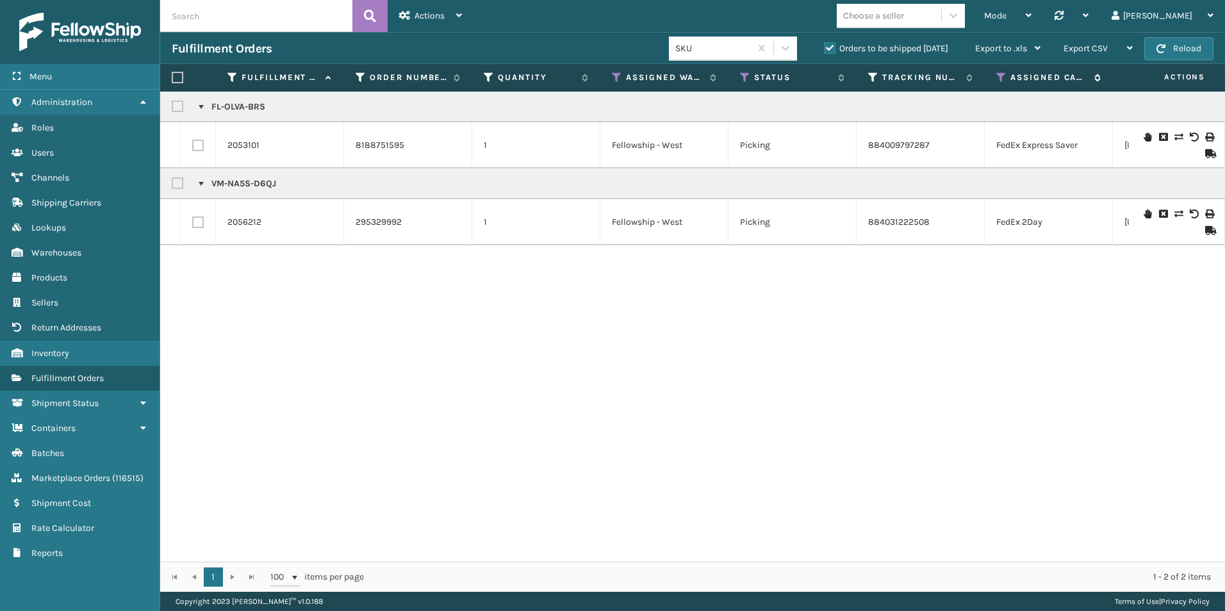
click at [999, 77] on icon at bounding box center [1001, 78] width 10 height 12
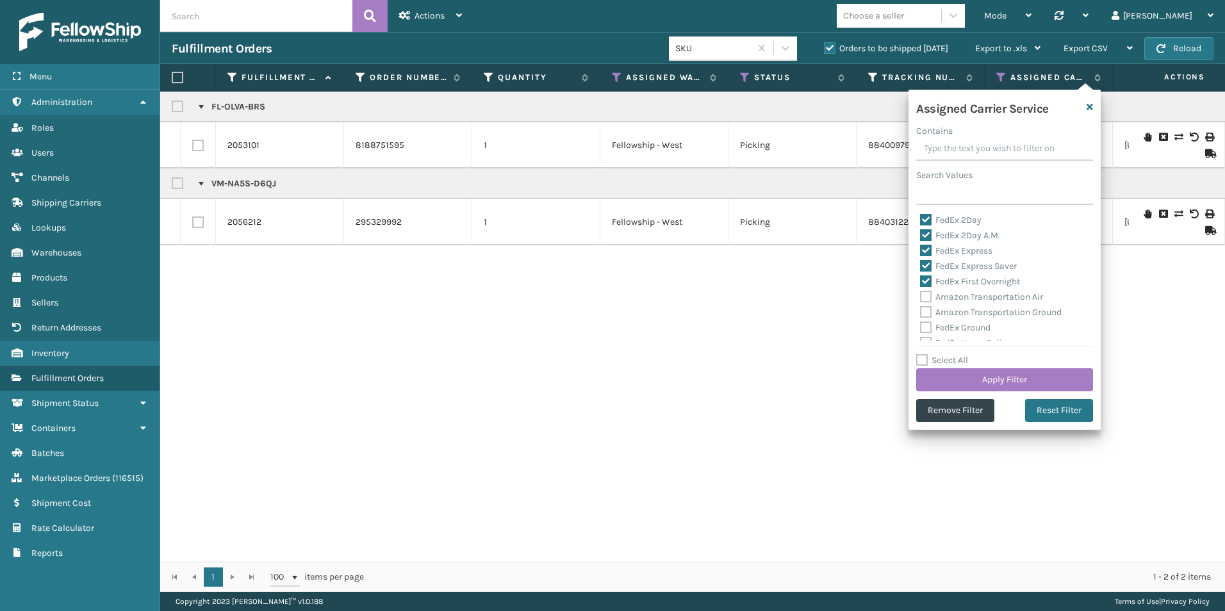
click at [921, 358] on label "Select All" at bounding box center [942, 360] width 52 height 11
click at [921, 354] on input "Select All" at bounding box center [1012, 353] width 192 height 1
click at [930, 265] on label "LTL" at bounding box center [934, 266] width 28 height 11
click at [921, 265] on input "LTL" at bounding box center [920, 263] width 1 height 8
click at [1005, 382] on button "Apply Filter" at bounding box center [1004, 379] width 177 height 23
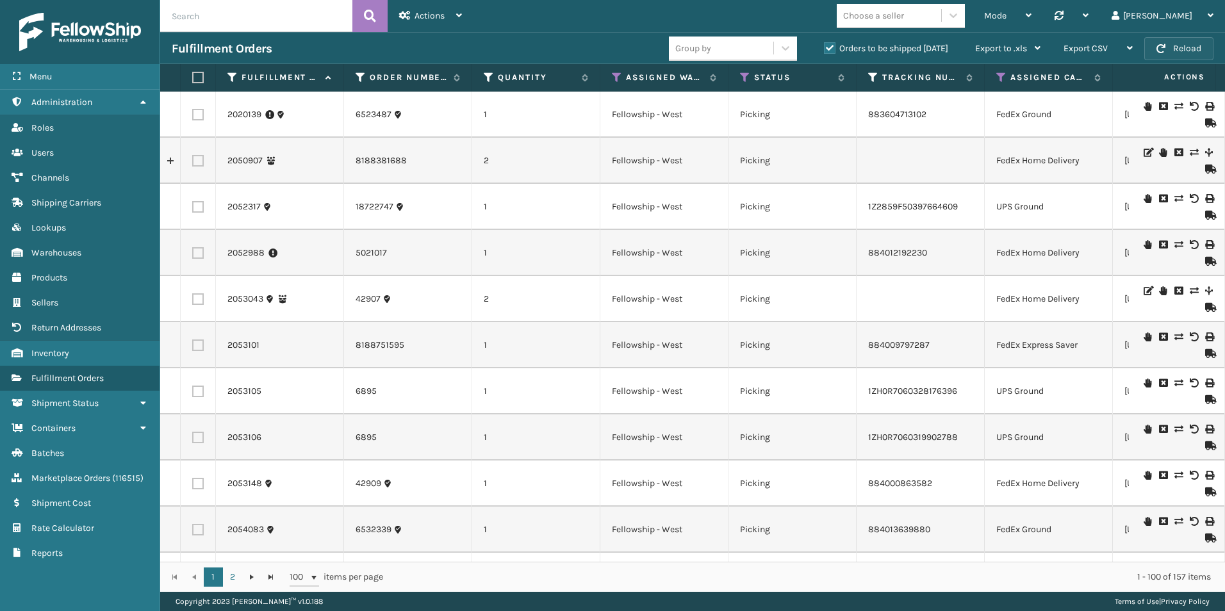
click at [1157, 56] on button "Reload" at bounding box center [1178, 48] width 69 height 23
click at [1181, 47] on button "Reload" at bounding box center [1178, 48] width 69 height 23
click at [1182, 47] on button "Reload" at bounding box center [1178, 48] width 69 height 23
click at [1185, 47] on button "Reload" at bounding box center [1178, 48] width 69 height 23
click at [1194, 51] on button "Reload" at bounding box center [1178, 48] width 69 height 23
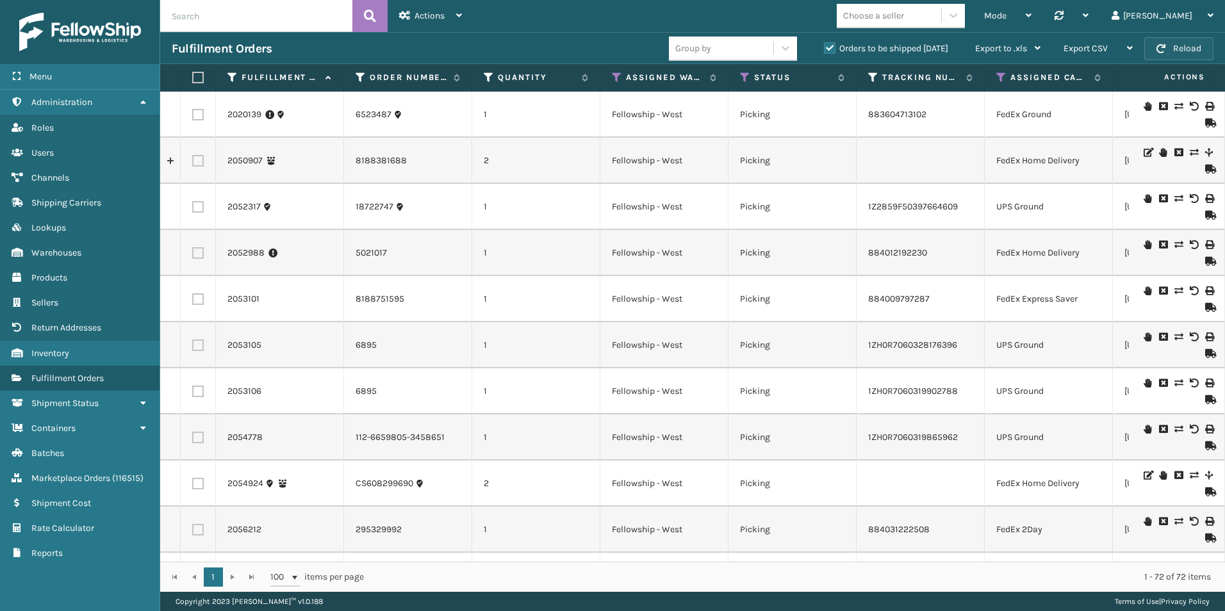
click at [1187, 52] on button "Reload" at bounding box center [1178, 48] width 69 height 23
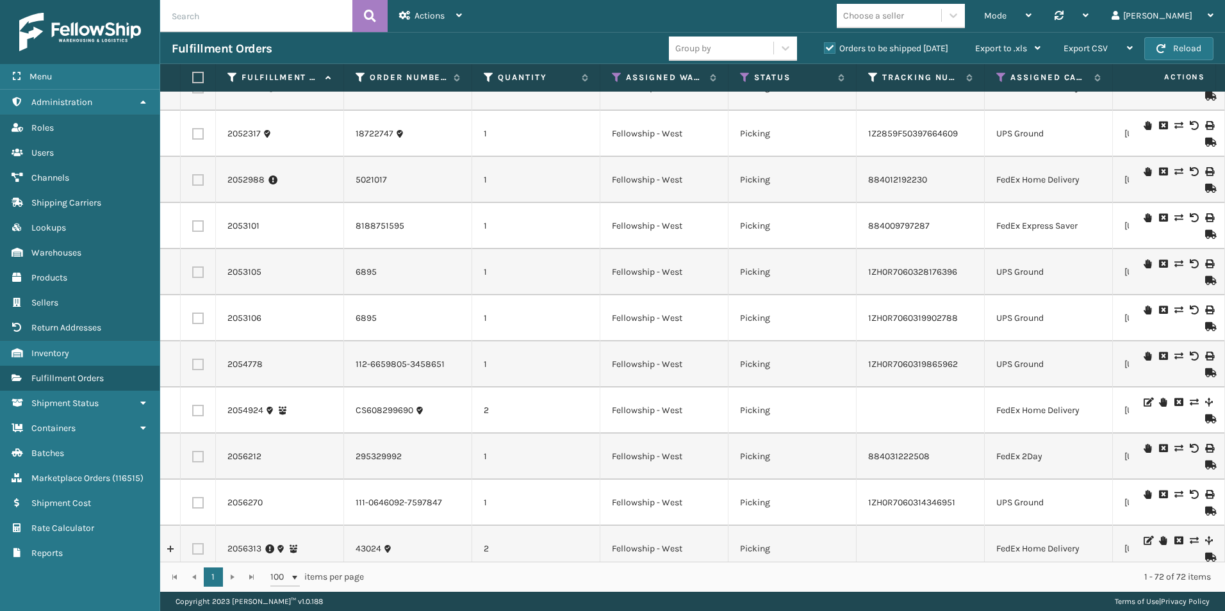
scroll to position [128, 0]
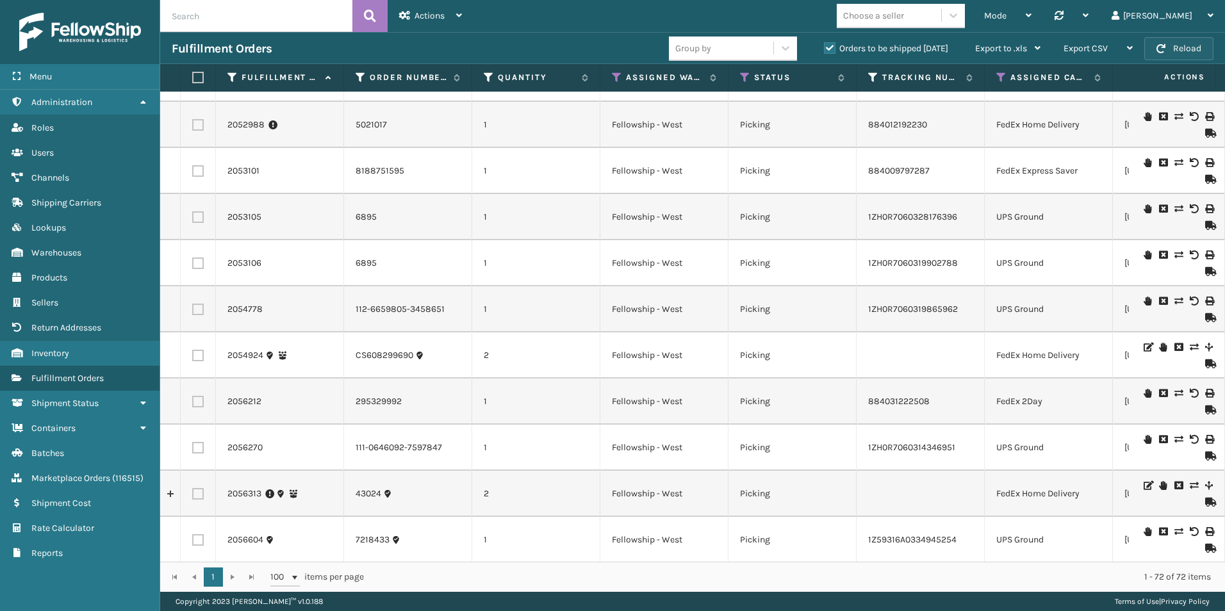
click at [1178, 44] on button "Reload" at bounding box center [1178, 48] width 69 height 23
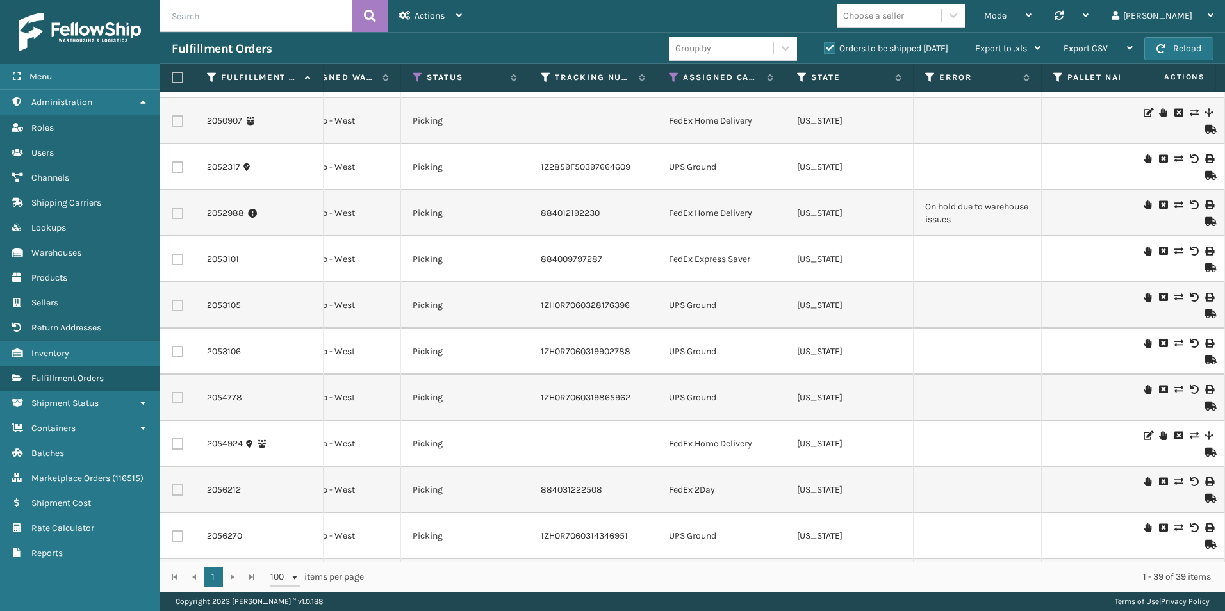
scroll to position [0, 327]
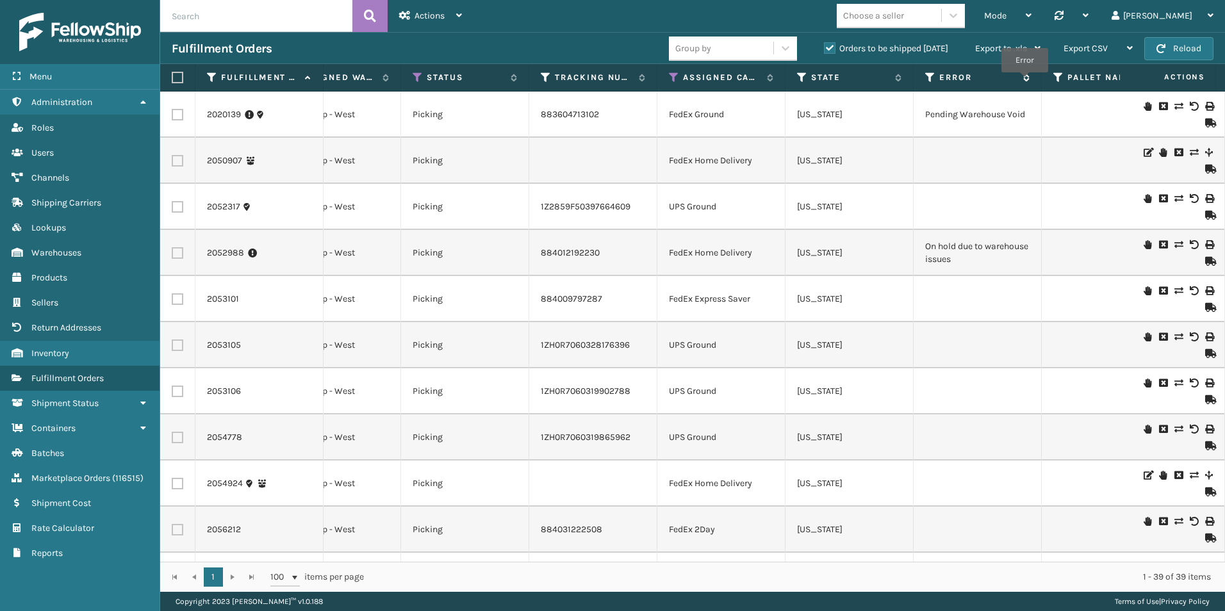
click at [1024, 81] on span "Error" at bounding box center [984, 78] width 90 height 12
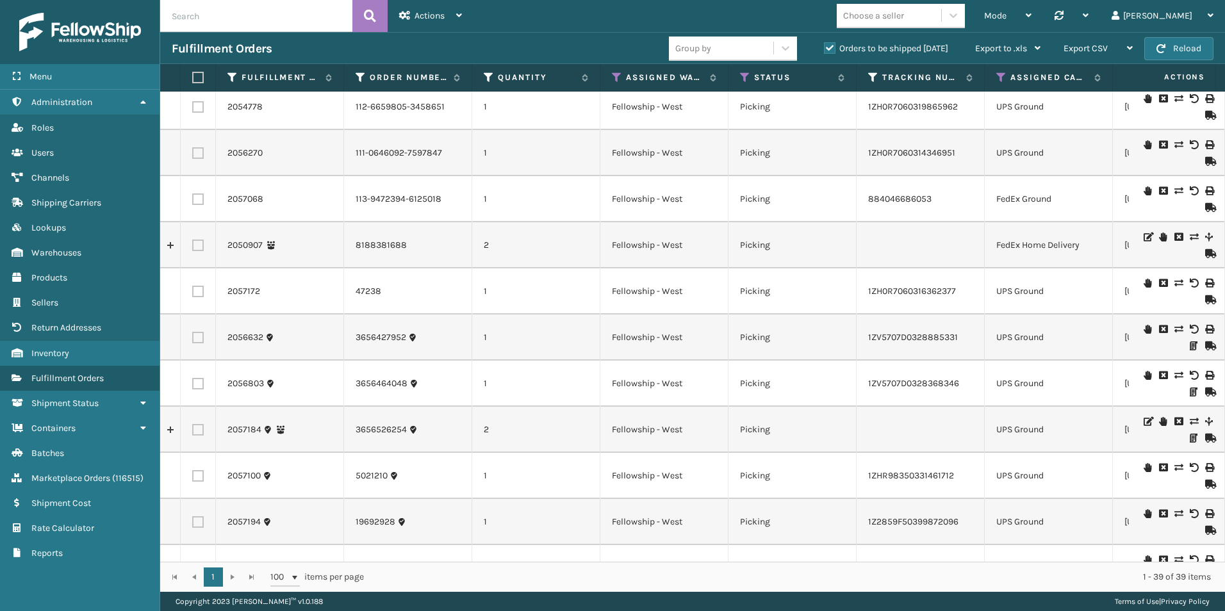
scroll to position [192, 250]
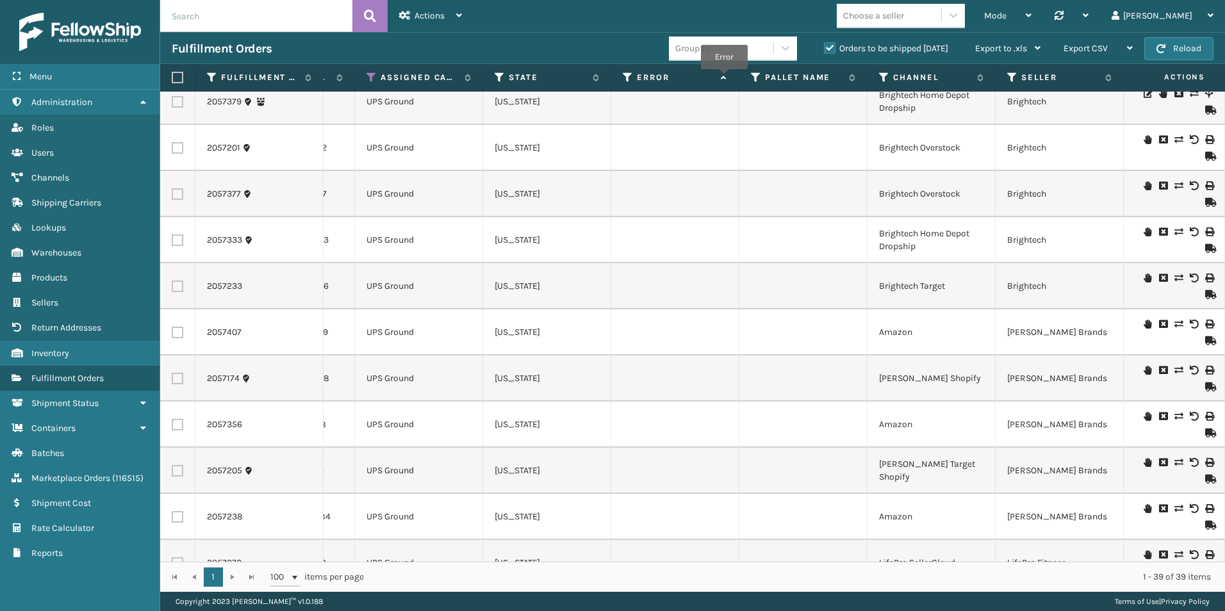
click at [724, 78] on icon at bounding box center [722, 78] width 10 height 8
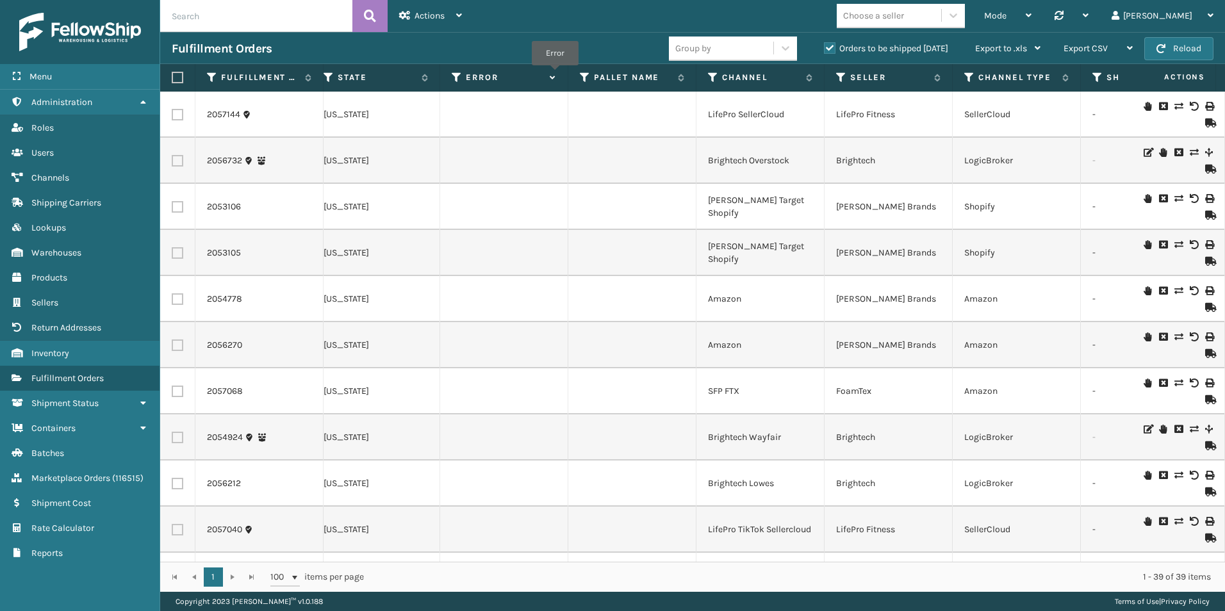
click at [555, 74] on icon at bounding box center [551, 78] width 10 height 8
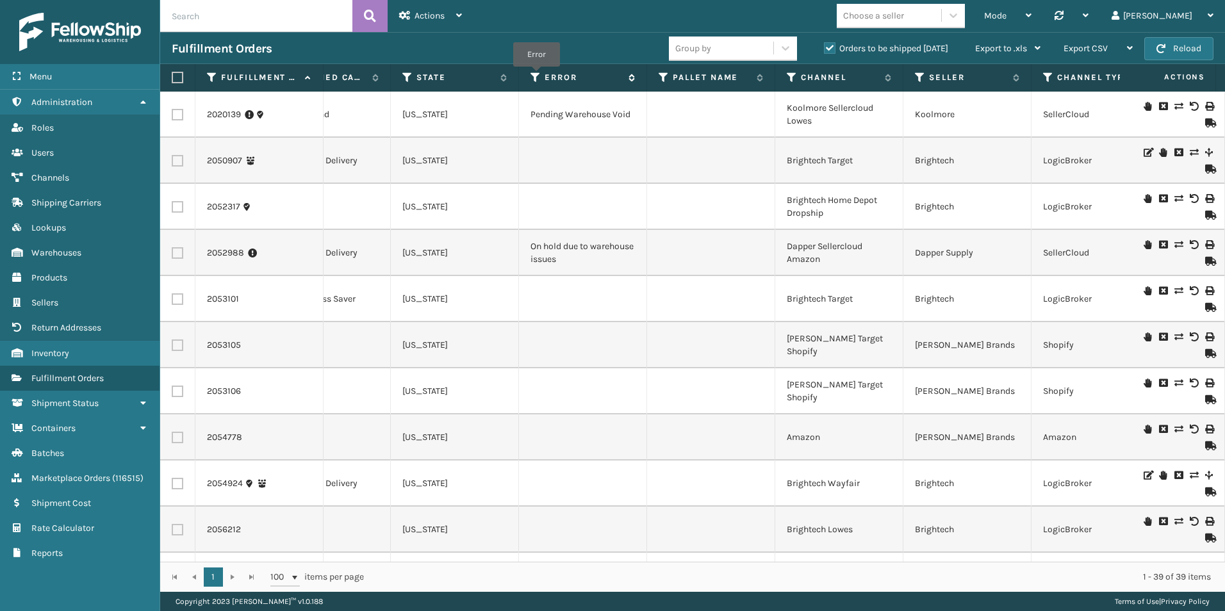
click at [536, 76] on icon at bounding box center [535, 78] width 10 height 12
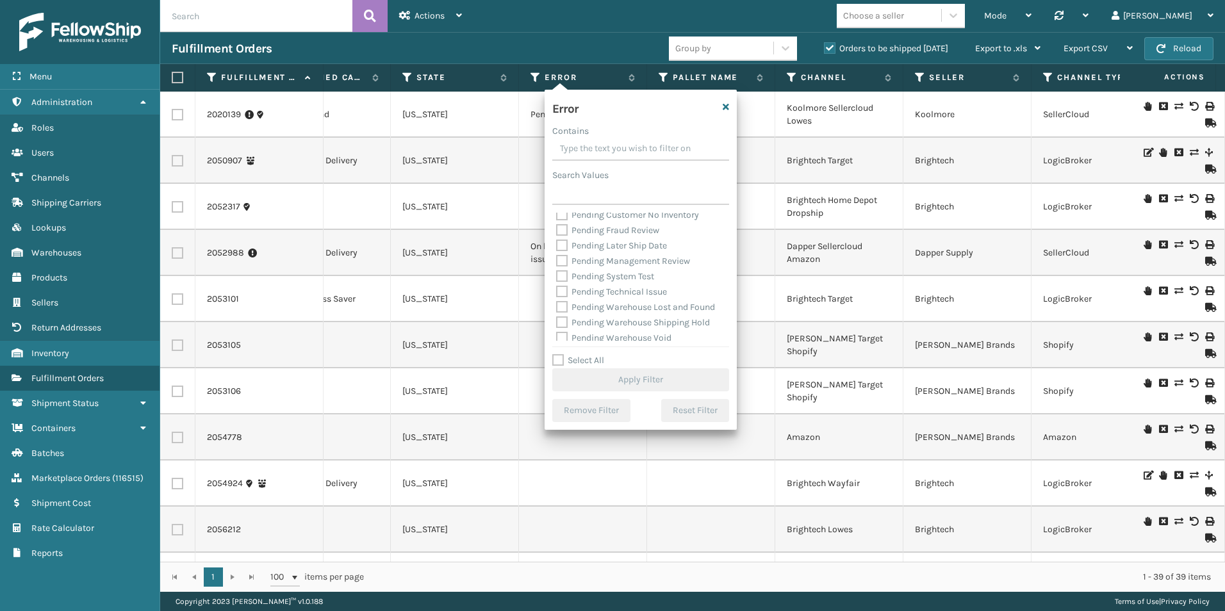
click at [555, 361] on label "Select All" at bounding box center [578, 360] width 52 height 11
click at [555, 354] on input "Select All" at bounding box center [648, 353] width 192 height 1
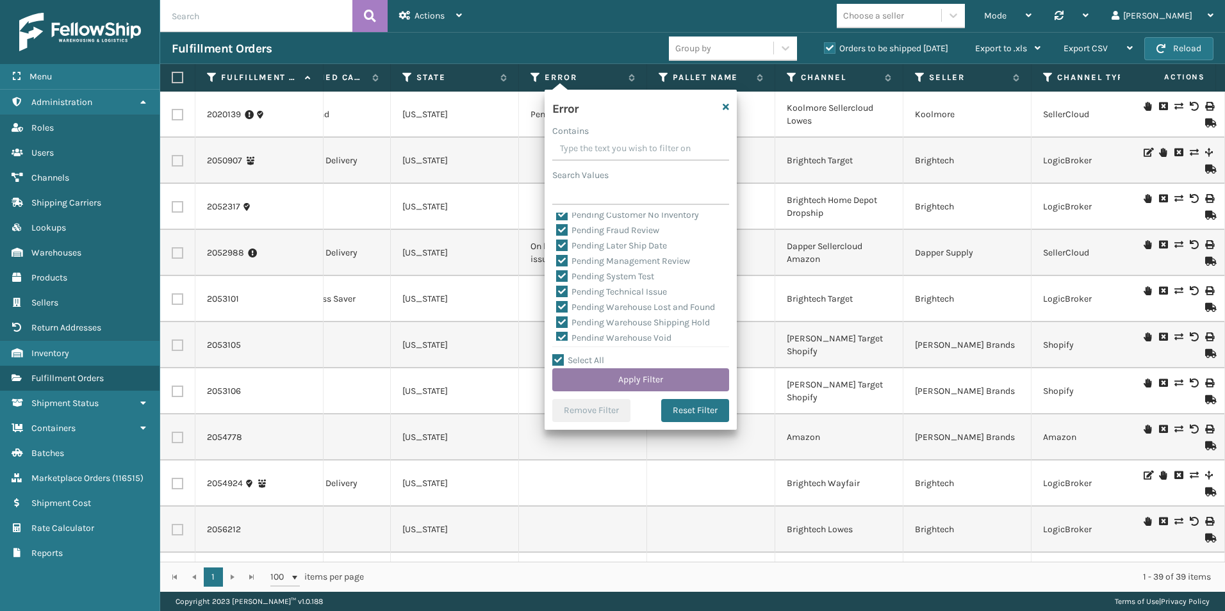
click at [648, 381] on button "Apply Filter" at bounding box center [640, 379] width 177 height 23
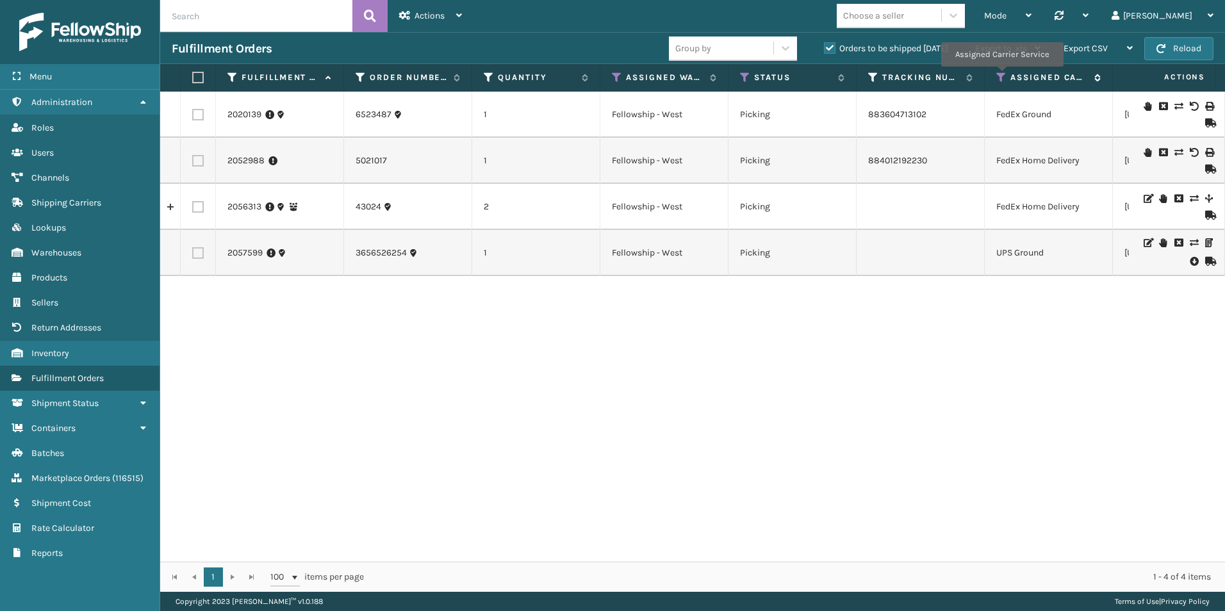
click at [1001, 76] on icon at bounding box center [1001, 78] width 10 height 12
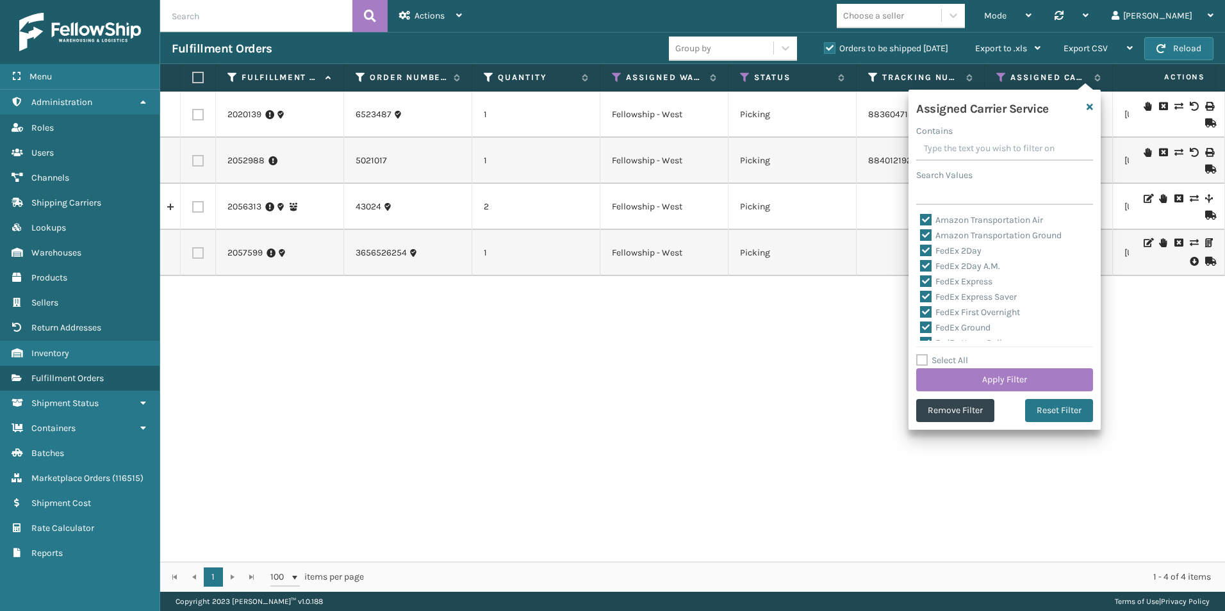
drag, startPoint x: 962, startPoint y: 409, endPoint x: 796, endPoint y: 488, distance: 184.3
click at [796, 488] on section "Fulfillment Orders Group by Orders to be shipped [DATE] Export to .xls Use ship…" at bounding box center [692, 312] width 1065 height 560
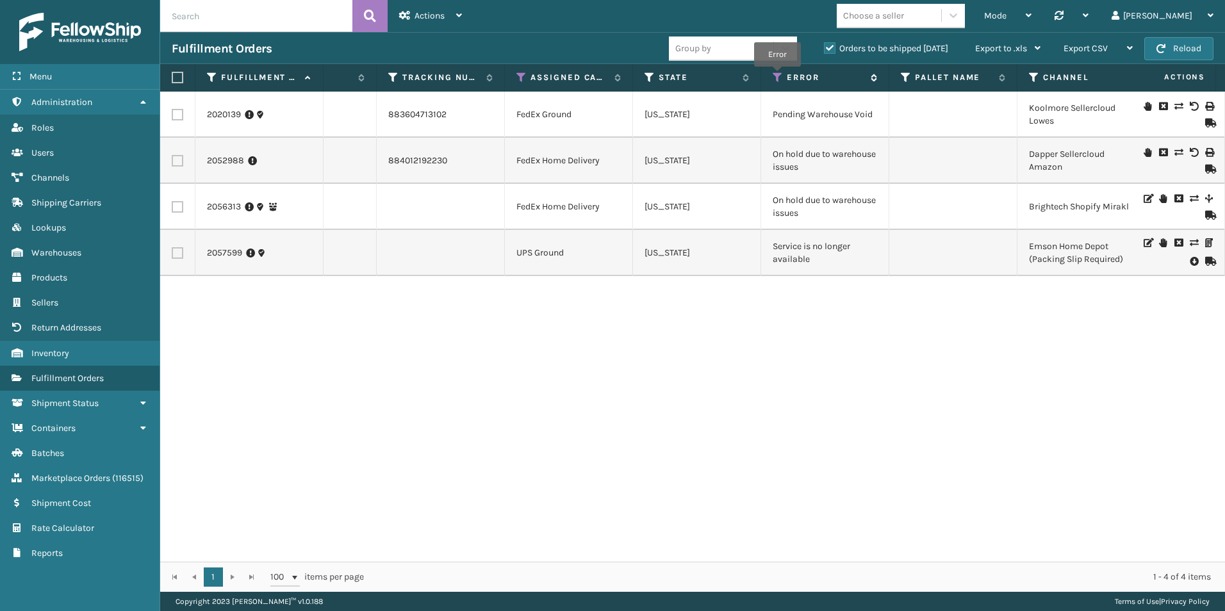
click at [777, 76] on icon at bounding box center [778, 78] width 10 height 12
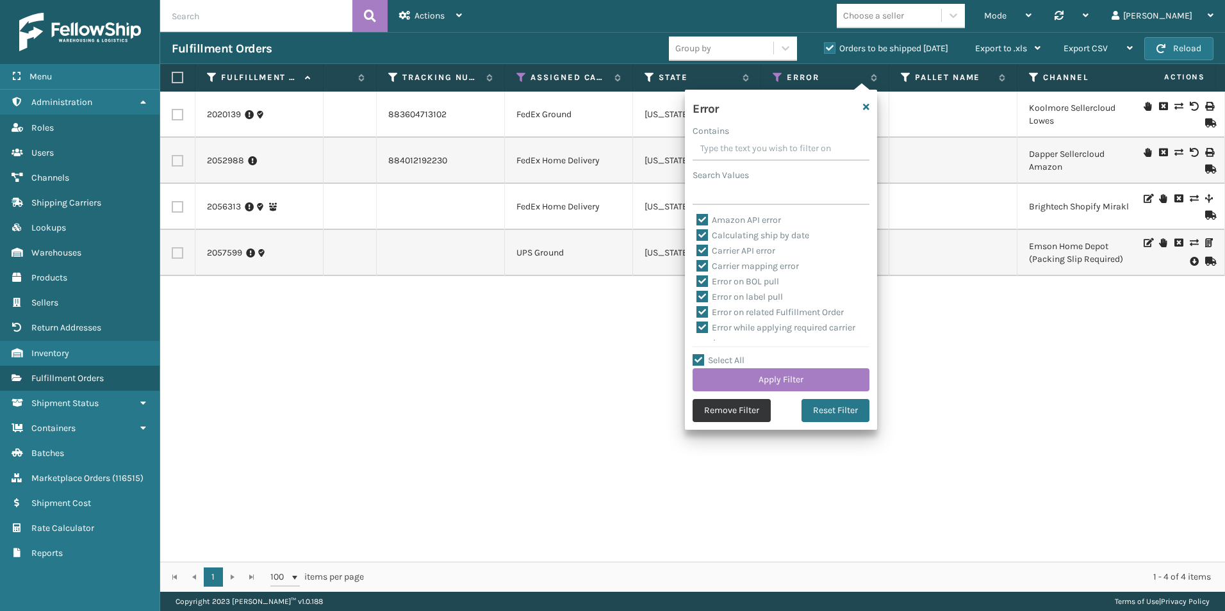
click at [738, 413] on button "Remove Filter" at bounding box center [732, 410] width 78 height 23
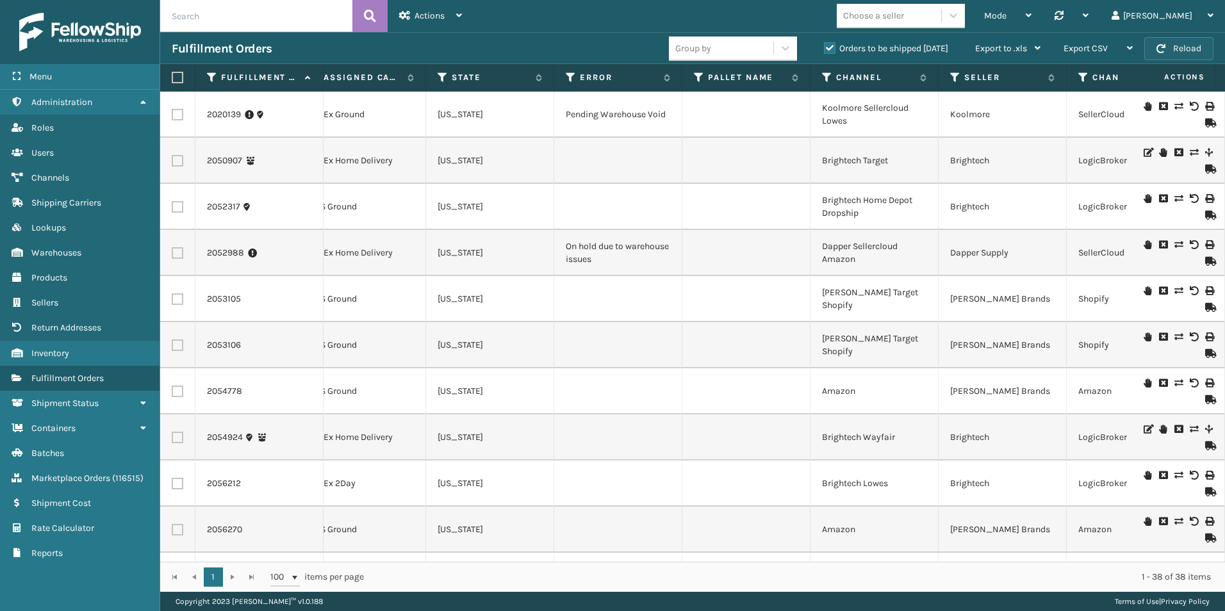
click at [1171, 51] on button "Reload" at bounding box center [1178, 48] width 69 height 23
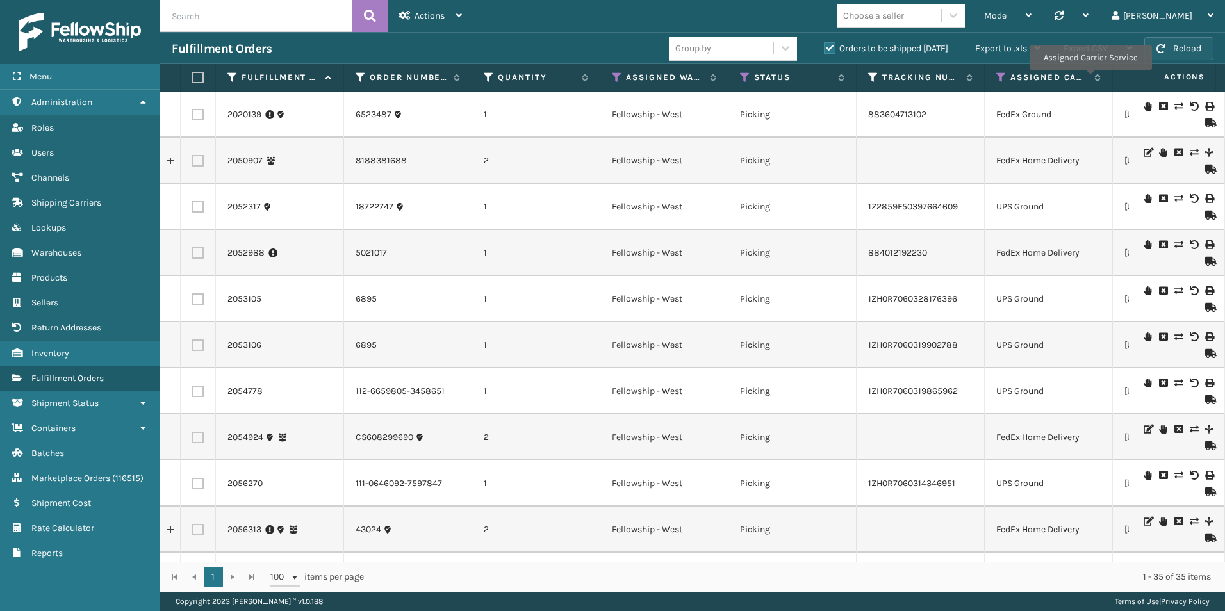
click at [1183, 49] on button "Reload" at bounding box center [1178, 48] width 69 height 23
click at [1171, 50] on button "Reload" at bounding box center [1178, 48] width 69 height 23
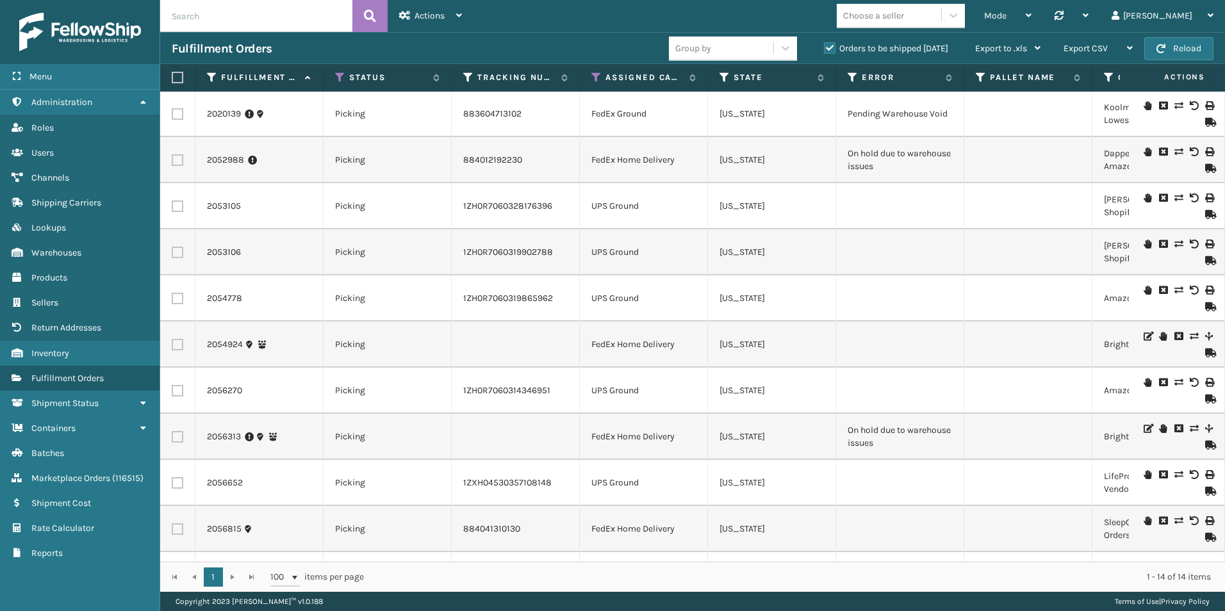
scroll to position [193, 405]
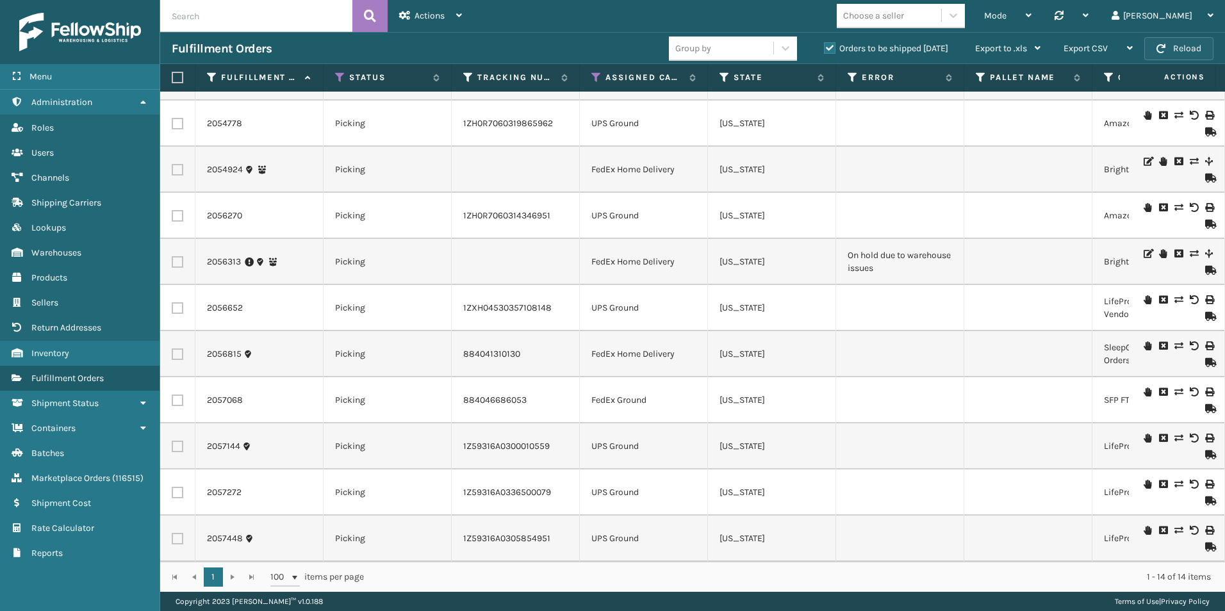
click at [1172, 47] on button "Reload" at bounding box center [1178, 48] width 69 height 23
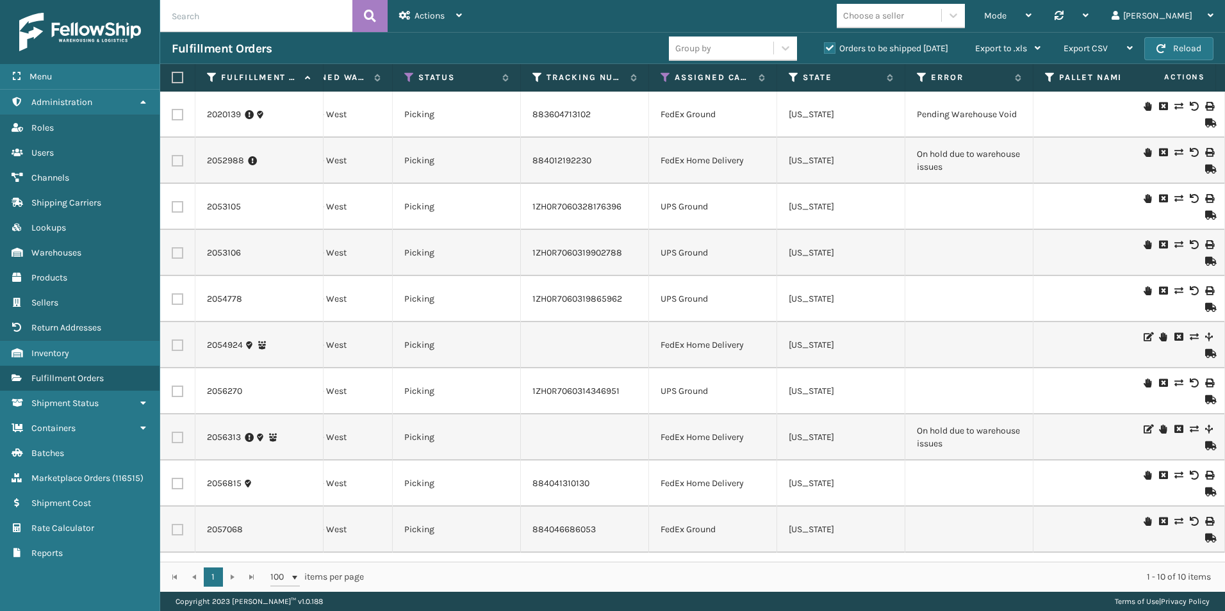
scroll to position [0, 424]
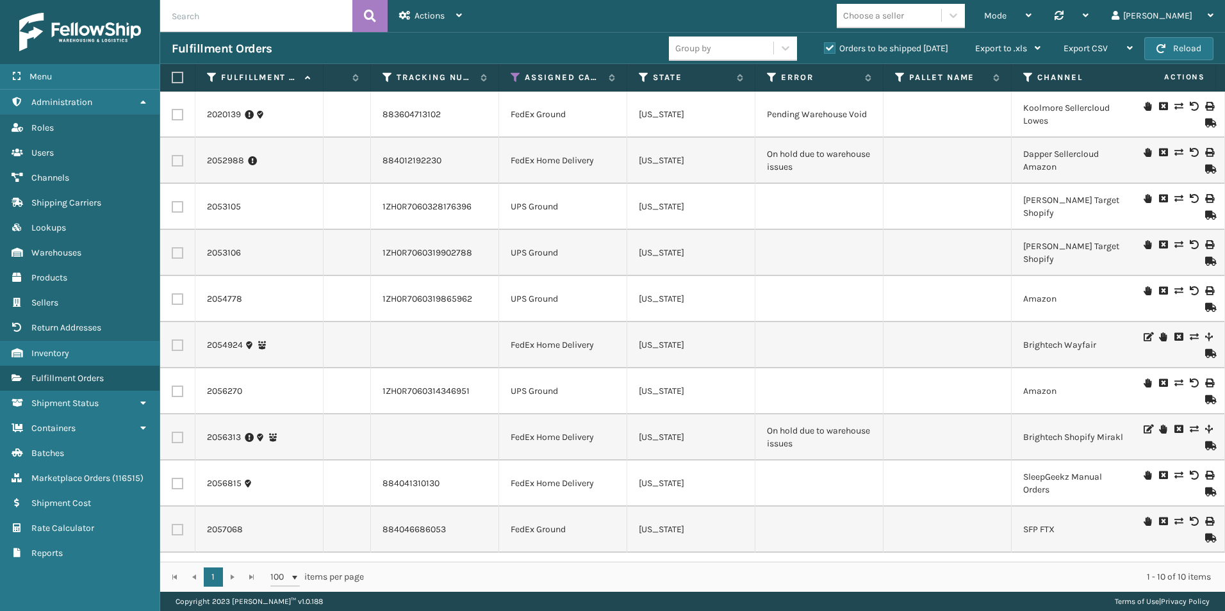
click at [1144, 152] on icon at bounding box center [1148, 152] width 8 height 9
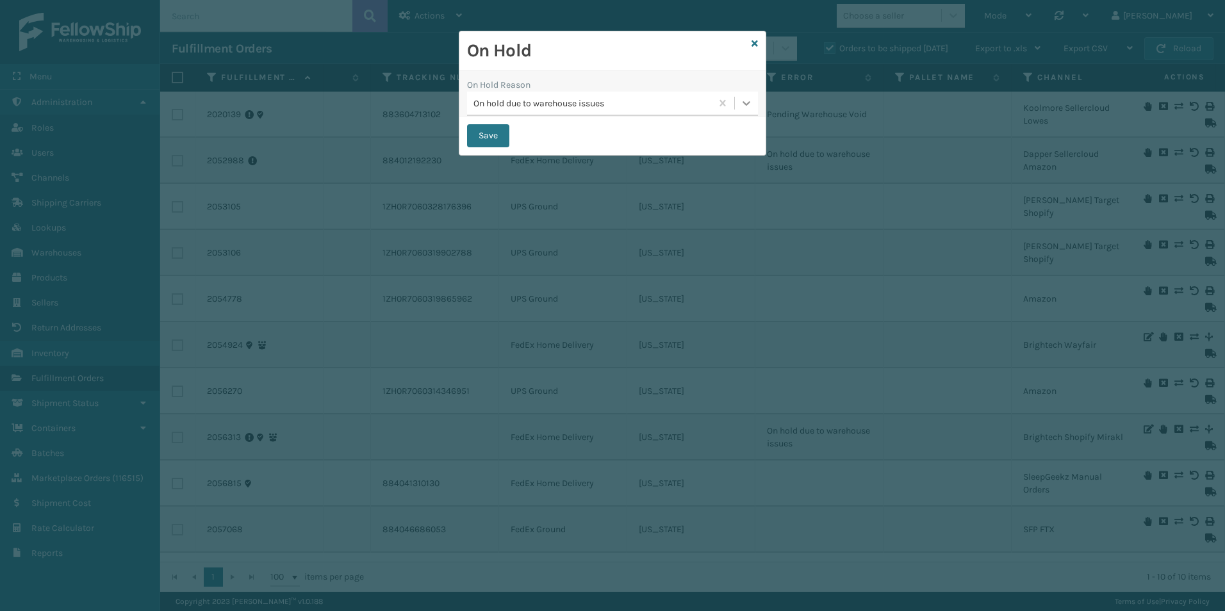
click at [739, 104] on div at bounding box center [746, 103] width 23 height 23
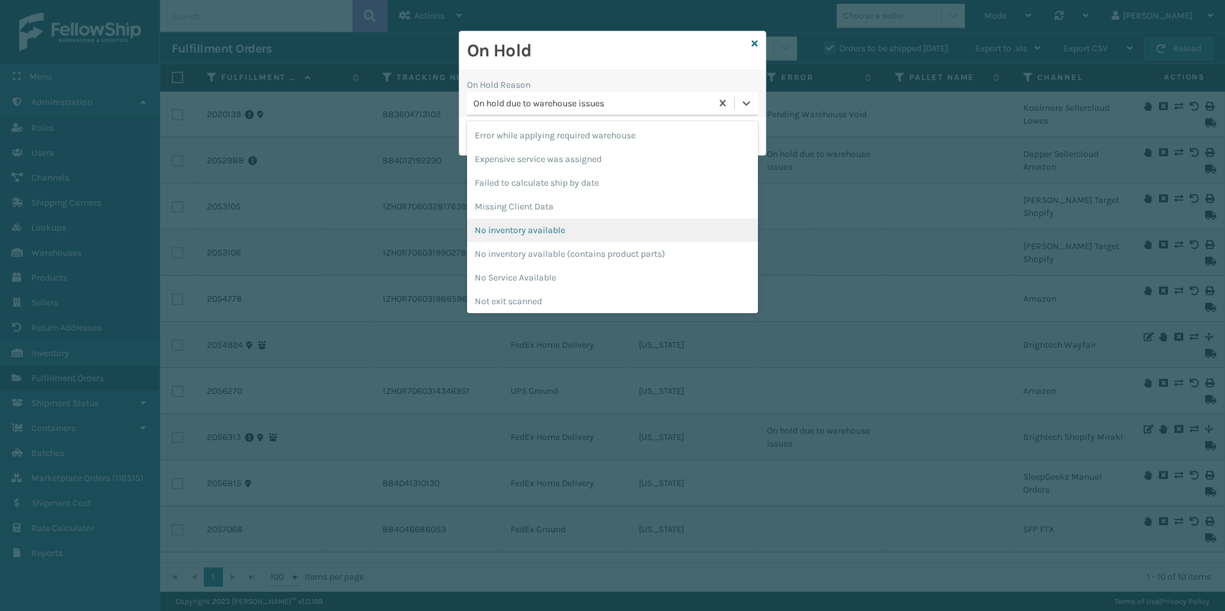
scroll to position [192, 0]
click at [539, 233] on div "No inventory available" at bounding box center [612, 228] width 291 height 24
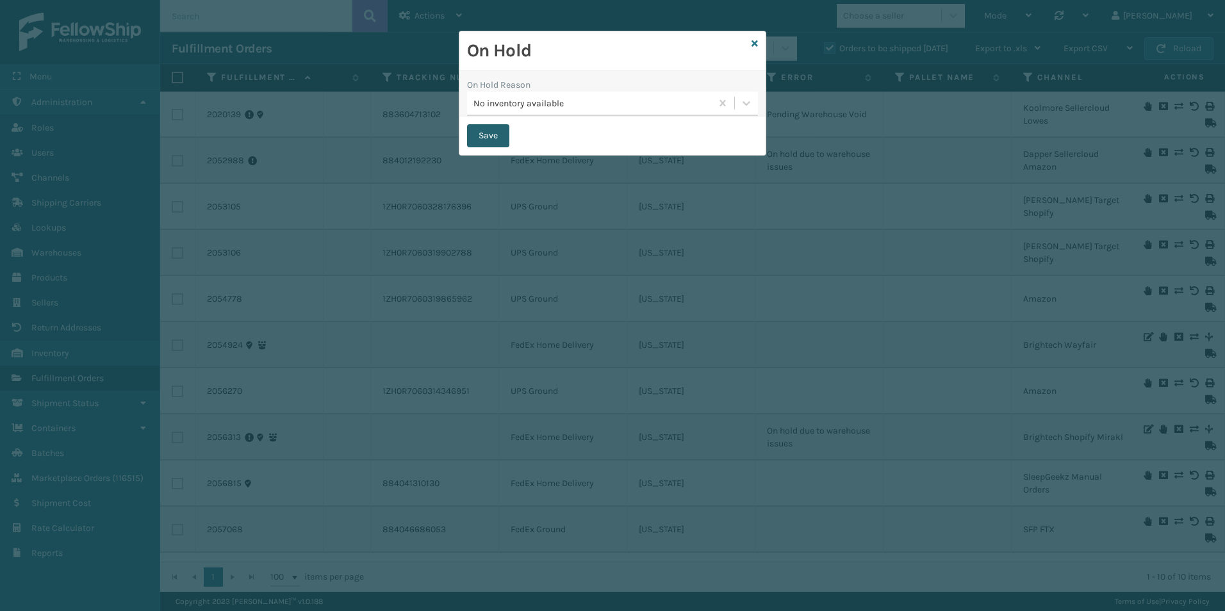
click at [483, 131] on button "Save" at bounding box center [488, 135] width 42 height 23
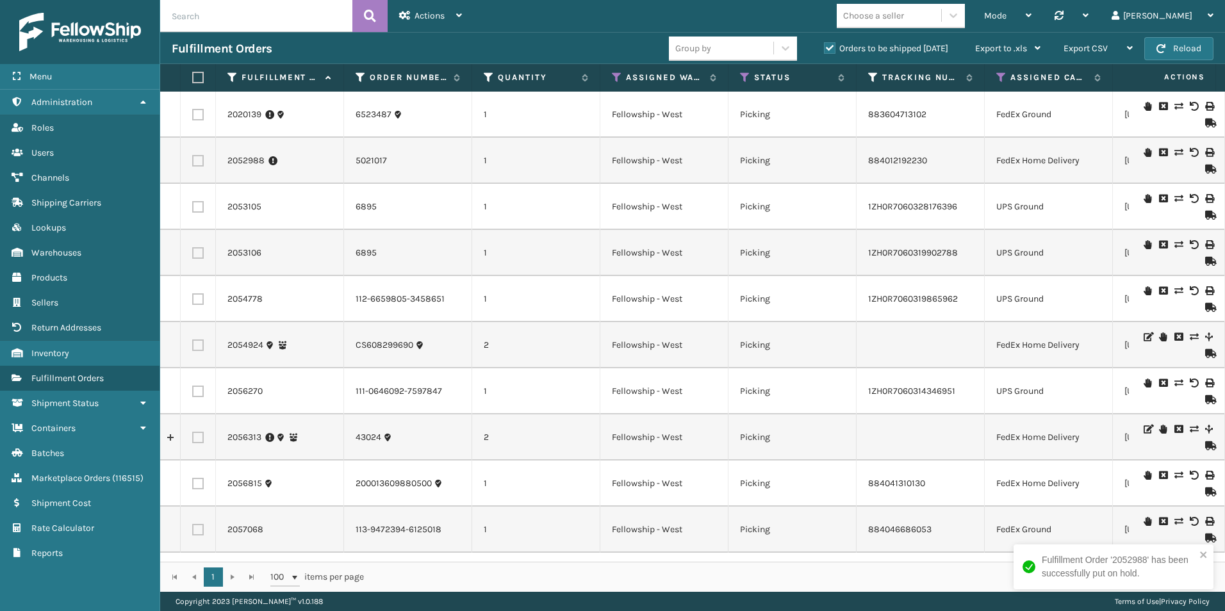
scroll to position [8, 0]
click at [227, 15] on input "text" at bounding box center [256, 16] width 192 height 32
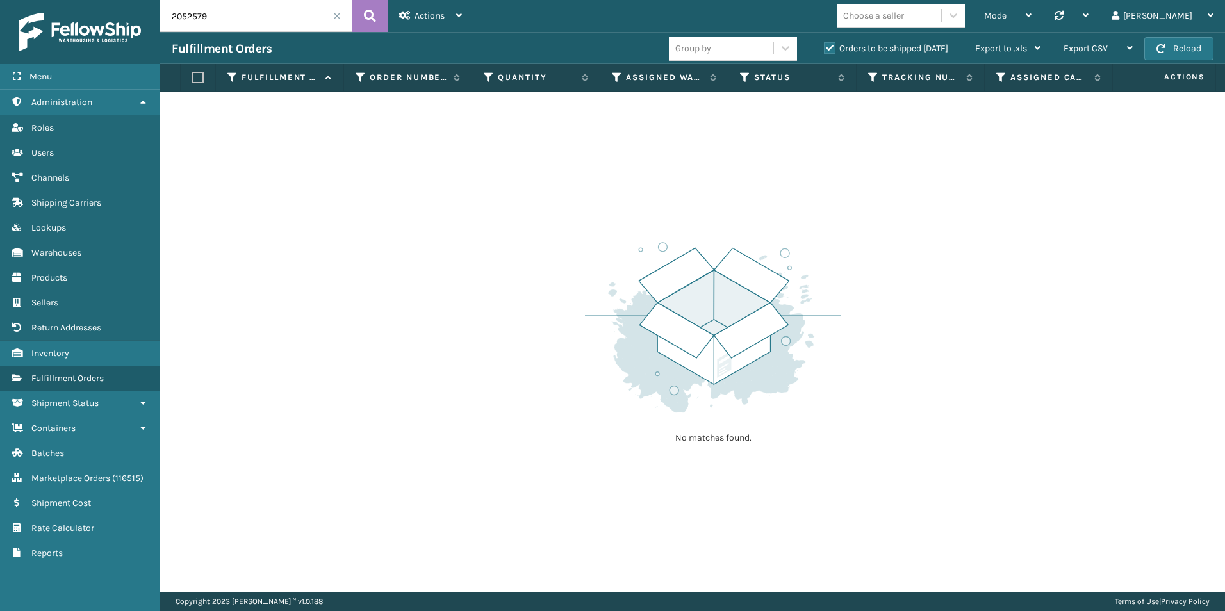
click at [828, 47] on label "Orders to be shipped [DATE]" at bounding box center [886, 48] width 124 height 11
click at [825, 47] on input "Orders to be shipped [DATE]" at bounding box center [824, 45] width 1 height 8
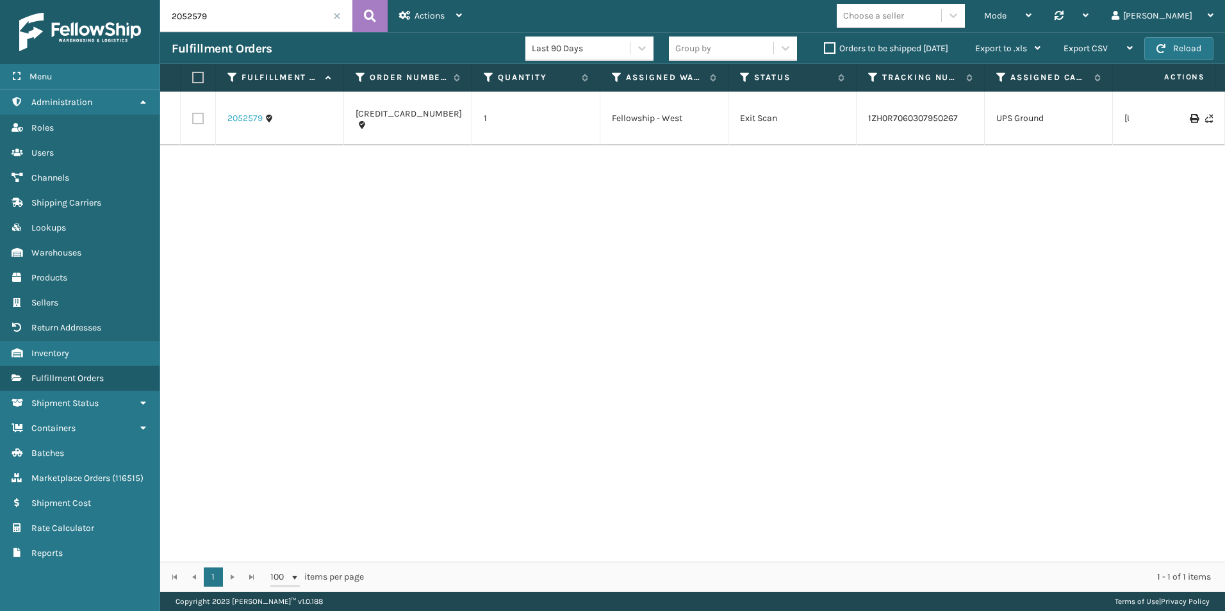
click at [245, 118] on link "2052579" at bounding box center [244, 118] width 35 height 13
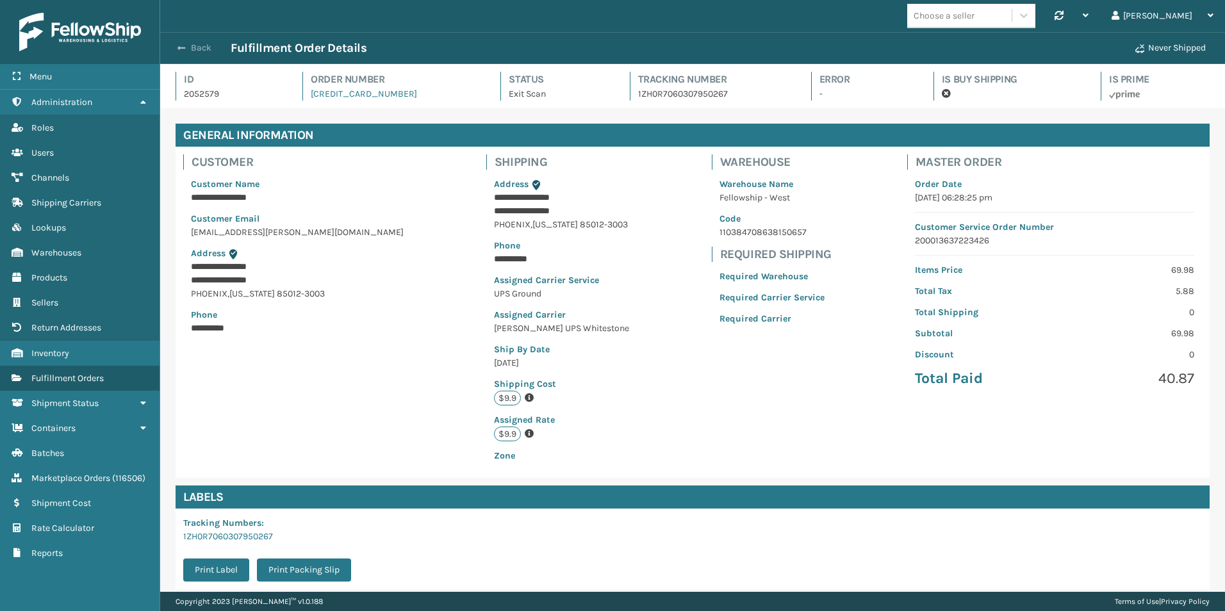
click at [181, 42] on button "Back" at bounding box center [201, 48] width 59 height 12
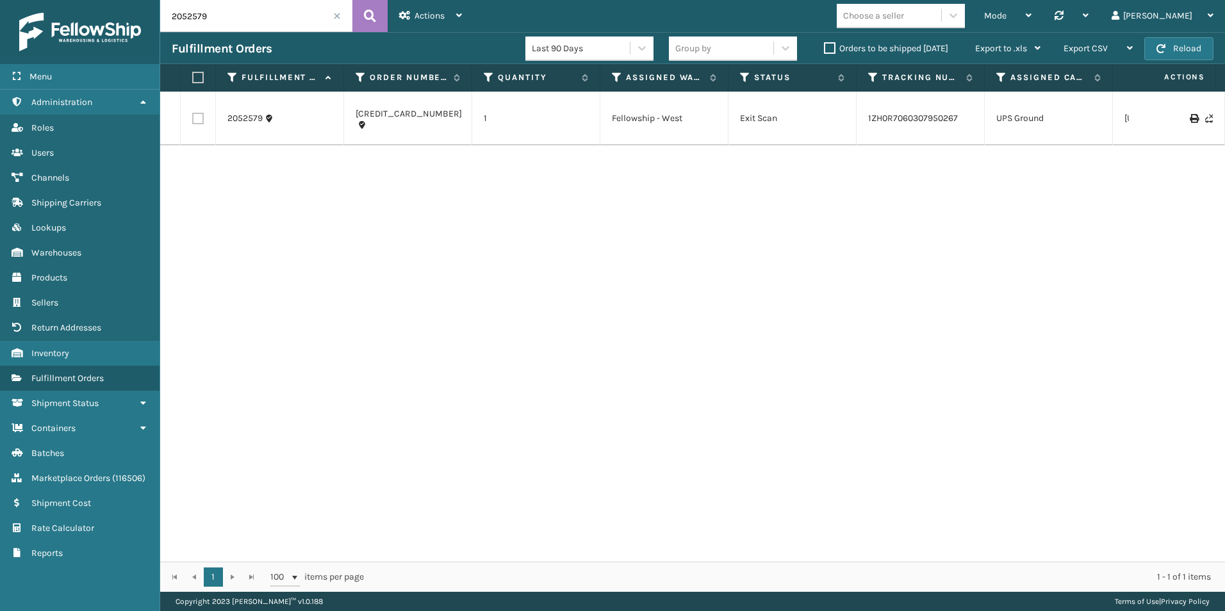
click at [230, 17] on input "2052579" at bounding box center [256, 16] width 192 height 32
drag, startPoint x: 234, startPoint y: 22, endPoint x: 188, endPoint y: 17, distance: 47.0
click at [188, 17] on input "2052580" at bounding box center [256, 16] width 192 height 32
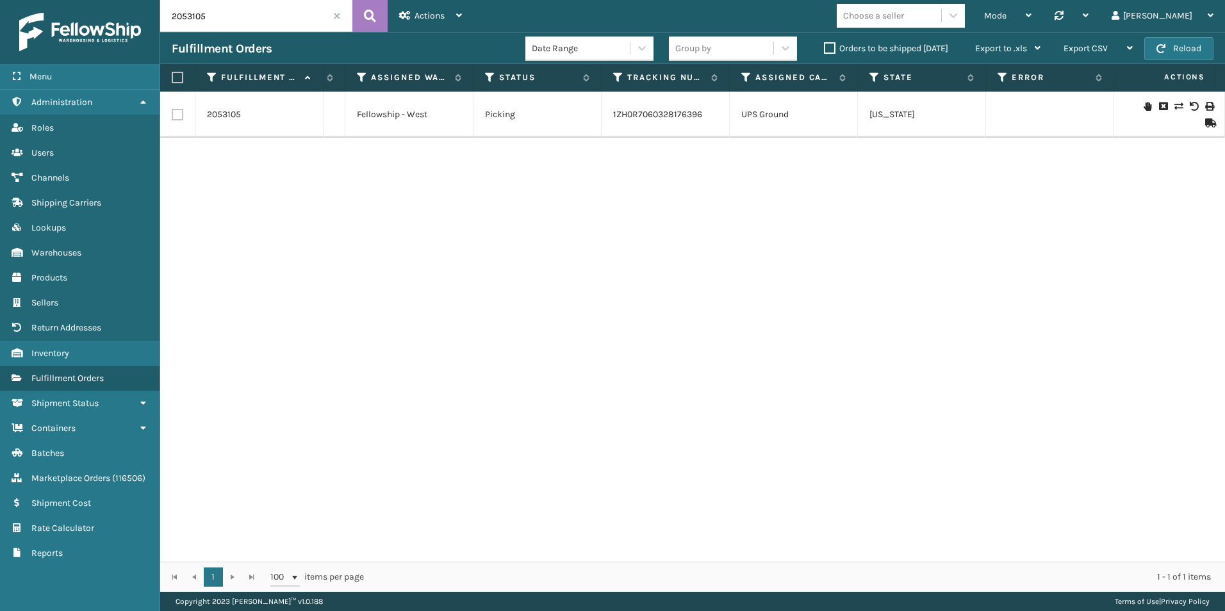
scroll to position [0, 316]
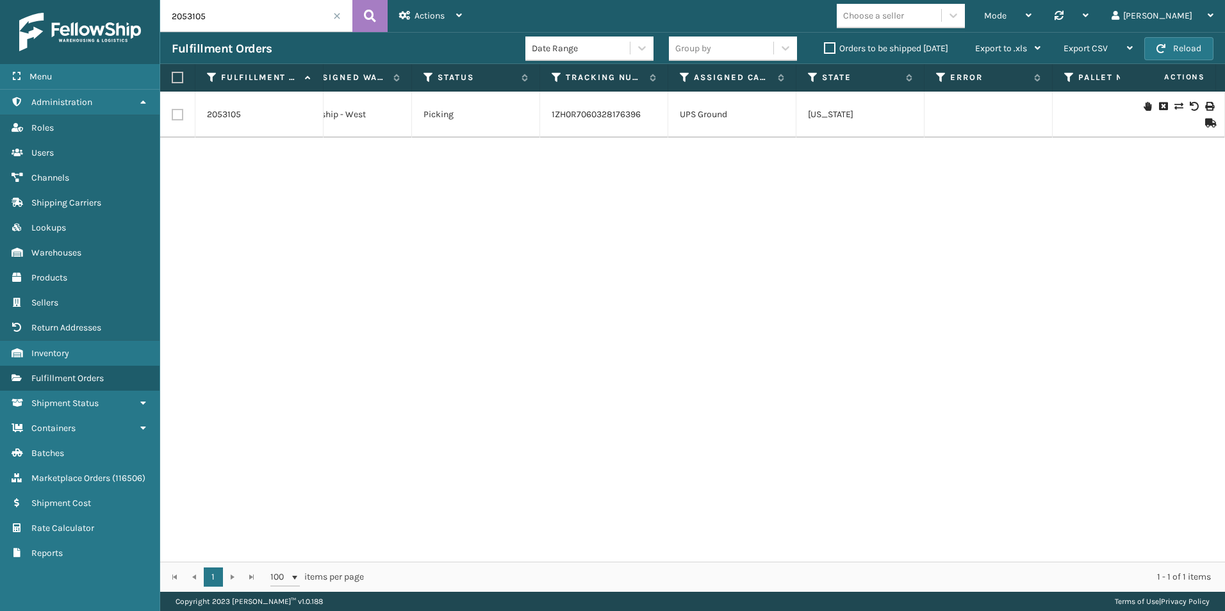
click at [1144, 106] on icon at bounding box center [1148, 106] width 8 height 9
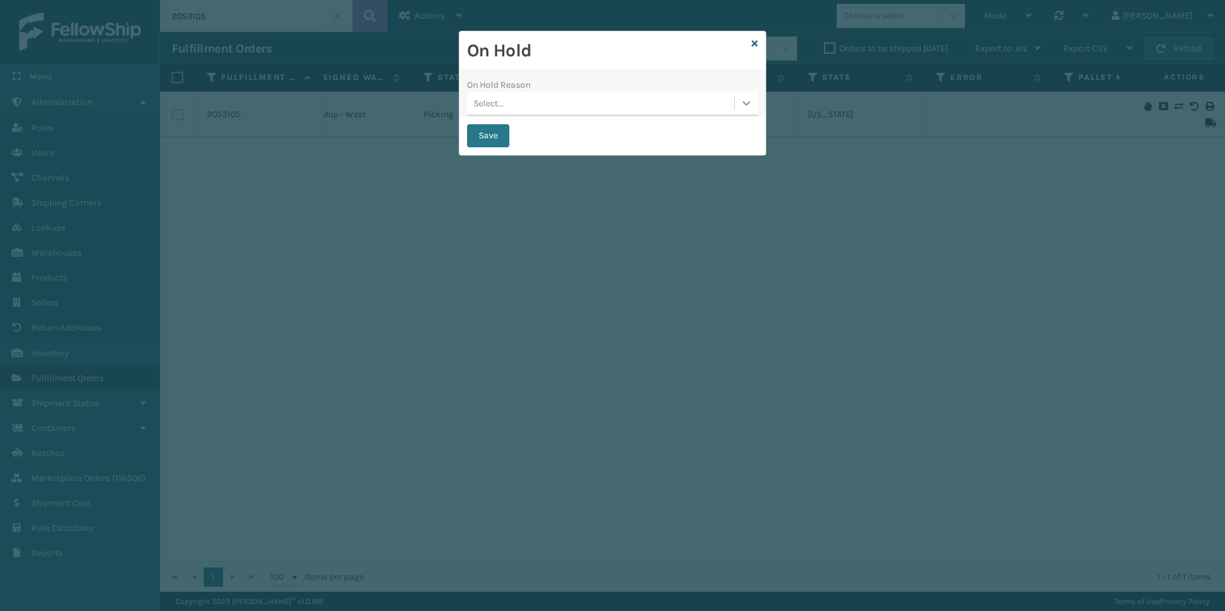
click at [744, 104] on icon at bounding box center [746, 103] width 13 height 13
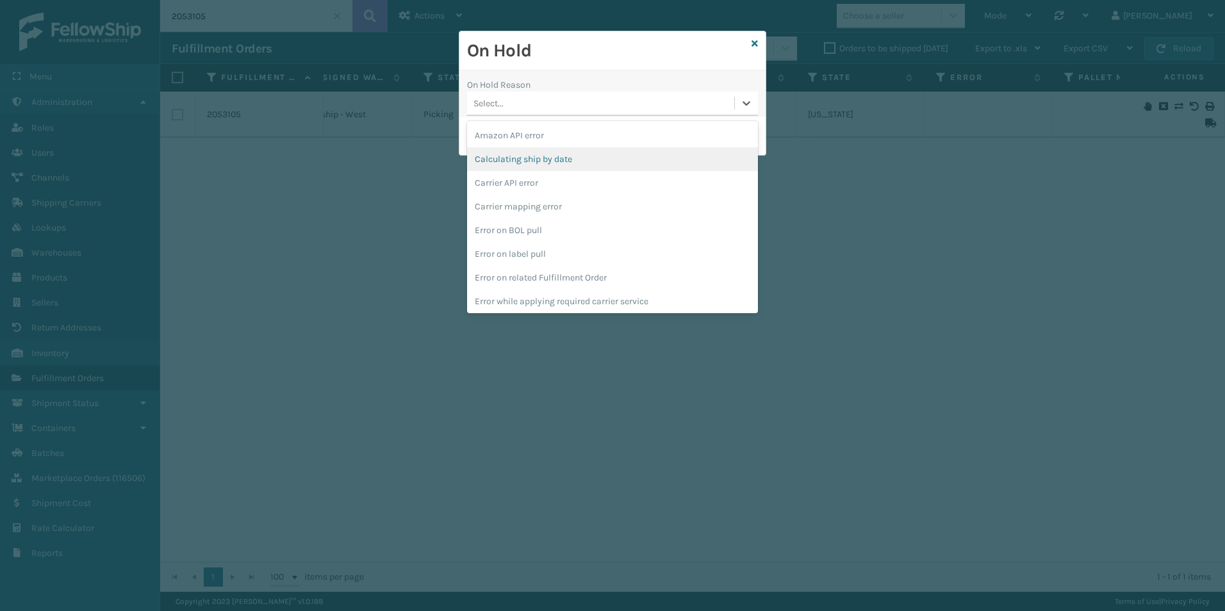
scroll to position [192, 0]
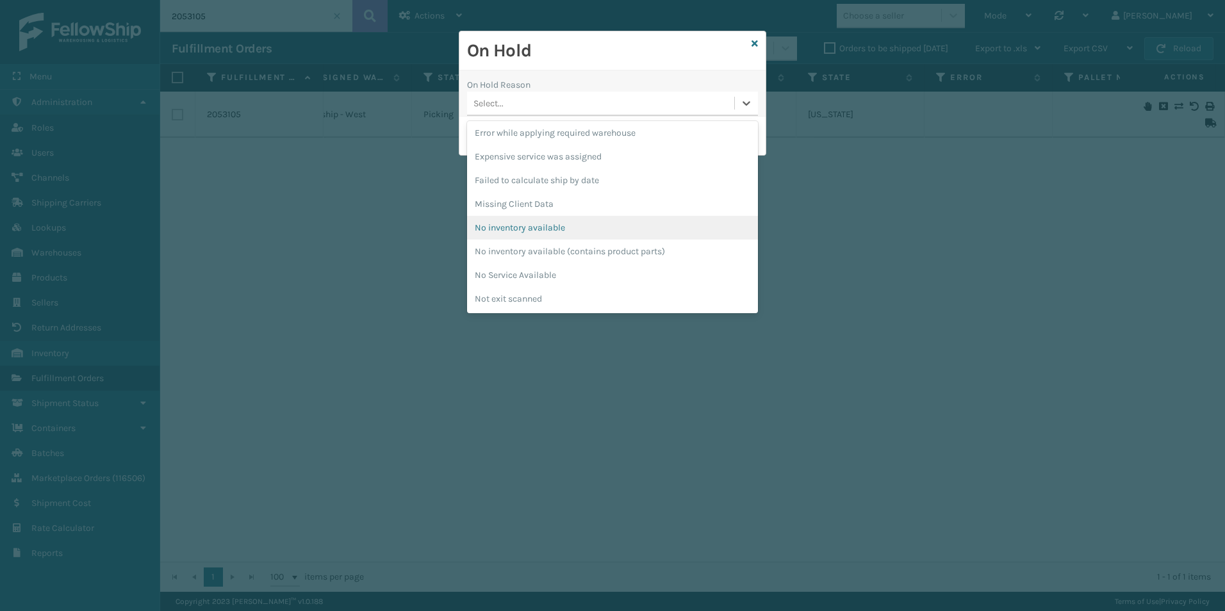
click at [532, 227] on div "No inventory available" at bounding box center [612, 228] width 291 height 24
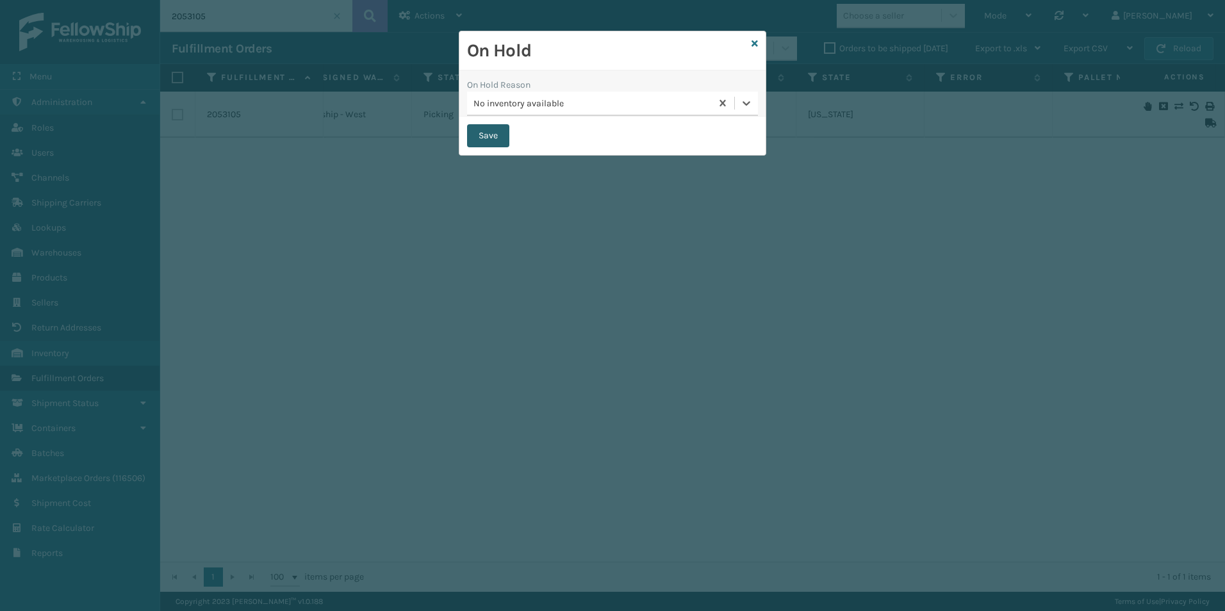
click at [491, 136] on button "Save" at bounding box center [488, 135] width 42 height 23
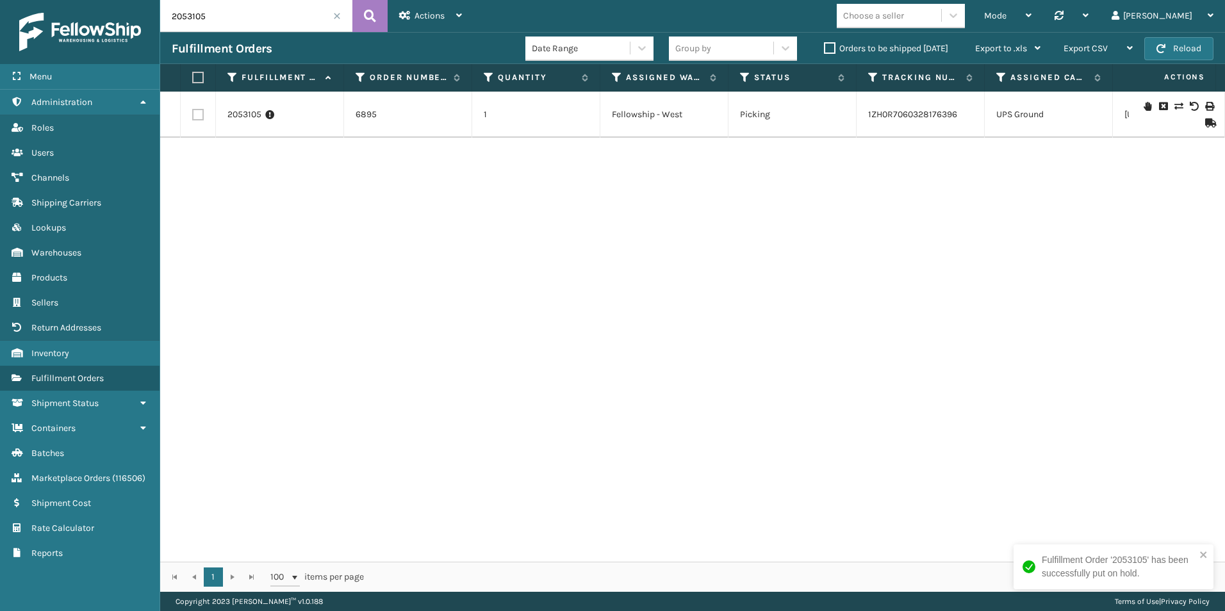
click at [217, 19] on input "2053105" at bounding box center [256, 16] width 192 height 32
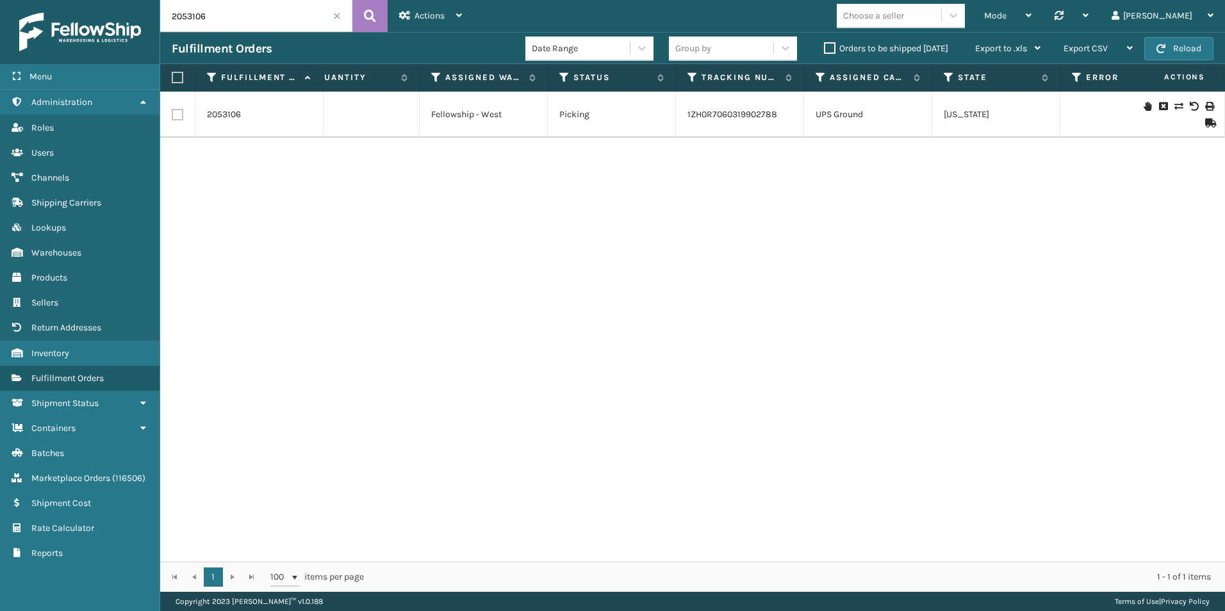
scroll to position [0, 218]
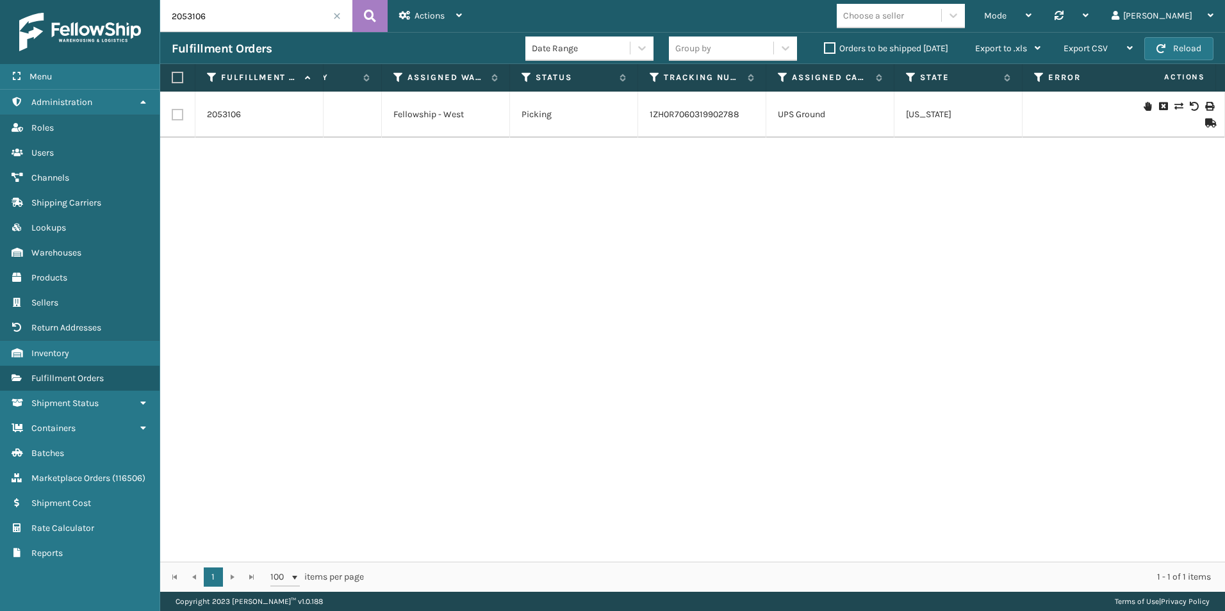
click at [1144, 104] on icon at bounding box center [1148, 106] width 8 height 9
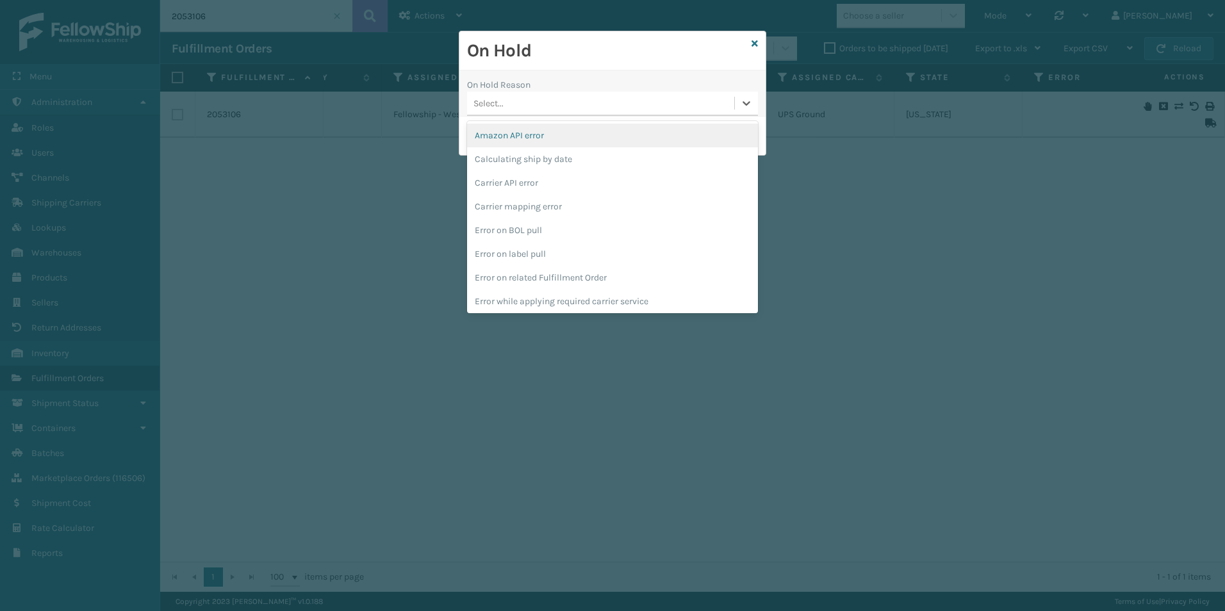
drag, startPoint x: 741, startPoint y: 101, endPoint x: 694, endPoint y: 136, distance: 58.9
click at [739, 101] on div at bounding box center [746, 103] width 23 height 23
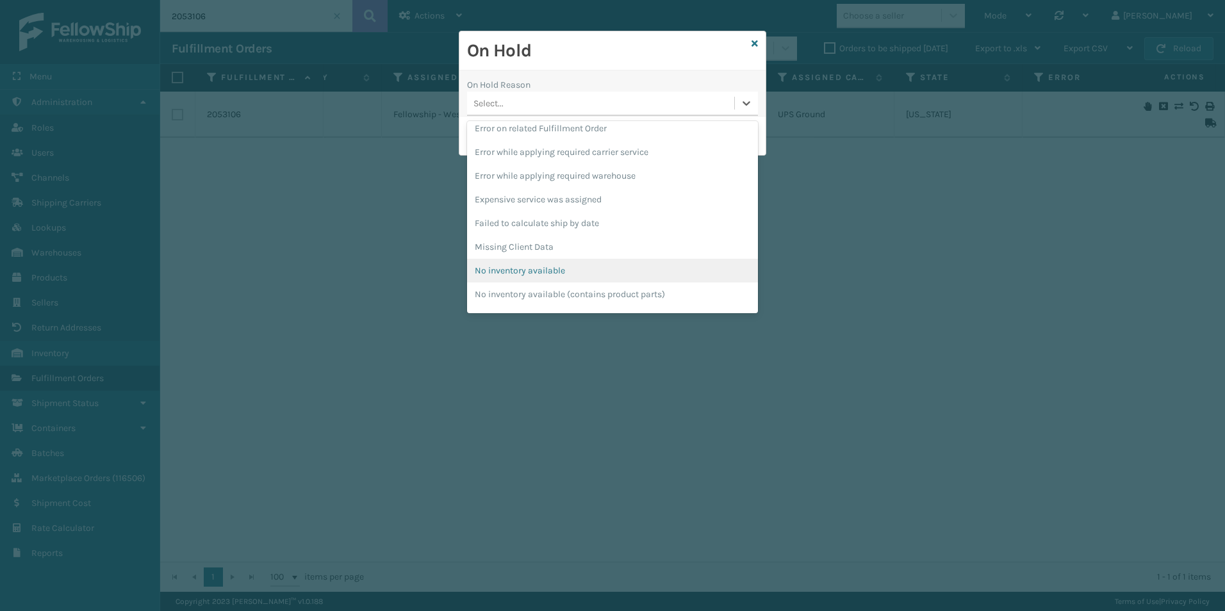
click at [545, 271] on div "No inventory available" at bounding box center [612, 271] width 291 height 24
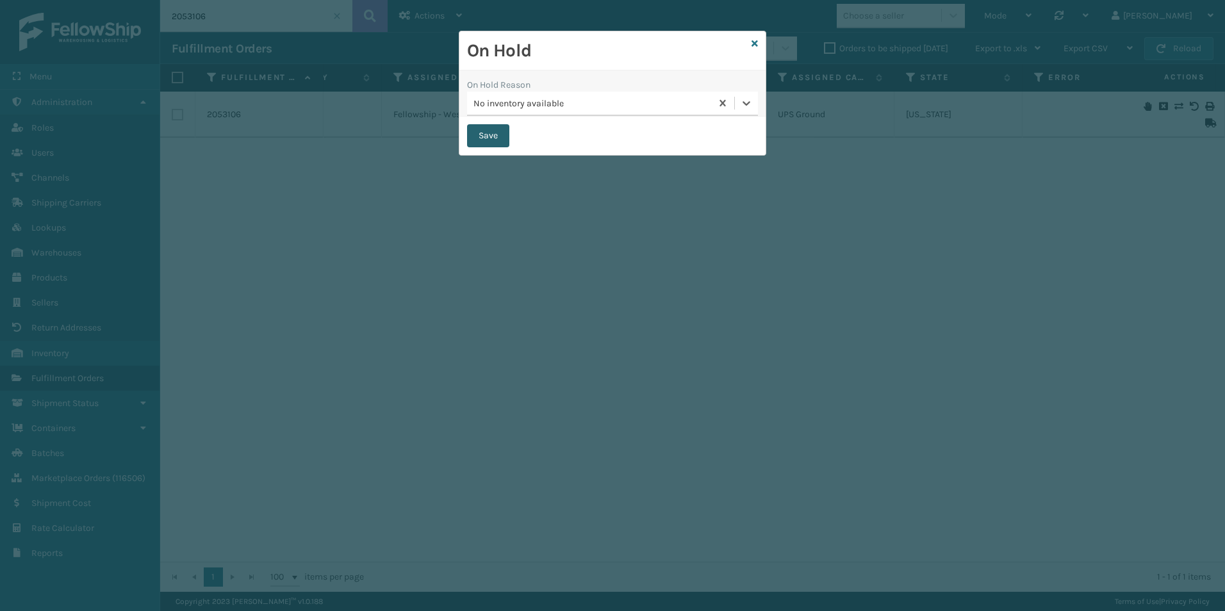
click at [485, 140] on button "Save" at bounding box center [488, 135] width 42 height 23
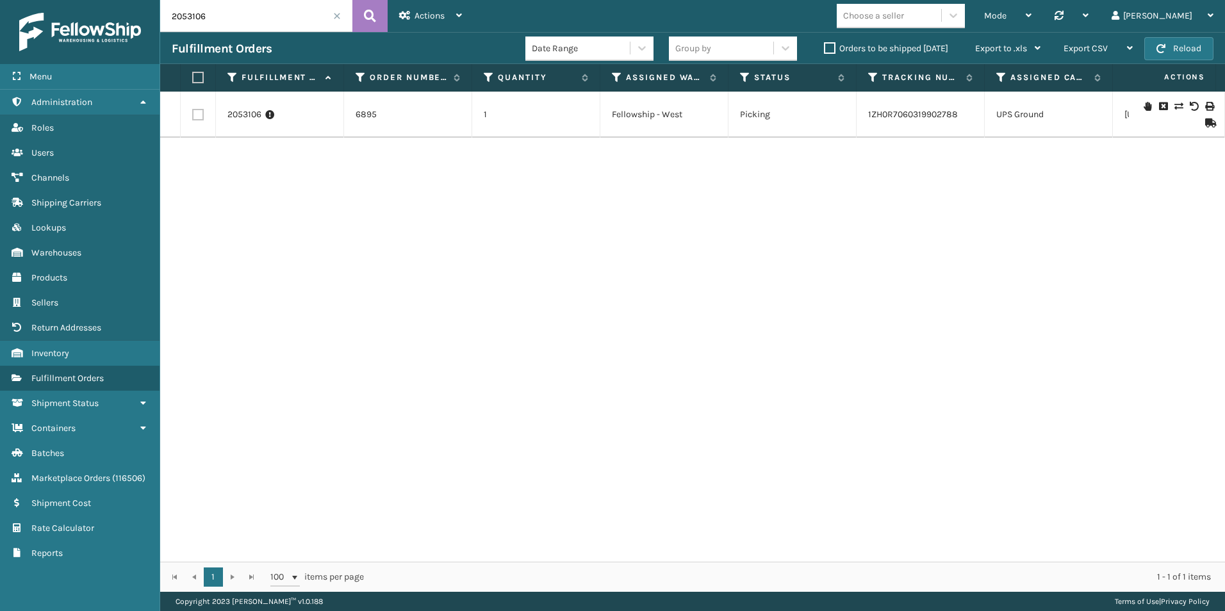
click at [827, 46] on label "Orders to be shipped [DATE]" at bounding box center [886, 48] width 124 height 11
click at [825, 46] on input "Orders to be shipped [DATE]" at bounding box center [824, 45] width 1 height 8
click at [338, 17] on span at bounding box center [337, 16] width 8 height 8
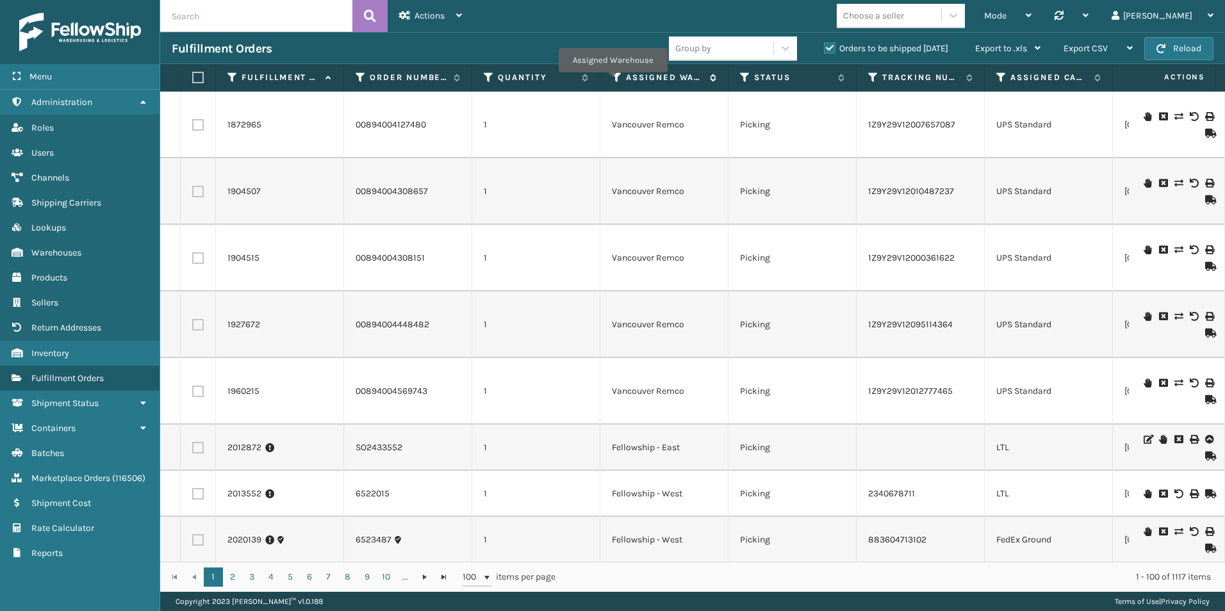
click at [614, 79] on icon at bounding box center [617, 78] width 10 height 12
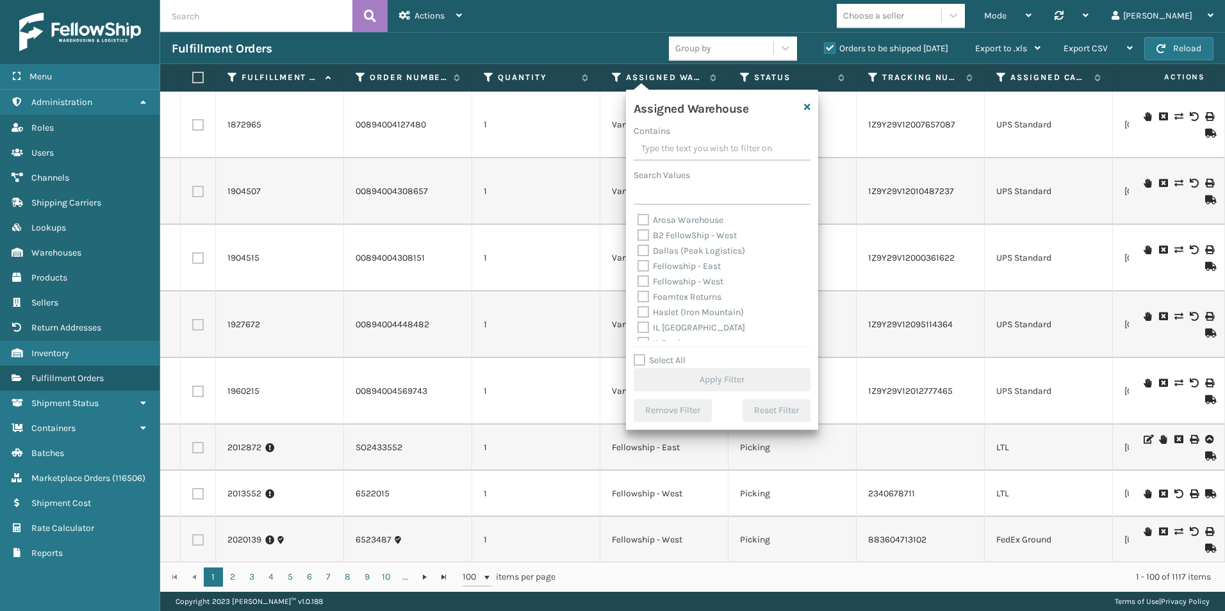
click at [647, 282] on label "Fellowship - West" at bounding box center [680, 281] width 86 height 11
click at [638, 282] on input "Fellowship - West" at bounding box center [637, 278] width 1 height 8
click at [712, 384] on button "Apply Filter" at bounding box center [722, 379] width 177 height 23
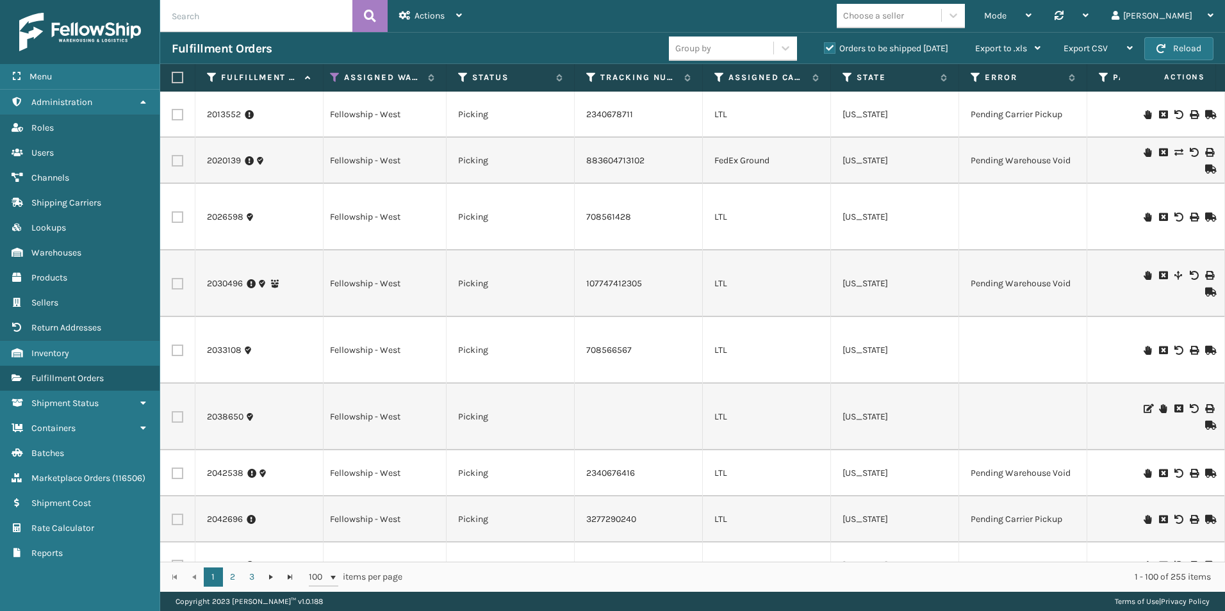
scroll to position [0, 293]
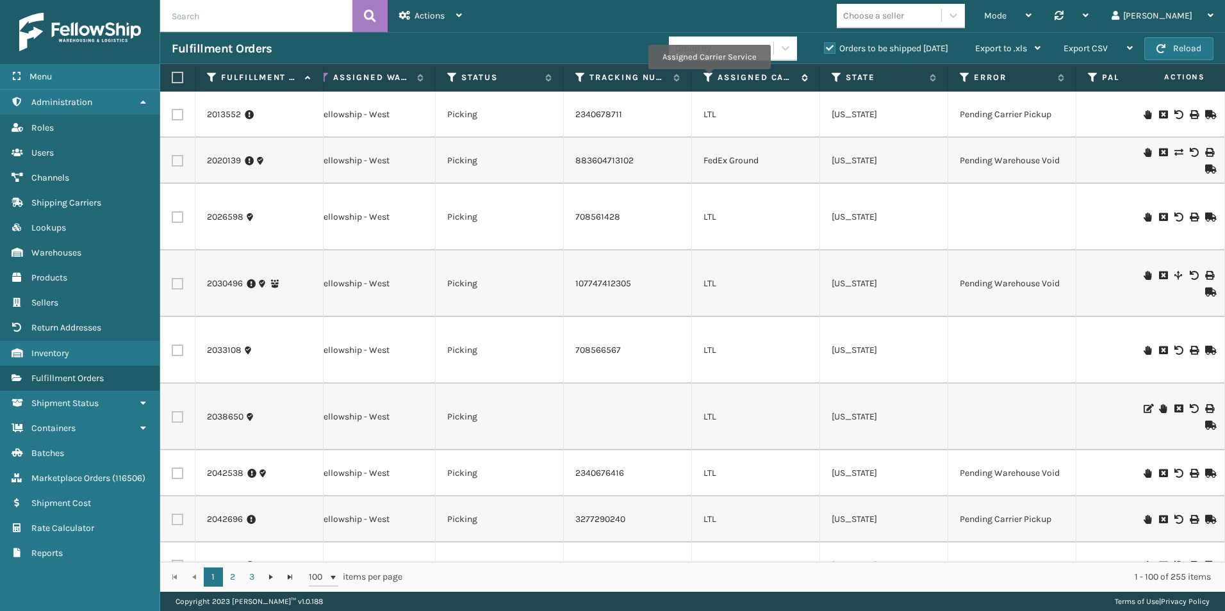
click at [709, 78] on icon at bounding box center [708, 78] width 10 height 12
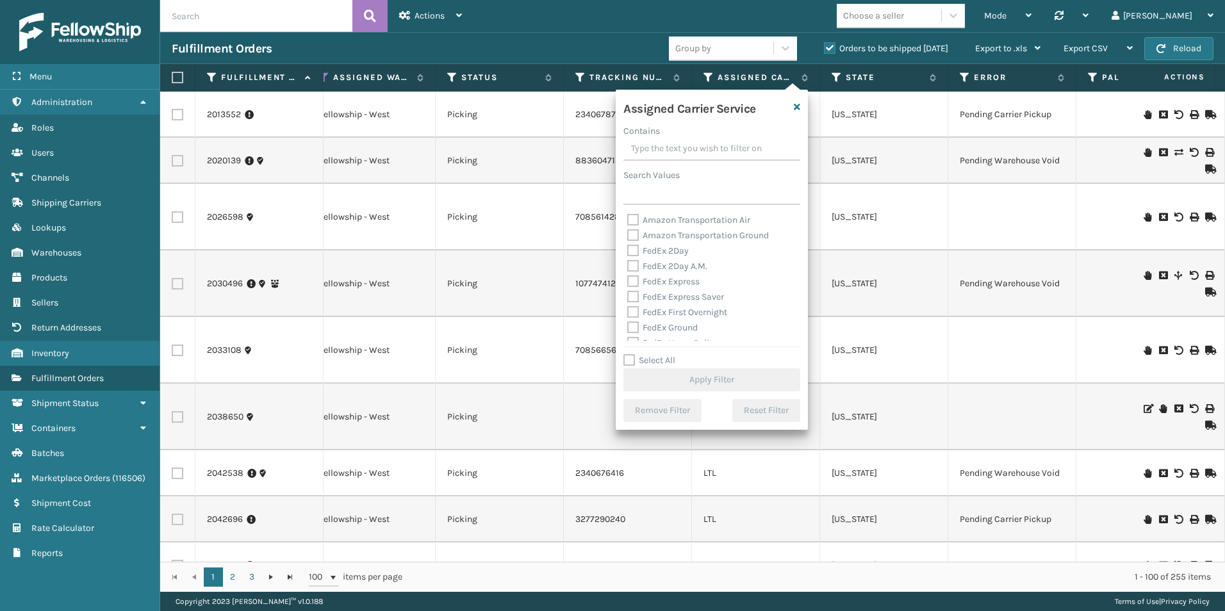
click at [632, 355] on label "Select All" at bounding box center [649, 360] width 52 height 11
click at [629, 358] on label "Select All" at bounding box center [649, 360] width 52 height 11
click at [629, 354] on input "Select All" at bounding box center [719, 353] width 192 height 1
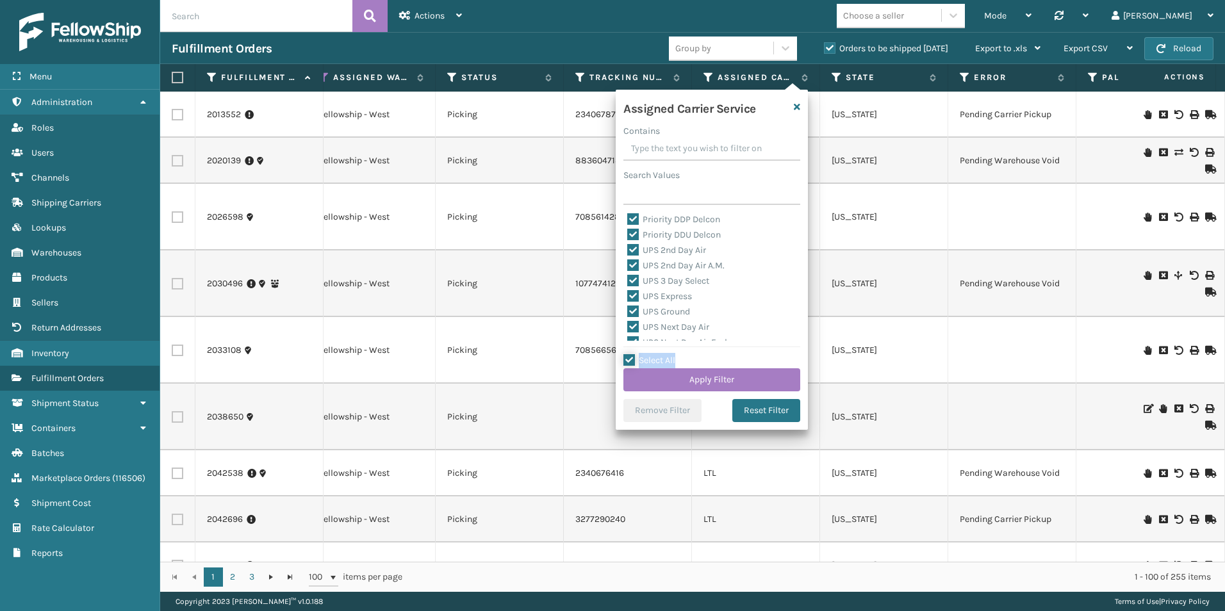
scroll to position [138, 0]
click at [630, 263] on label "LTL" at bounding box center [641, 266] width 28 height 11
click at [628, 263] on input "LTL" at bounding box center [627, 263] width 1 height 8
click at [687, 377] on button "Apply Filter" at bounding box center [711, 379] width 177 height 23
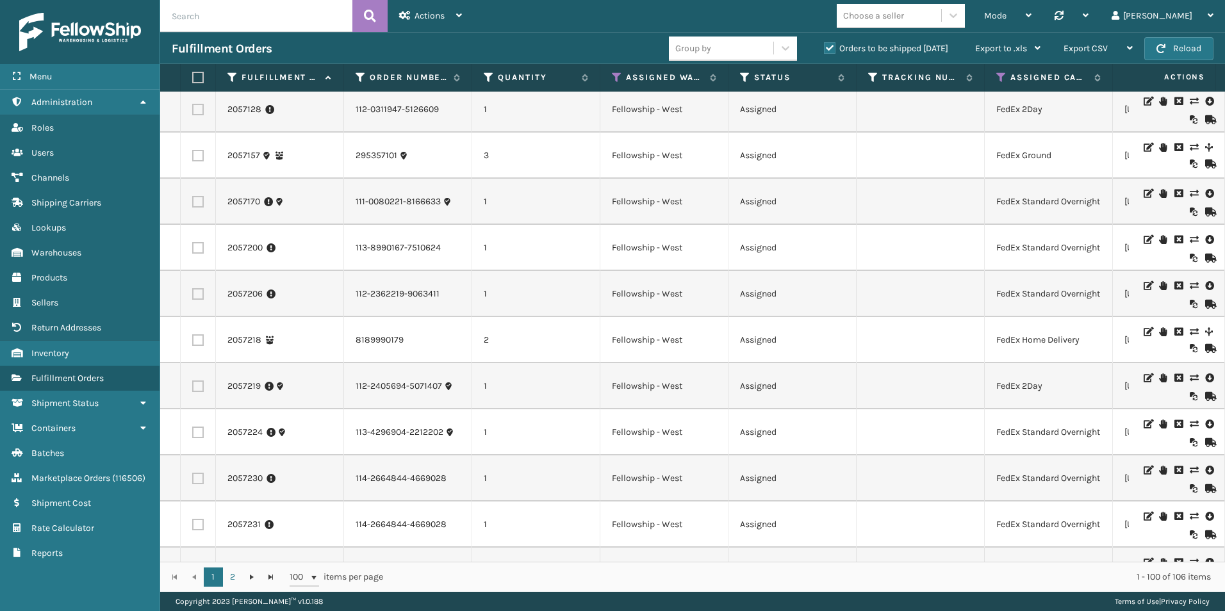
scroll to position [448, 0]
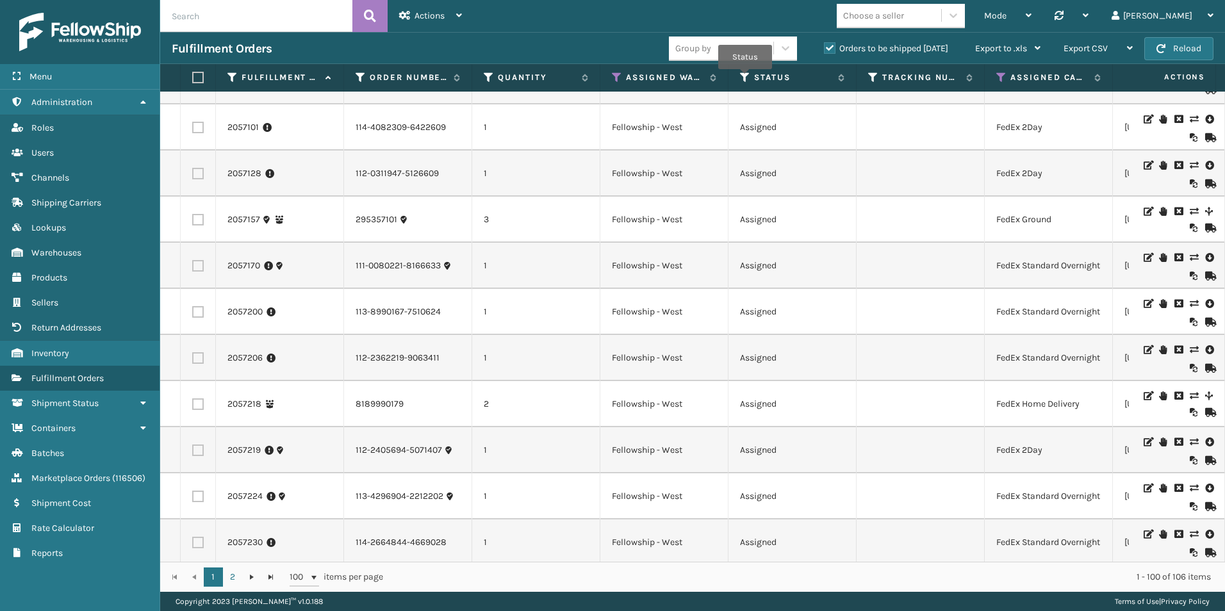
drag, startPoint x: 745, startPoint y: 78, endPoint x: 757, endPoint y: 83, distance: 13.2
click at [745, 78] on icon at bounding box center [745, 78] width 10 height 12
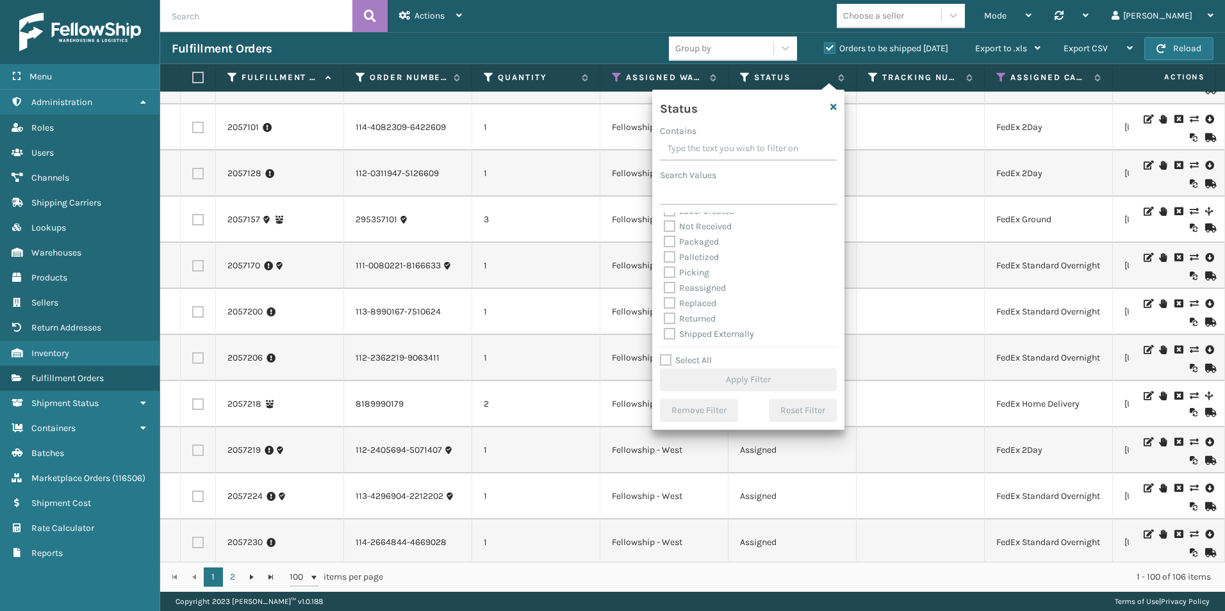
scroll to position [72, 0]
click at [668, 271] on label "Picking" at bounding box center [686, 271] width 45 height 11
click at [664, 271] on input "Picking" at bounding box center [664, 268] width 1 height 8
click at [747, 376] on button "Apply Filter" at bounding box center [748, 379] width 177 height 23
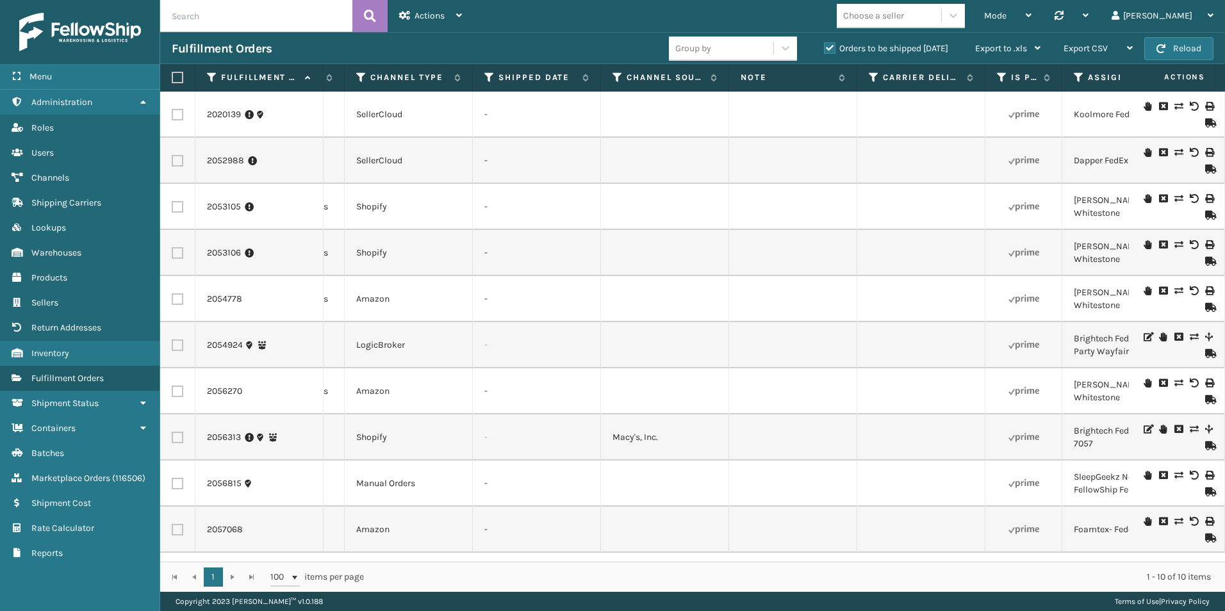
scroll to position [0, 1413]
click at [221, 526] on link "2057068" at bounding box center [225, 529] width 36 height 13
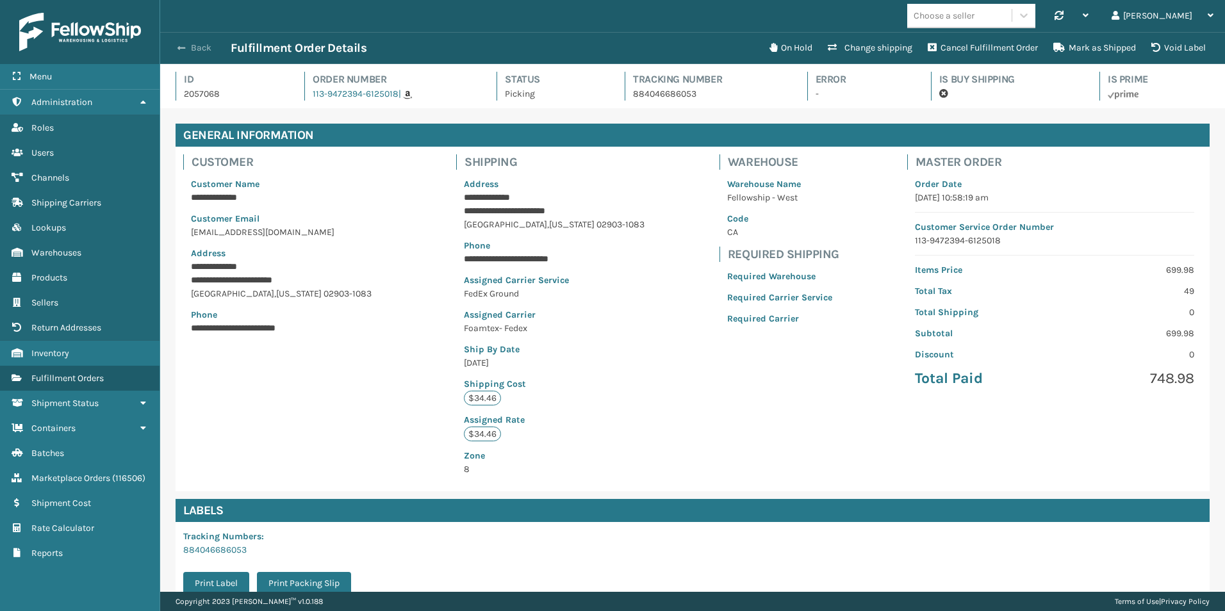
click at [179, 47] on span "button" at bounding box center [181, 48] width 8 height 9
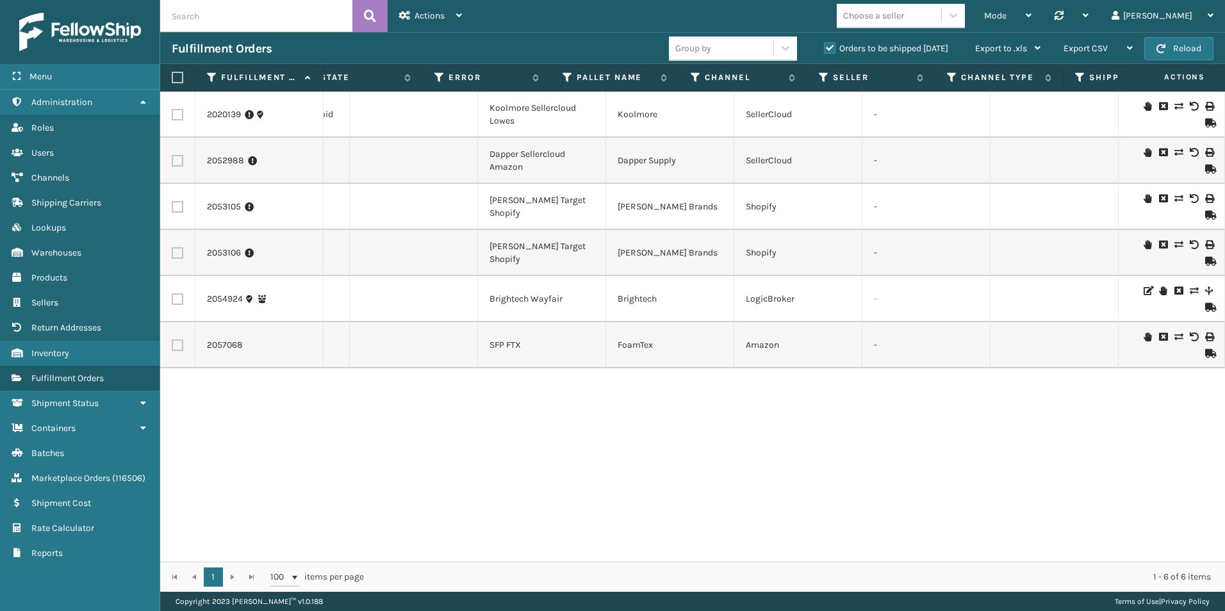
scroll to position [0, 1019]
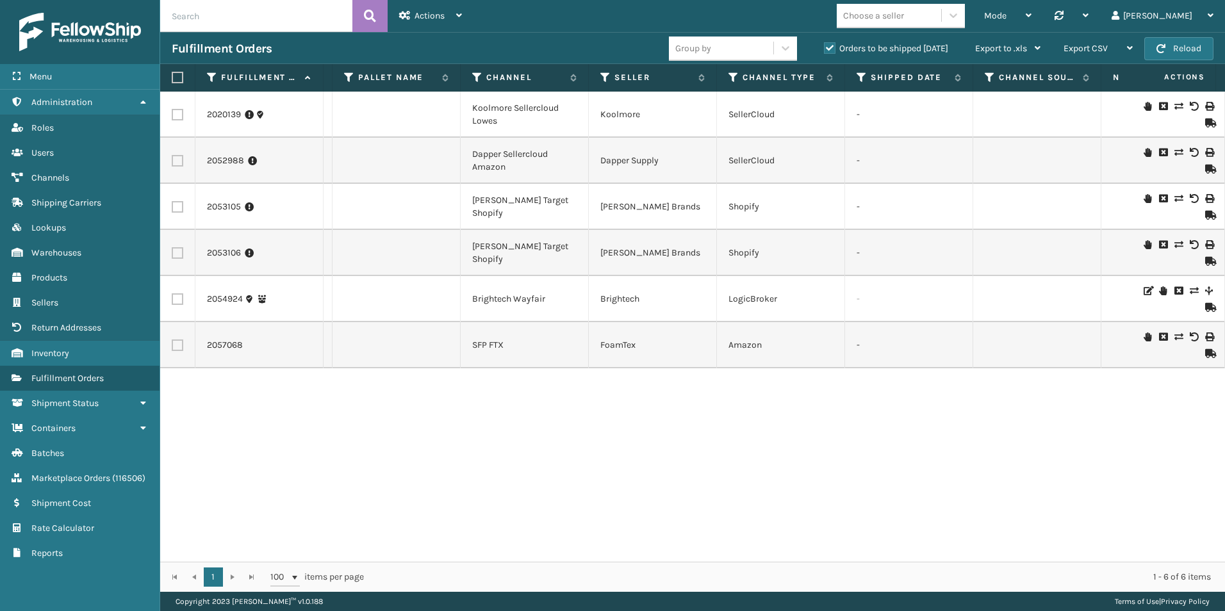
click at [1144, 335] on icon at bounding box center [1148, 337] width 8 height 9
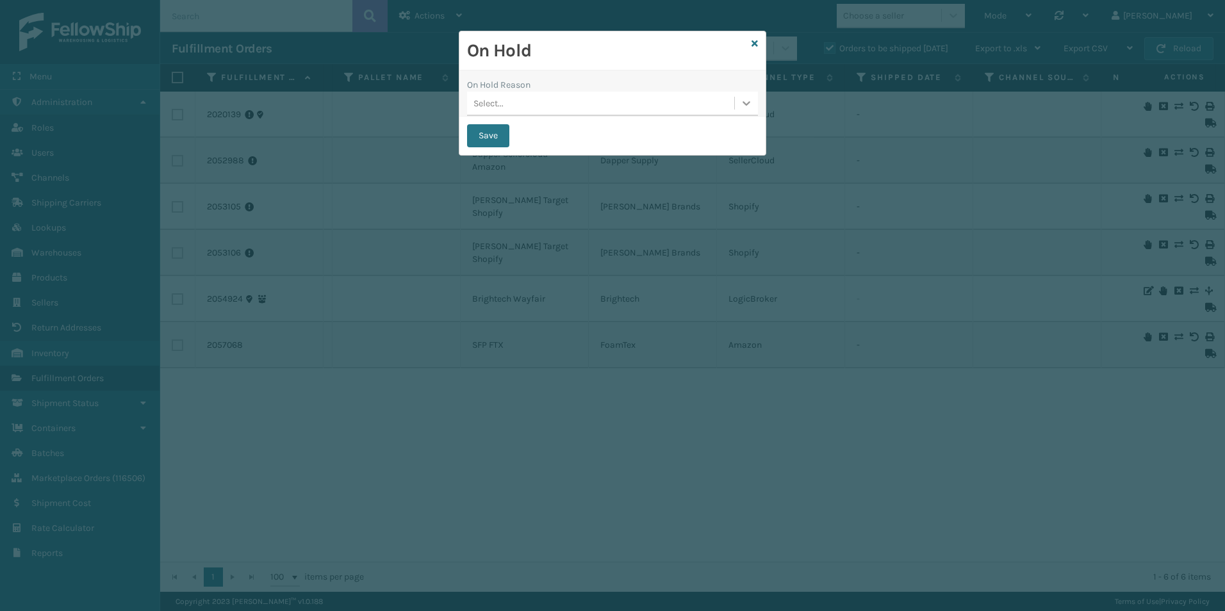
click at [750, 104] on icon at bounding box center [746, 103] width 13 height 13
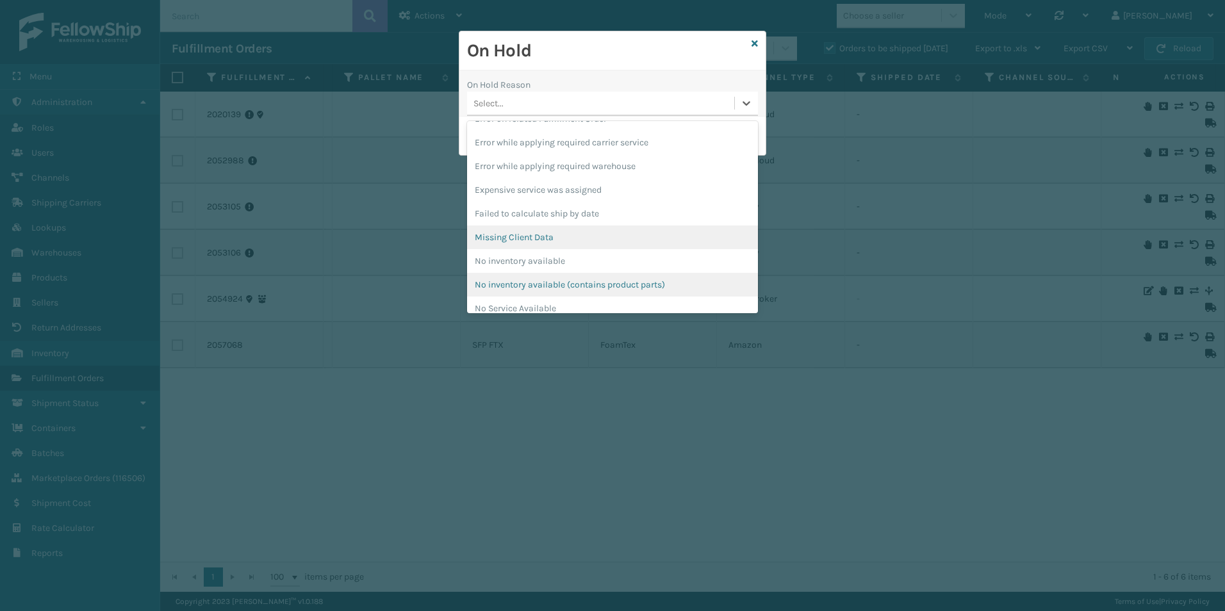
scroll to position [256, 0]
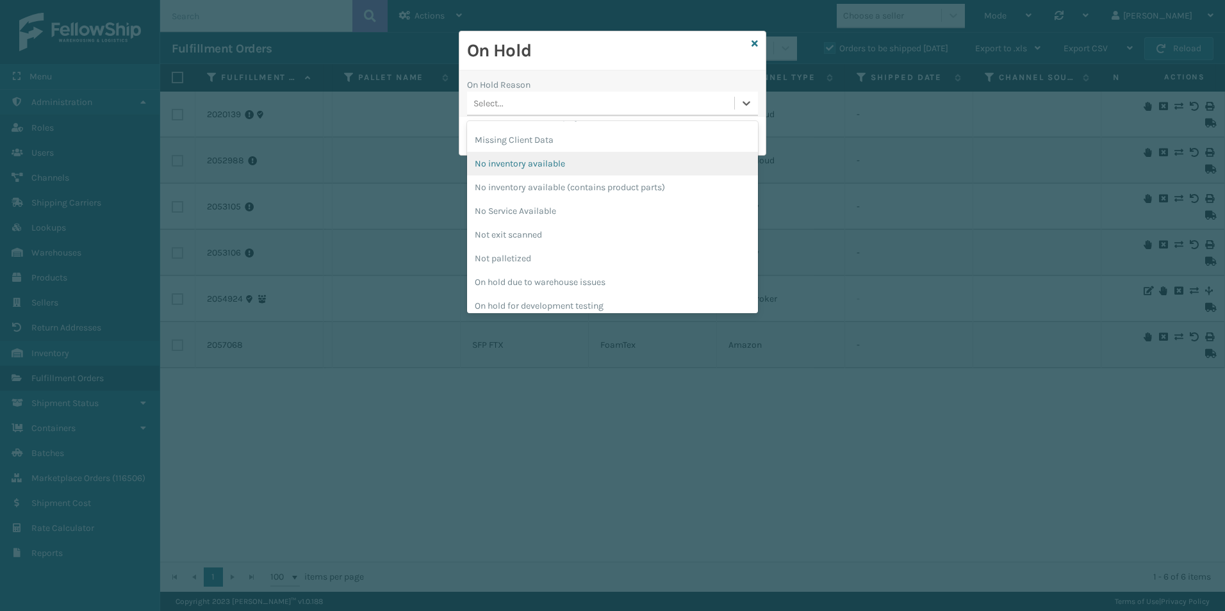
click at [559, 165] on div "No inventory available" at bounding box center [612, 164] width 291 height 24
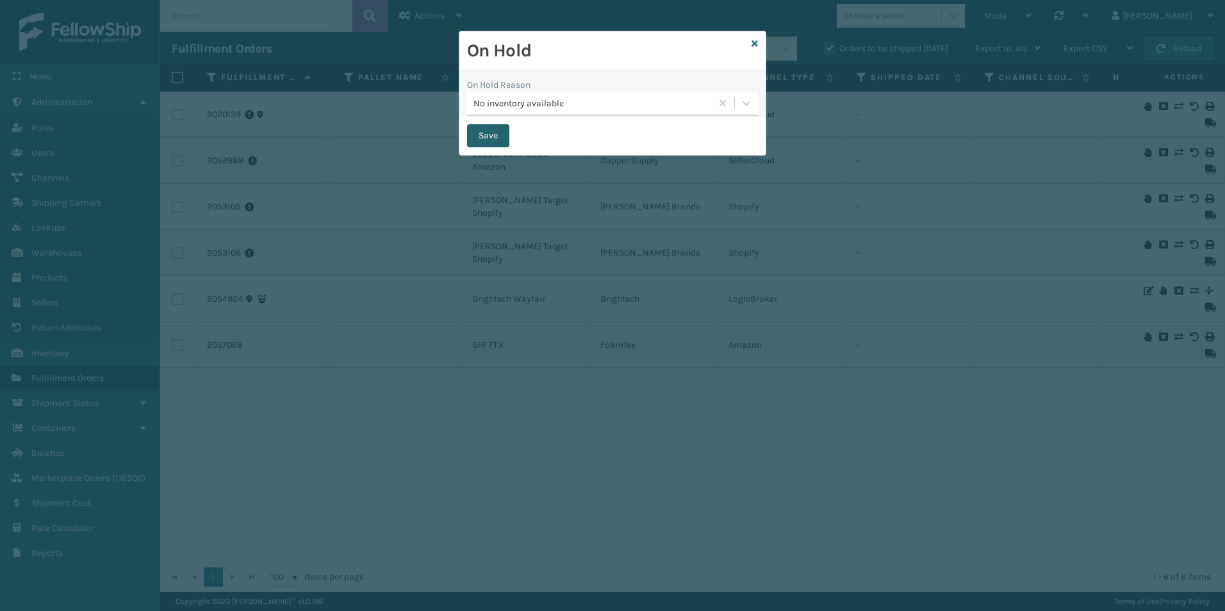
click at [493, 131] on button "Save" at bounding box center [488, 135] width 42 height 23
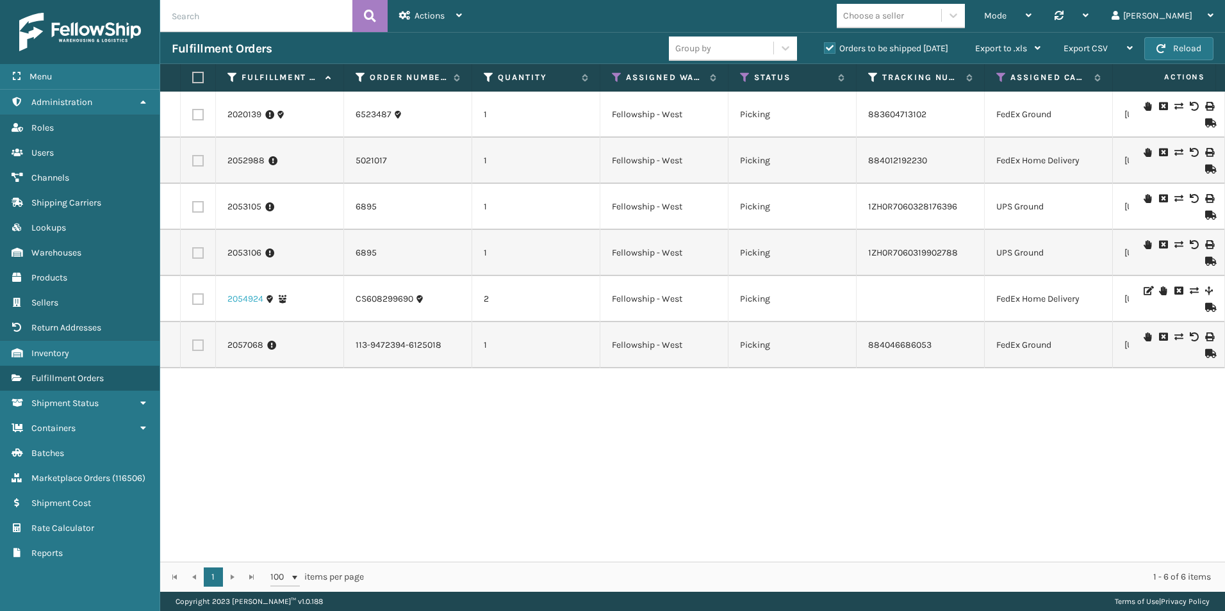
click at [241, 299] on link "2054924" at bounding box center [245, 299] width 36 height 13
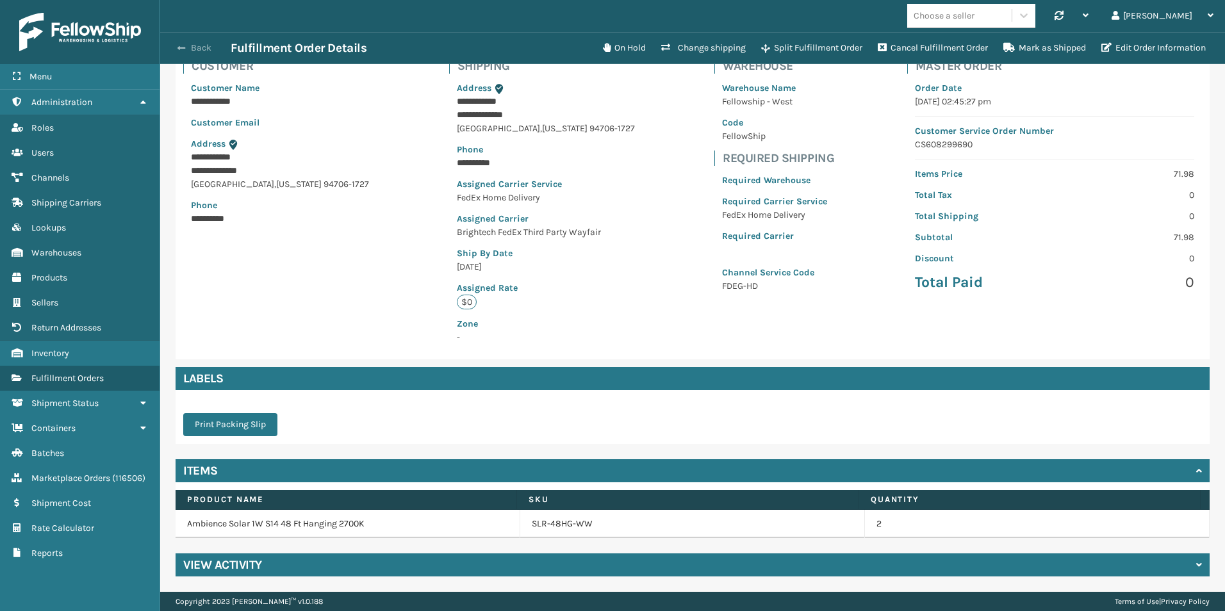
click at [184, 45] on span "button" at bounding box center [181, 48] width 8 height 9
